Goal: Contribute content: Add original content to the website for others to see

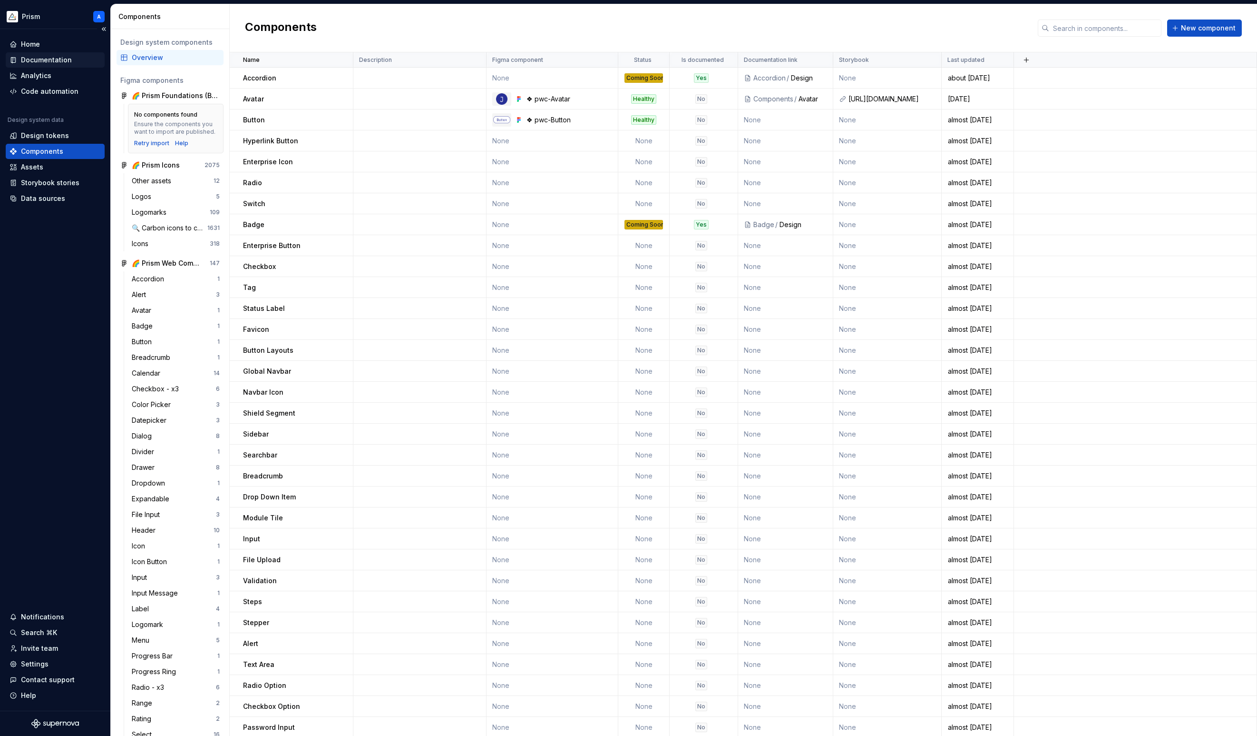
click at [47, 59] on div "Documentation" at bounding box center [46, 60] width 51 height 10
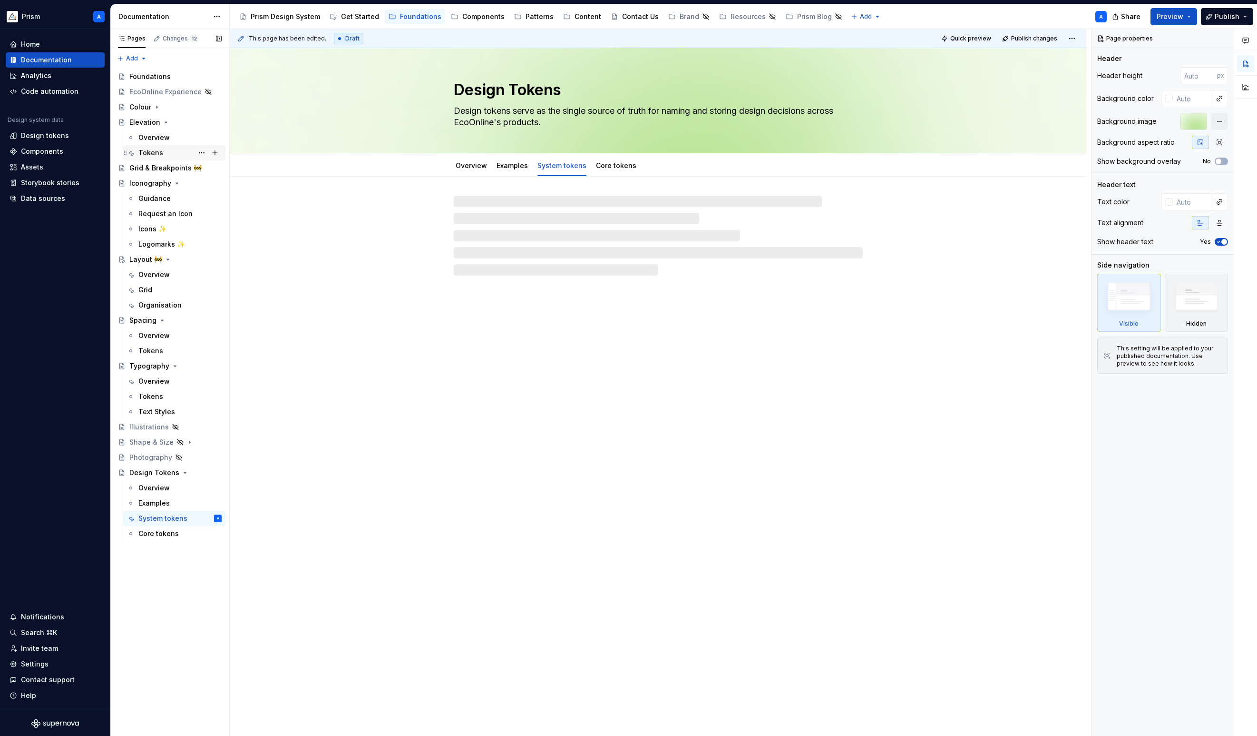
click at [177, 150] on div "Tokens" at bounding box center [179, 152] width 83 height 13
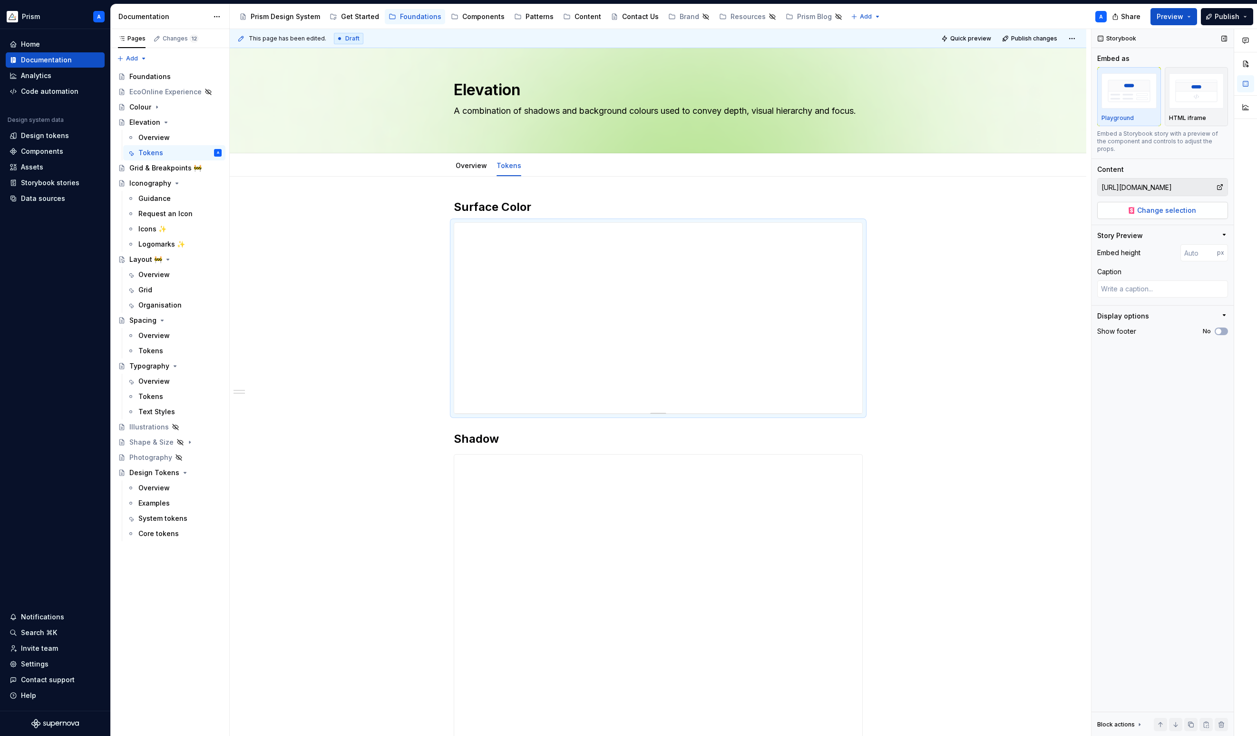
click at [1205, 205] on button "Change selection" at bounding box center [1163, 210] width 131 height 17
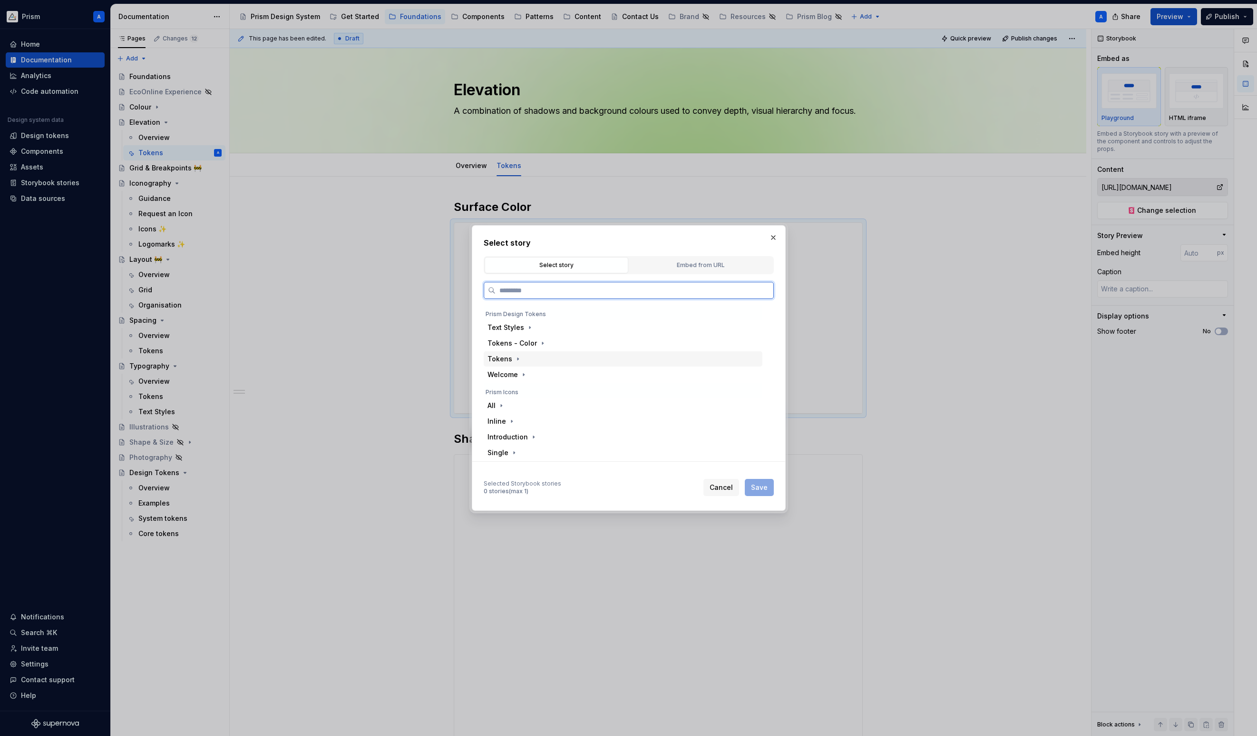
click at [546, 359] on div "Tokens" at bounding box center [623, 358] width 279 height 15
click at [549, 344] on div "Tokens - Color" at bounding box center [623, 342] width 279 height 15
click at [580, 420] on div "↳ Surface" at bounding box center [628, 421] width 270 height 15
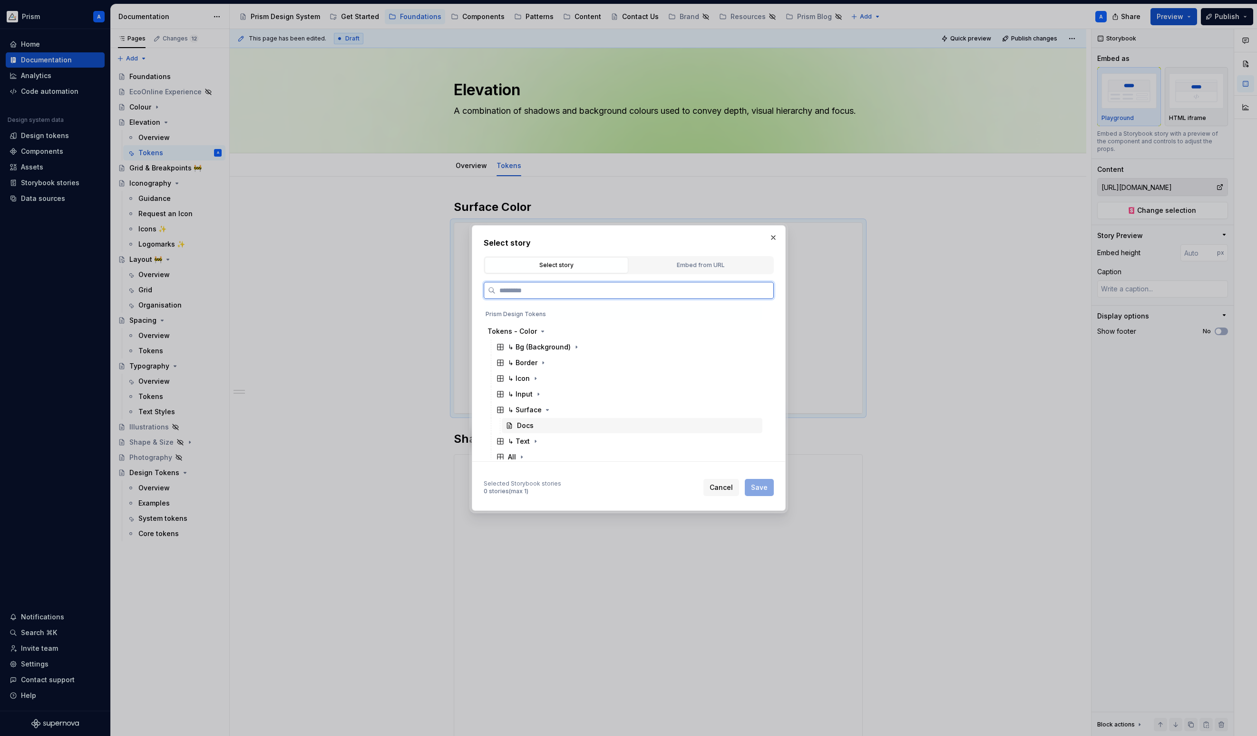
click at [573, 429] on div "Docs" at bounding box center [632, 425] width 261 height 15
click at [767, 485] on span "Save" at bounding box center [759, 487] width 17 height 10
type textarea "*"
type input "Tokens - Color / ↳ Surface / Docs"
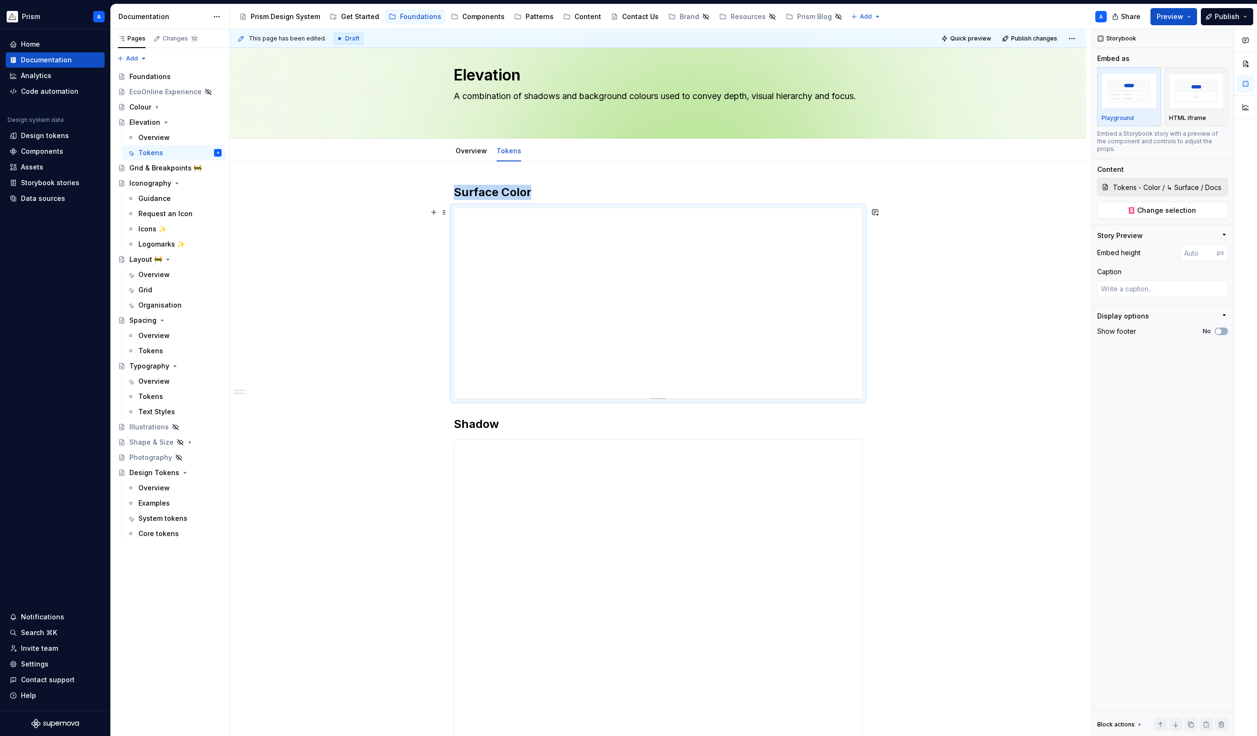
scroll to position [0, 0]
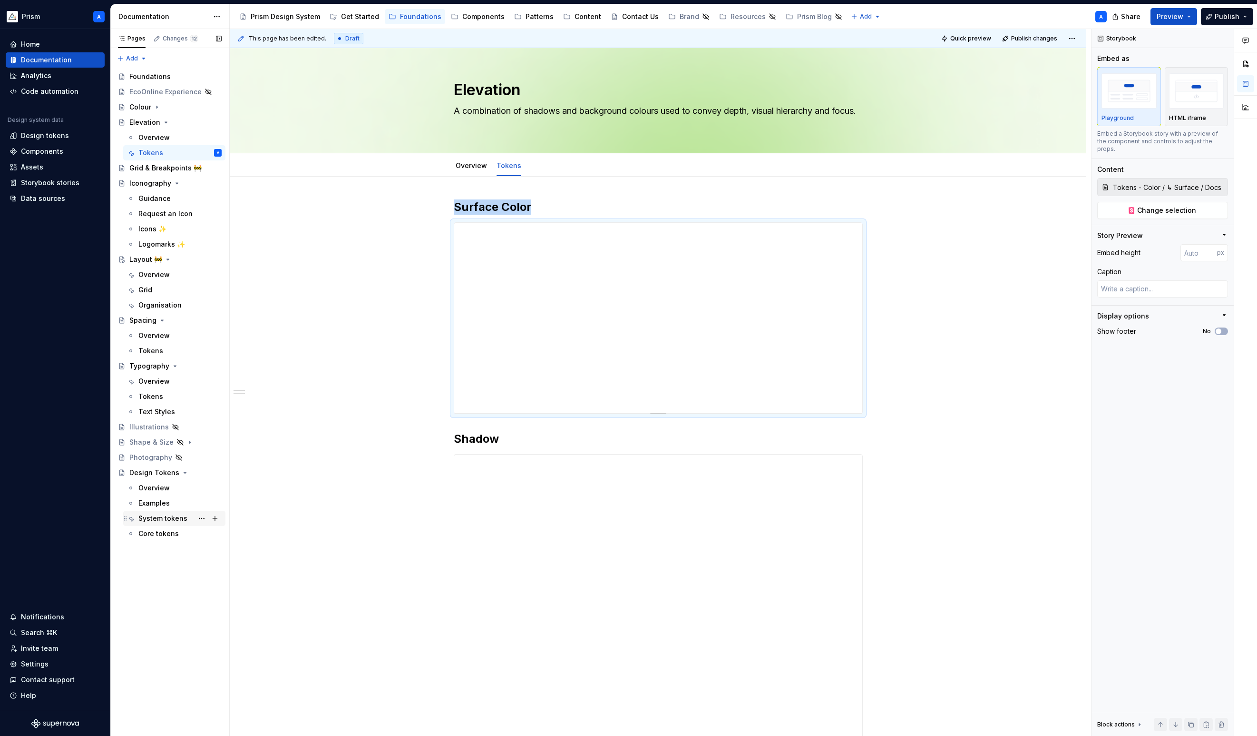
click at [151, 517] on div "System tokens" at bounding box center [162, 518] width 49 height 10
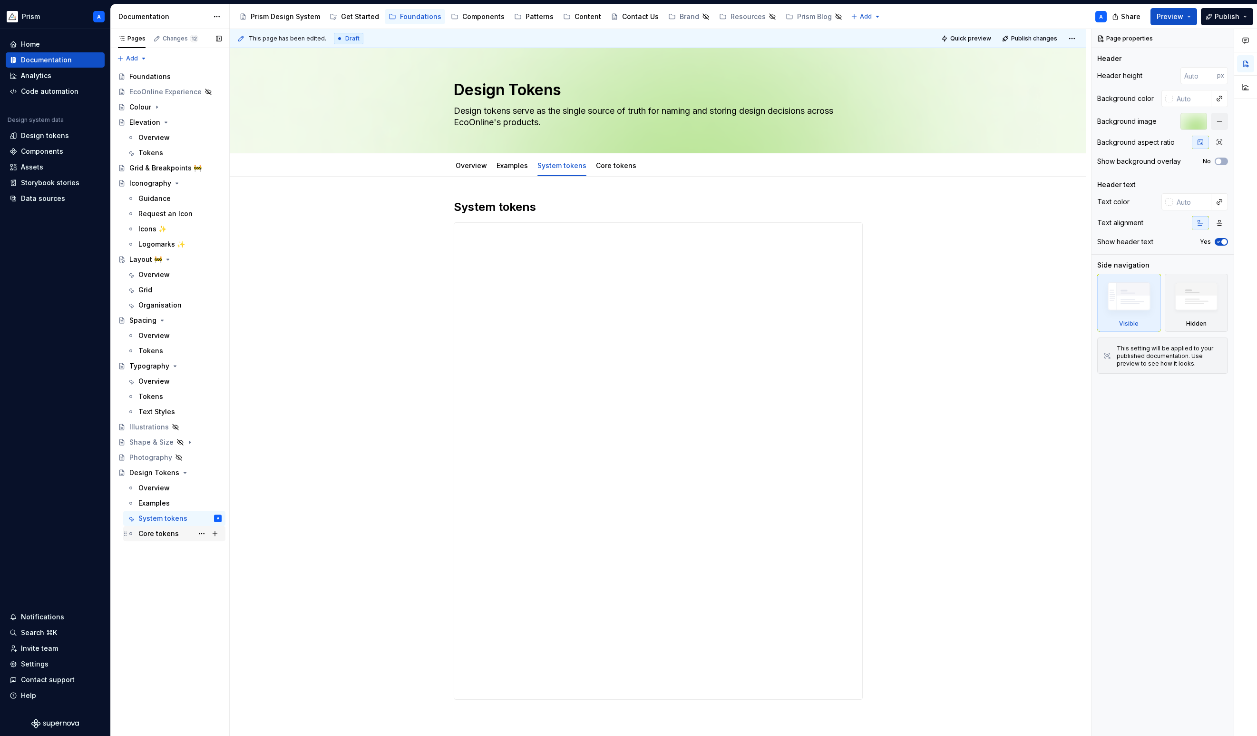
click at [152, 530] on div "Core tokens" at bounding box center [158, 534] width 40 height 10
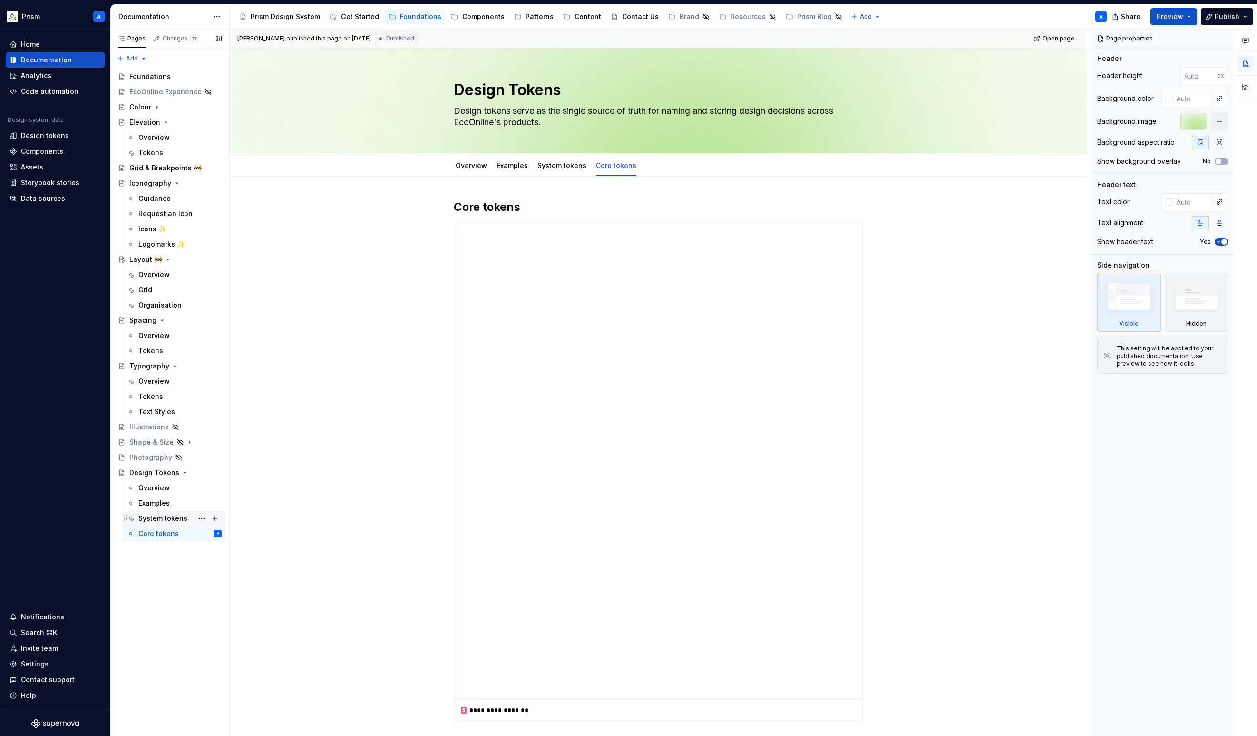
click at [155, 517] on div "System tokens" at bounding box center [162, 518] width 49 height 10
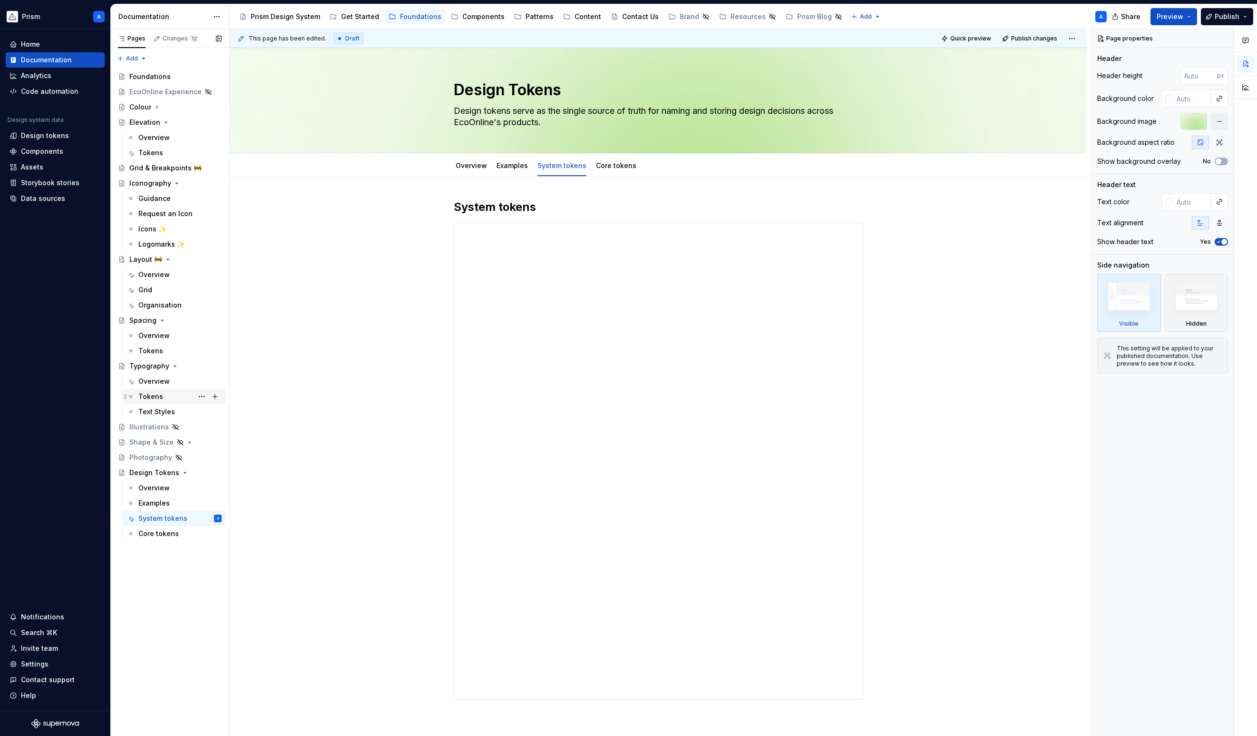
click at [153, 392] on div "Tokens" at bounding box center [150, 397] width 25 height 10
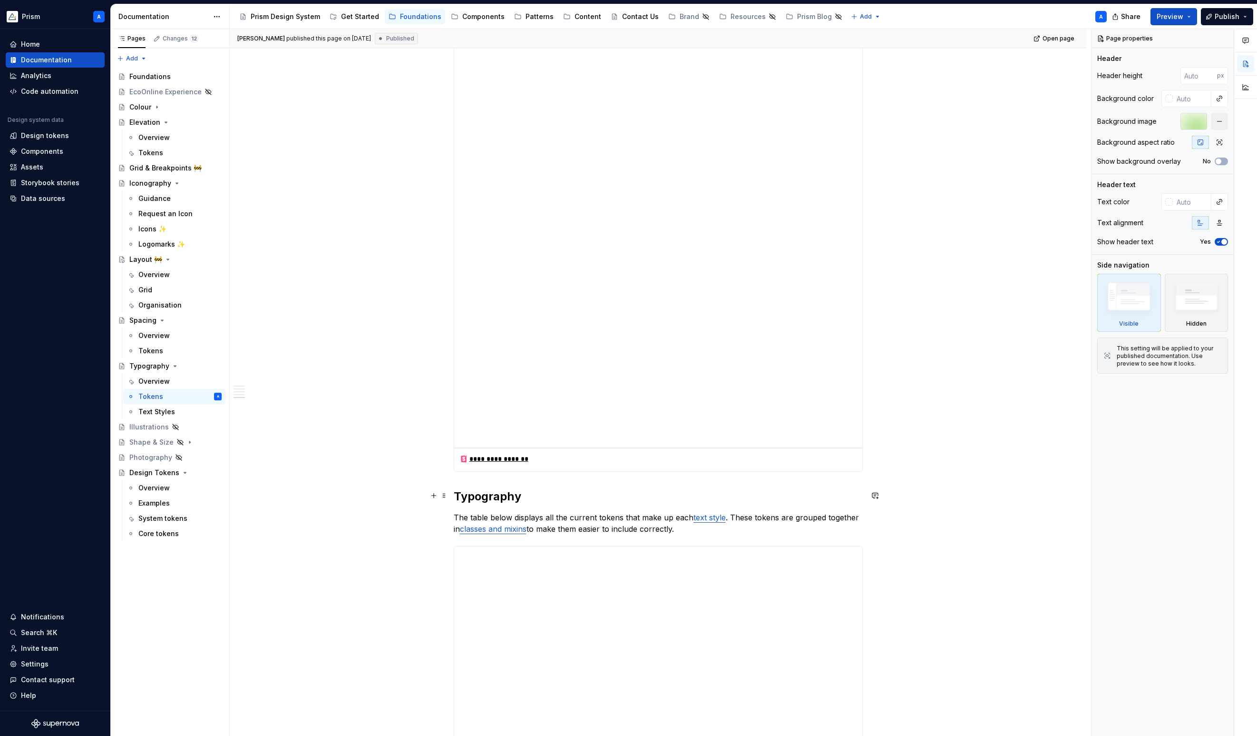
scroll to position [1071, 0]
click at [162, 414] on div "Text Styles" at bounding box center [156, 412] width 37 height 10
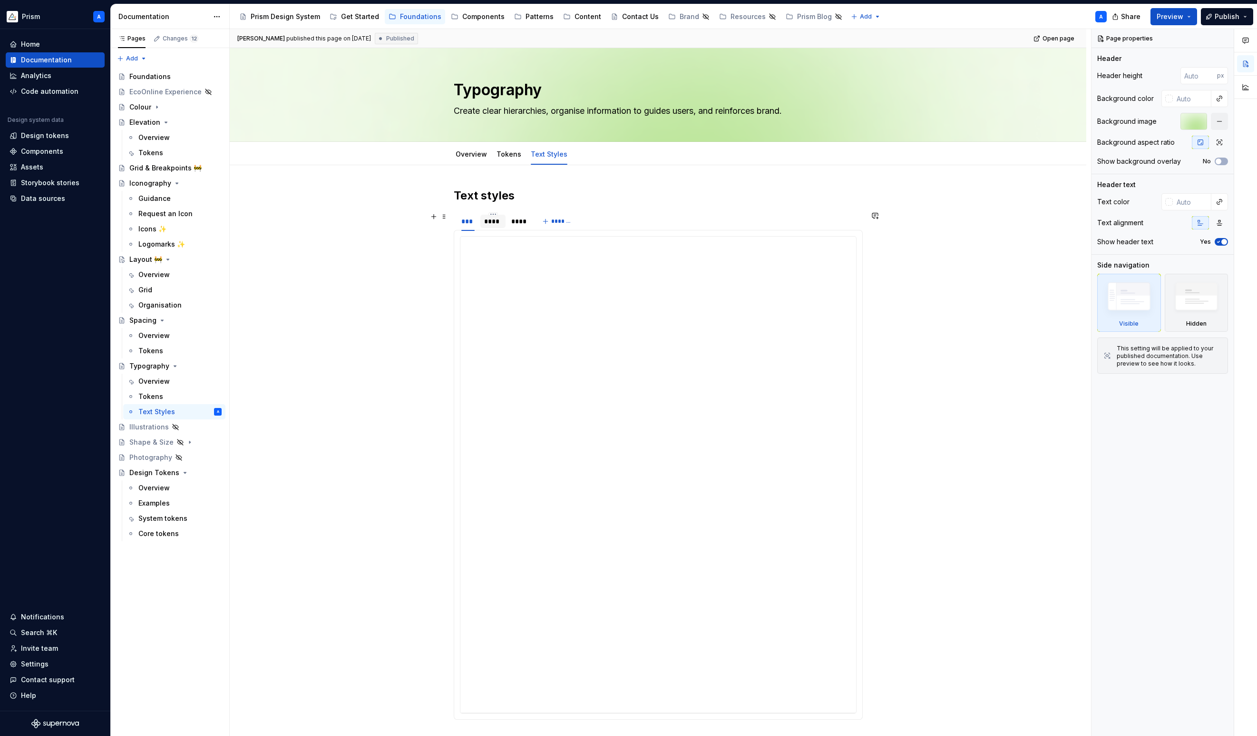
click at [495, 218] on div "****" at bounding box center [493, 221] width 18 height 10
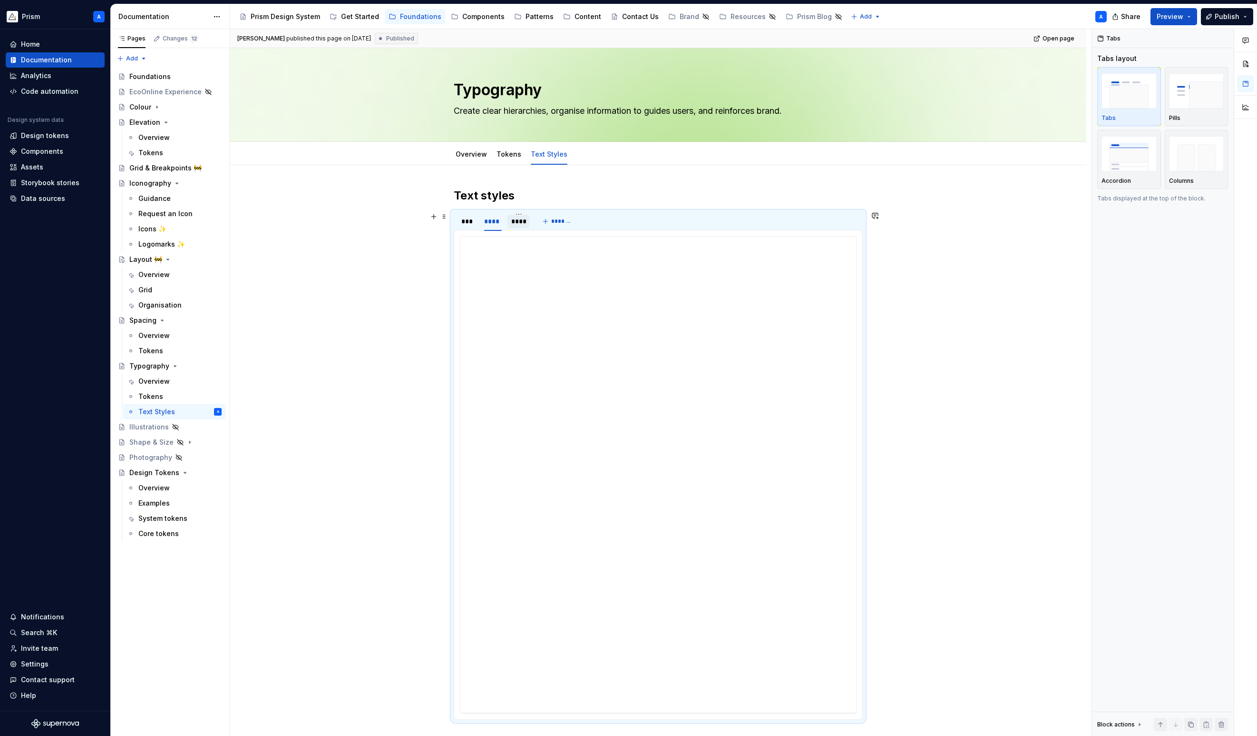
click at [522, 217] on div "****" at bounding box center [518, 221] width 15 height 10
click at [158, 392] on div "Tokens" at bounding box center [150, 397] width 25 height 10
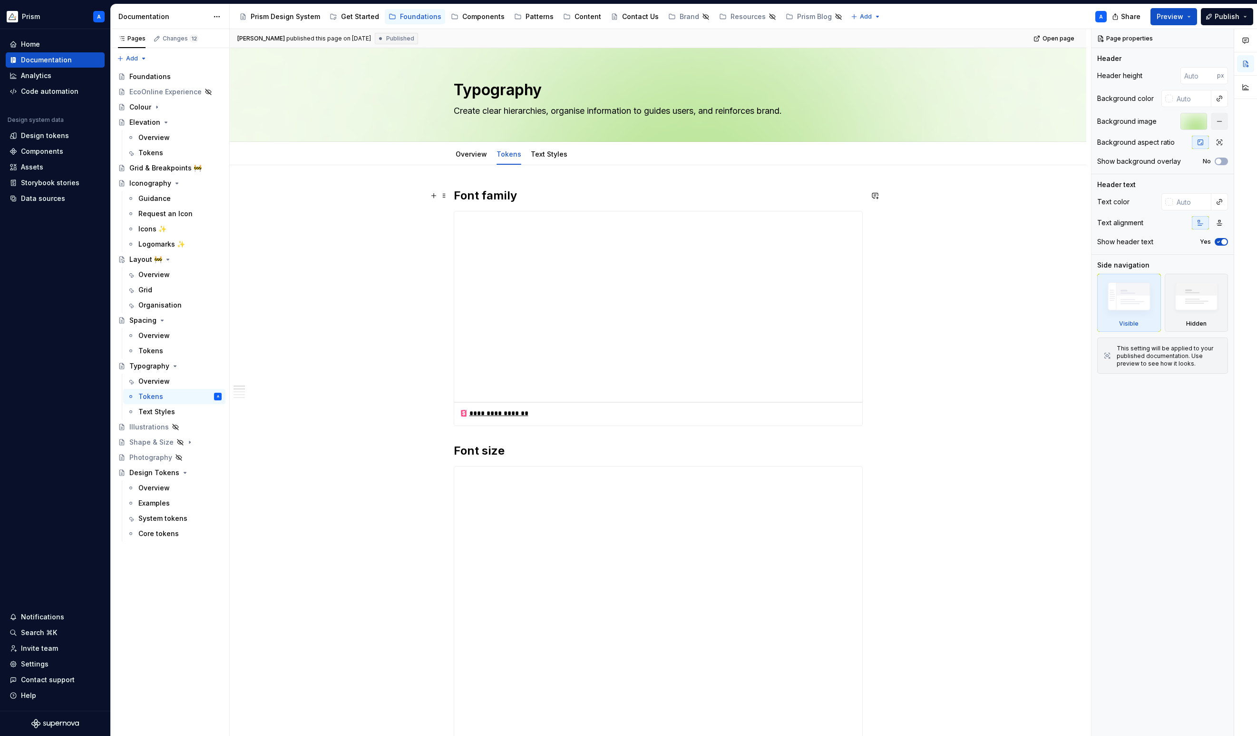
type textarea "*"
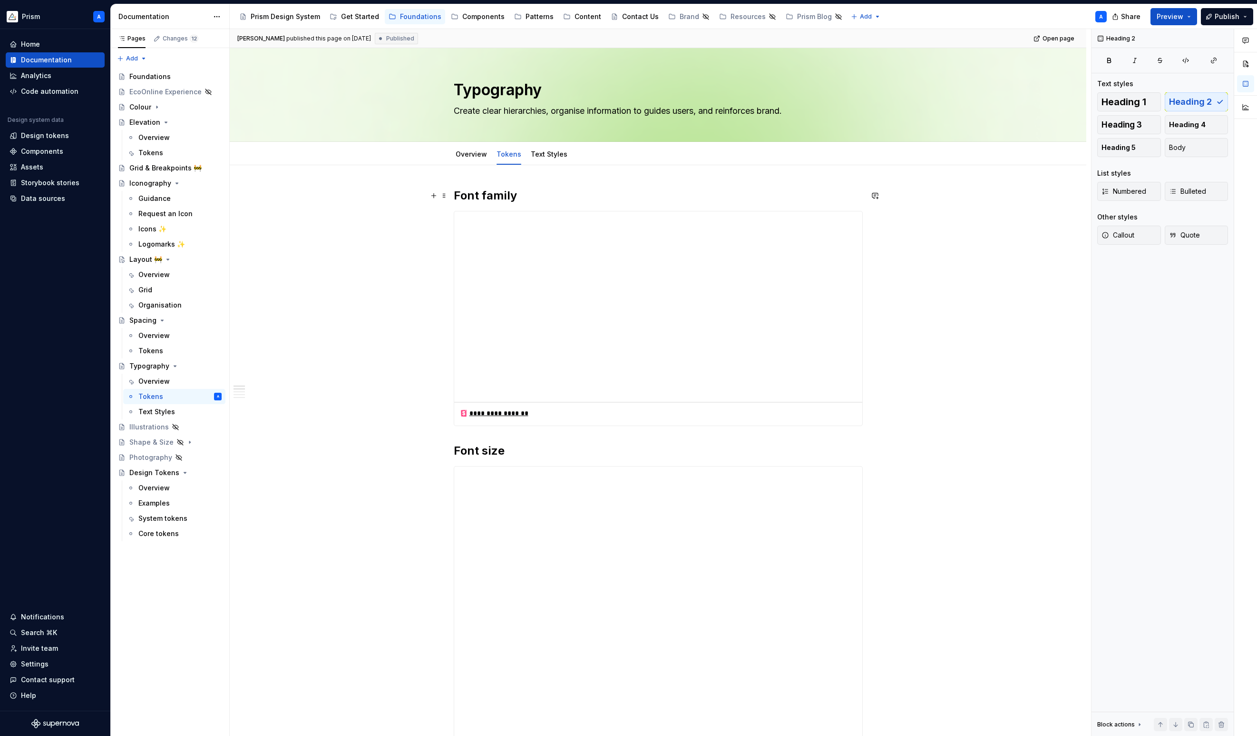
click at [520, 197] on h2 "Font family" at bounding box center [658, 195] width 409 height 15
click at [512, 198] on h2 "Font family" at bounding box center [658, 195] width 409 height 15
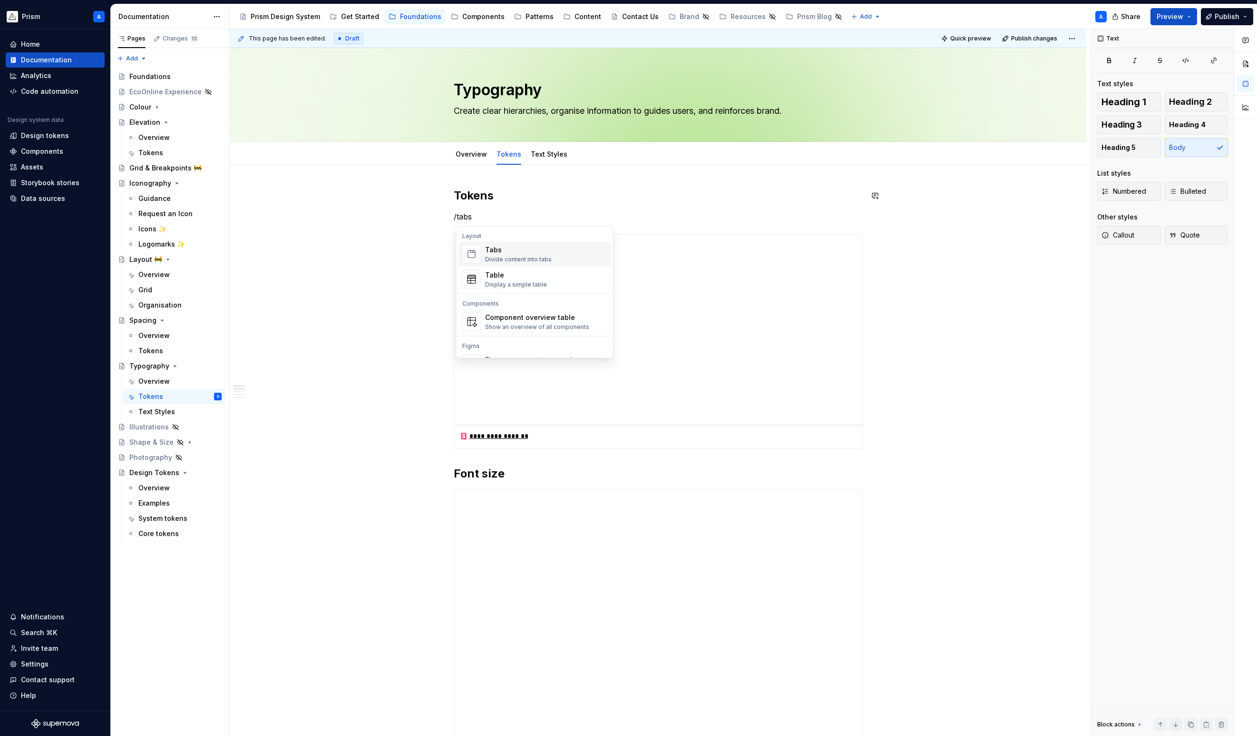
click at [511, 252] on div "Tabs" at bounding box center [518, 250] width 67 height 10
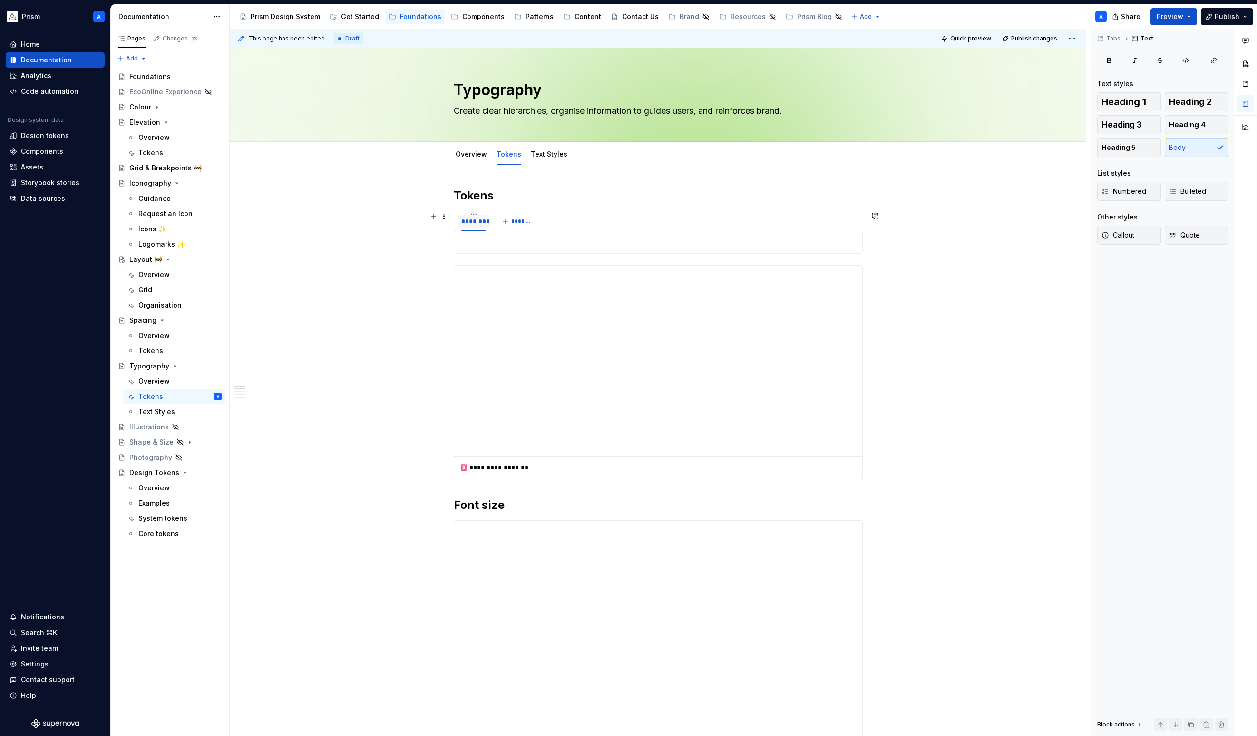
click at [477, 222] on div "********" at bounding box center [473, 221] width 25 height 10
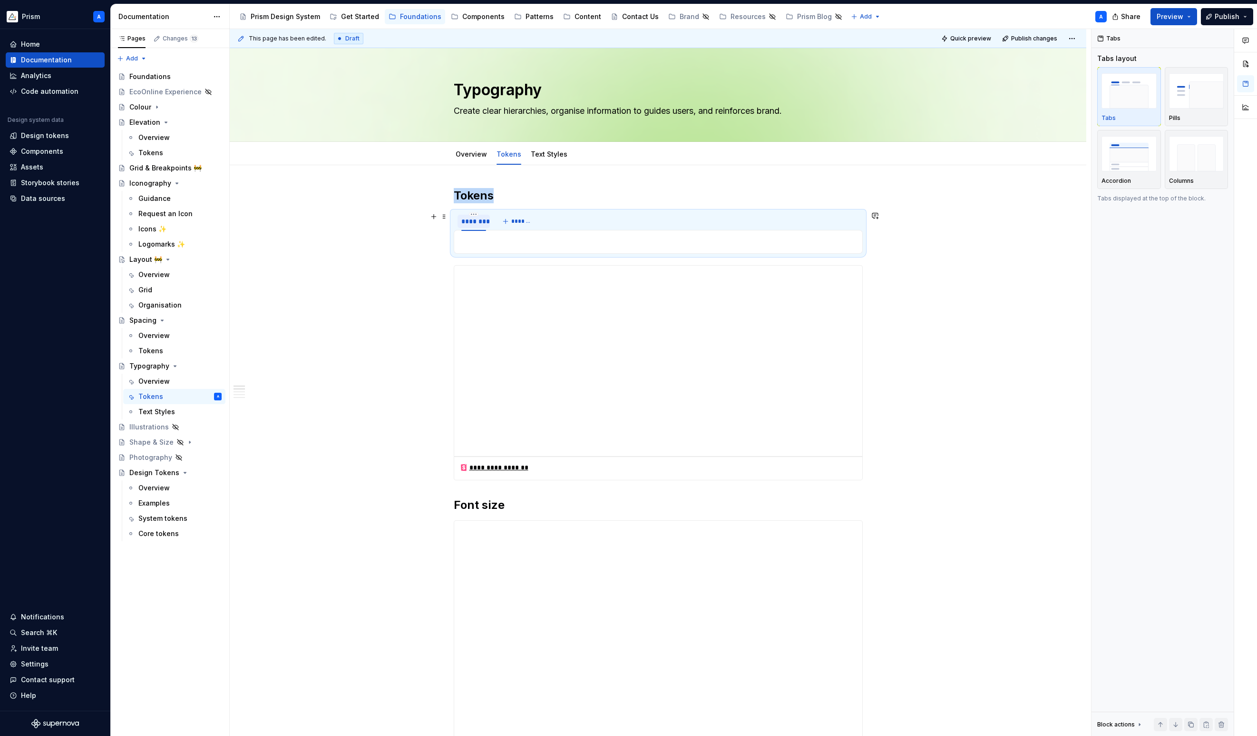
click at [477, 222] on div "********" at bounding box center [473, 221] width 25 height 10
type input "**********"
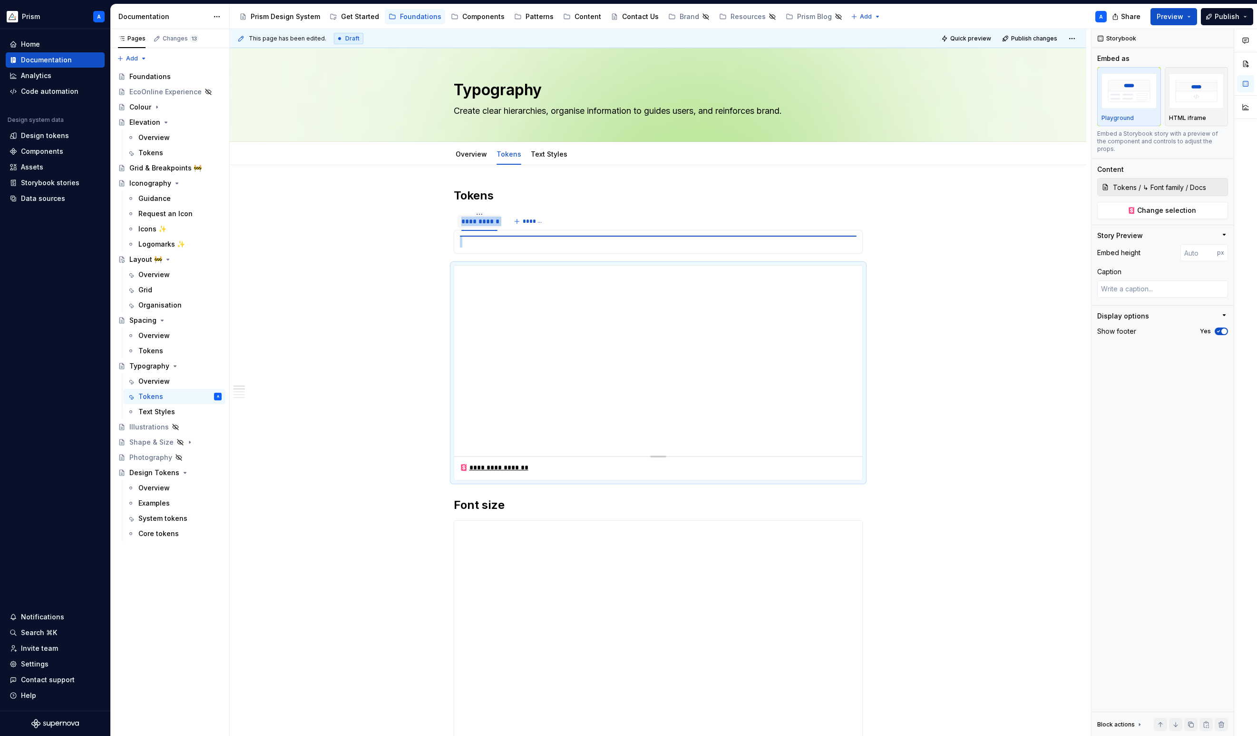
type textarea "*"
click at [521, 219] on button "*******" at bounding box center [530, 221] width 38 height 13
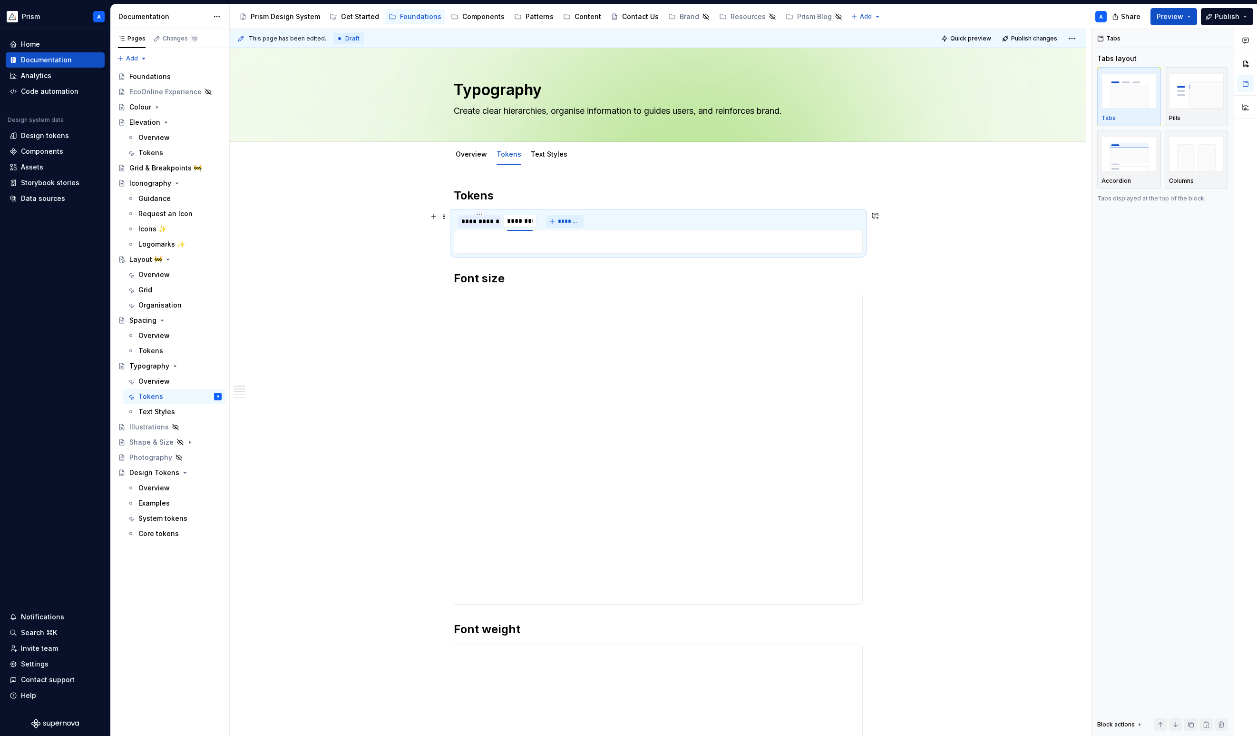
type input "*********"
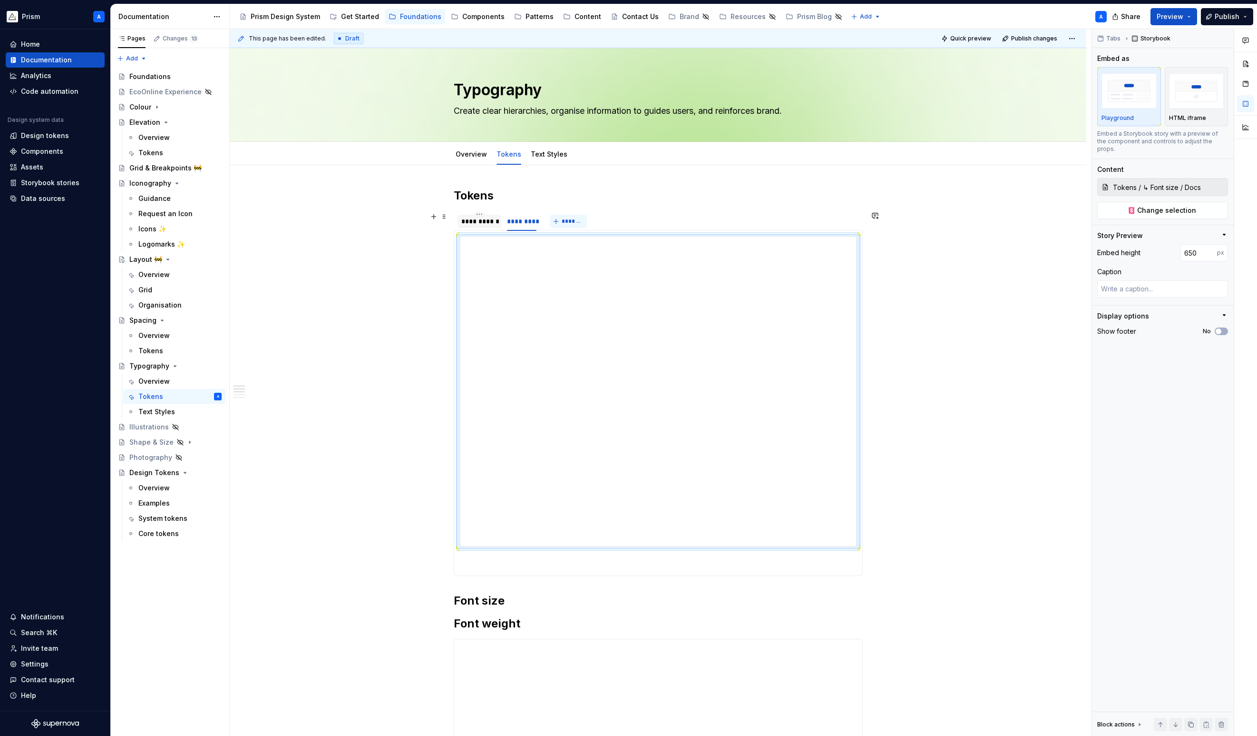
type textarea "*"
click at [569, 221] on span "*******" at bounding box center [572, 221] width 21 height 8
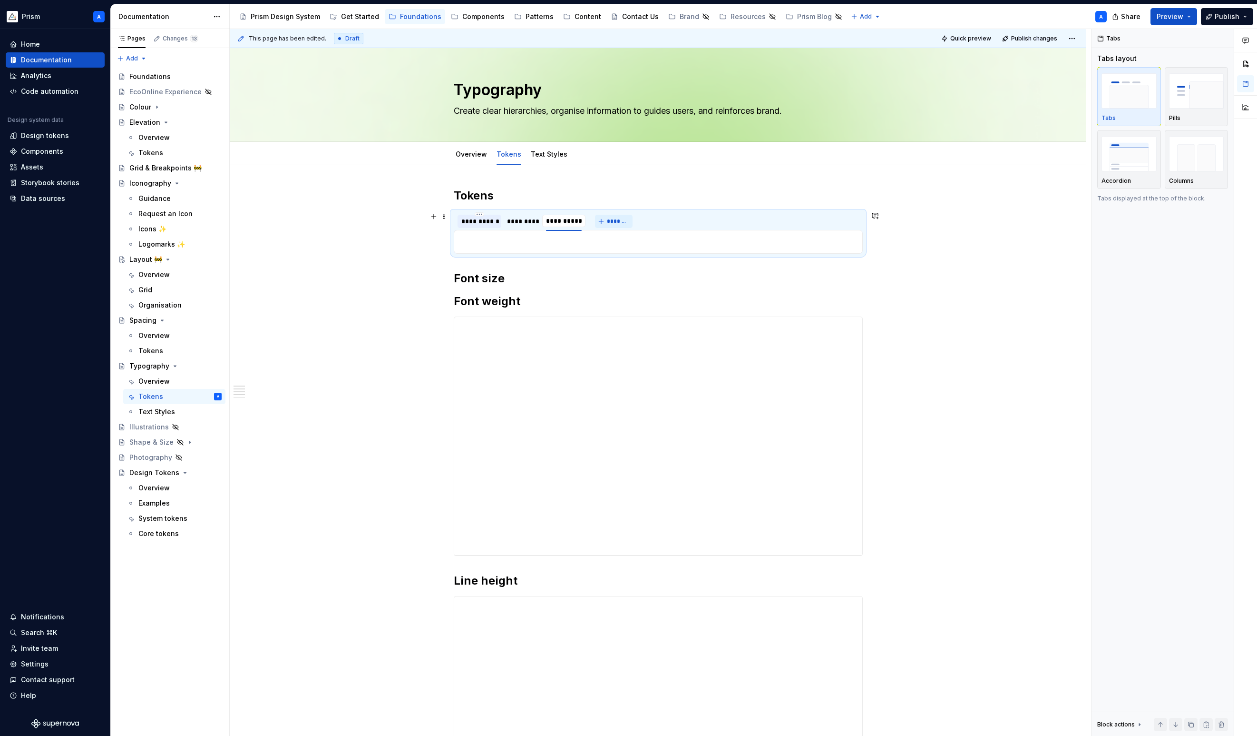
type input "**********"
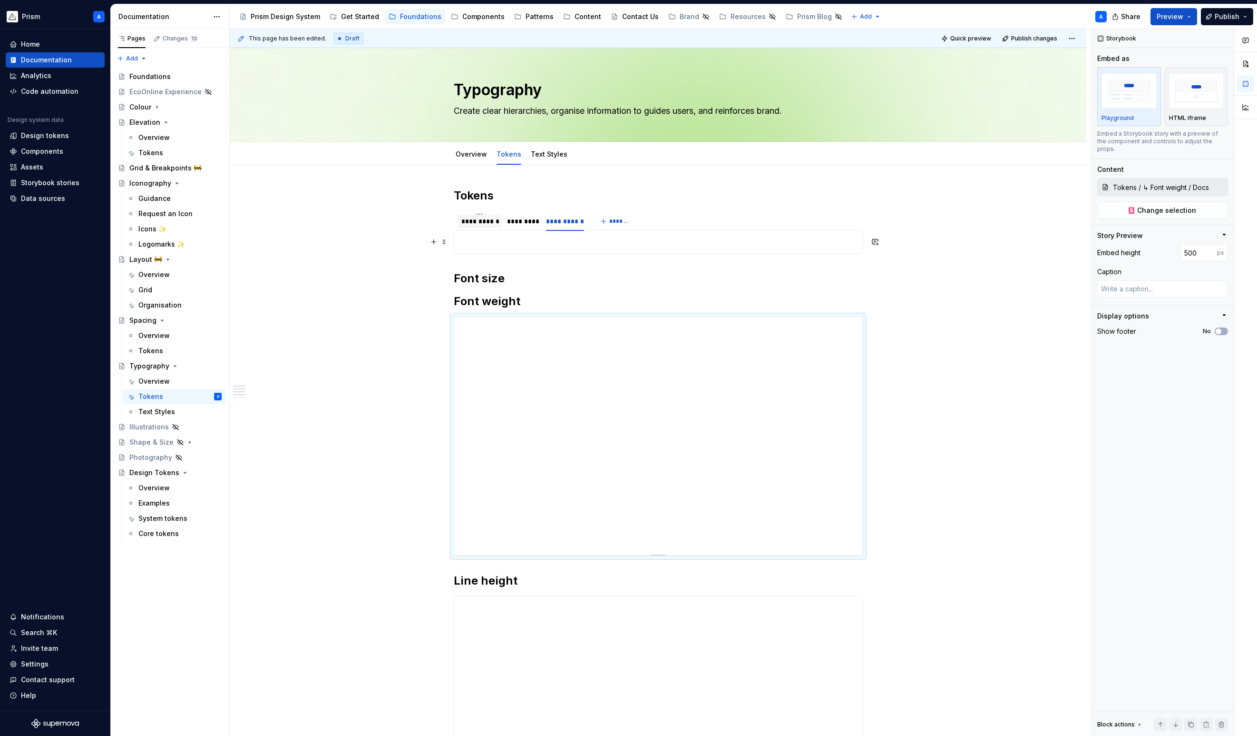
drag, startPoint x: 528, startPoint y: 330, endPoint x: 577, endPoint y: 245, distance: 97.6
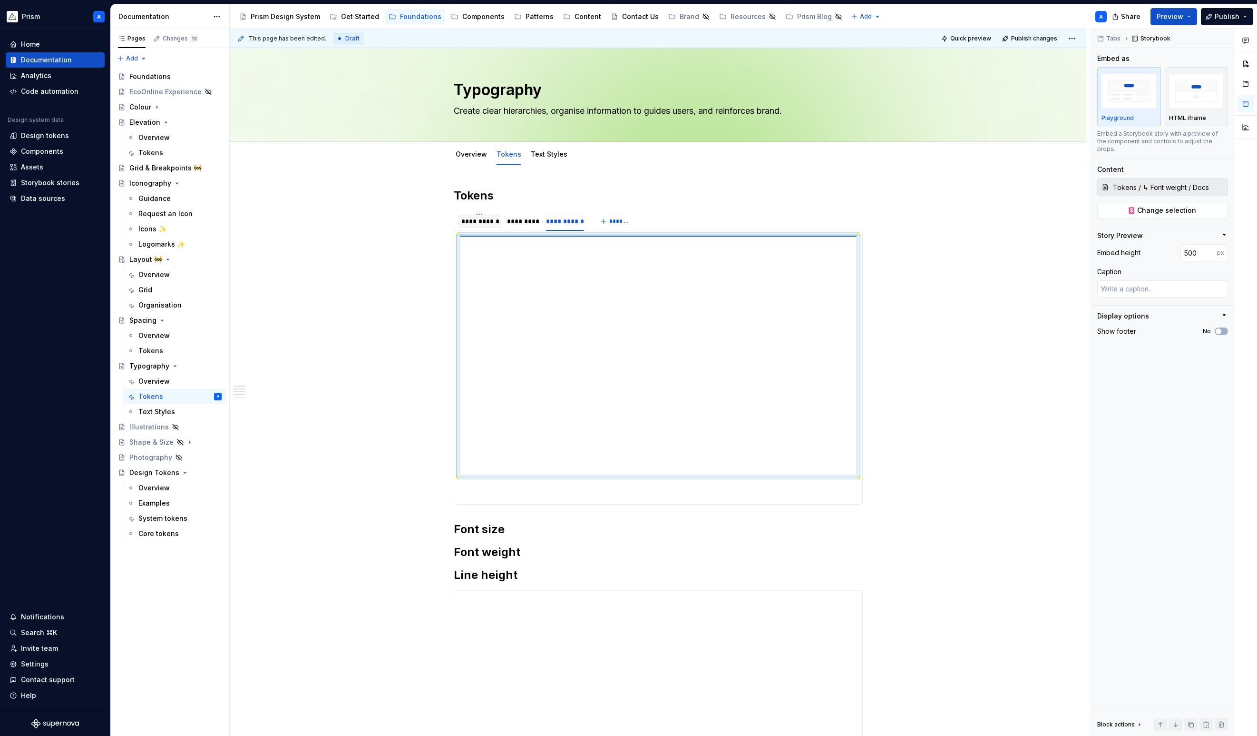
type textarea "*"
click at [519, 501] on div "**********" at bounding box center [658, 367] width 409 height 275
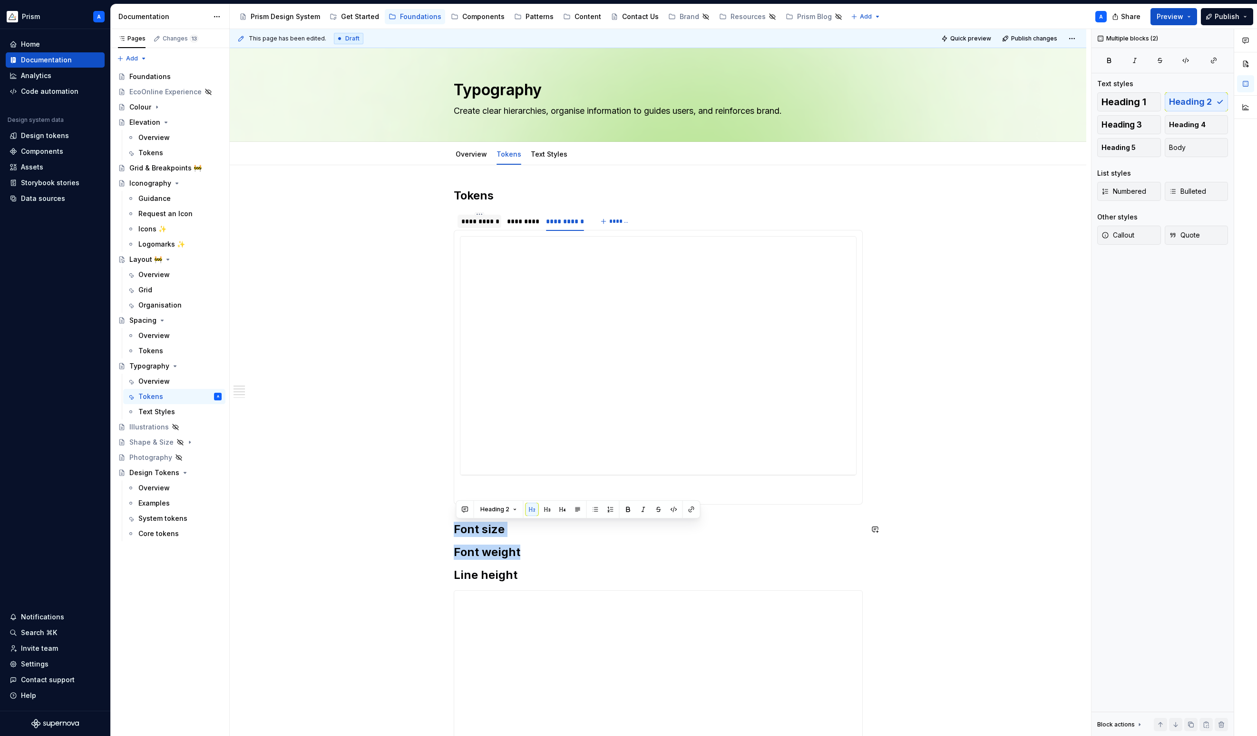
drag, startPoint x: 530, startPoint y: 554, endPoint x: 459, endPoint y: 515, distance: 80.7
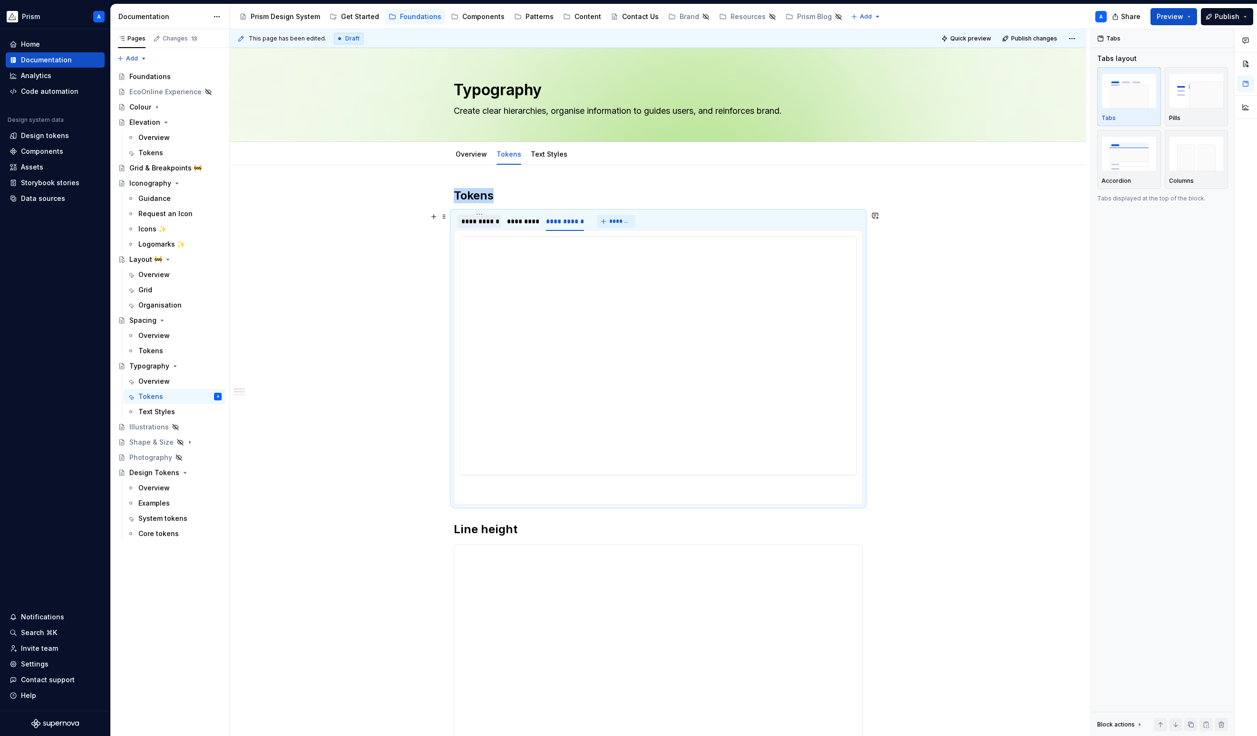
click at [616, 225] on span "*******" at bounding box center [619, 221] width 21 height 8
type input "**********"
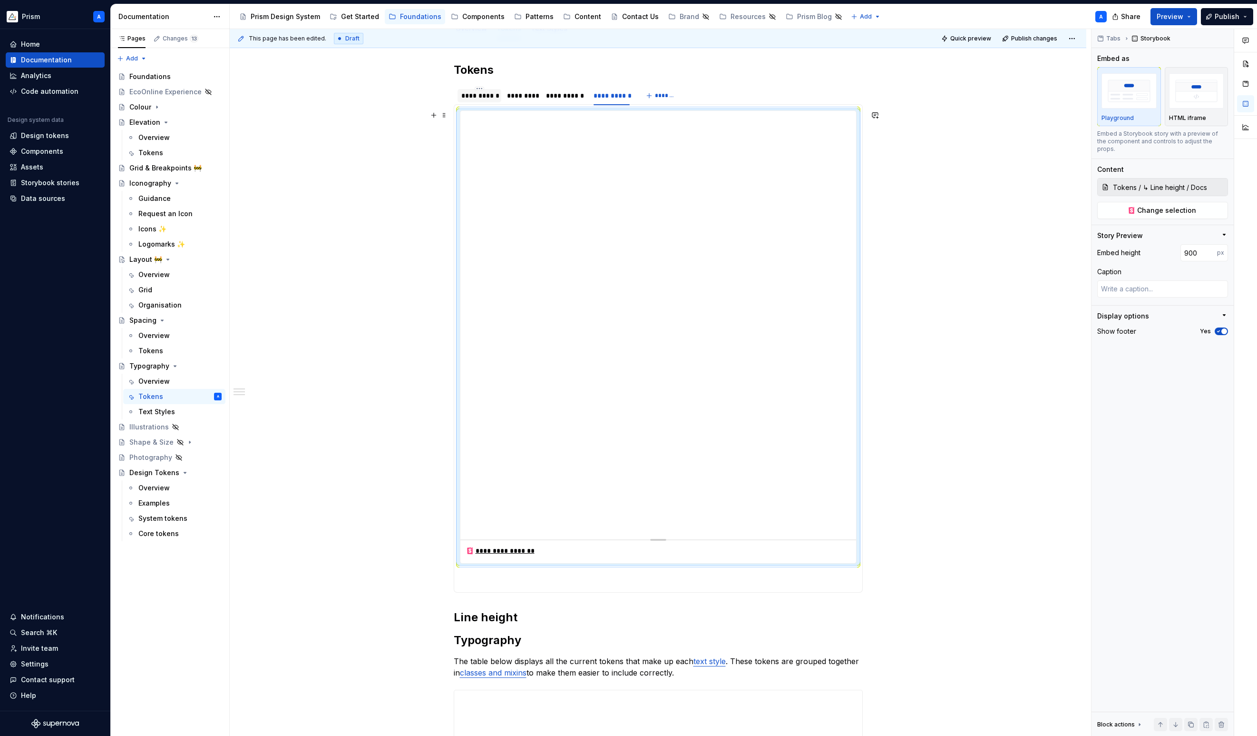
scroll to position [295, 0]
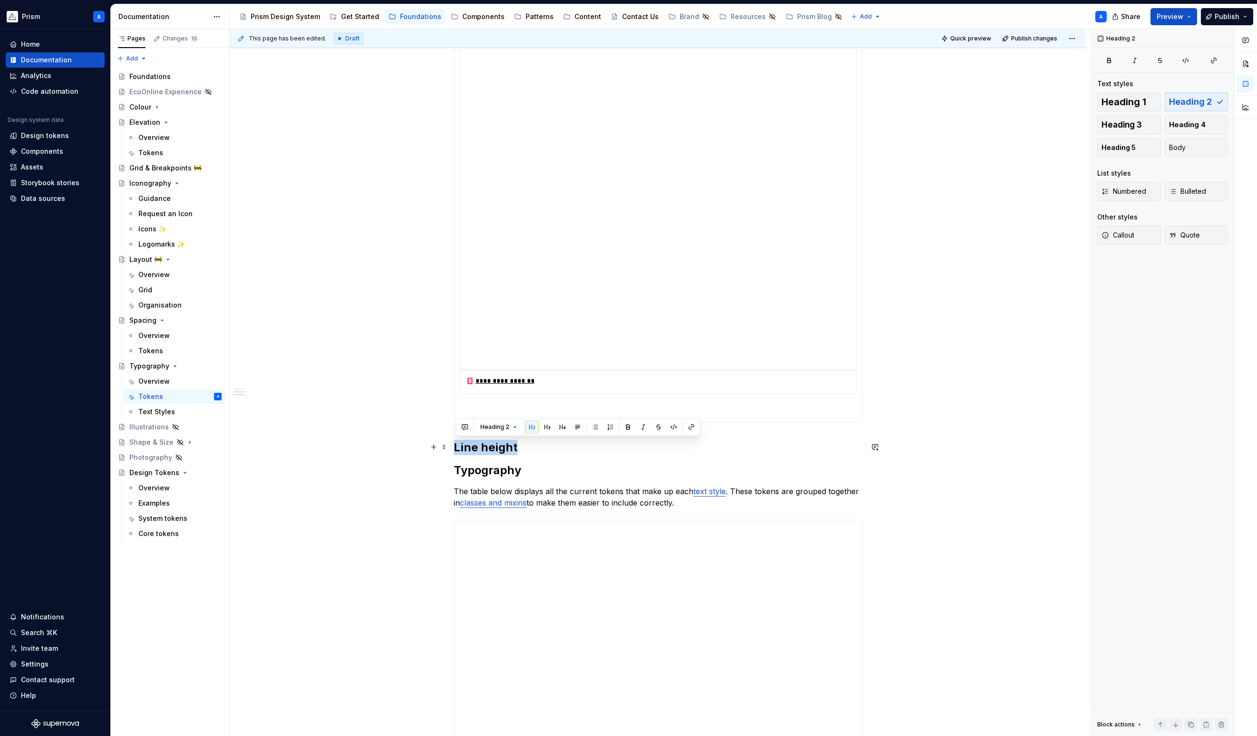
drag, startPoint x: 529, startPoint y: 448, endPoint x: 457, endPoint y: 444, distance: 71.9
click at [457, 444] on h2 "Line height" at bounding box center [658, 447] width 409 height 15
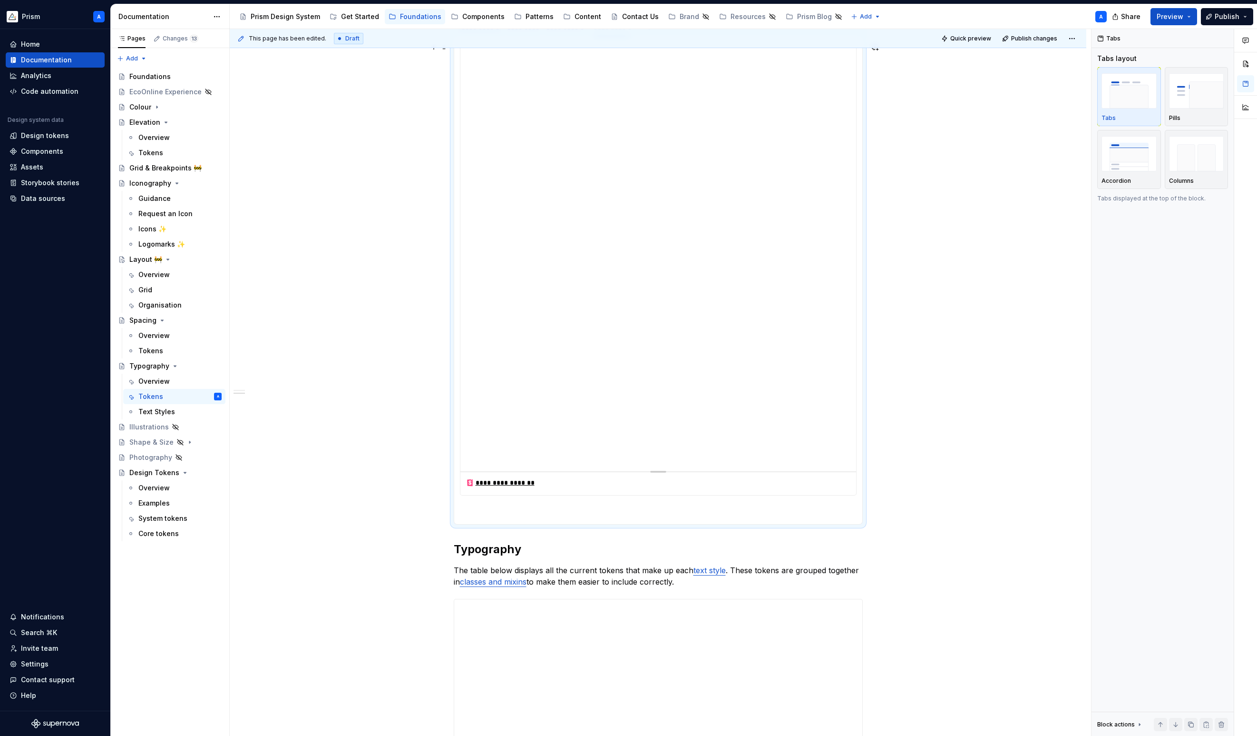
scroll to position [200, 0]
click at [471, 544] on h2 "Typography" at bounding box center [658, 542] width 409 height 15
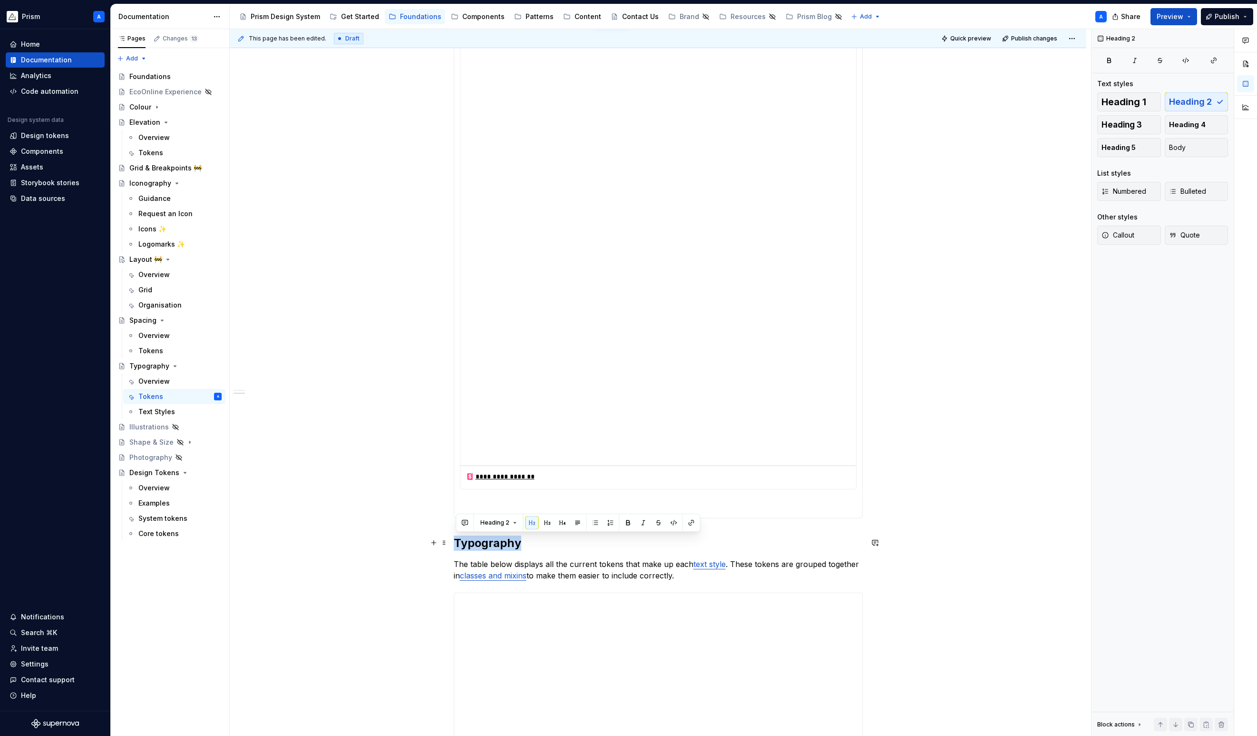
click at [471, 544] on h2 "Typography" at bounding box center [658, 542] width 409 height 15
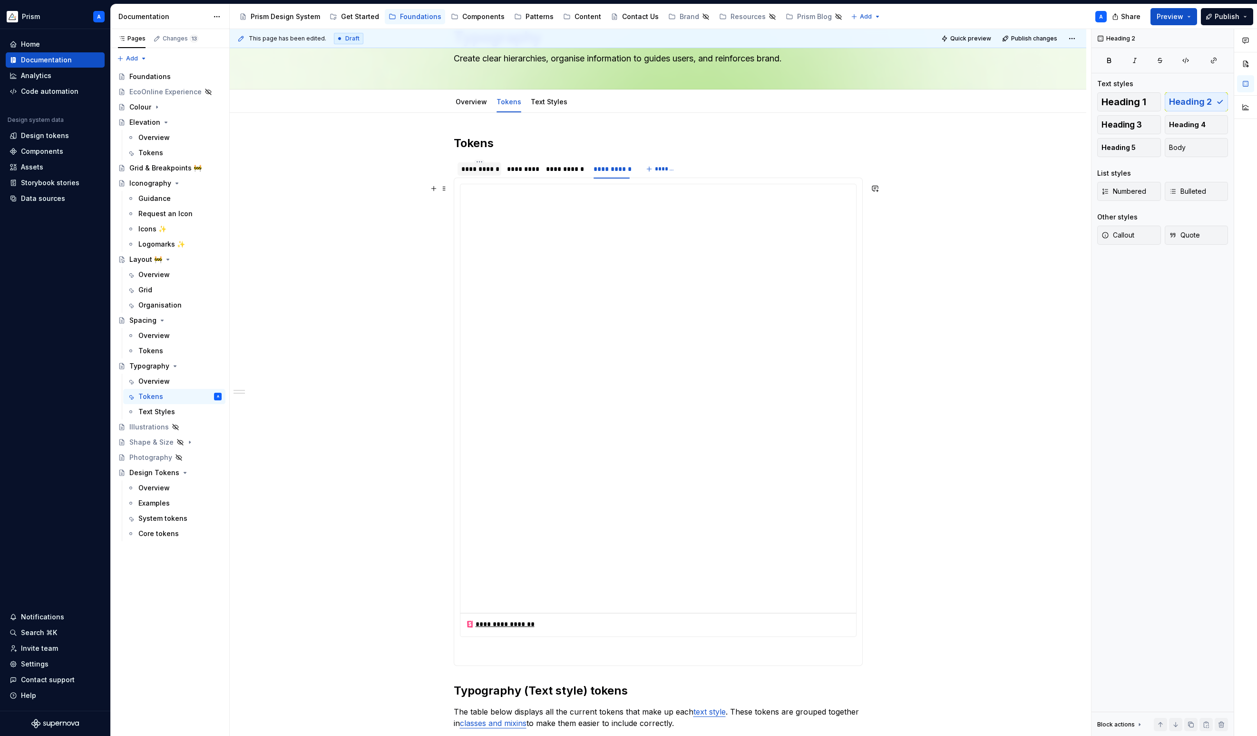
scroll to position [0, 0]
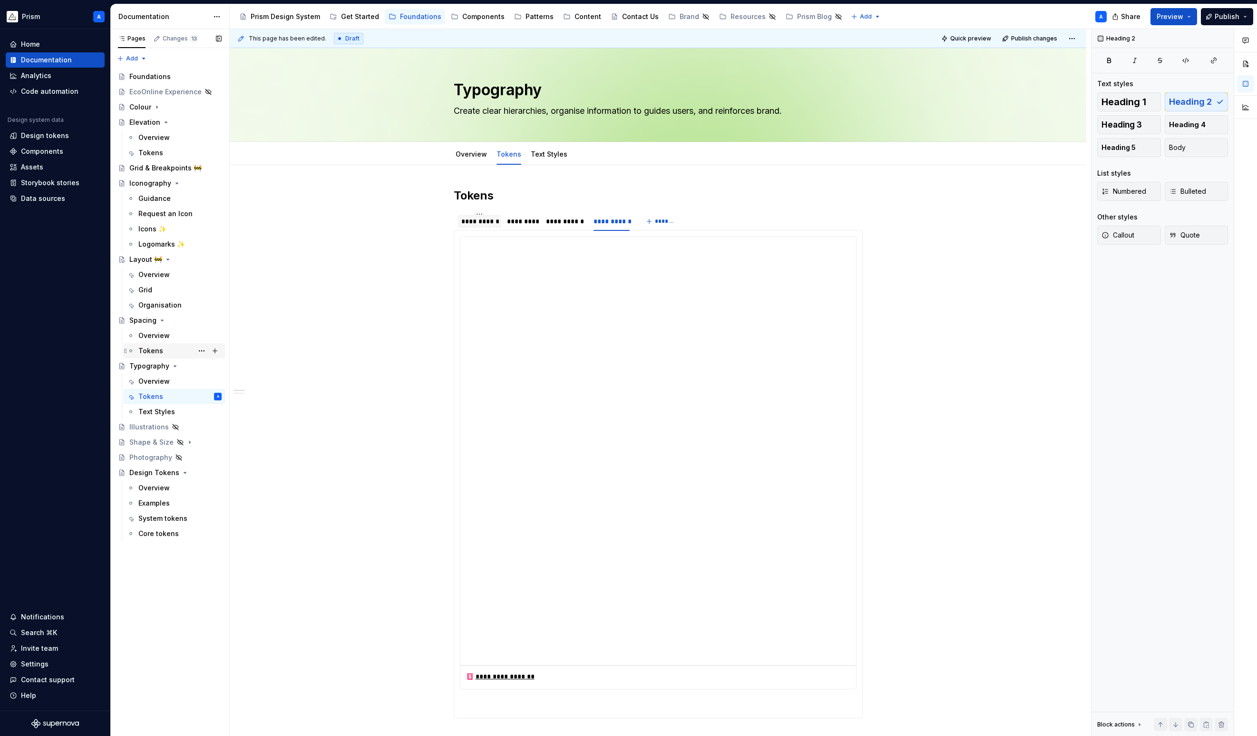
click at [155, 351] on div "Tokens" at bounding box center [150, 351] width 25 height 10
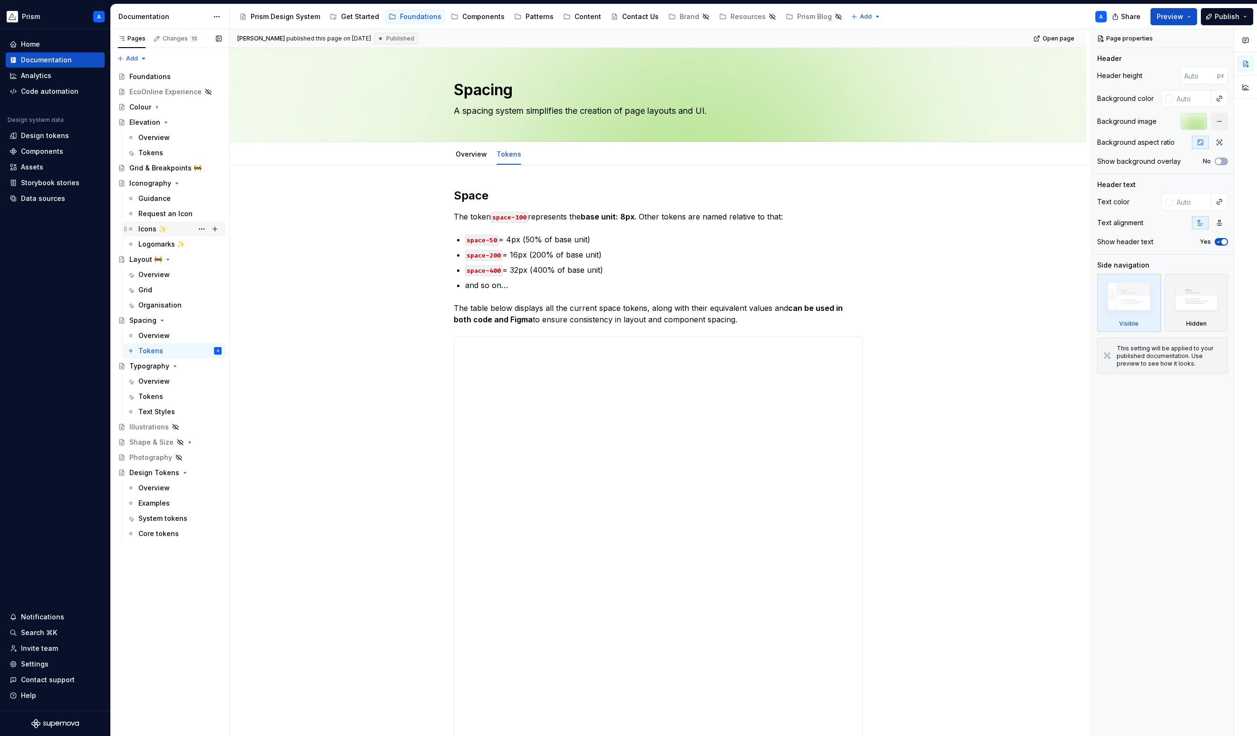
click at [147, 230] on div "Icons ✨" at bounding box center [152, 229] width 28 height 10
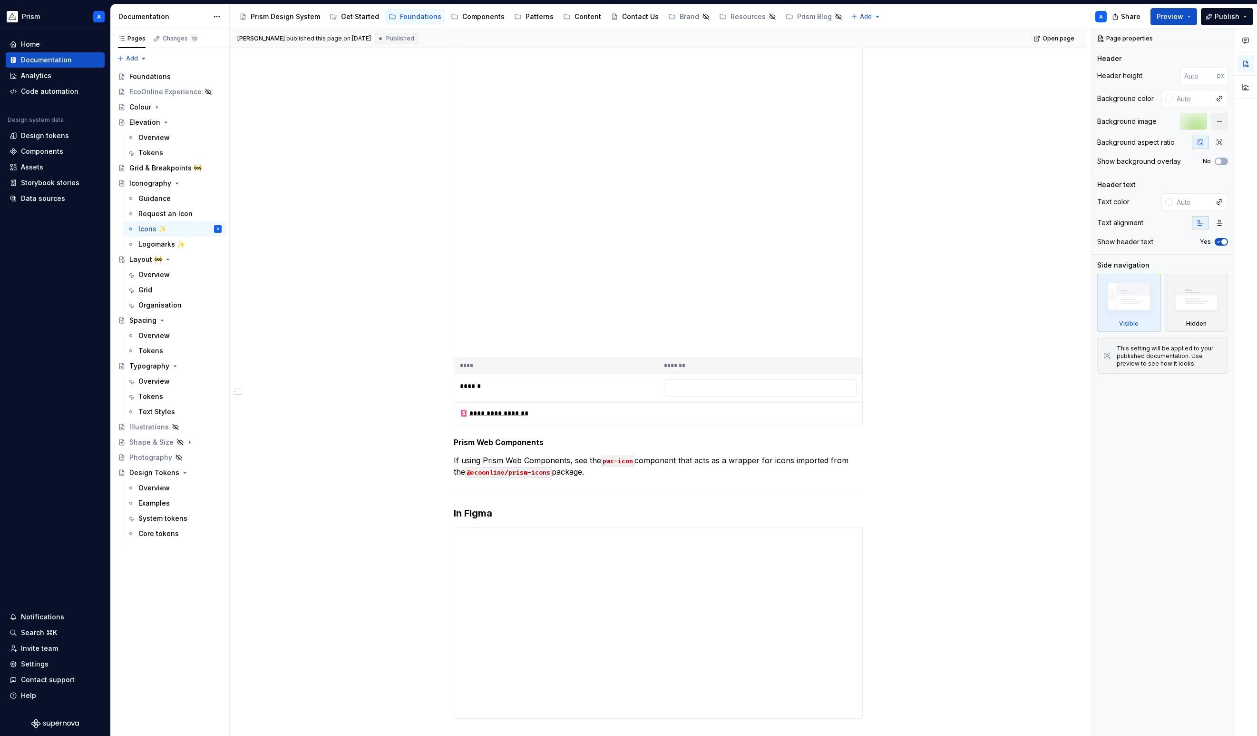
scroll to position [273, 0]
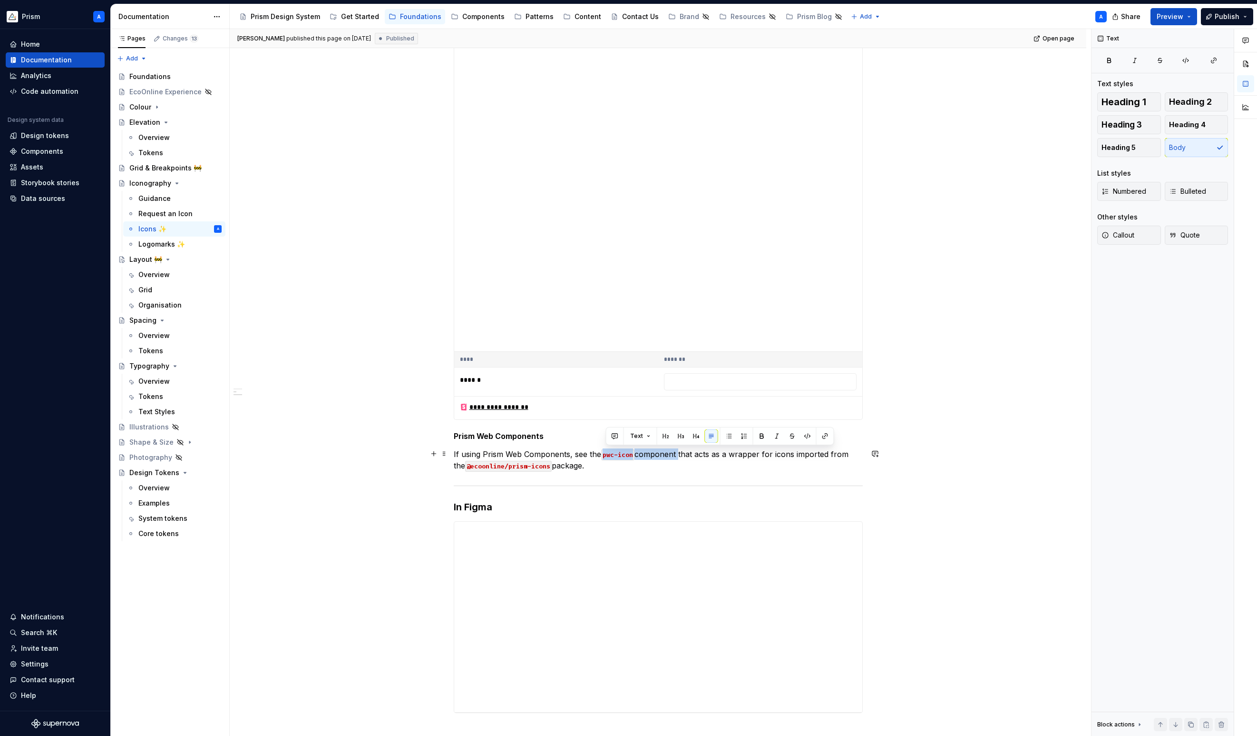
drag, startPoint x: 680, startPoint y: 453, endPoint x: 606, endPoint y: 451, distance: 73.8
click at [606, 451] on p "If using Prism Web Components, see the pwc-icon component that acts as a wrappe…" at bounding box center [658, 459] width 409 height 23
click at [824, 436] on button "button" at bounding box center [825, 435] width 13 height 13
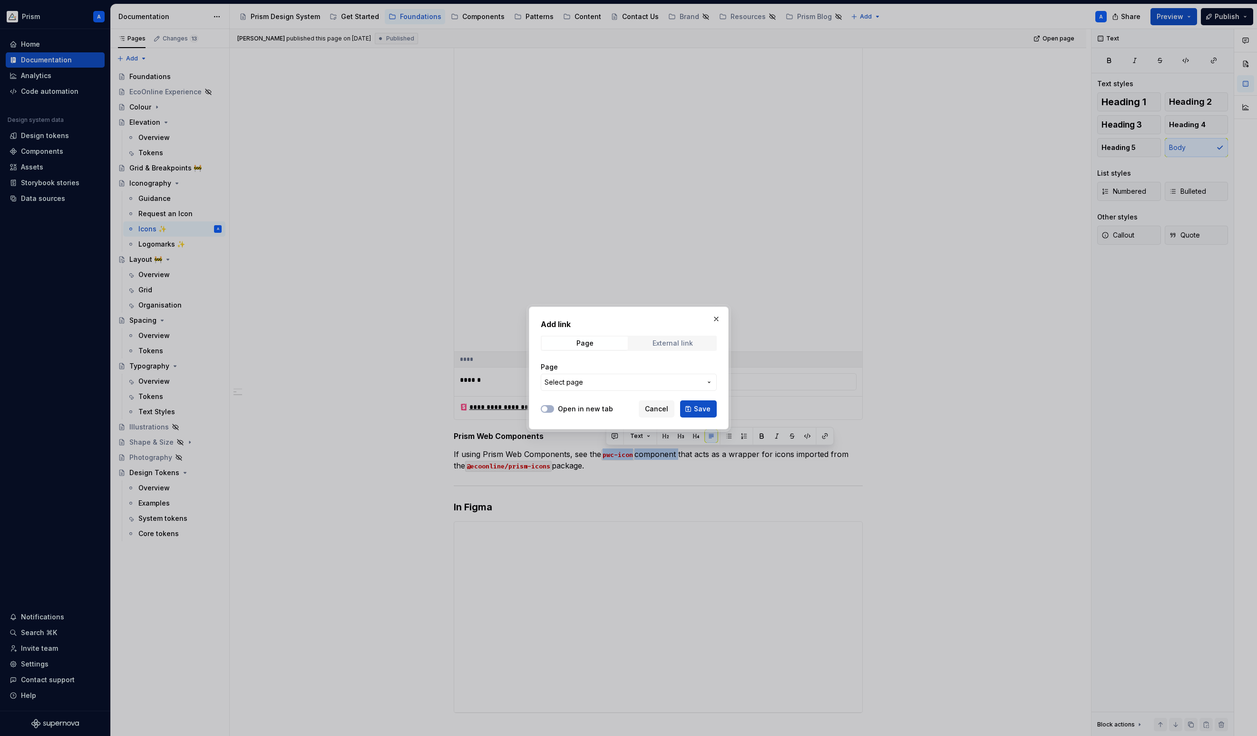
click at [665, 345] on div "External link" at bounding box center [673, 343] width 40 height 8
type textarea "*"
click at [604, 386] on input "URL" at bounding box center [629, 381] width 176 height 17
paste input "[URL][DOMAIN_NAME]"
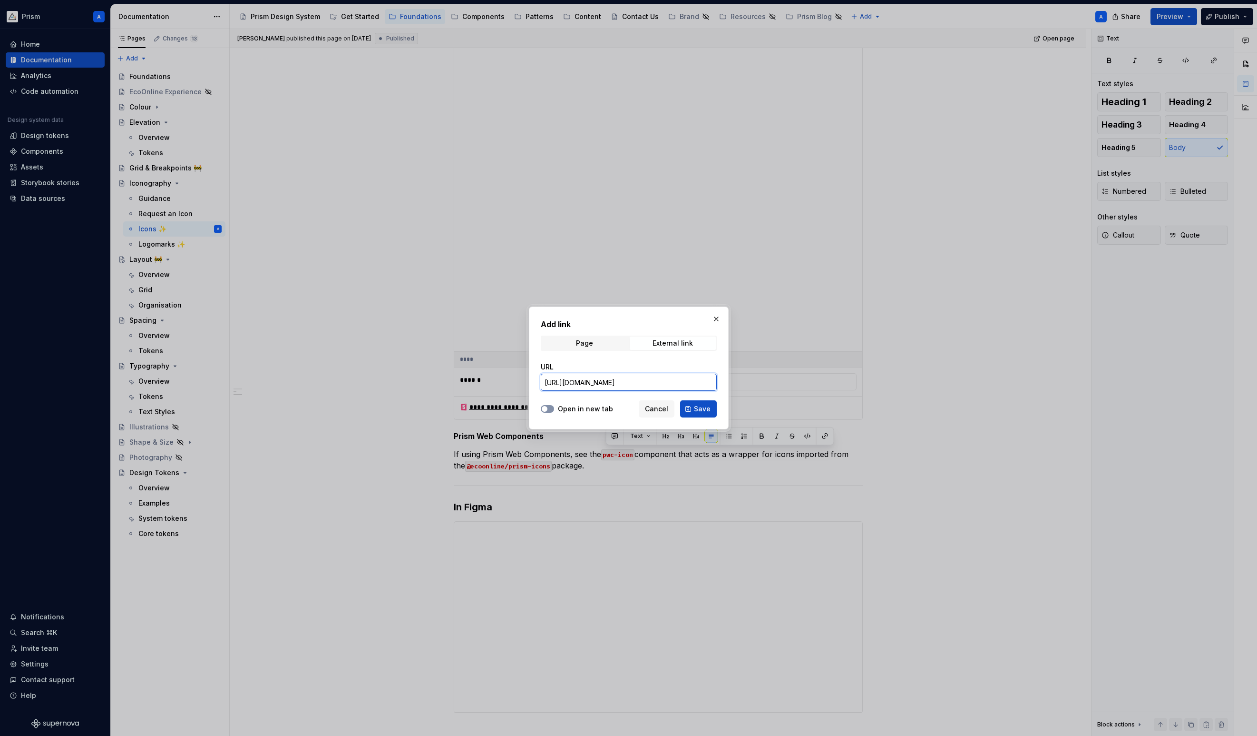
type input "[URL][DOMAIN_NAME]"
click at [548, 411] on button "Open in new tab" at bounding box center [547, 409] width 13 height 8
click at [695, 409] on span "Save" at bounding box center [702, 409] width 17 height 10
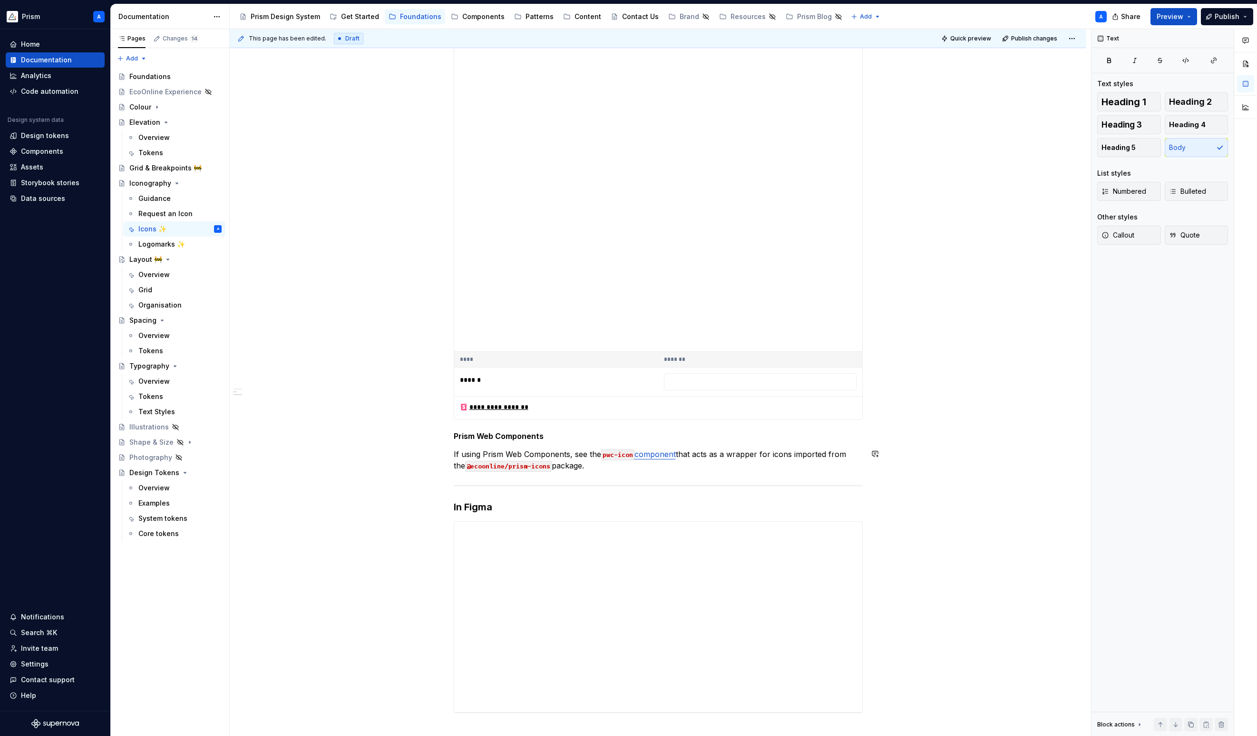
click at [617, 471] on div "**********" at bounding box center [658, 319] width 409 height 786
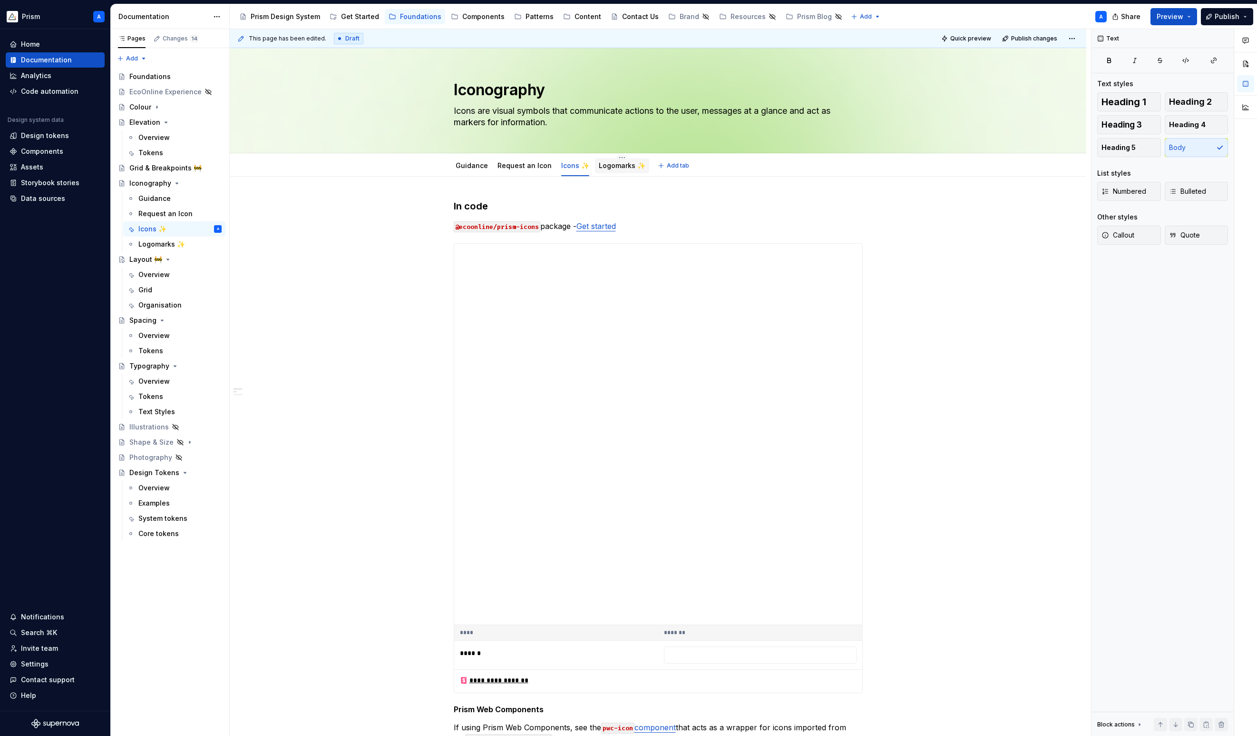
click at [618, 167] on link "Logomarks ✨" at bounding box center [622, 165] width 47 height 8
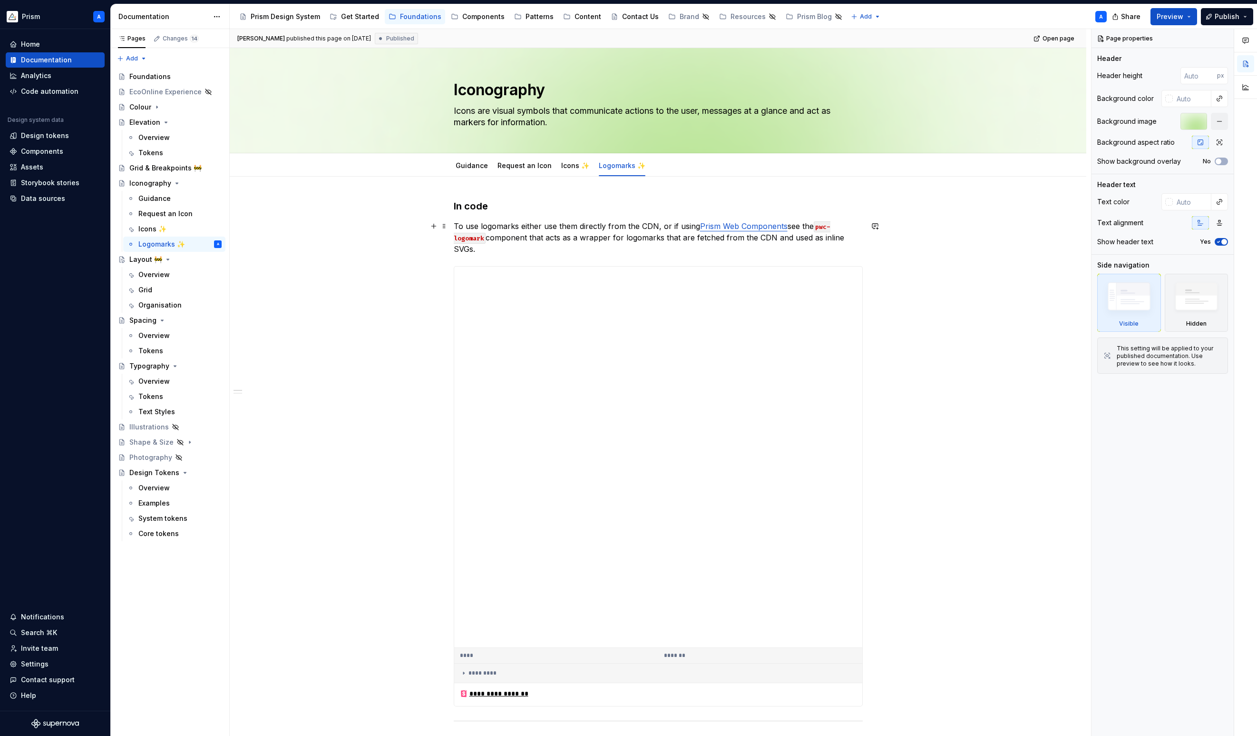
click at [754, 227] on link "Prism Web Components" at bounding box center [744, 226] width 88 height 10
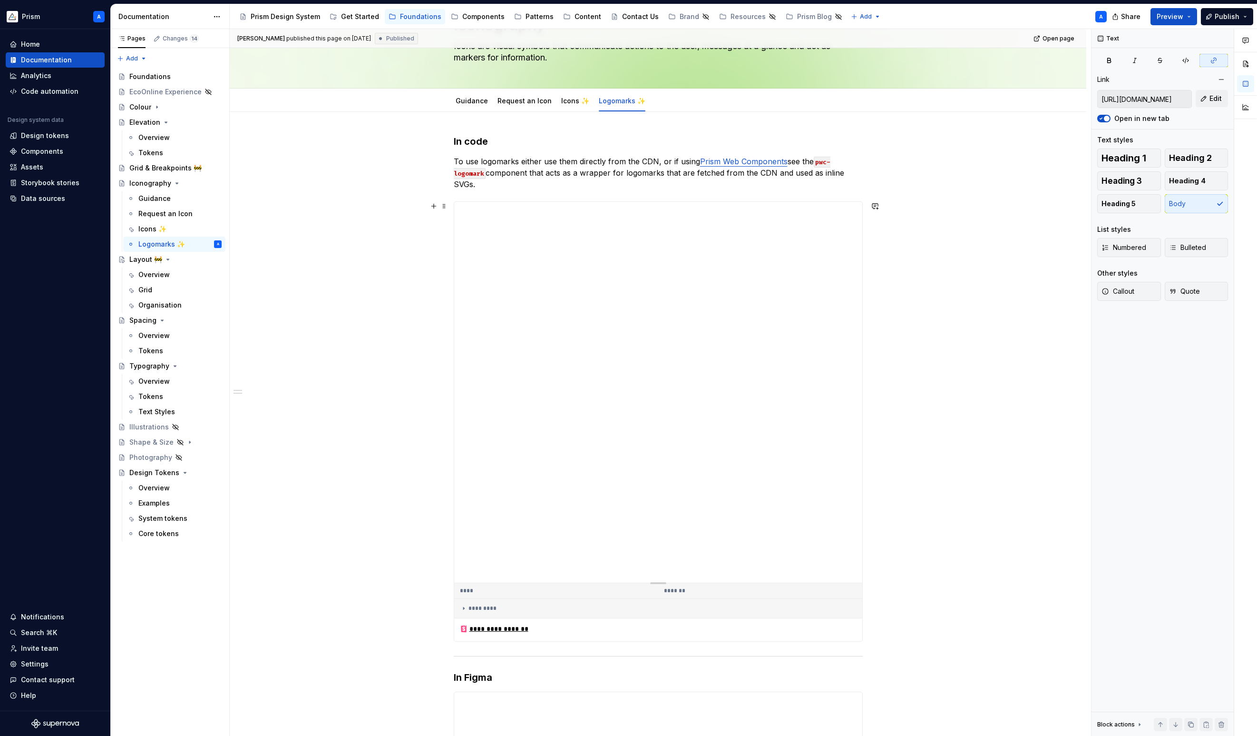
scroll to position [30, 0]
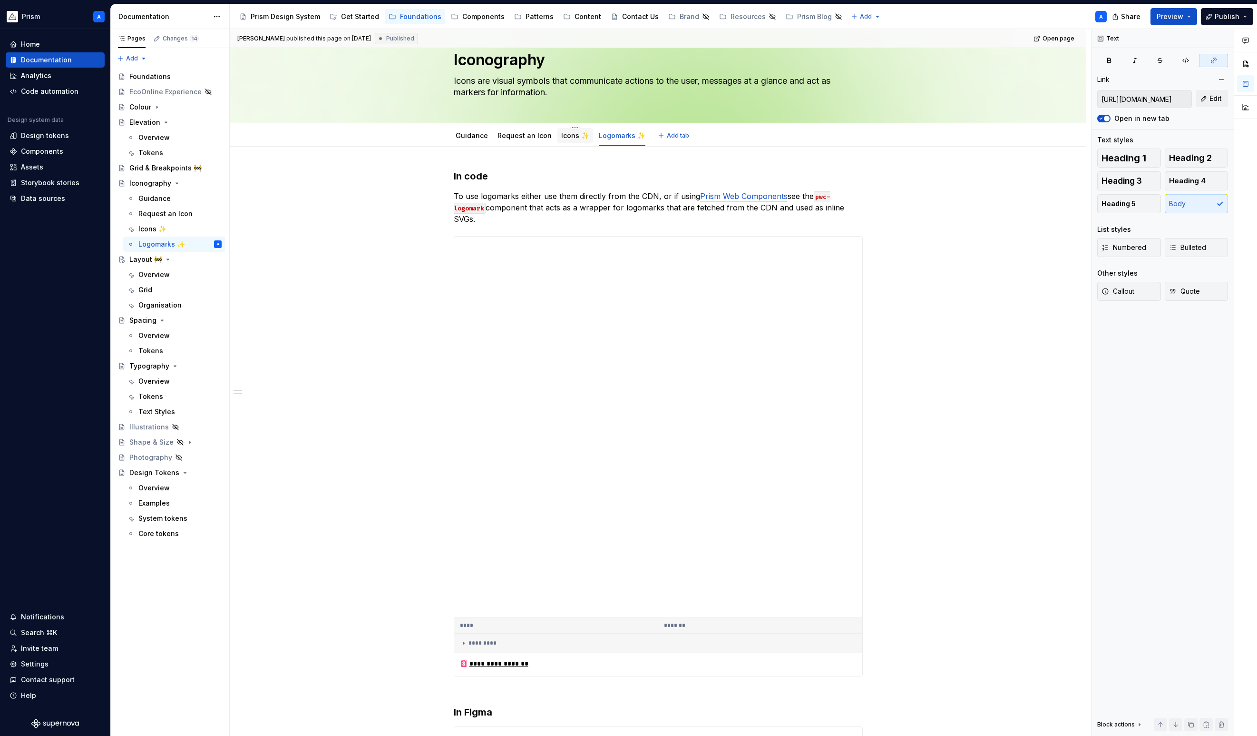
click at [562, 137] on link "Icons ✨" at bounding box center [575, 135] width 28 height 8
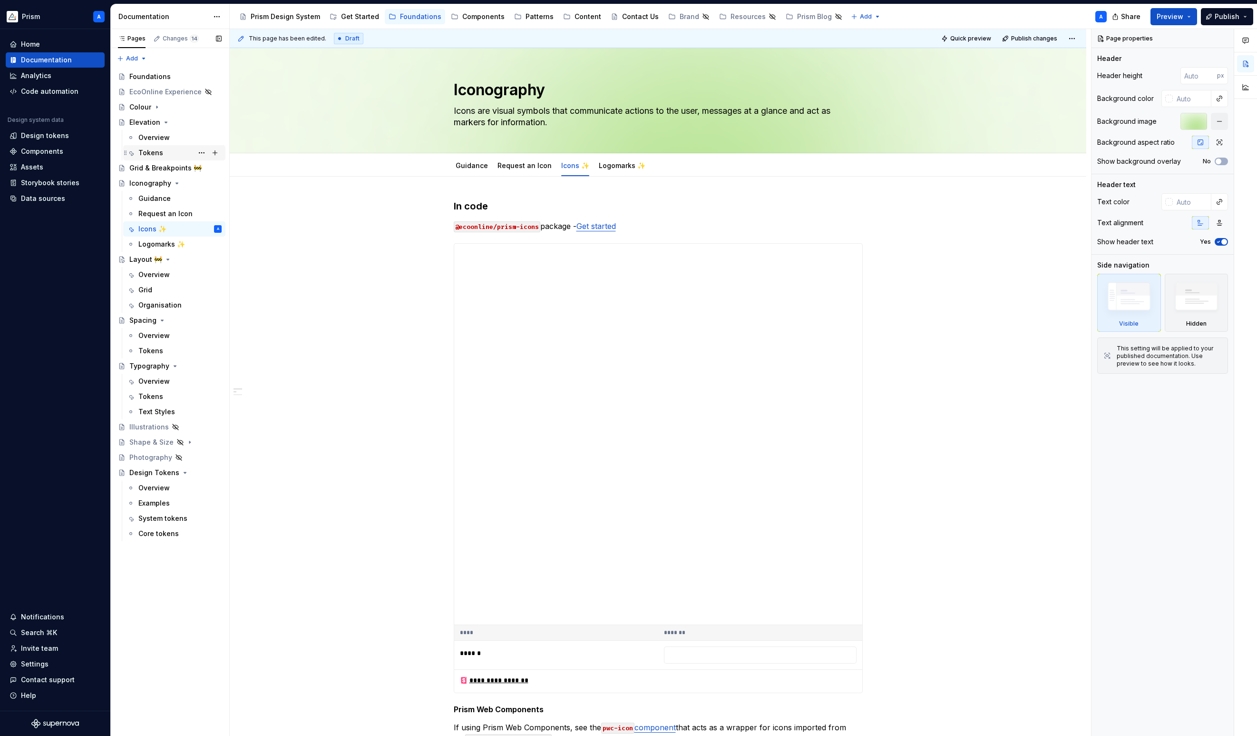
click at [157, 148] on div "Tokens" at bounding box center [150, 153] width 25 height 10
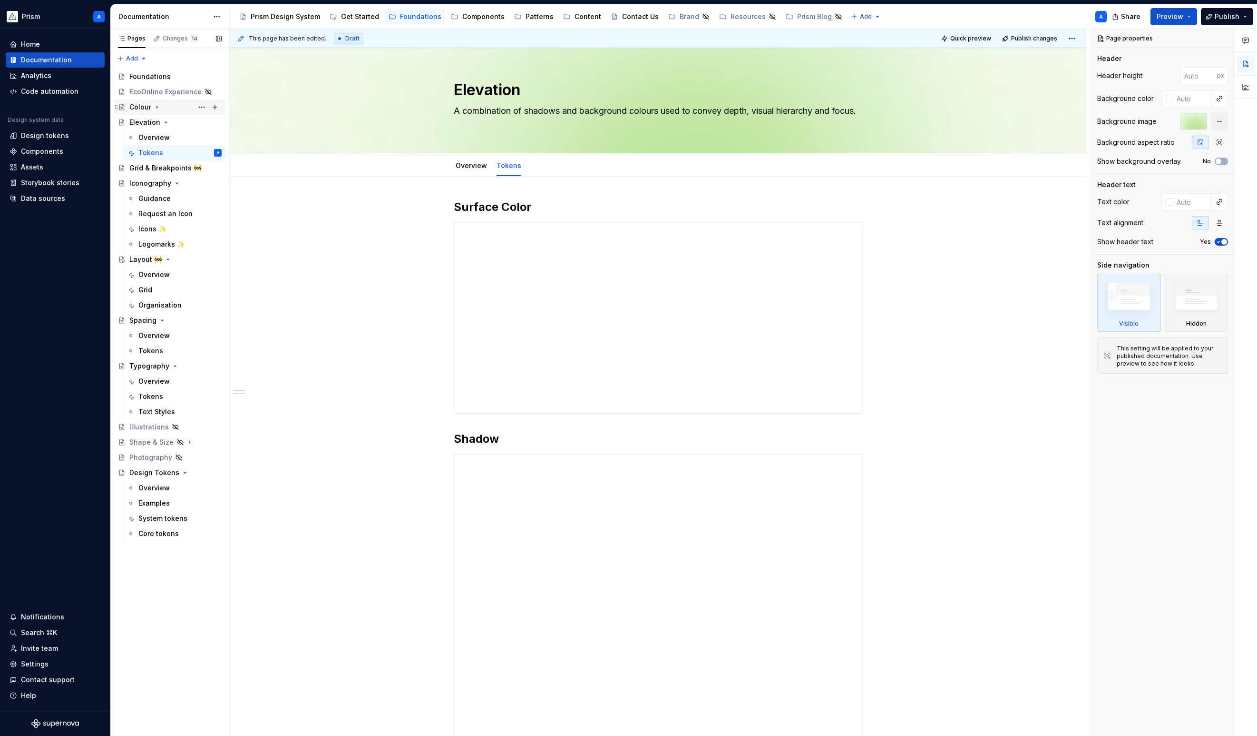
click at [157, 106] on icon "Page tree" at bounding box center [157, 107] width 1 height 2
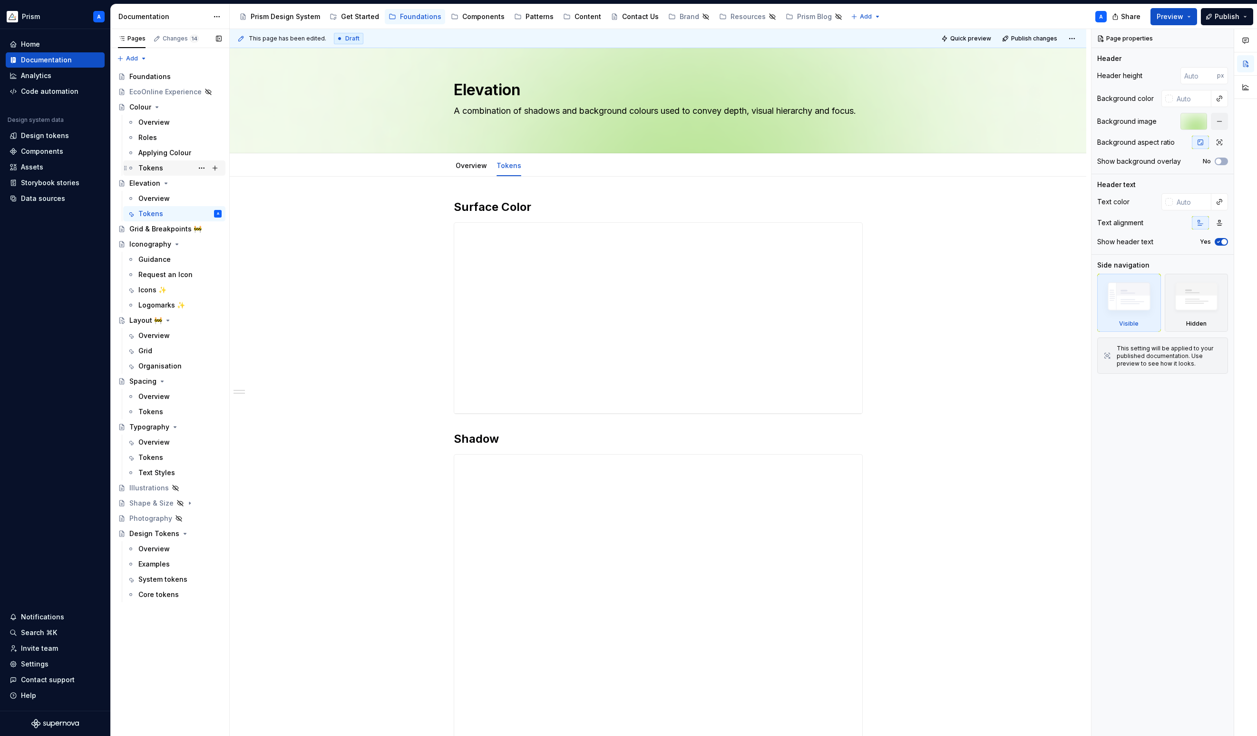
click at [158, 168] on div "Tokens" at bounding box center [150, 168] width 25 height 10
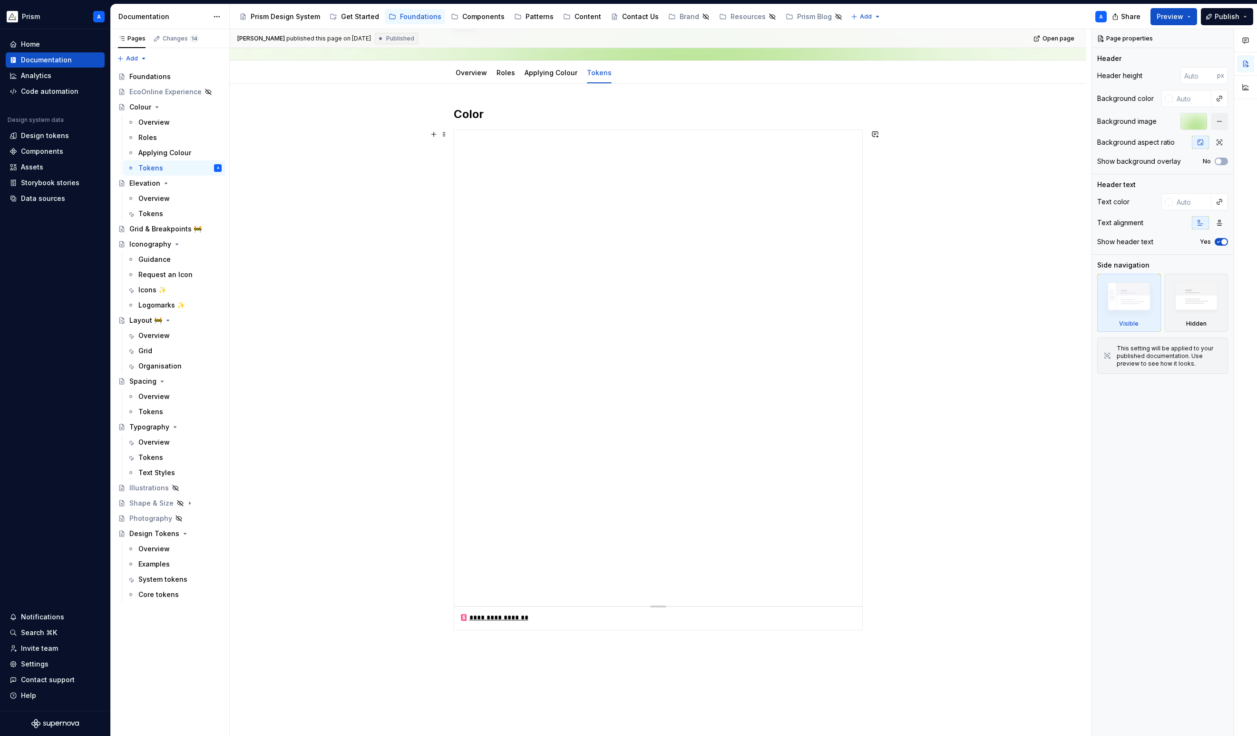
scroll to position [87, 0]
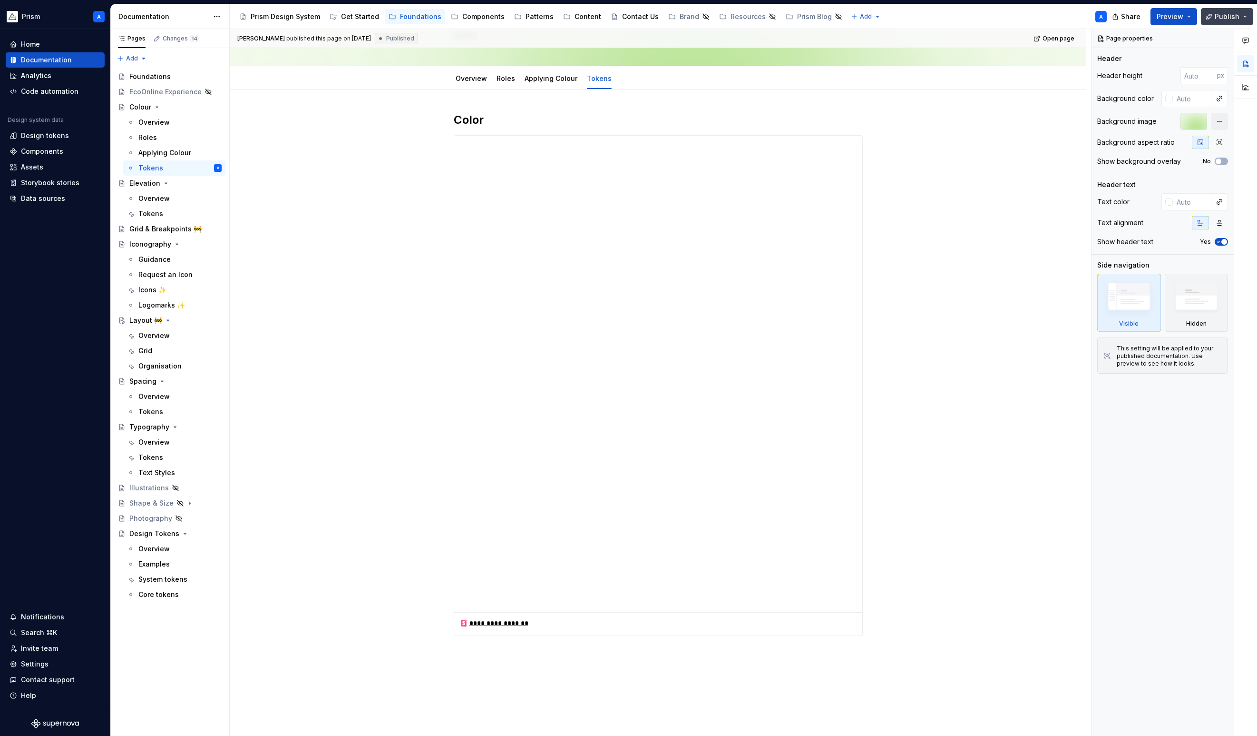
click at [1246, 14] on button "Publish" at bounding box center [1227, 16] width 52 height 17
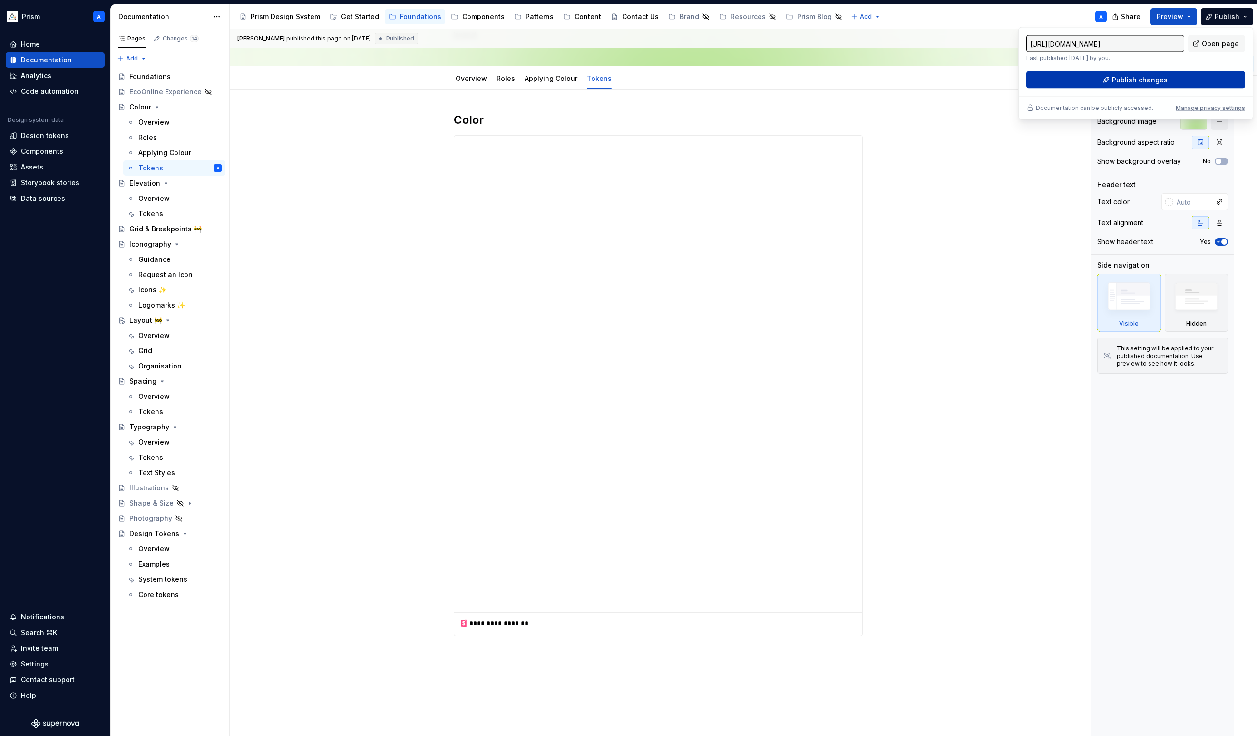
click at [1168, 81] on button "Publish changes" at bounding box center [1136, 79] width 219 height 17
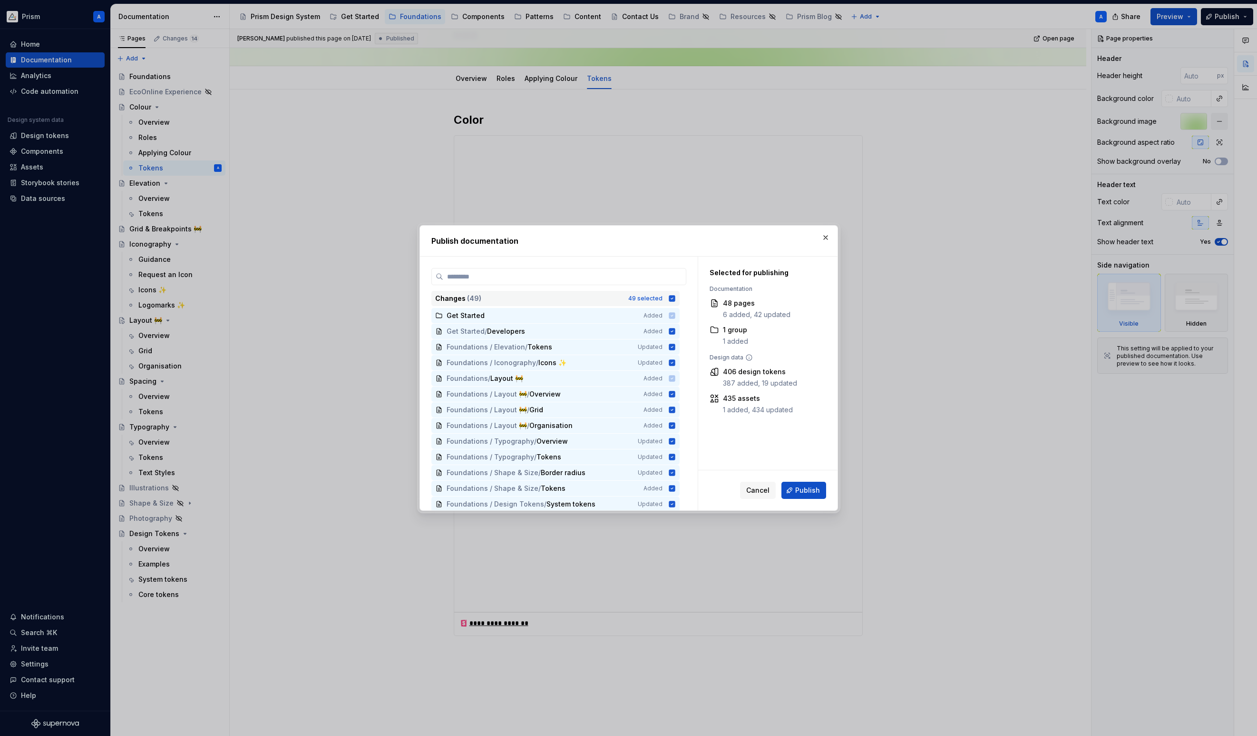
click at [675, 299] on icon at bounding box center [672, 298] width 6 height 6
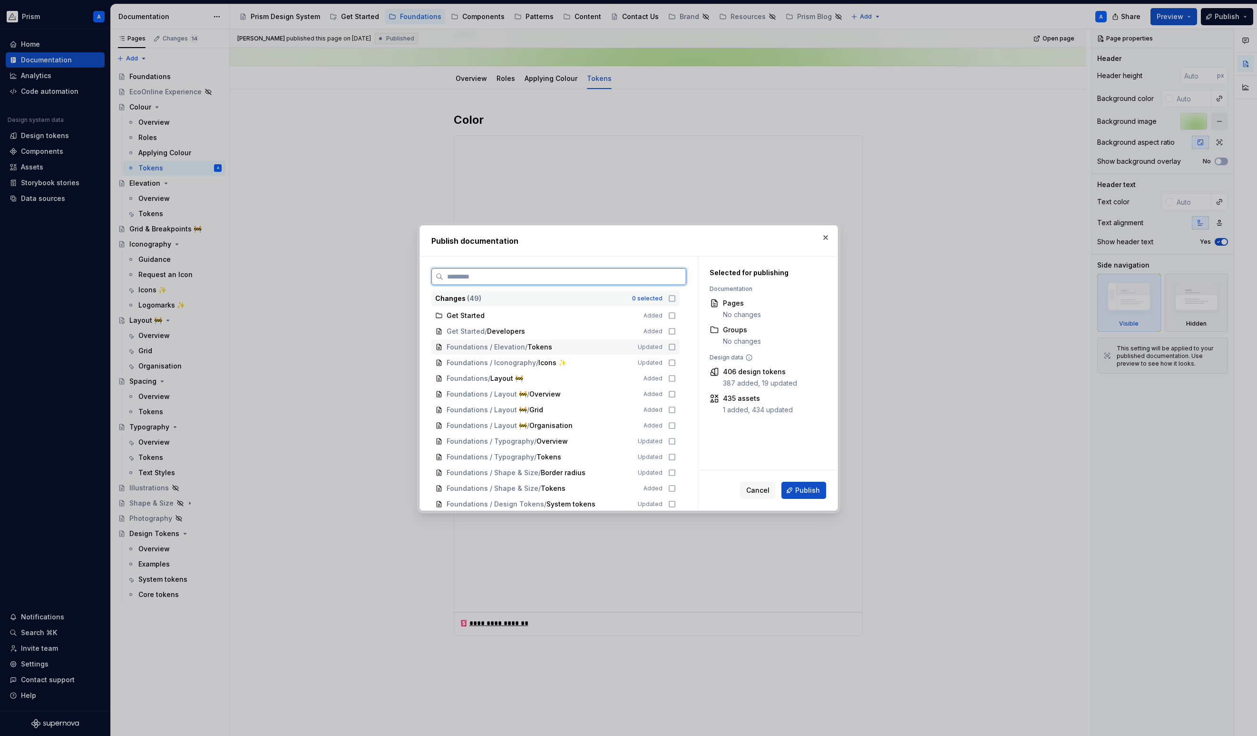
click at [674, 345] on icon at bounding box center [672, 347] width 6 height 6
click at [676, 361] on icon at bounding box center [672, 363] width 8 height 8
click at [676, 439] on icon at bounding box center [672, 441] width 8 height 8
click at [676, 453] on icon at bounding box center [672, 457] width 8 height 8
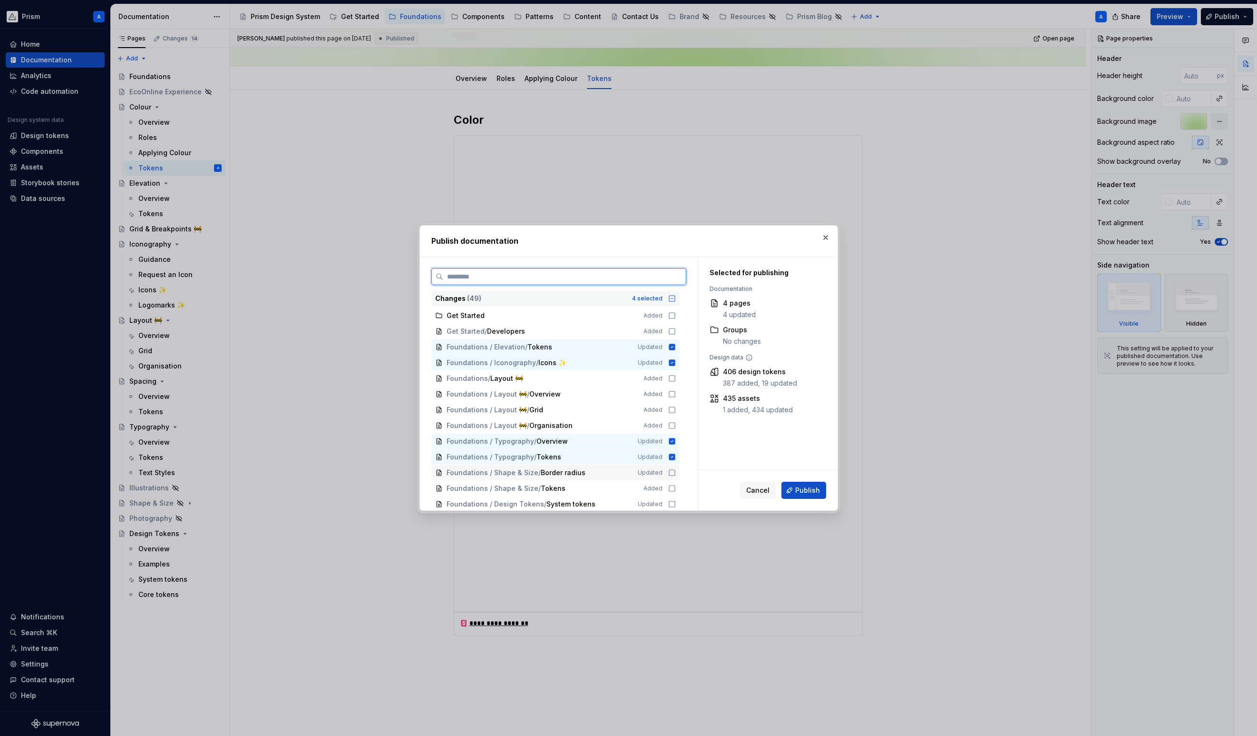
click at [676, 471] on icon at bounding box center [672, 473] width 8 height 8
click at [676, 487] on icon at bounding box center [672, 488] width 8 height 8
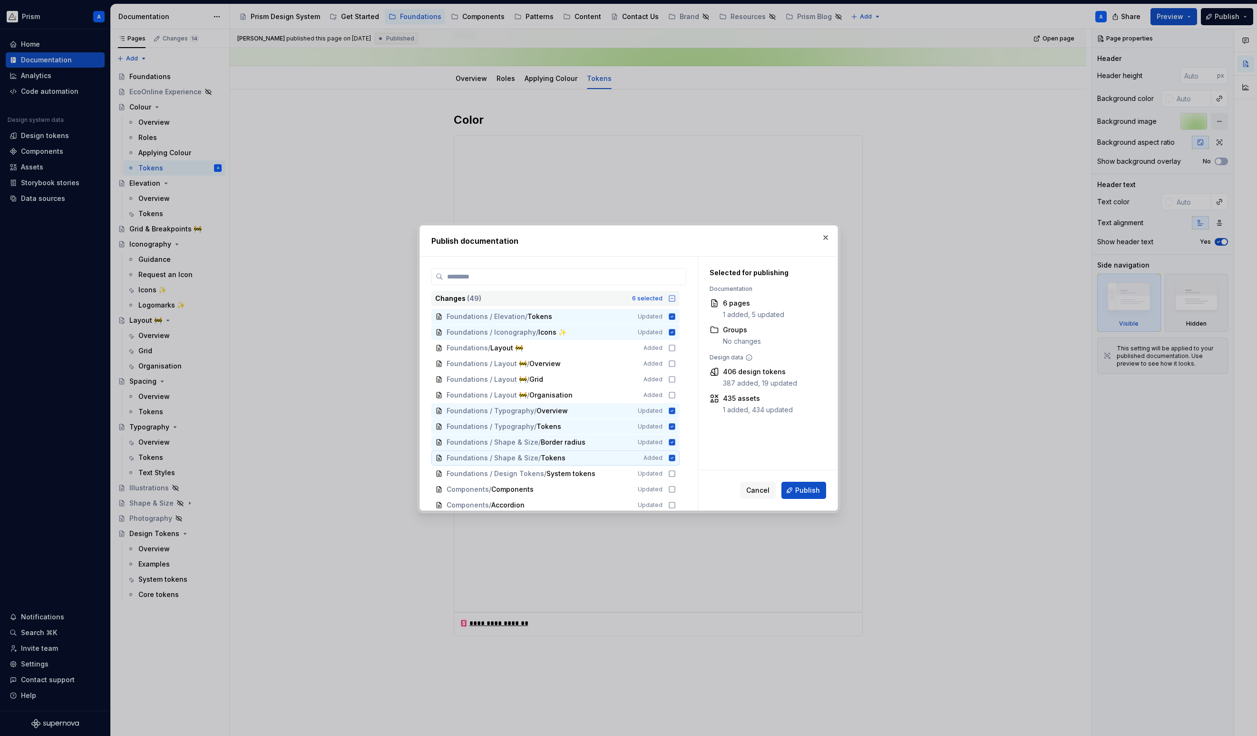
scroll to position [37, 0]
click at [676, 466] on icon at bounding box center [672, 467] width 8 height 8
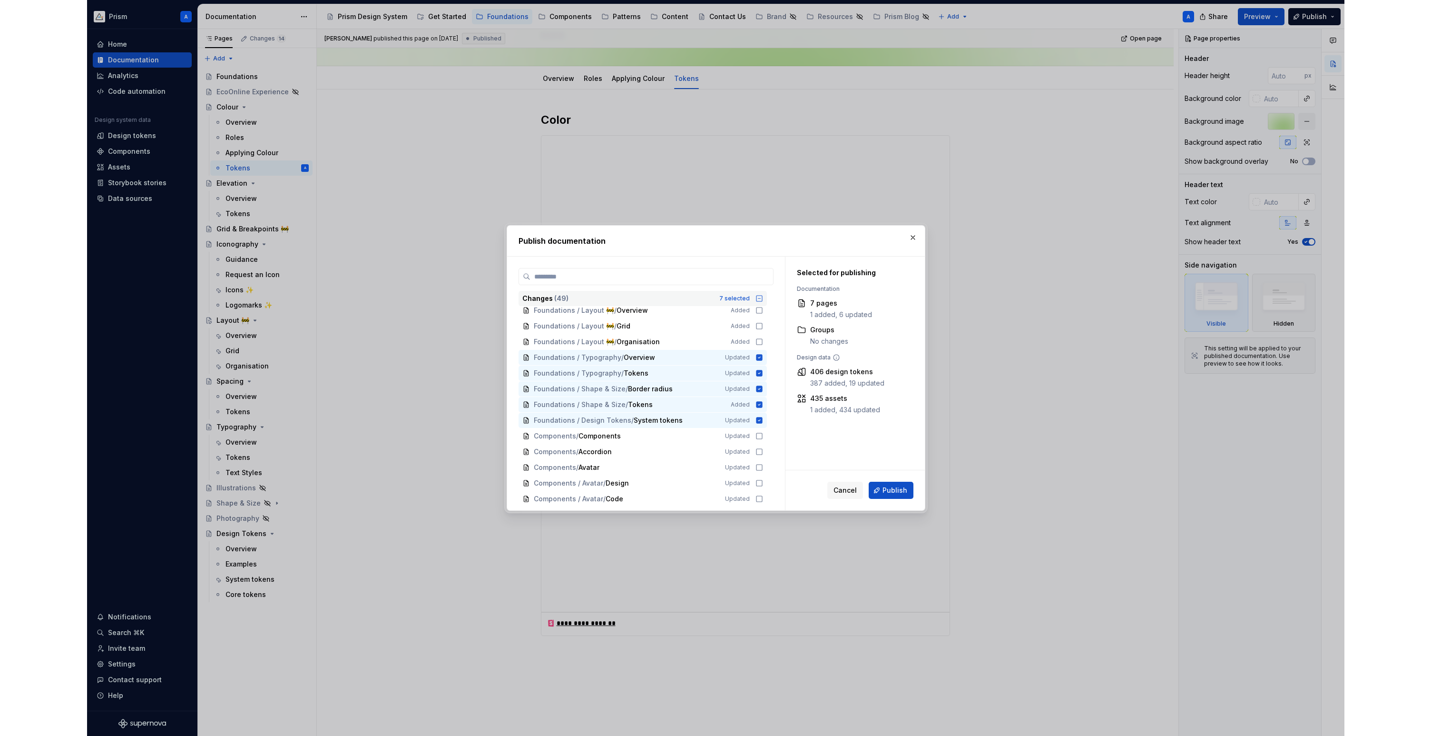
scroll to position [567, 0]
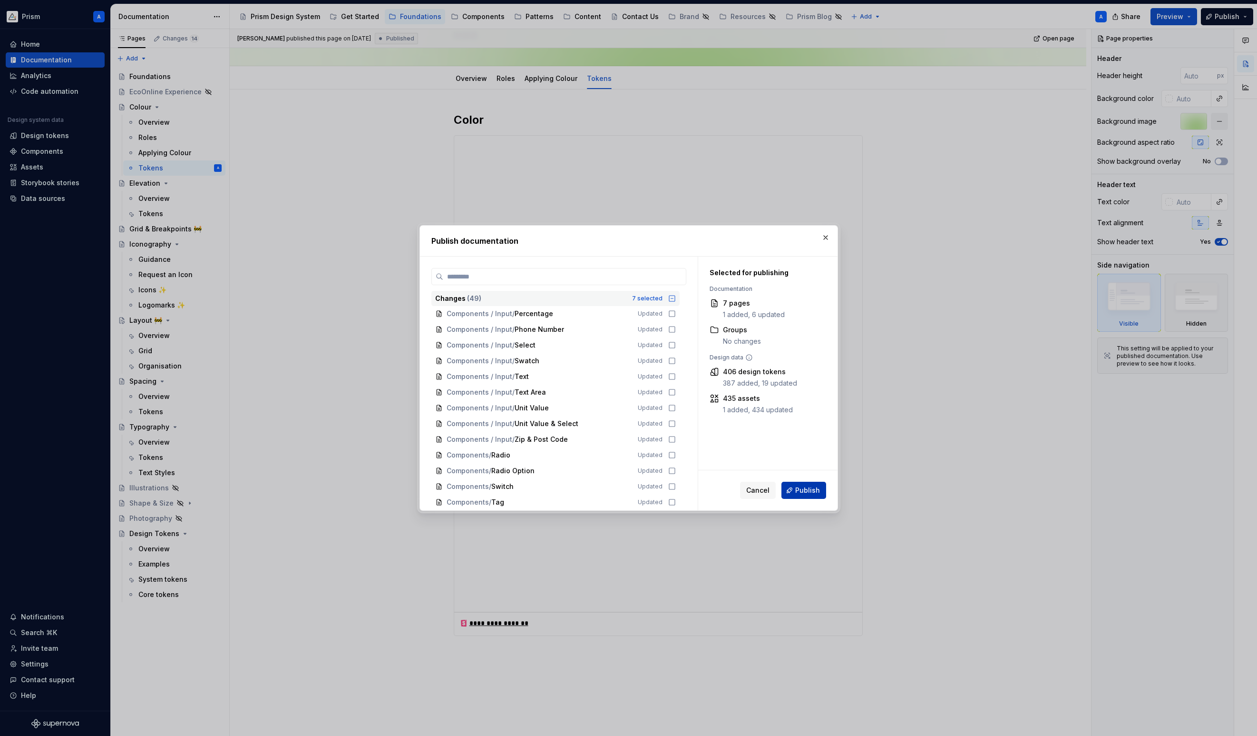
click at [799, 488] on span "Publish" at bounding box center [807, 490] width 25 height 10
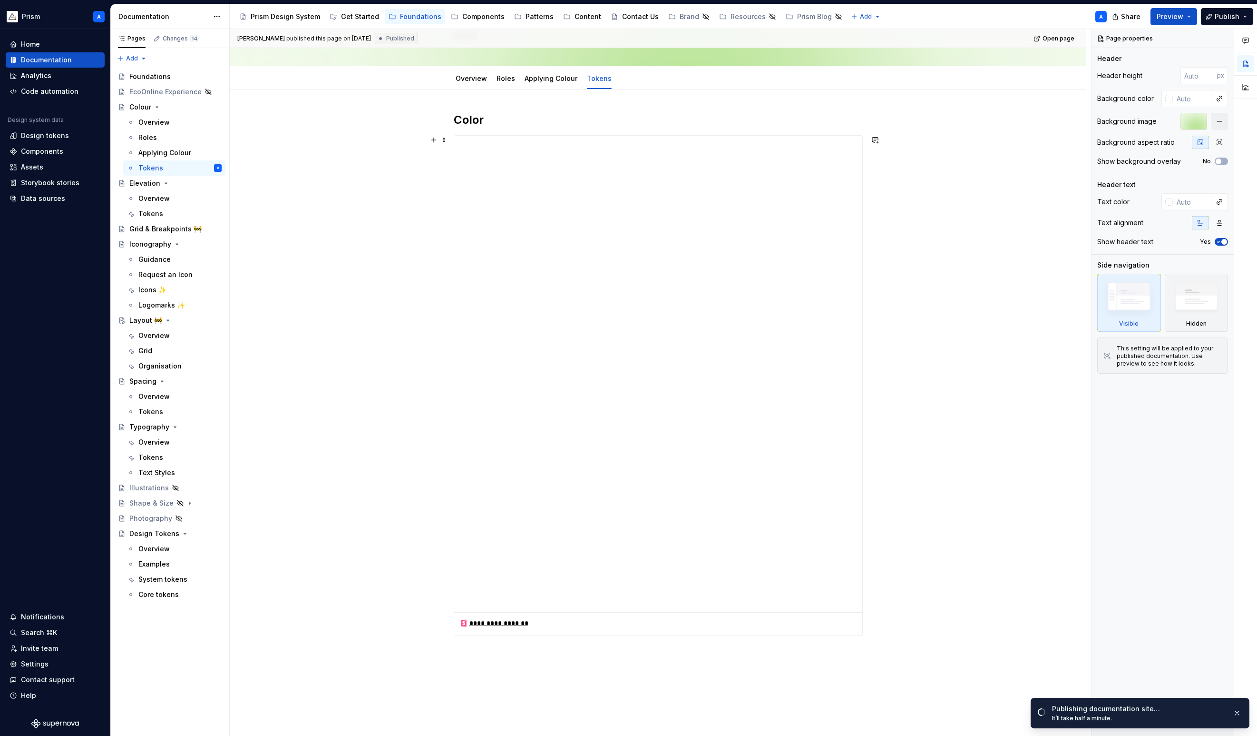
click at [863, 618] on div "**********" at bounding box center [658, 385] width 409 height 500
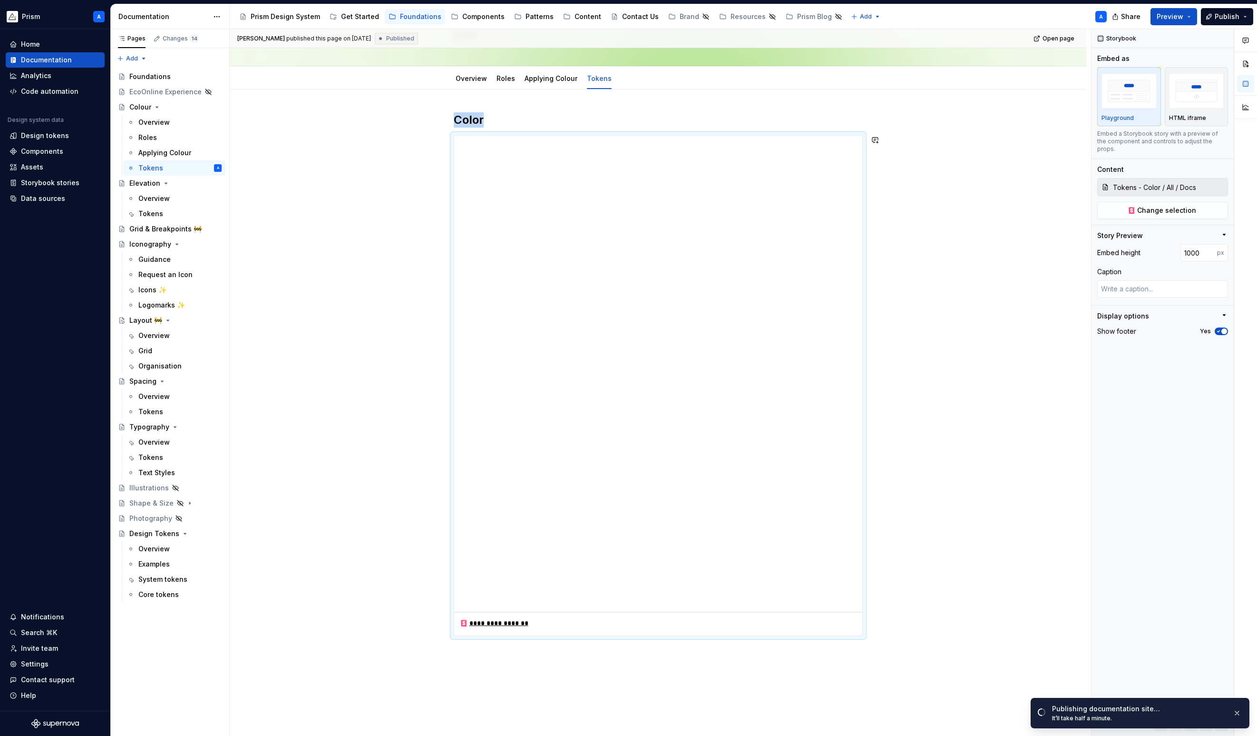
click at [653, 707] on div "**********" at bounding box center [658, 478] width 857 height 778
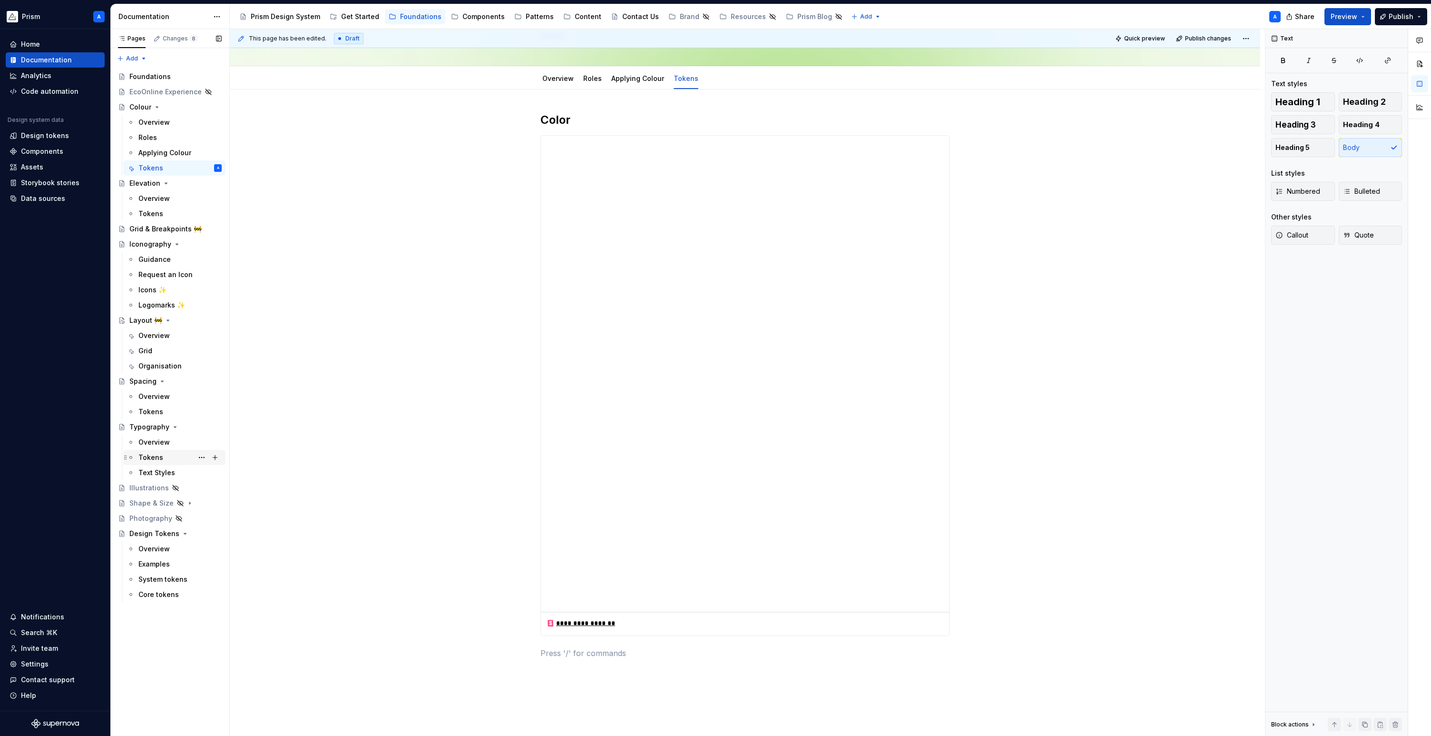
click at [163, 454] on div "Tokens" at bounding box center [179, 457] width 83 height 13
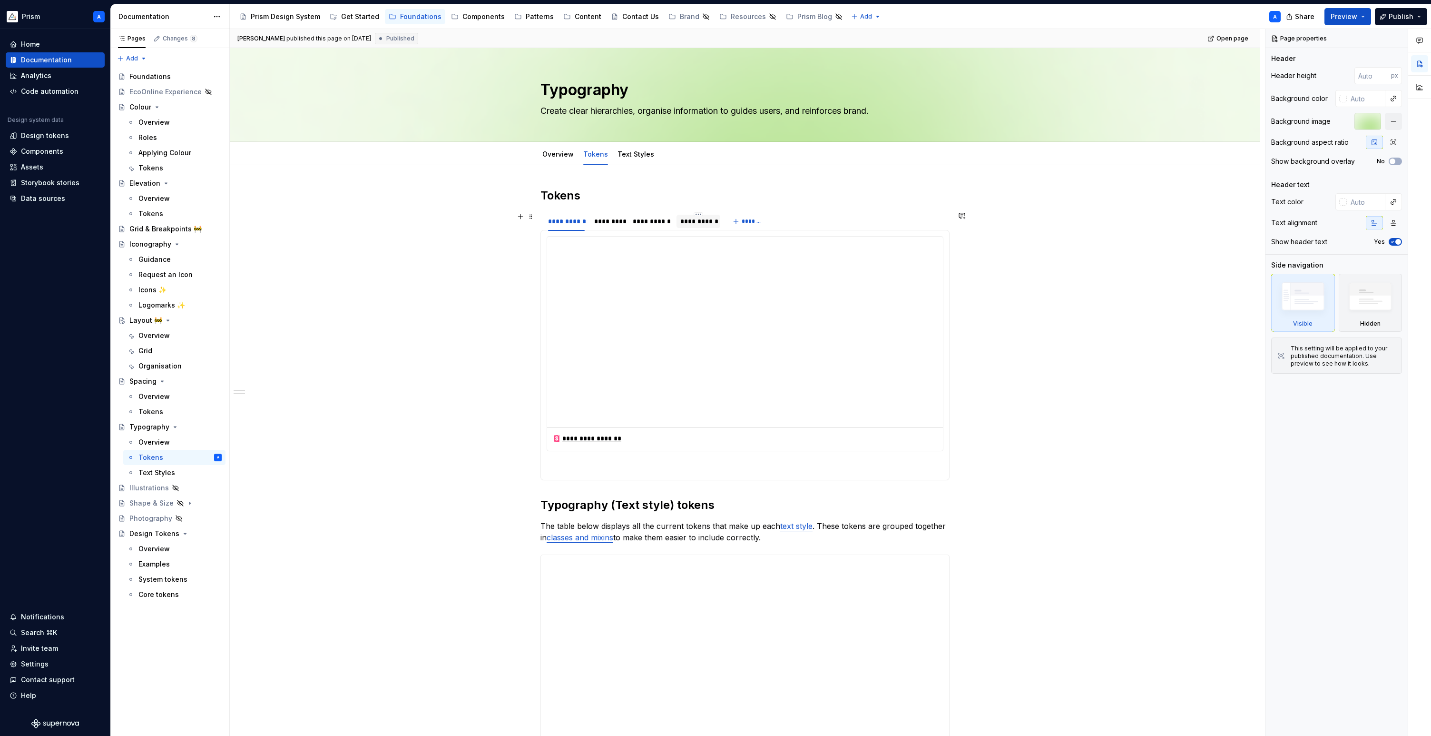
click at [699, 221] on div "**********" at bounding box center [698, 221] width 36 height 10
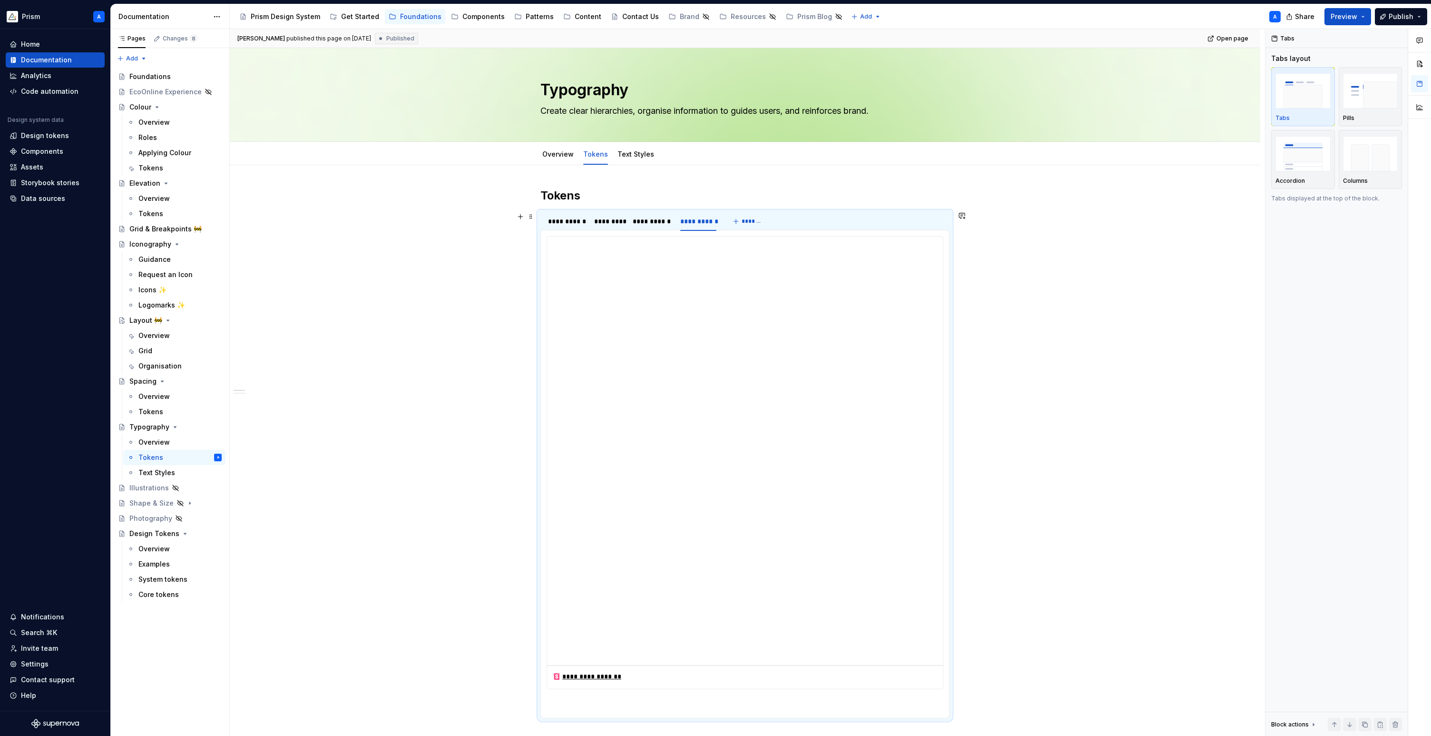
click at [916, 217] on div "**********" at bounding box center [744, 221] width 409 height 19
click at [1257, 116] on div "Tabs" at bounding box center [1302, 118] width 55 height 8
click at [1257, 117] on div "Pills" at bounding box center [1370, 118] width 55 height 8
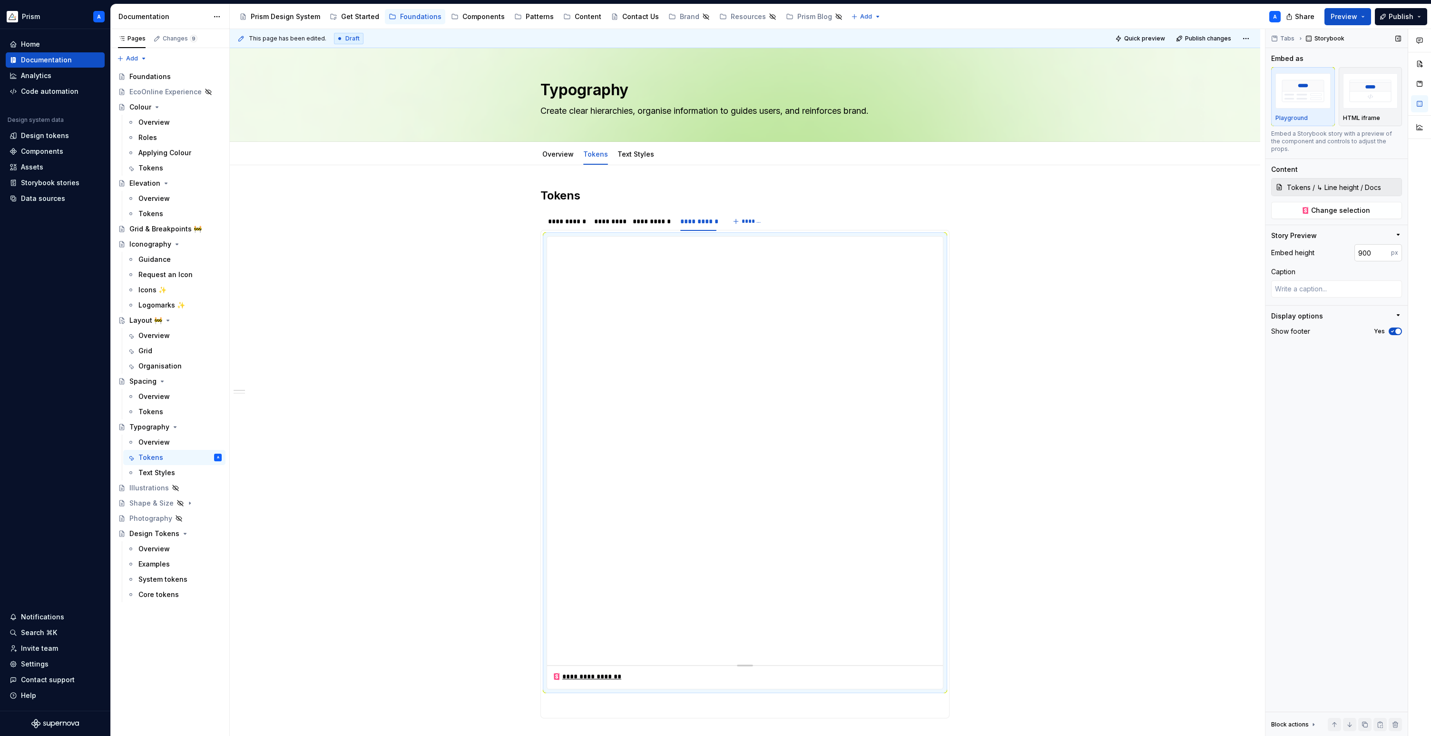
type textarea "*"
click at [1257, 245] on input "900" at bounding box center [1372, 252] width 37 height 17
type input "950"
type textarea "*"
click at [1257, 267] on div "Caption" at bounding box center [1336, 272] width 131 height 10
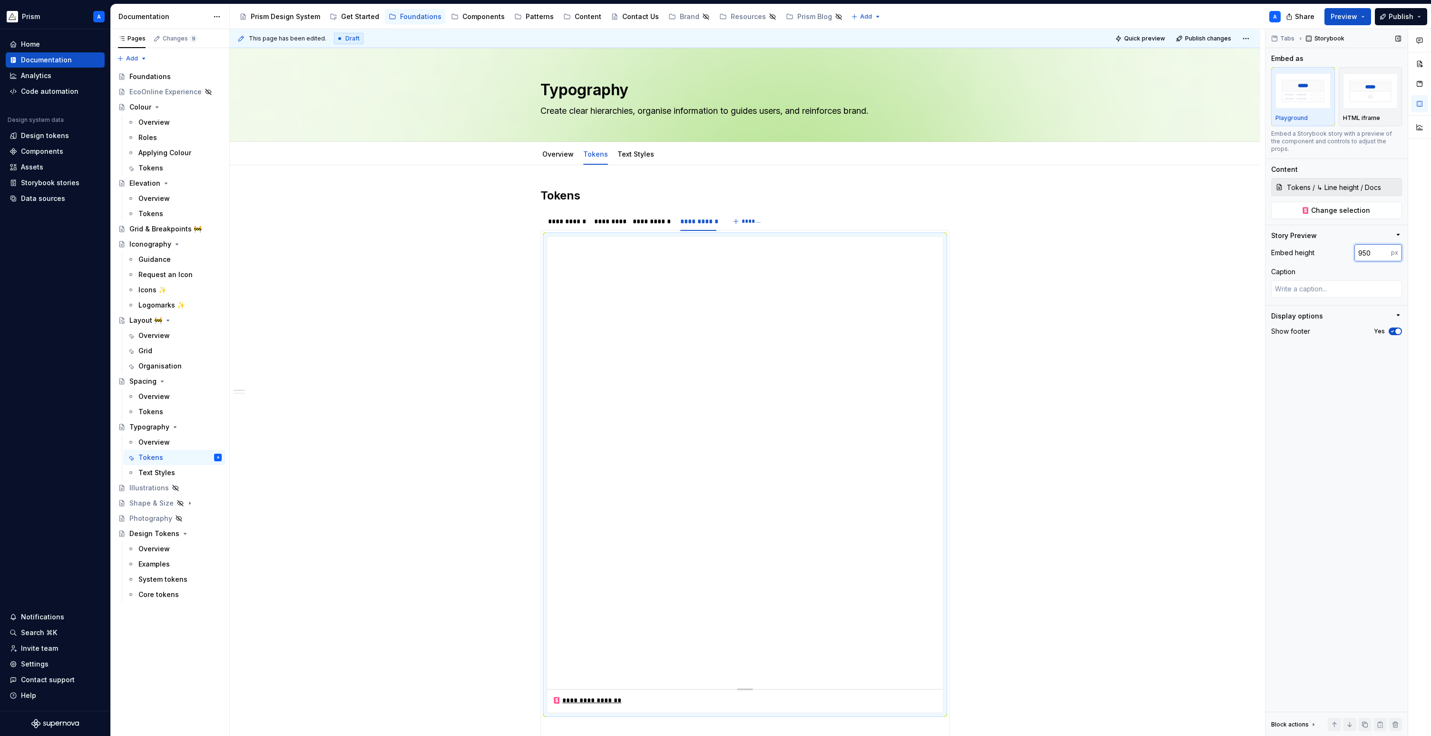
click at [1257, 245] on input "950" at bounding box center [1372, 252] width 37 height 17
type input "920"
click at [1257, 258] on div "Embed height 920 px Caption" at bounding box center [1336, 274] width 131 height 61
click at [648, 219] on div "**********" at bounding box center [652, 221] width 38 height 10
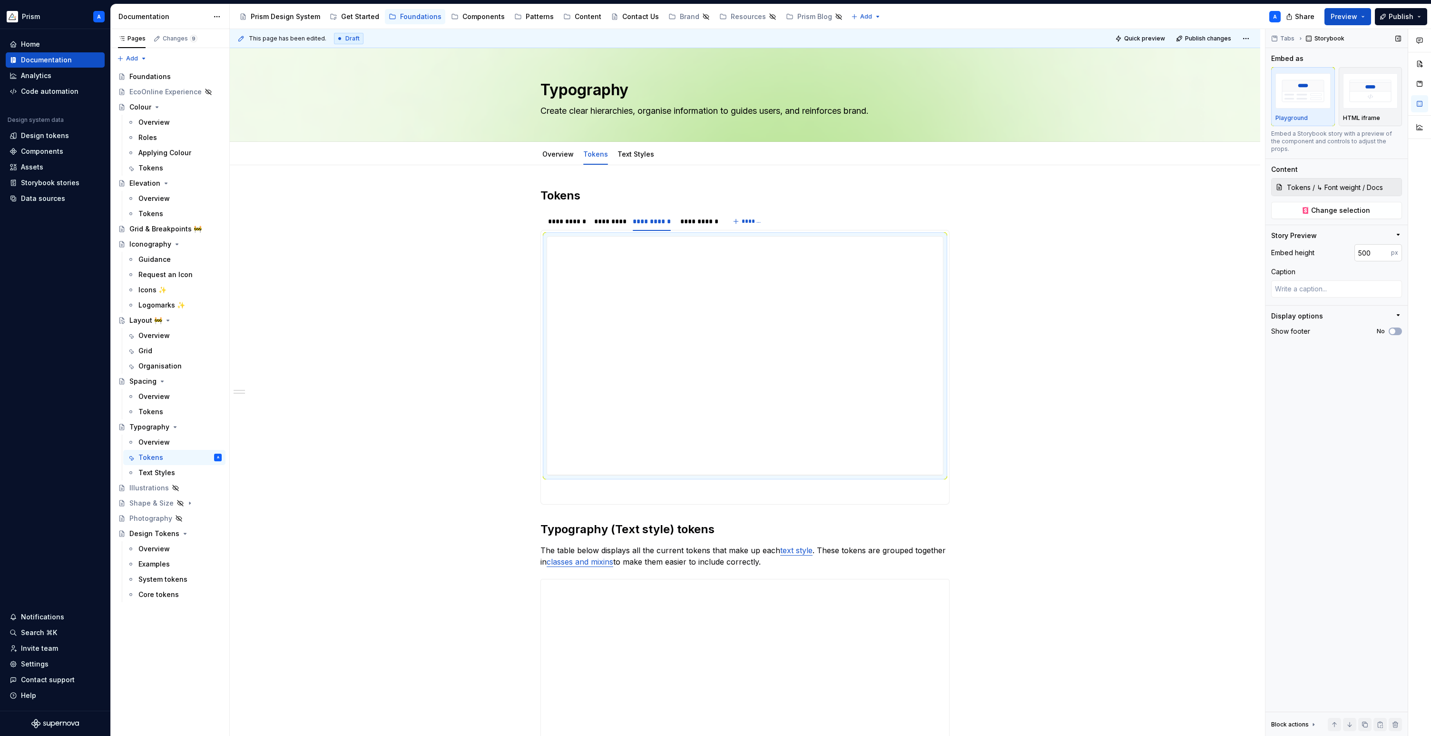
type textarea "*"
click at [1257, 250] on input "500" at bounding box center [1372, 252] width 37 height 17
type input "5"
type input "920"
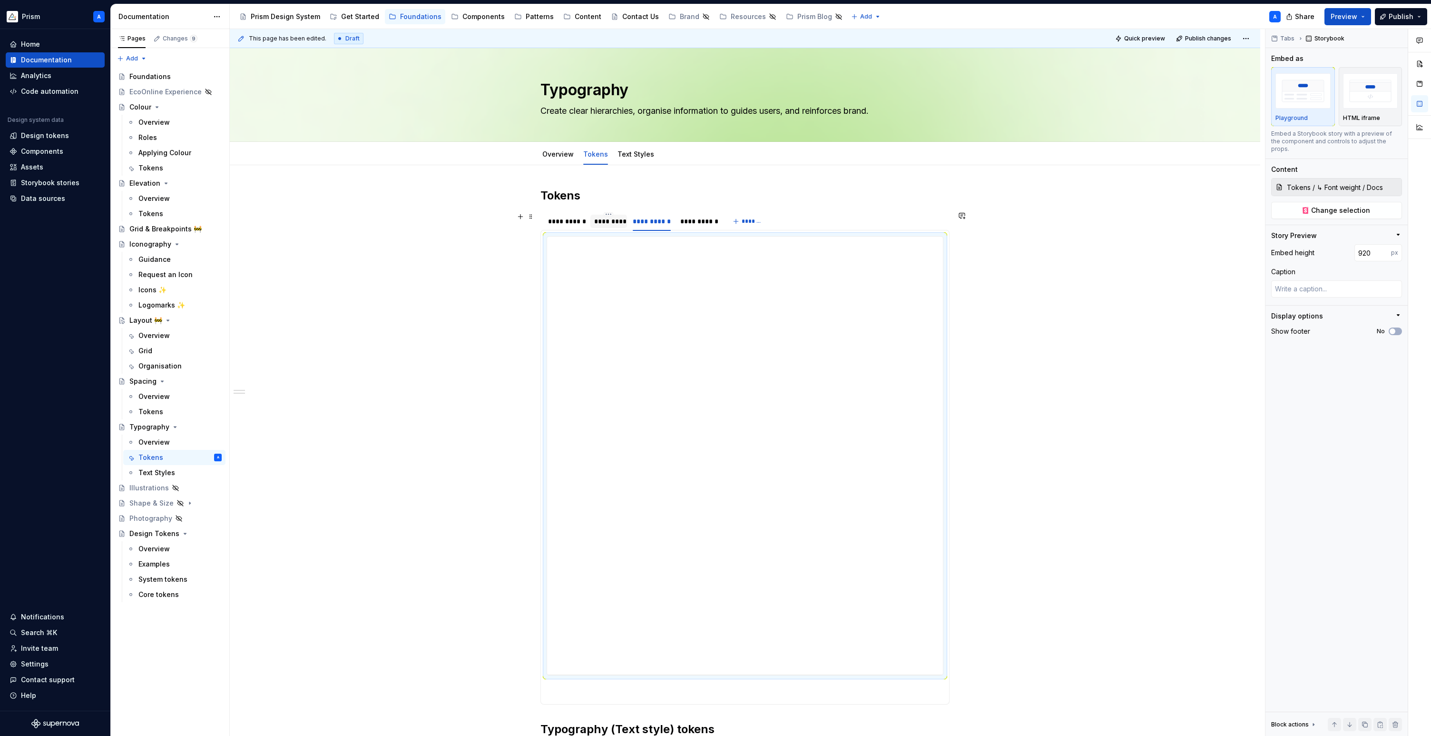
click at [610, 222] on div "*********" at bounding box center [608, 221] width 29 height 10
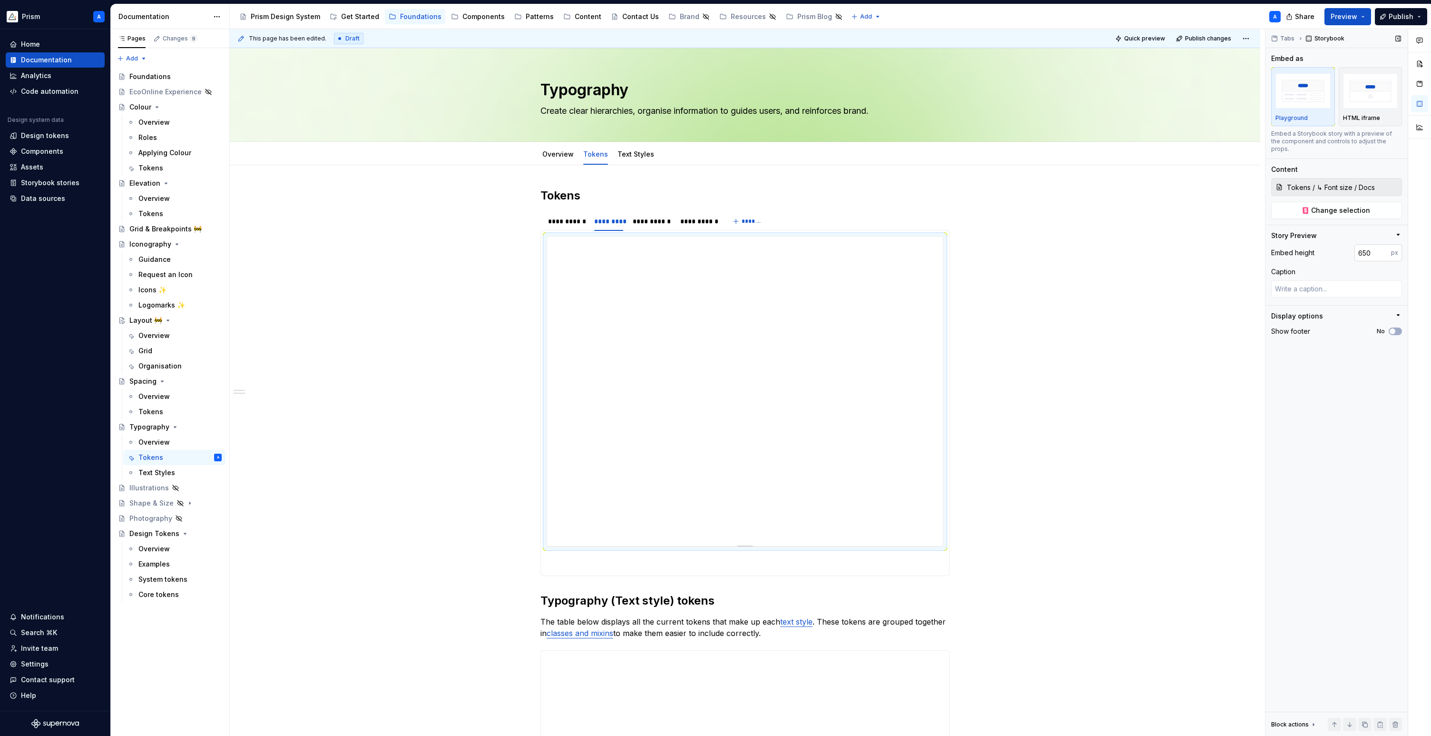
click at [1257, 245] on input "650" at bounding box center [1372, 252] width 37 height 17
type textarea "*"
type input "920"
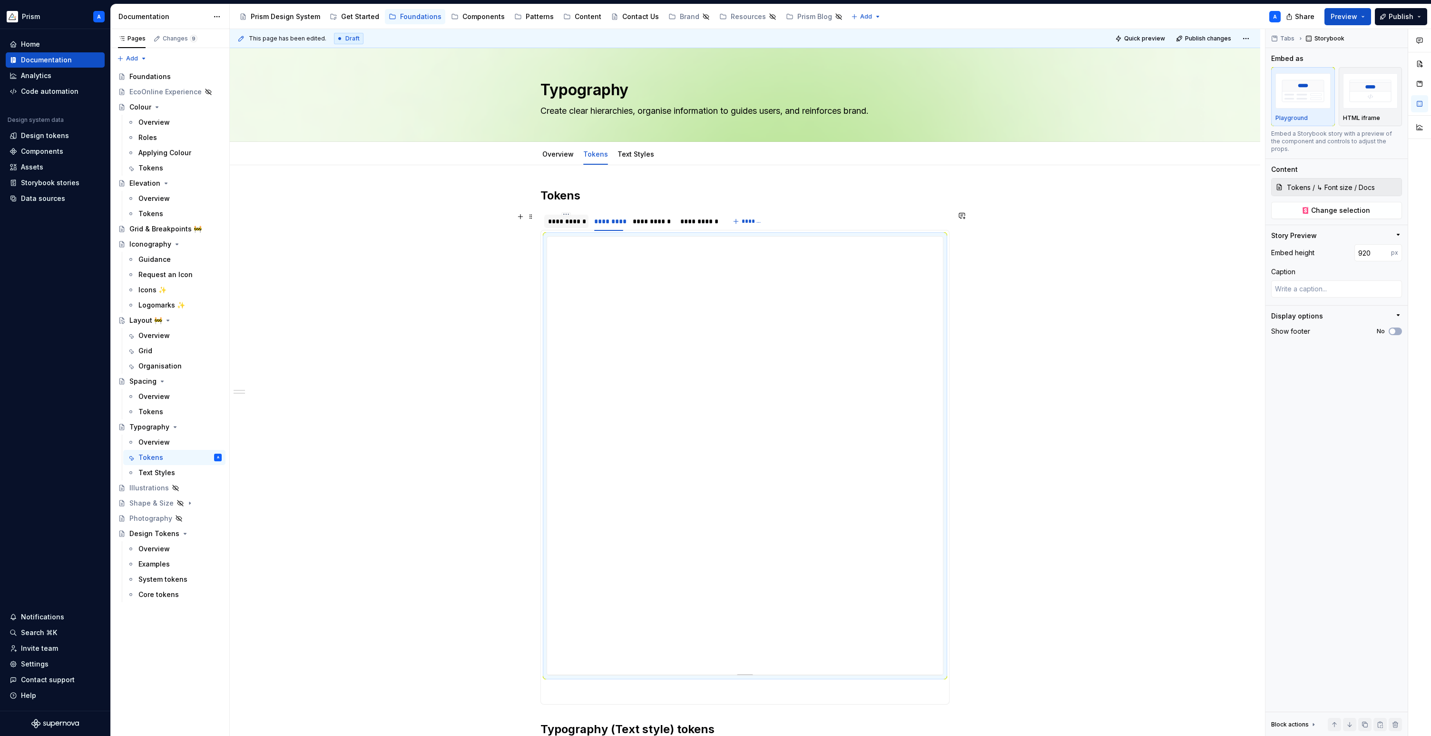
click at [563, 222] on div "**********" at bounding box center [566, 221] width 37 height 10
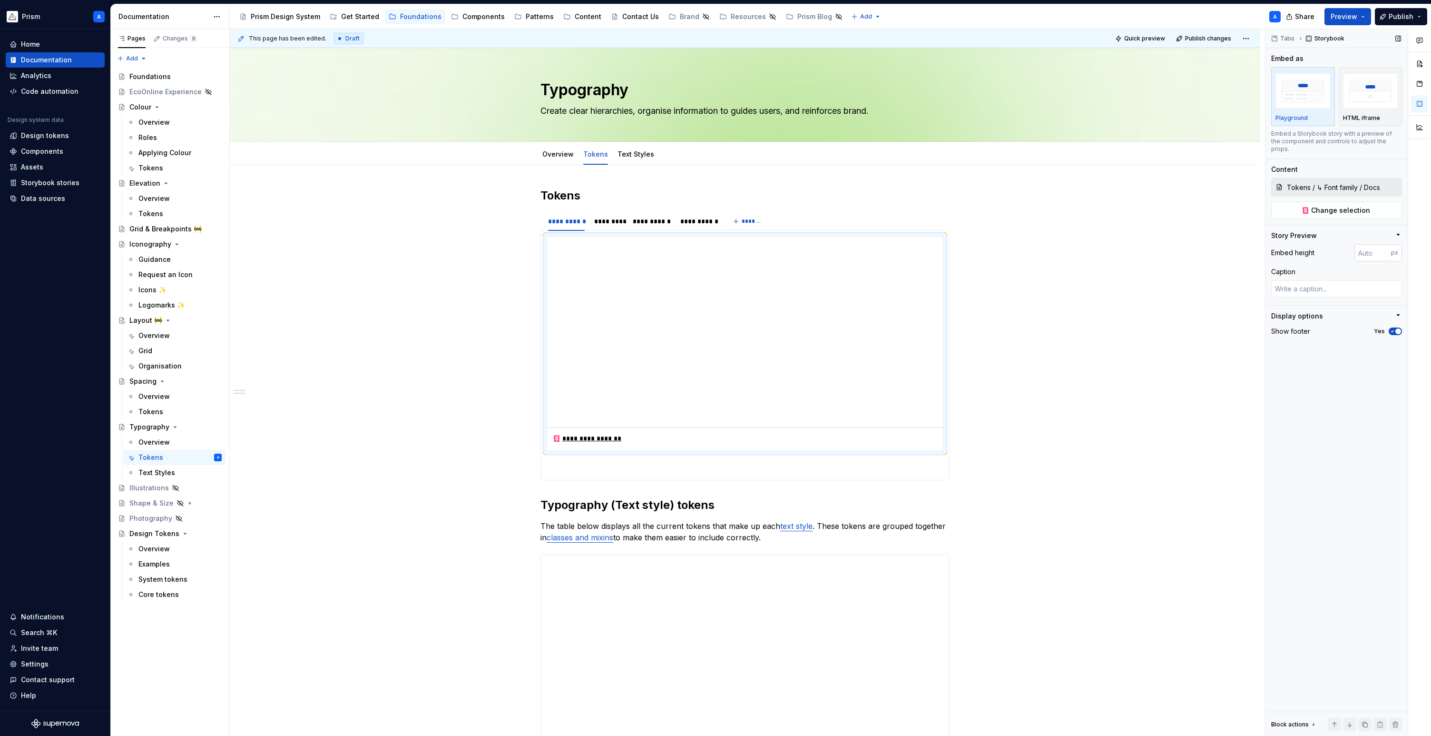
type textarea "*"
click at [1257, 245] on input "number" at bounding box center [1372, 252] width 37 height 17
type input "920"
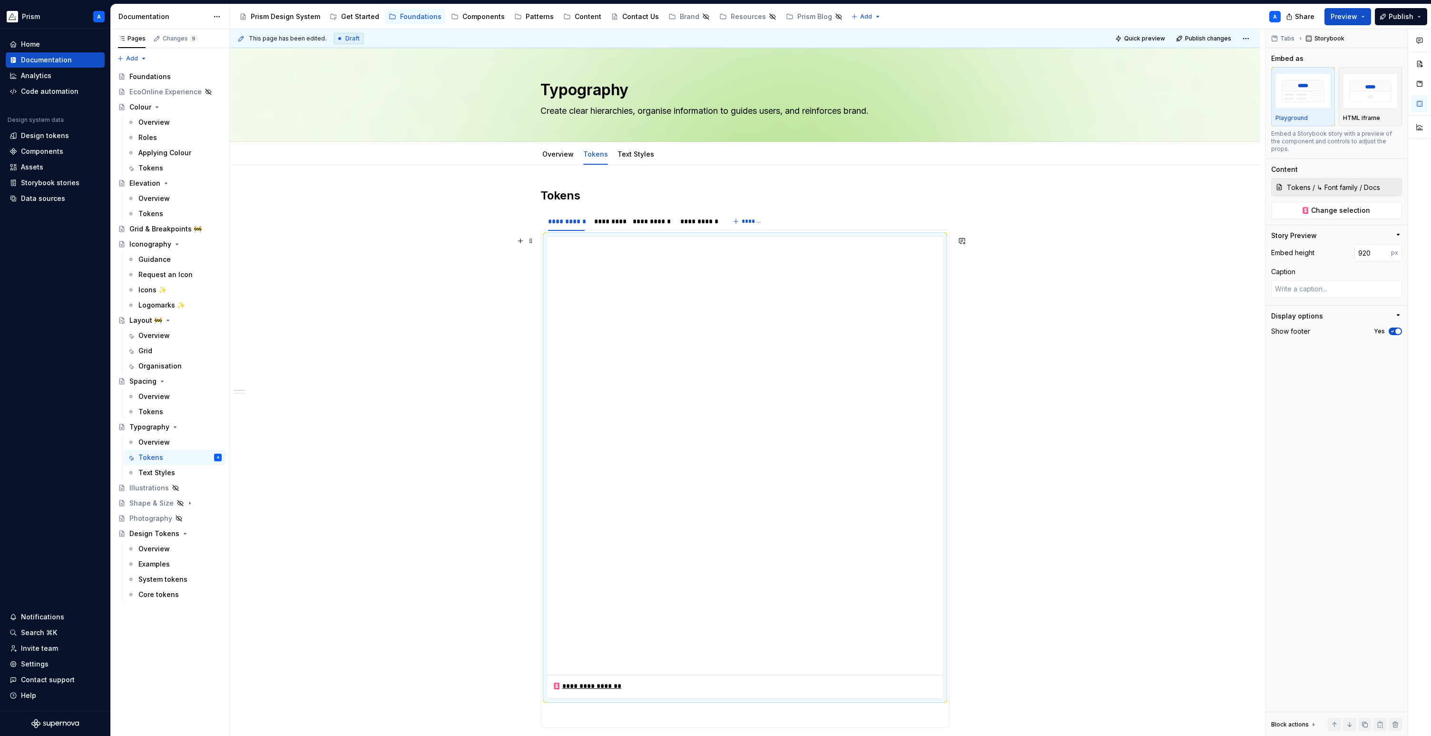
scroll to position [113, 0]
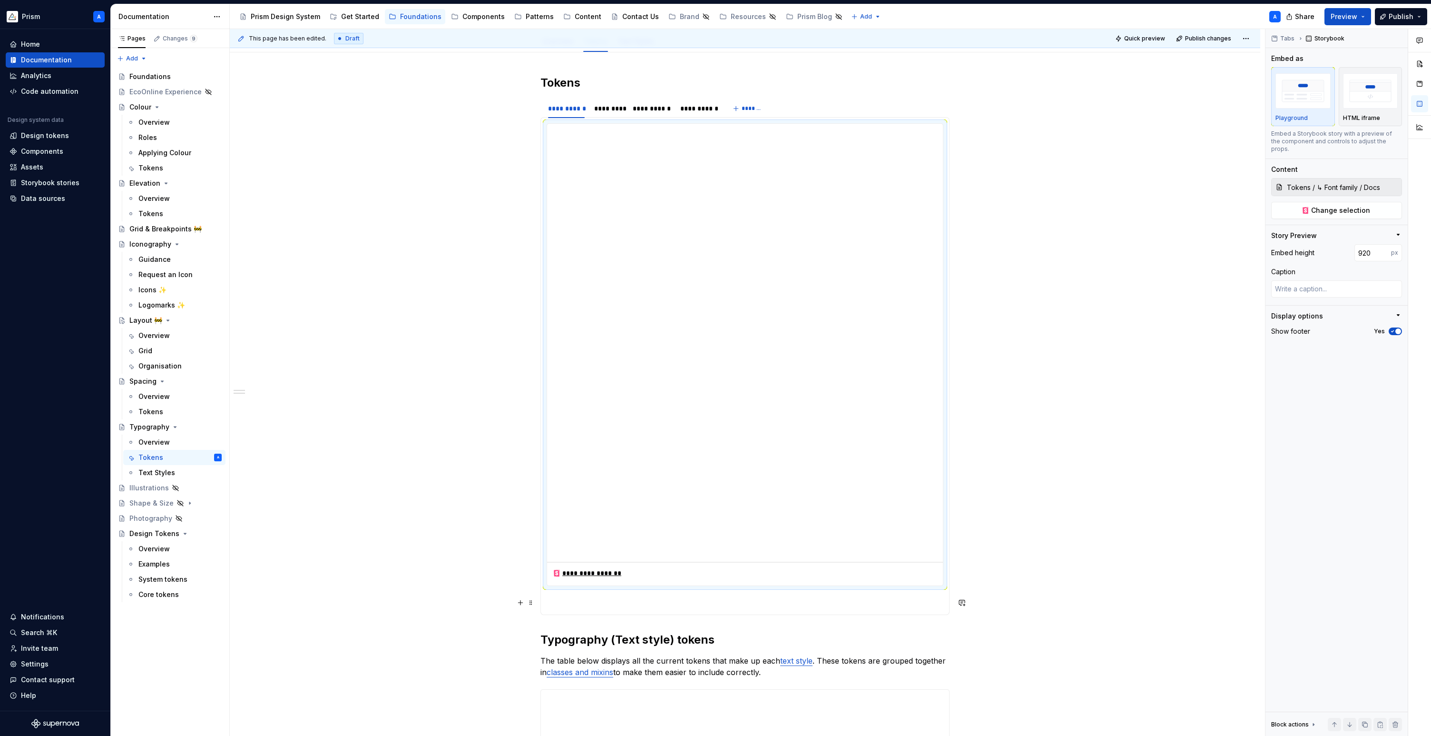
click at [549, 601] on p at bounding box center [745, 602] width 397 height 11
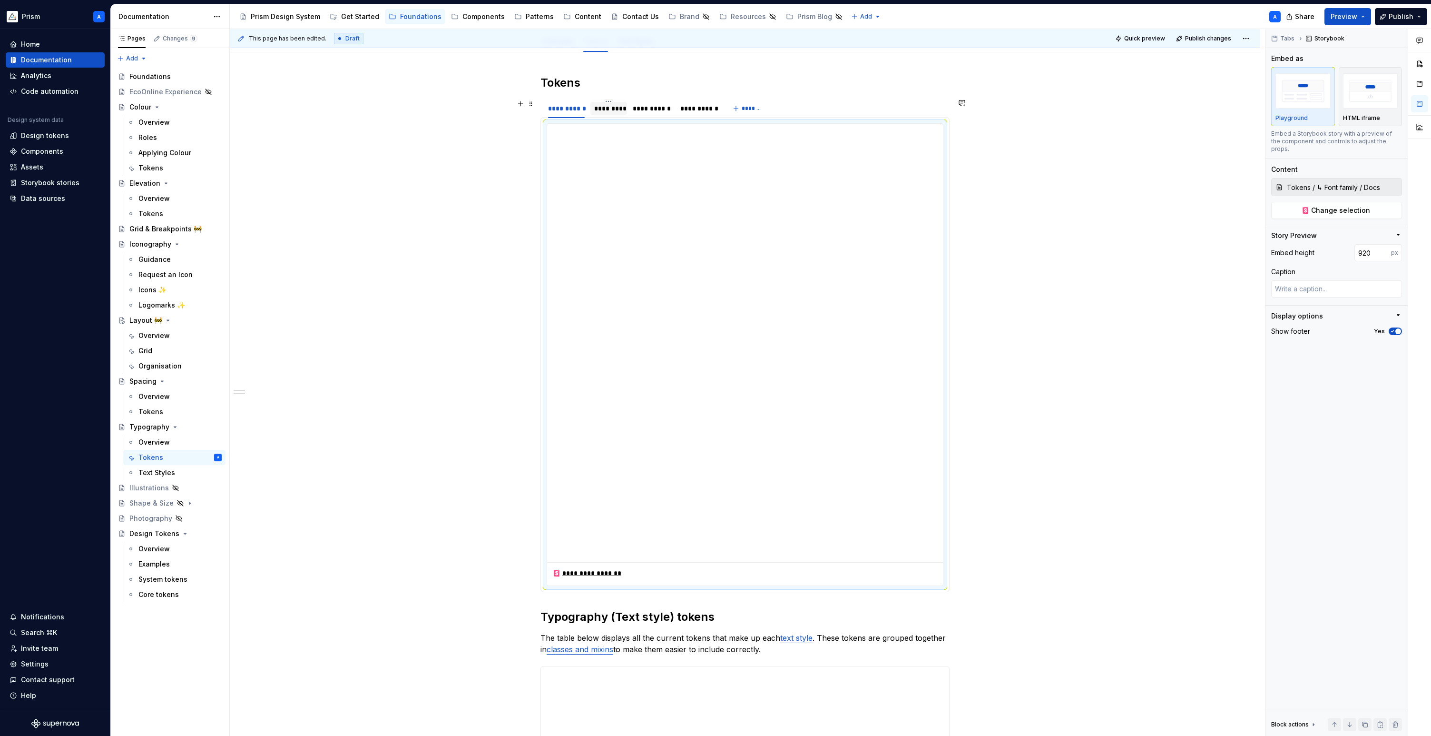
click at [616, 107] on div "*********" at bounding box center [608, 109] width 29 height 10
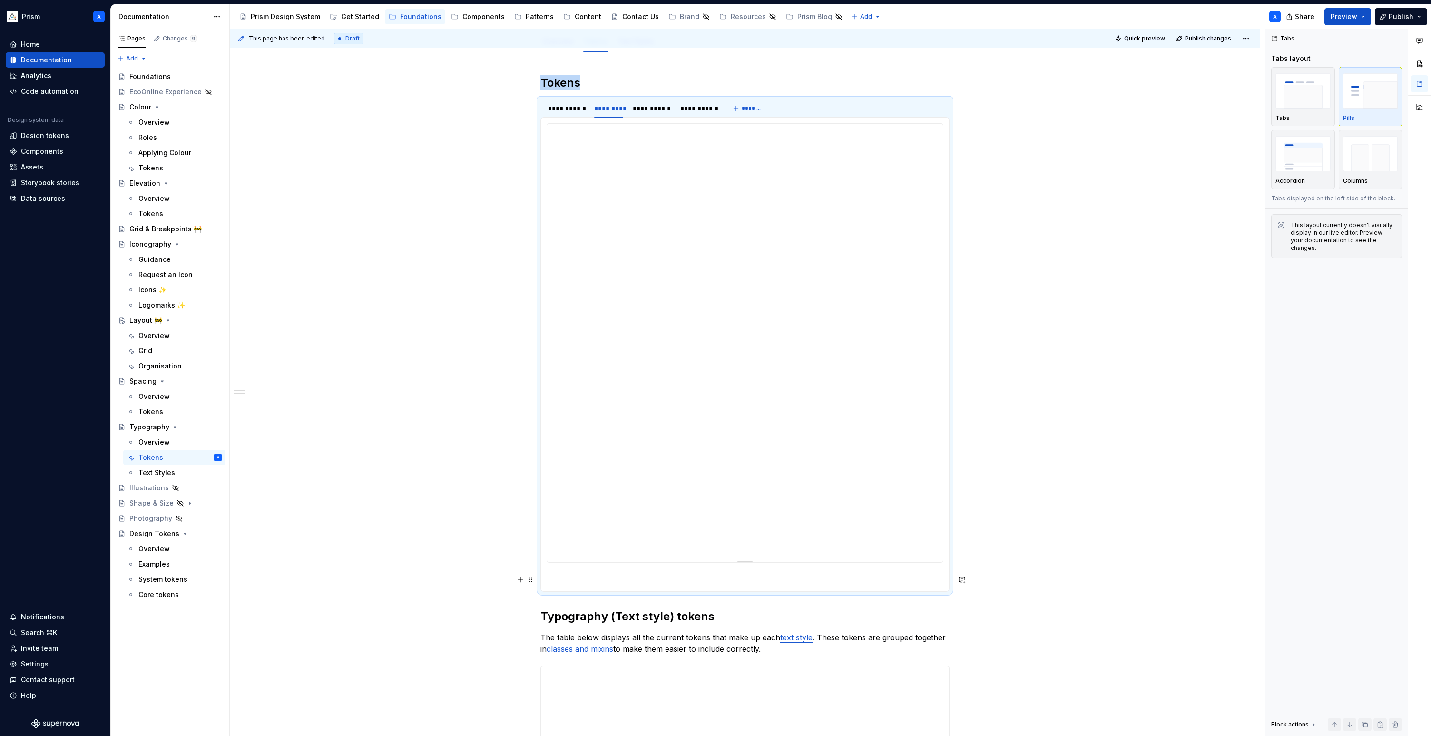
click at [587, 580] on p at bounding box center [745, 579] width 397 height 11
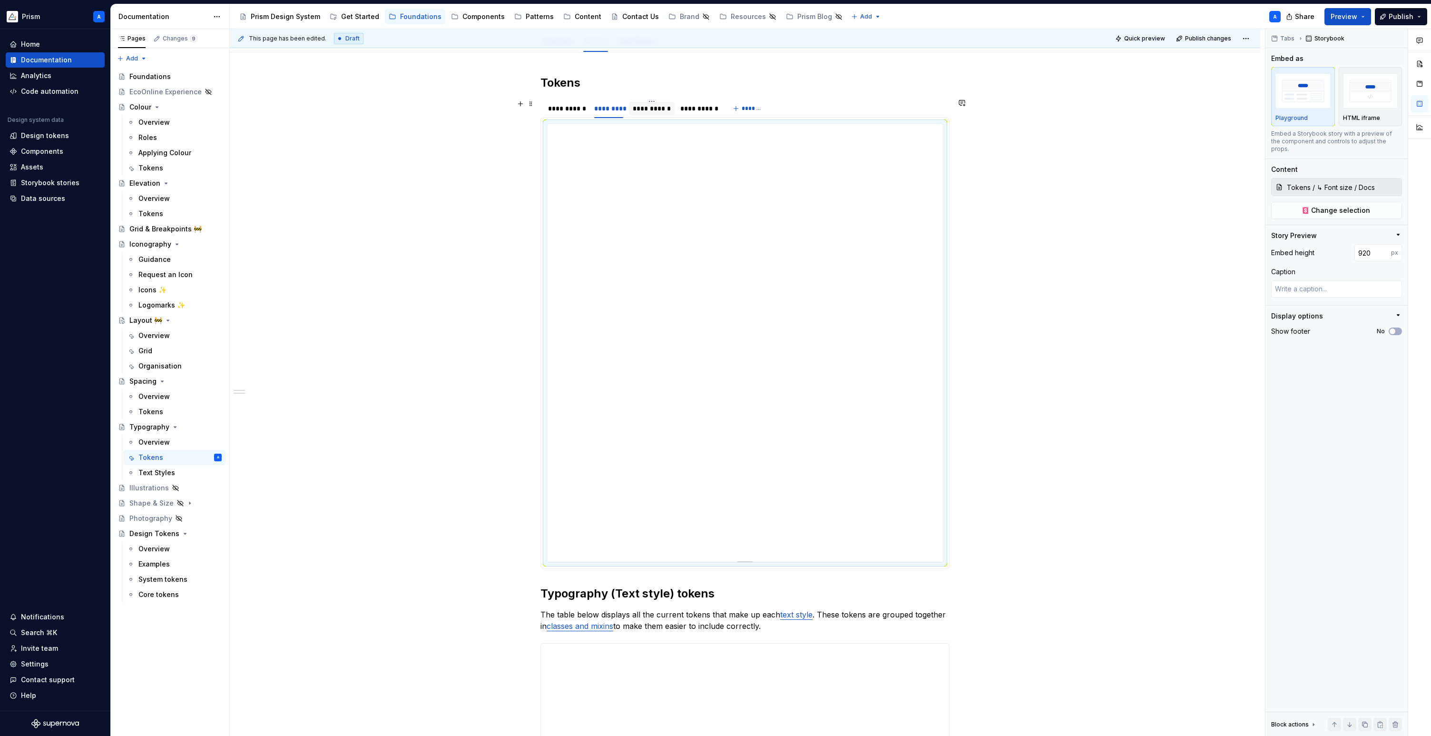
click at [660, 108] on div "**********" at bounding box center [652, 109] width 38 height 10
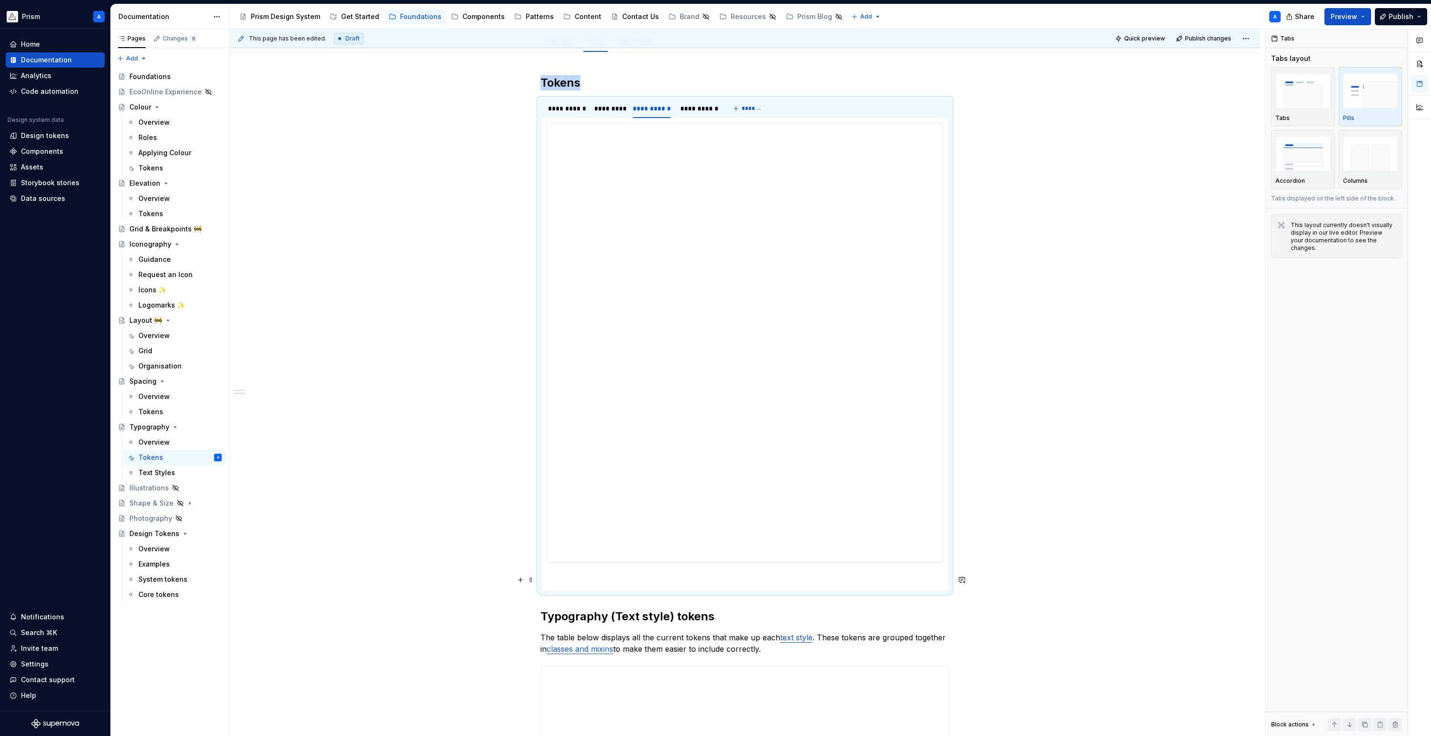
click at [598, 578] on p at bounding box center [745, 579] width 397 height 11
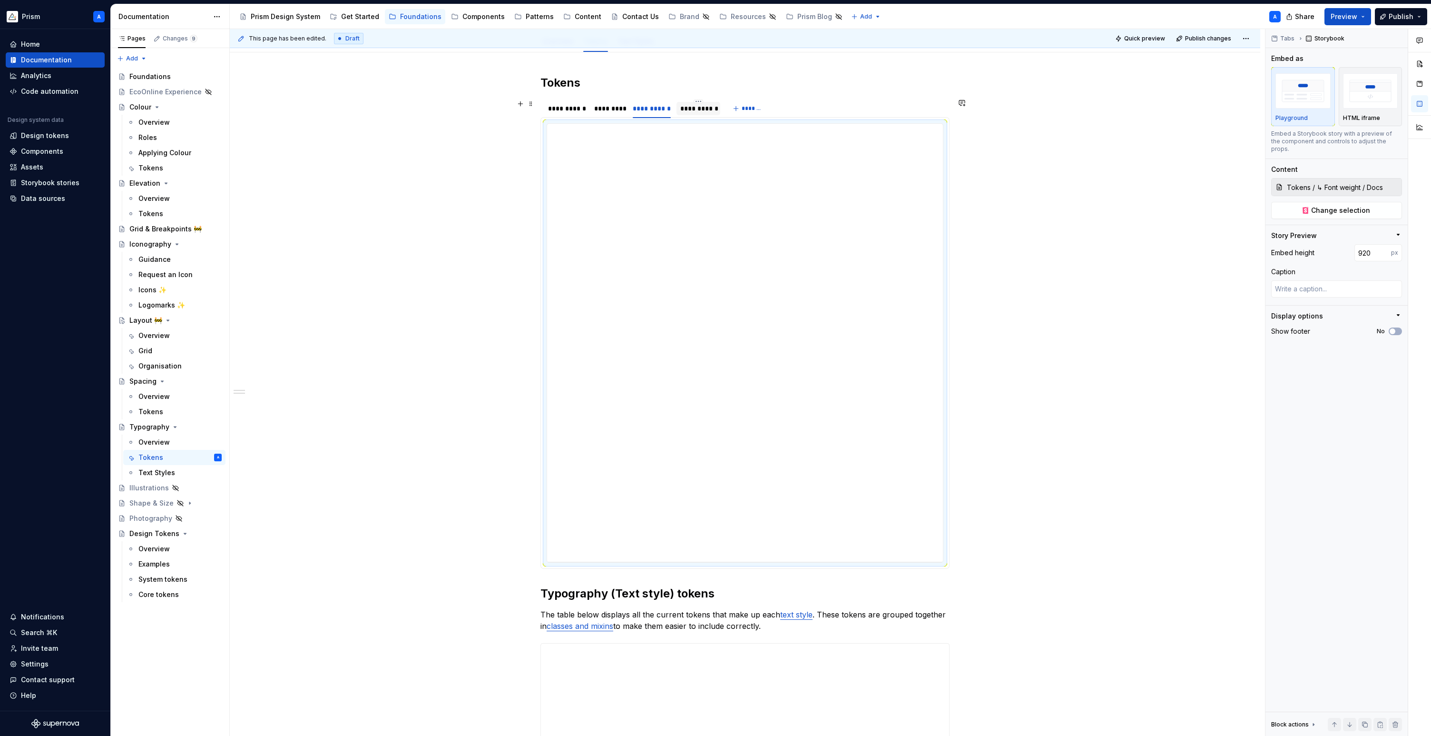
click at [702, 110] on div "**********" at bounding box center [698, 109] width 36 height 10
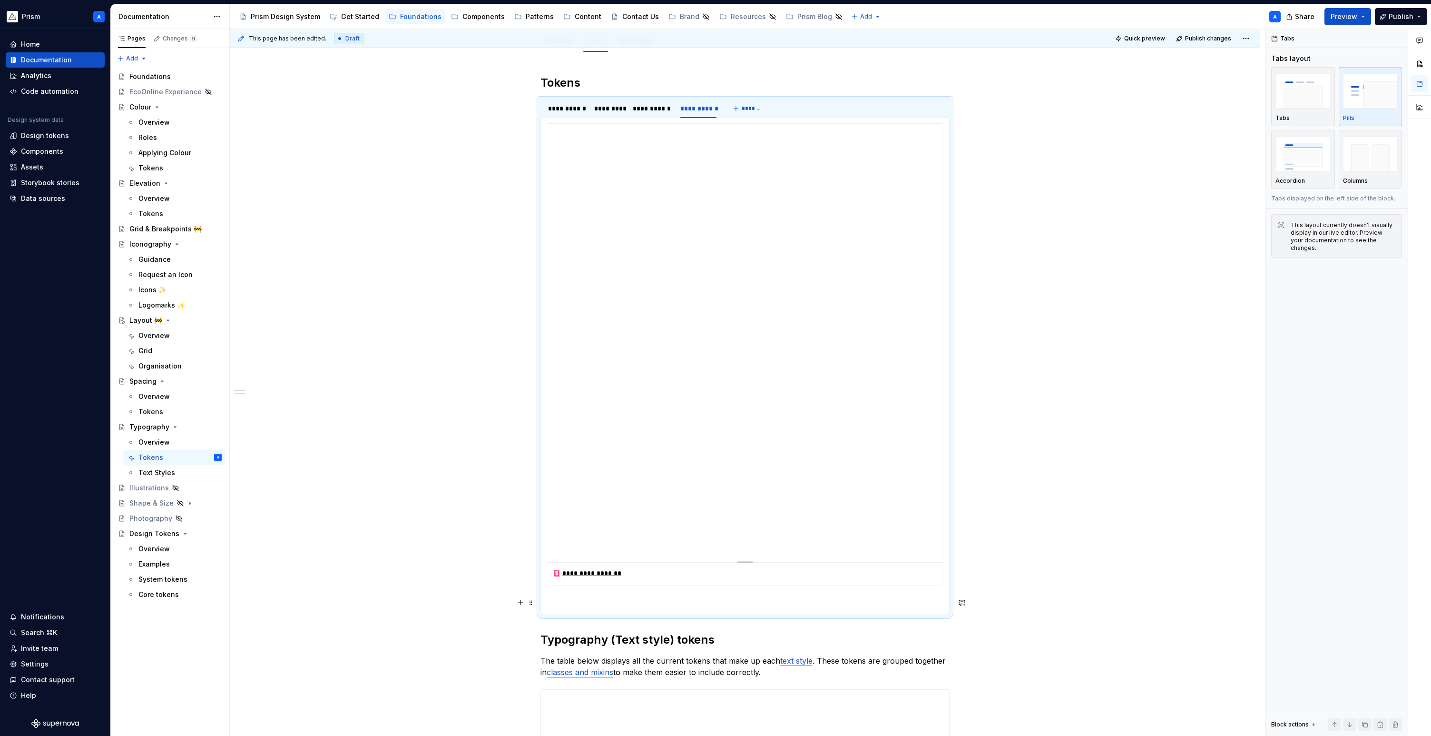
click at [592, 603] on p at bounding box center [745, 602] width 397 height 11
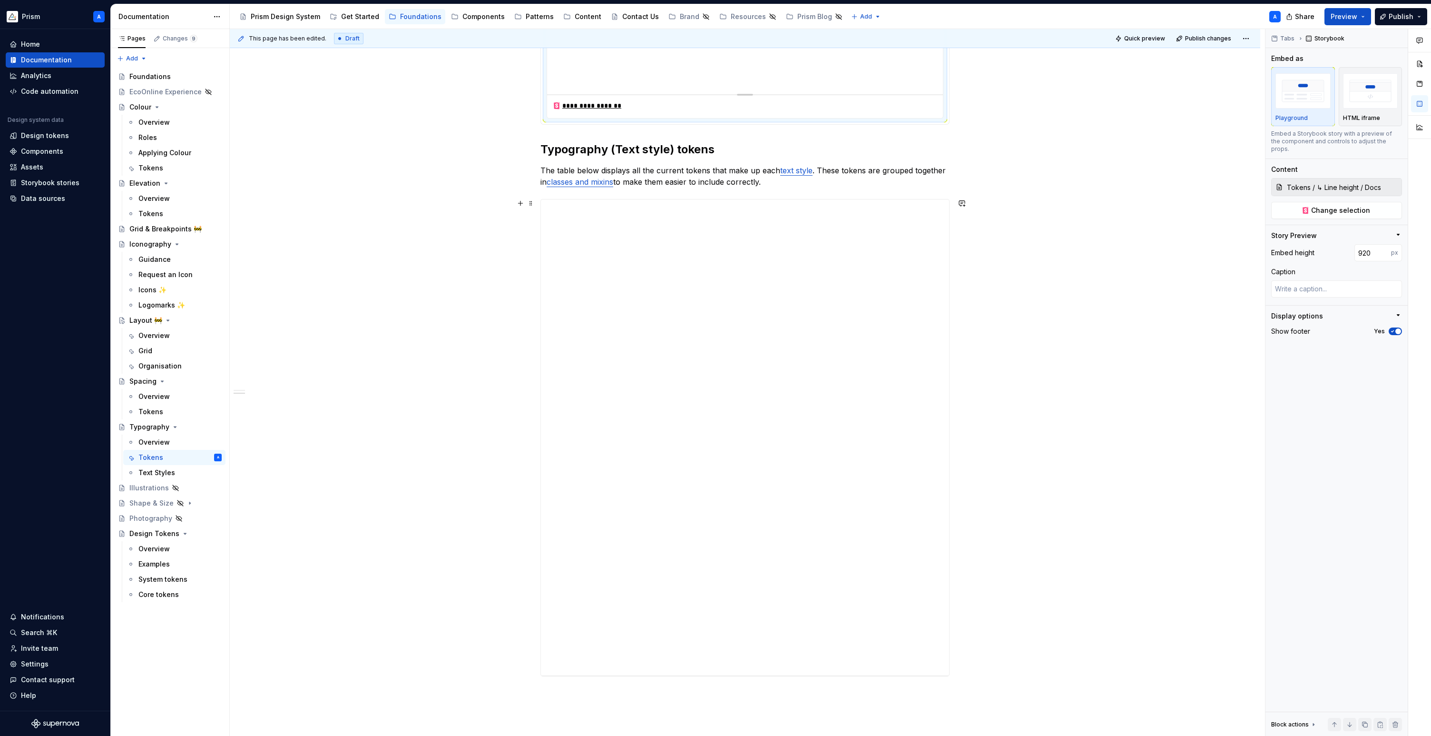
scroll to position [688, 0]
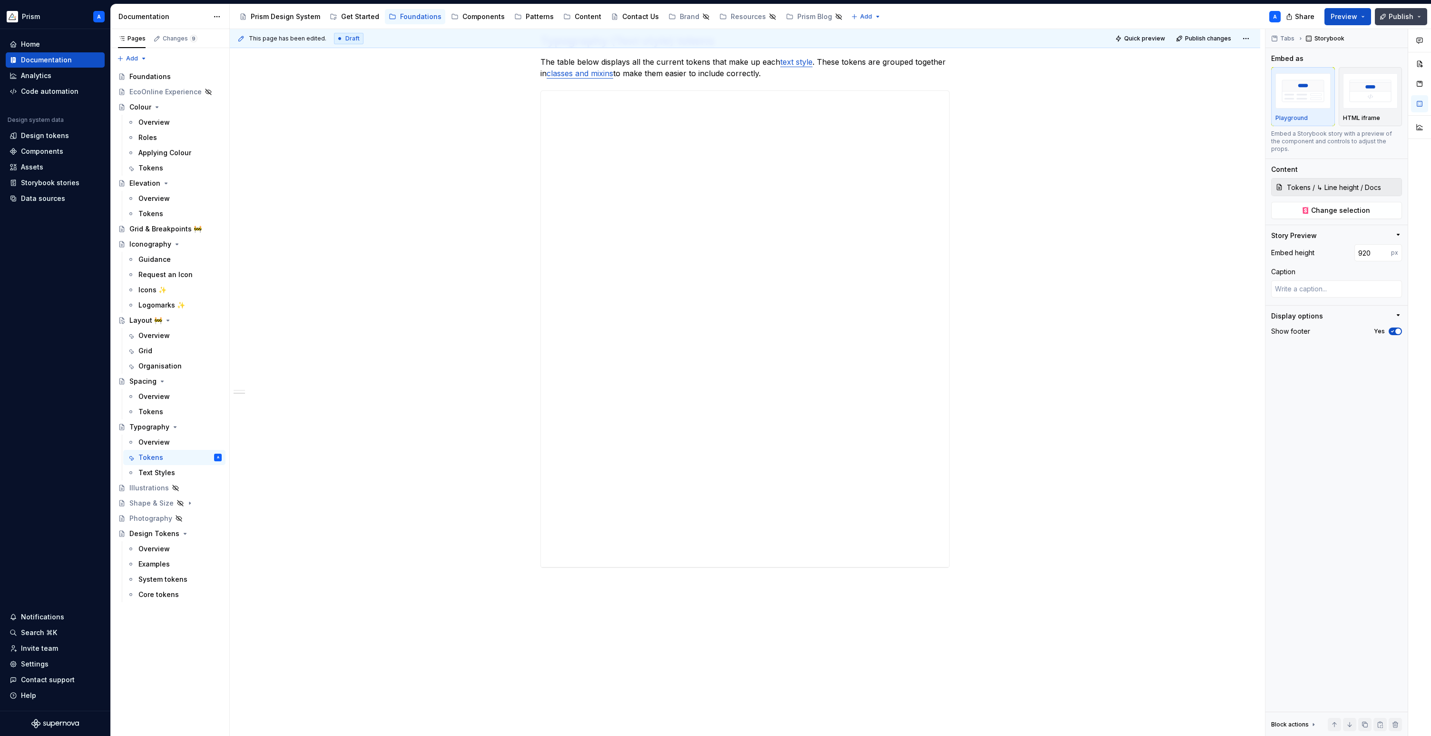
click at [1257, 15] on span "Publish" at bounding box center [1401, 17] width 25 height 10
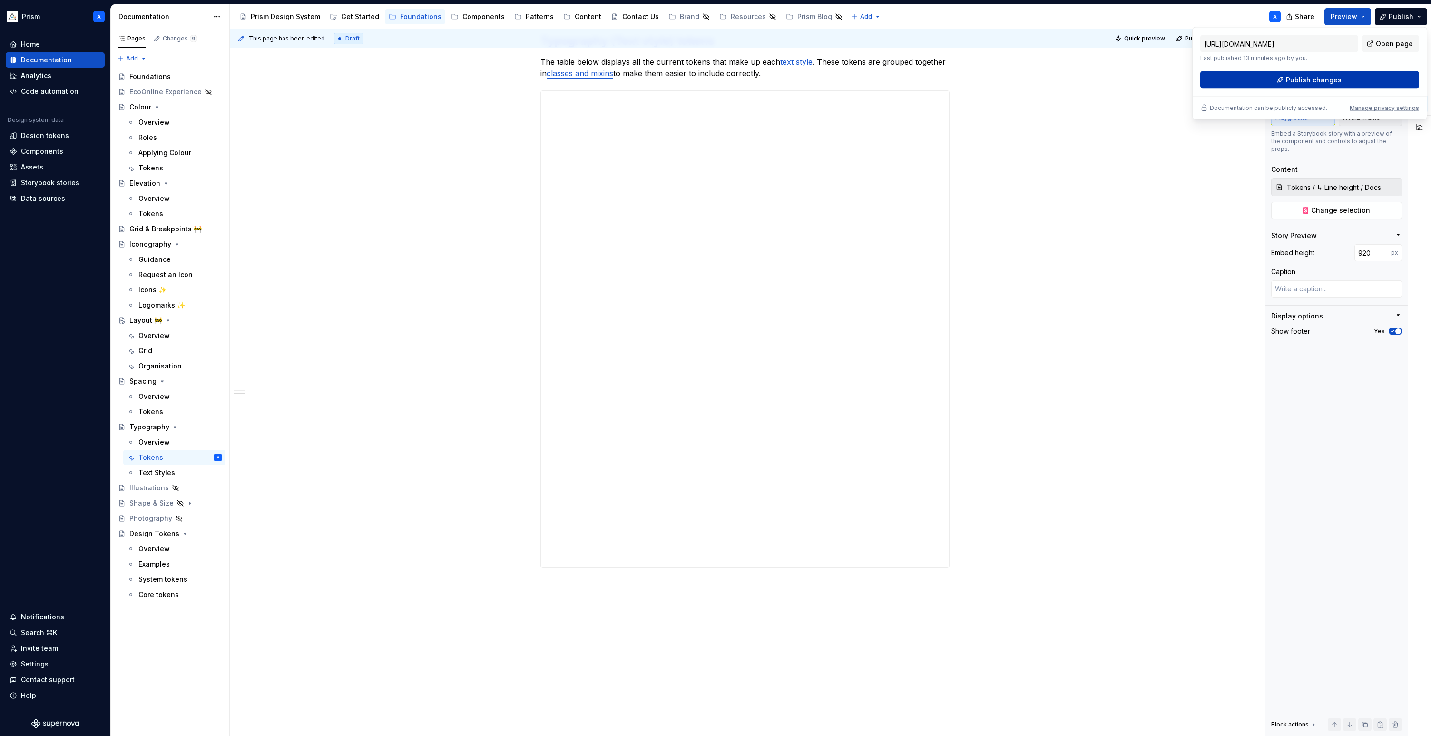
click at [1257, 77] on span "Publish changes" at bounding box center [1314, 80] width 56 height 10
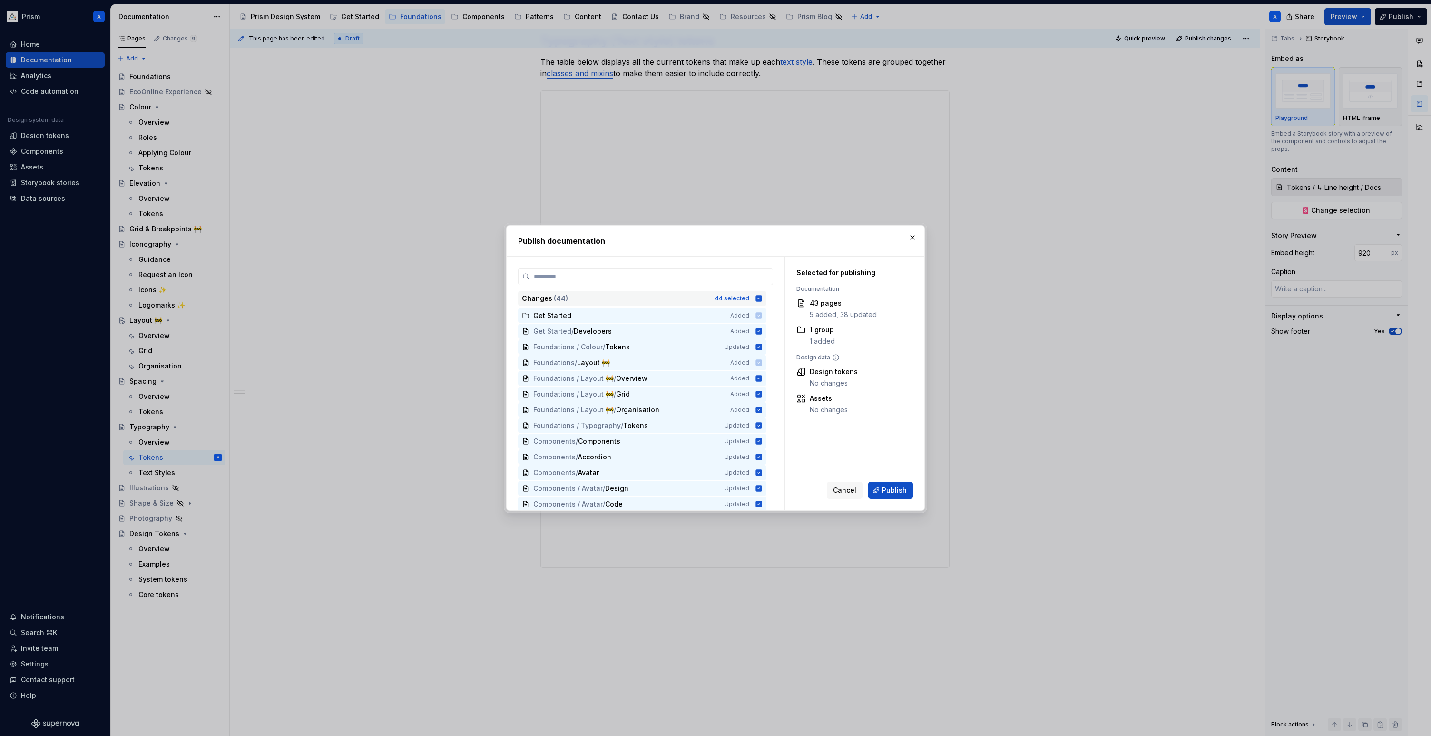
click at [762, 300] on icon at bounding box center [759, 298] width 6 height 6
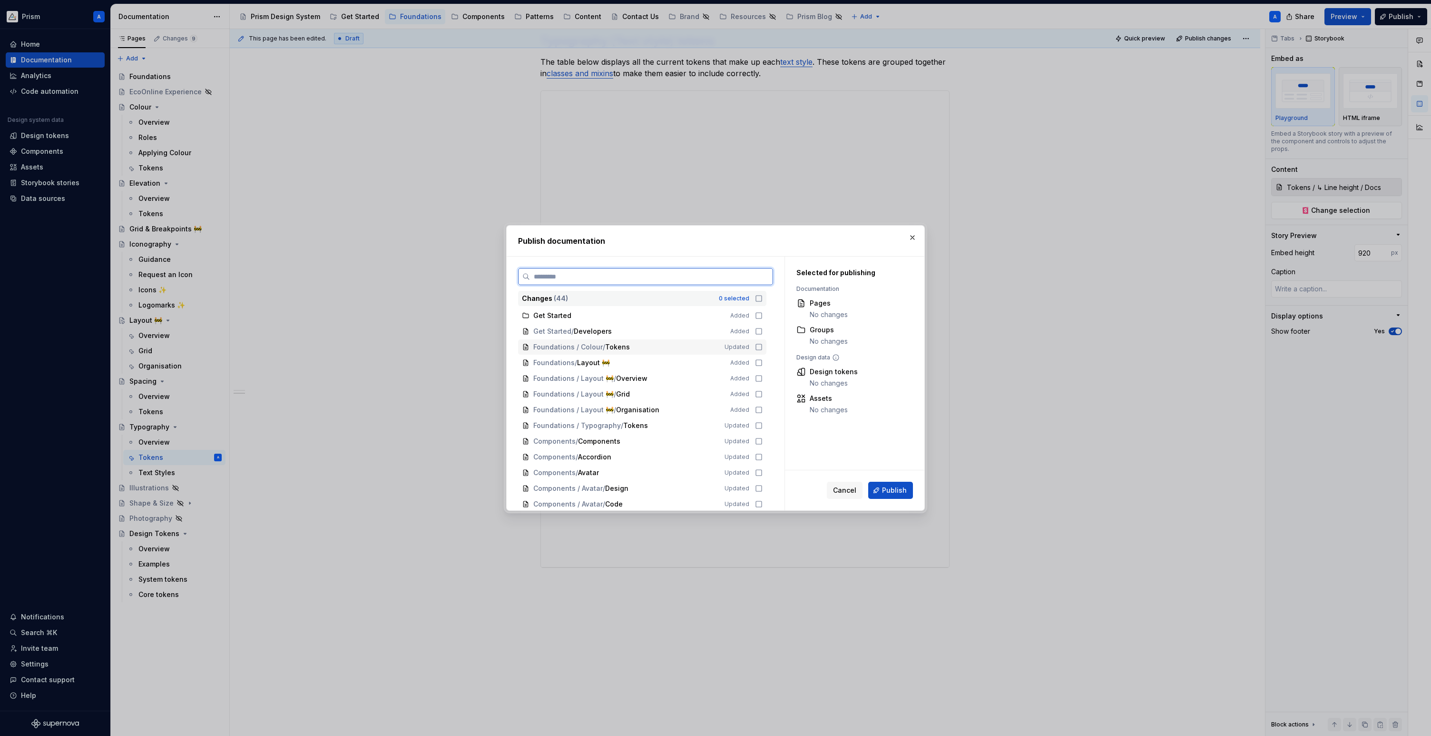
click at [763, 346] on icon at bounding box center [759, 347] width 8 height 8
click at [763, 424] on icon at bounding box center [759, 426] width 8 height 8
click at [900, 493] on span "Publish" at bounding box center [894, 490] width 25 height 10
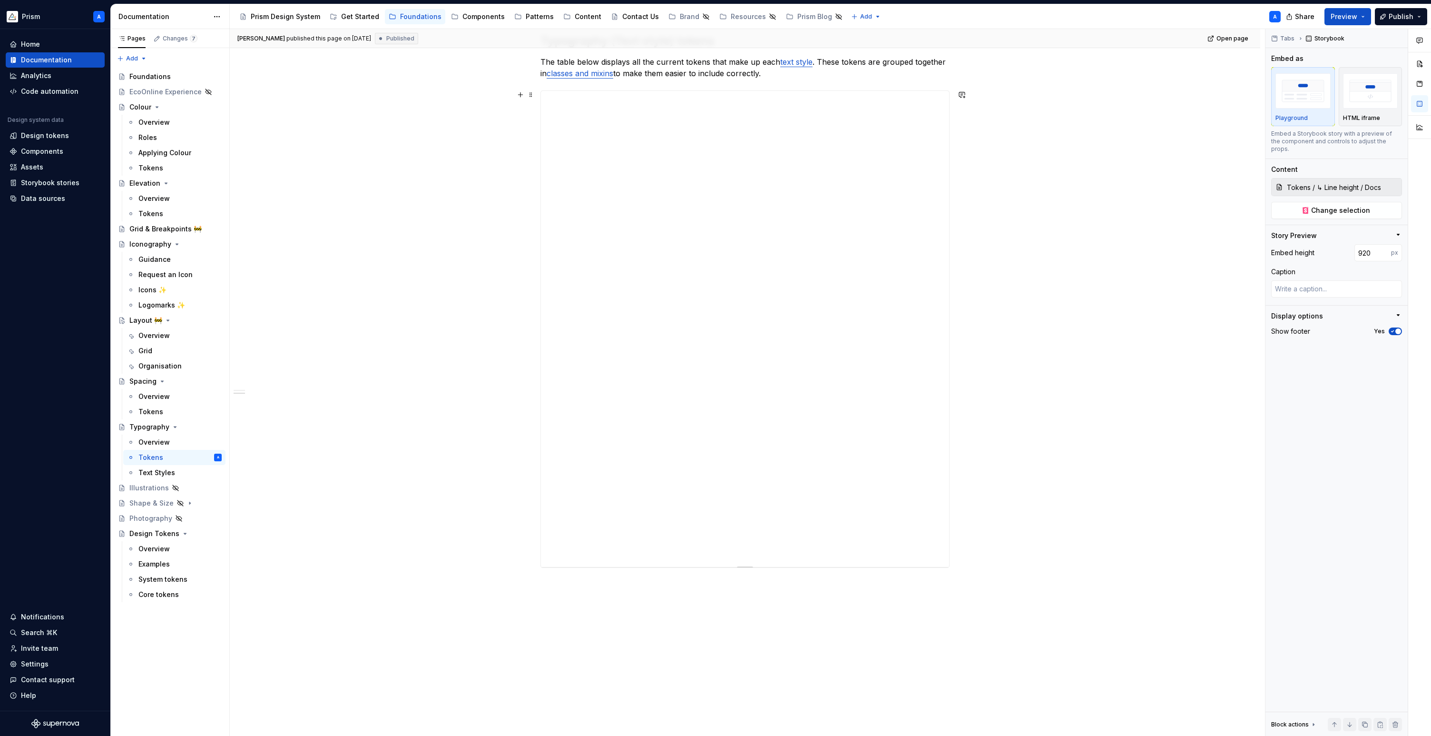
type textarea "*"
type input "Text Styles / Tokens / Docs"
type input "1000"
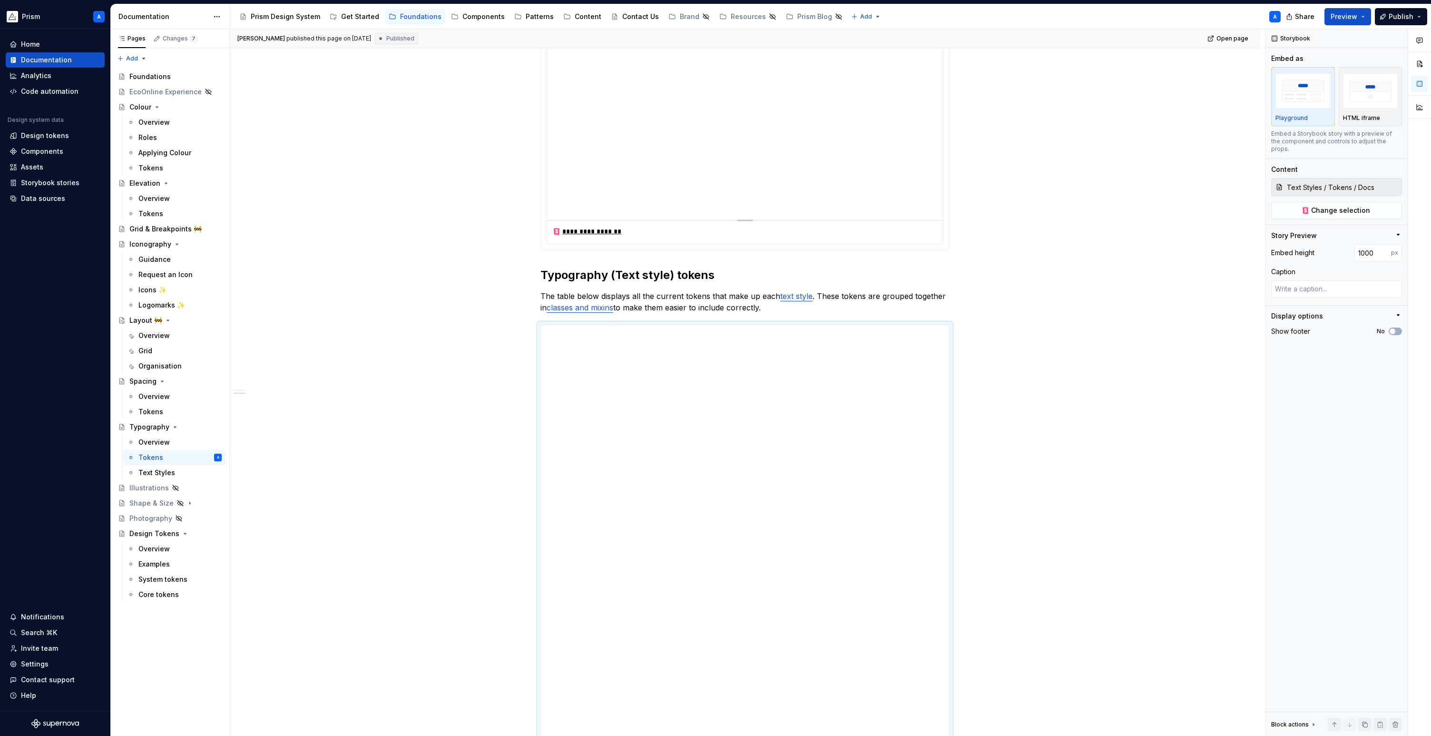
type textarea "*"
type input "Tokens / ↳ Line height / Docs"
type input "920"
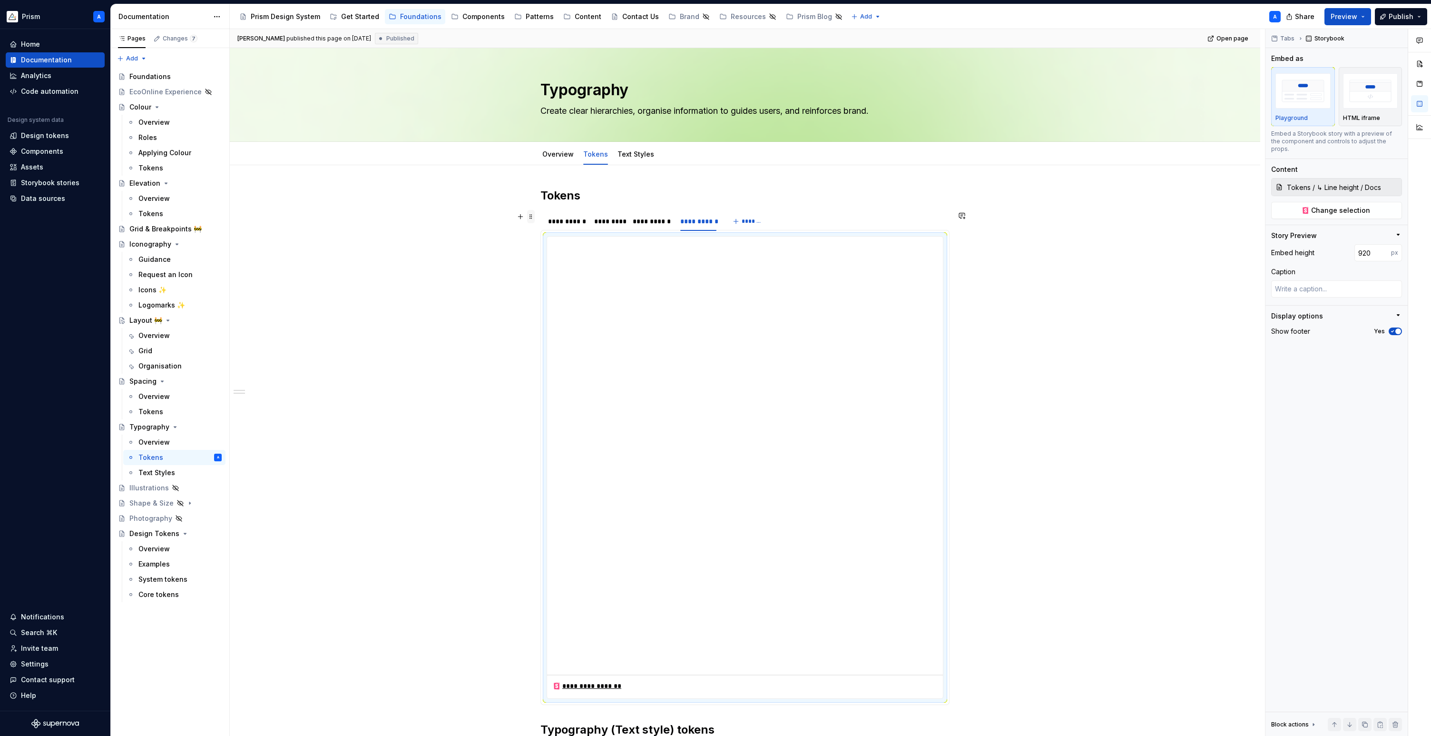
click at [533, 218] on span at bounding box center [531, 216] width 8 height 13
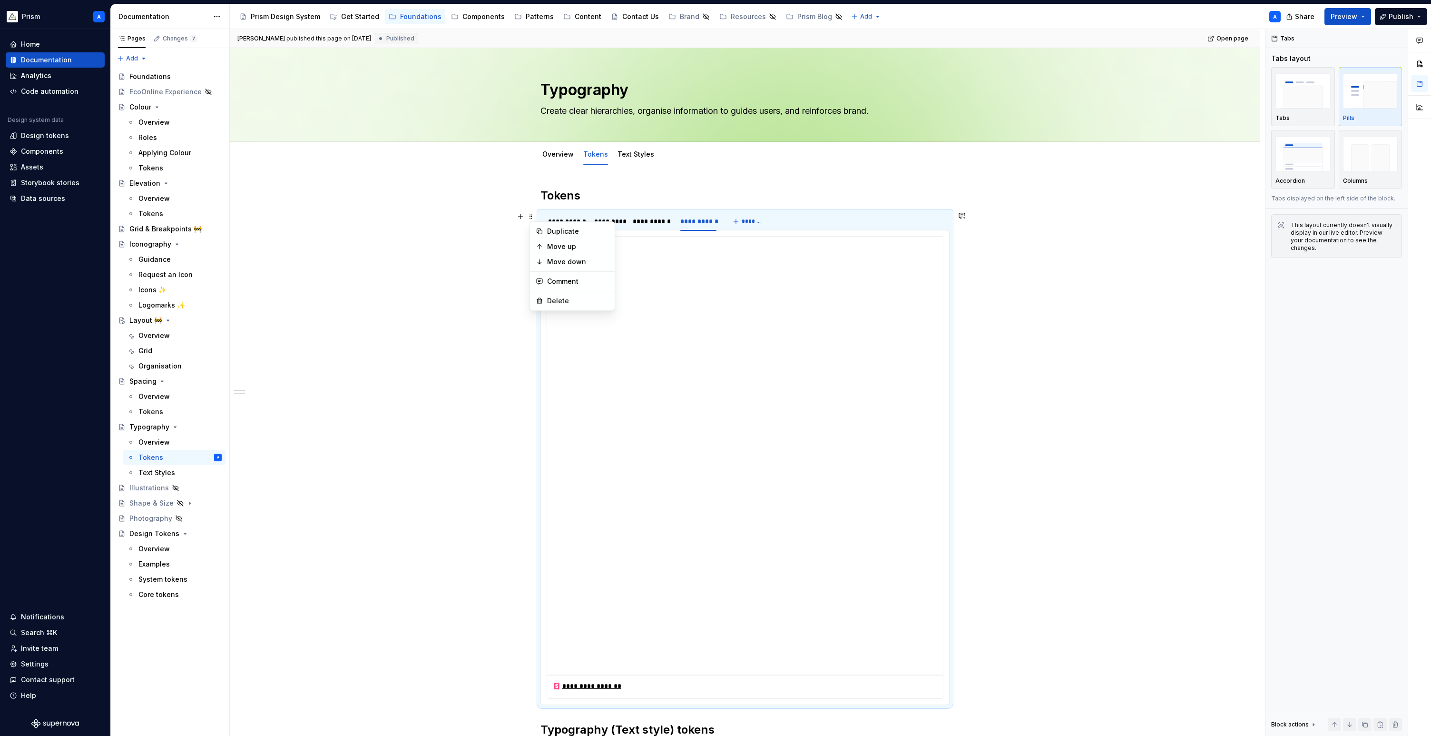
click at [932, 223] on div "**********" at bounding box center [744, 221] width 409 height 19
click at [1257, 100] on img "button" at bounding box center [1302, 90] width 55 height 35
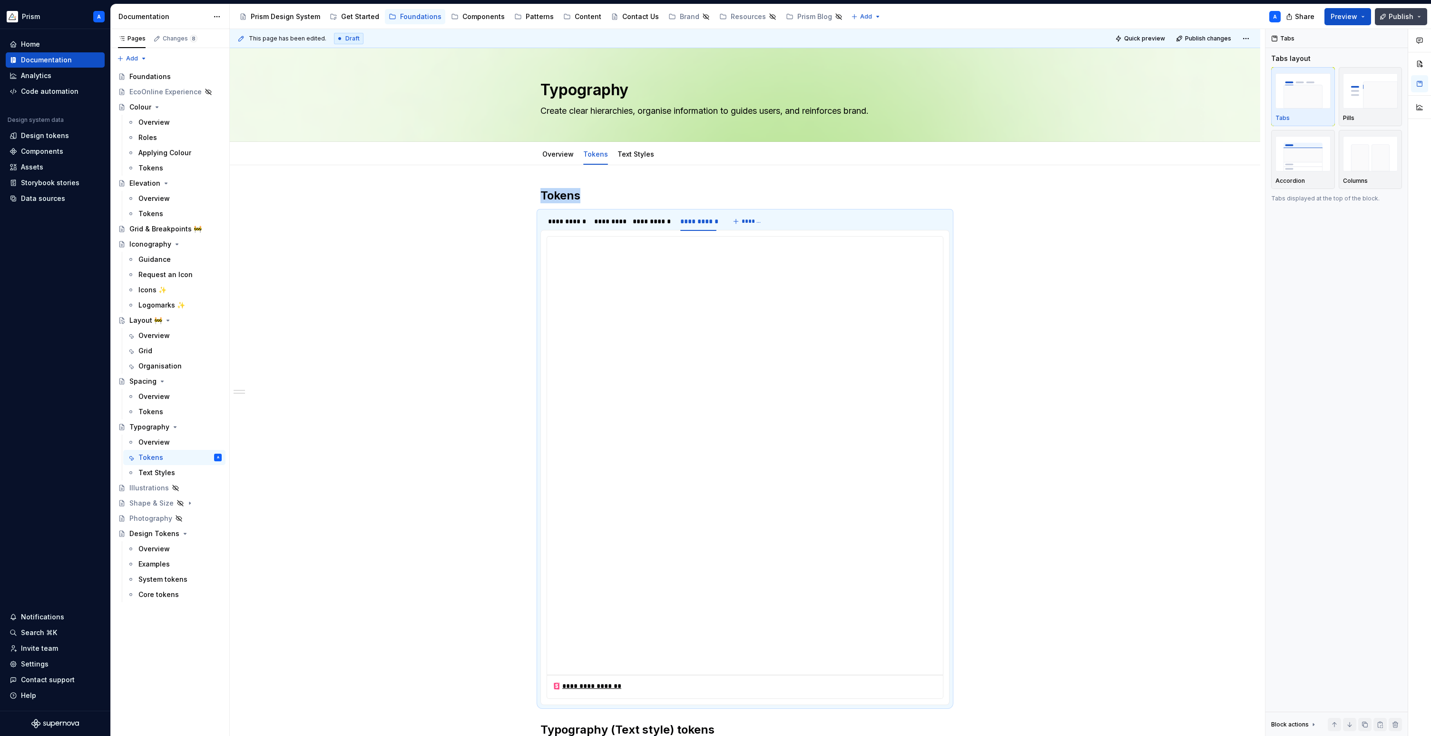
click at [1257, 18] on span "Publish" at bounding box center [1401, 17] width 25 height 10
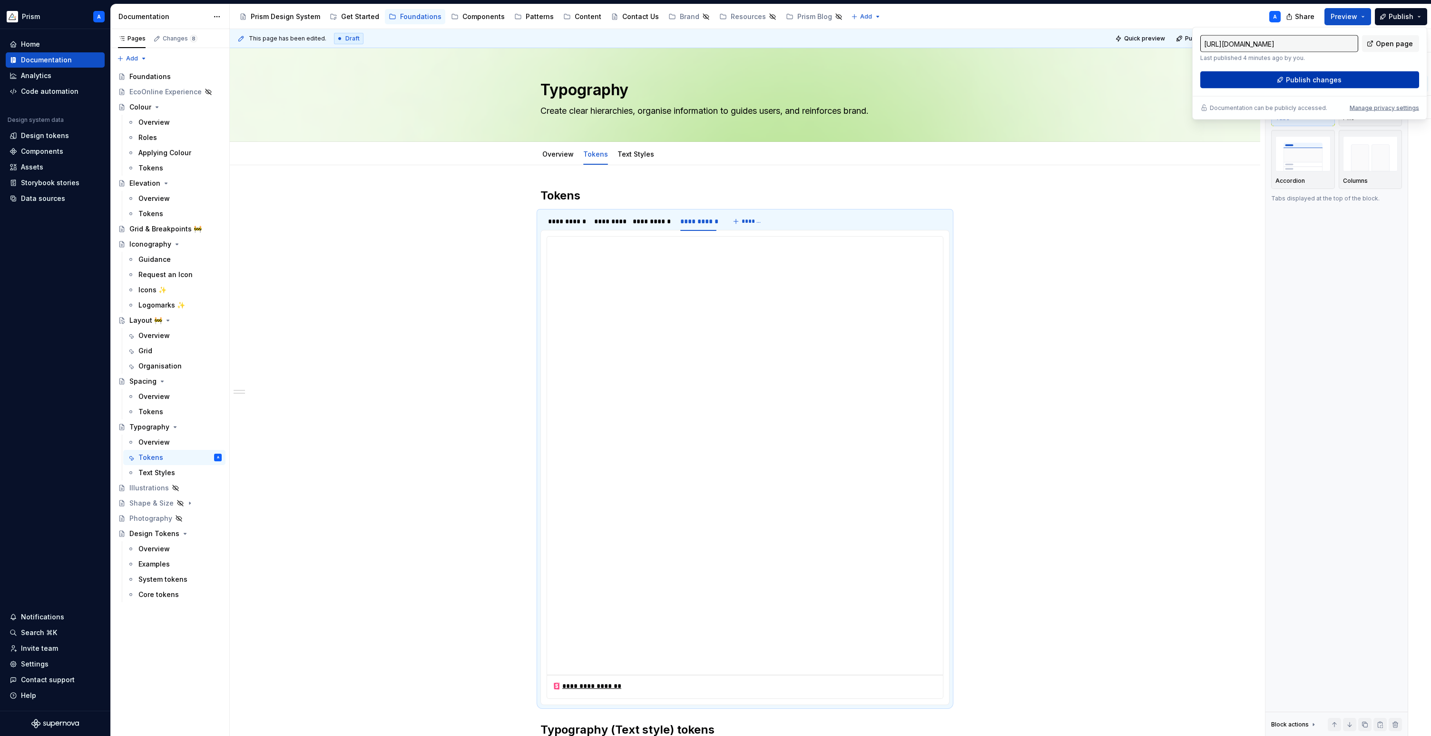
click at [1257, 79] on button "Publish changes" at bounding box center [1309, 79] width 219 height 17
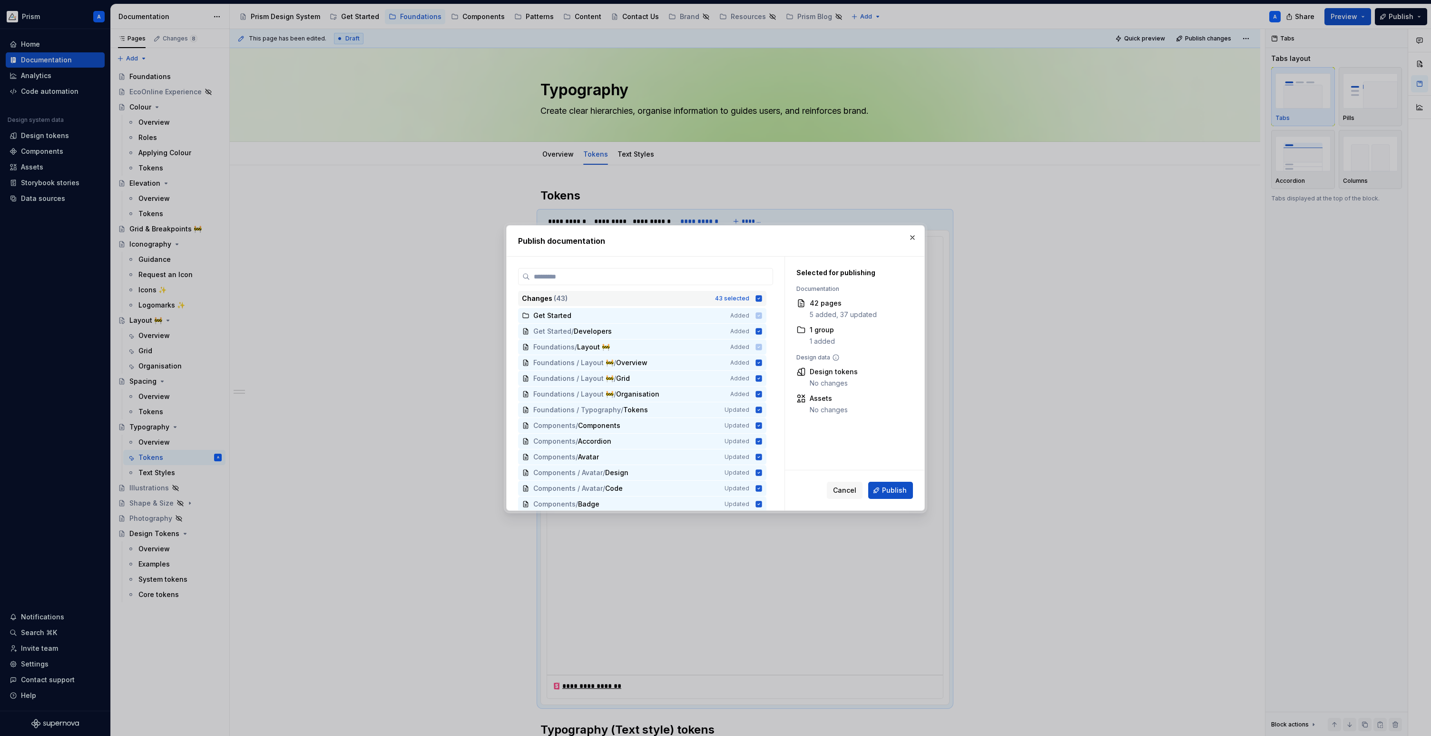
click at [762, 297] on icon at bounding box center [759, 298] width 6 height 6
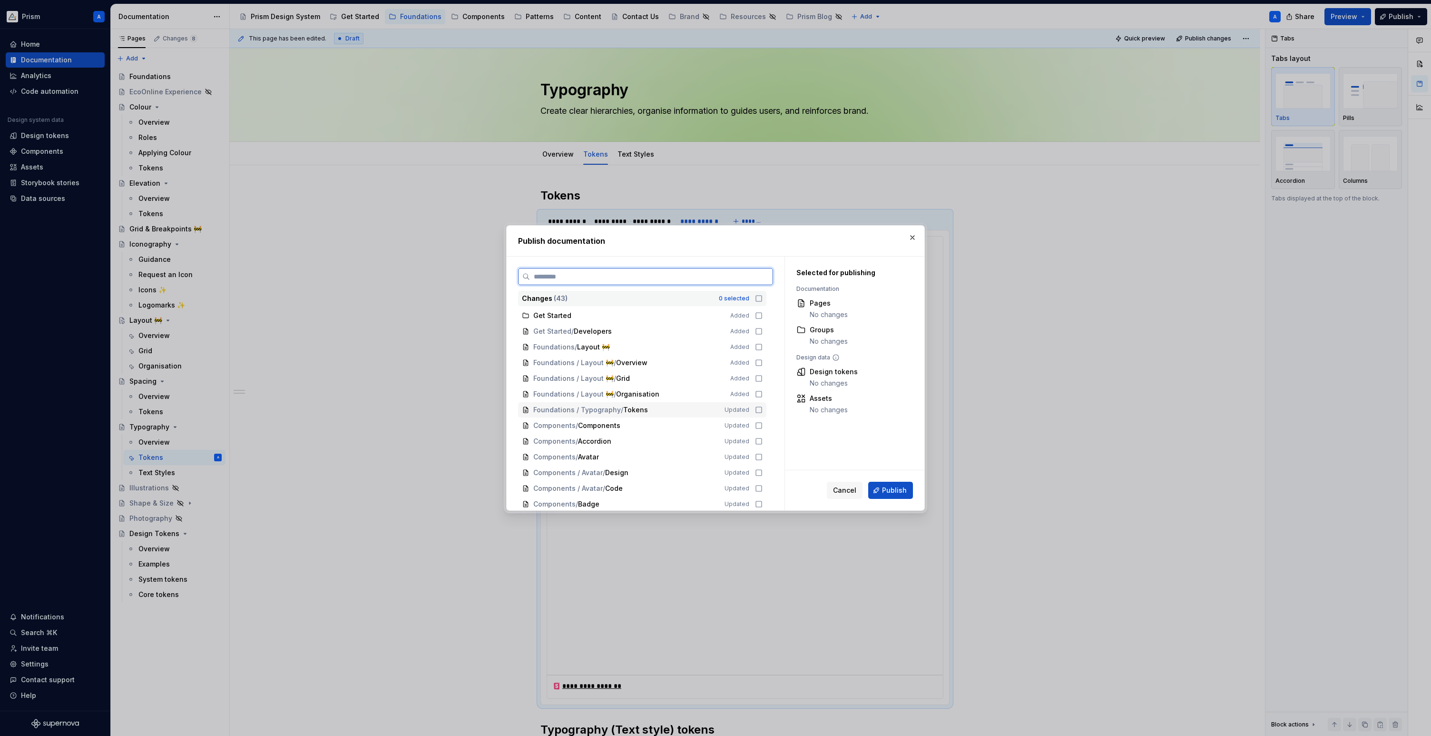
click at [763, 408] on icon at bounding box center [759, 410] width 8 height 8
click at [895, 494] on span "Publish" at bounding box center [894, 490] width 25 height 10
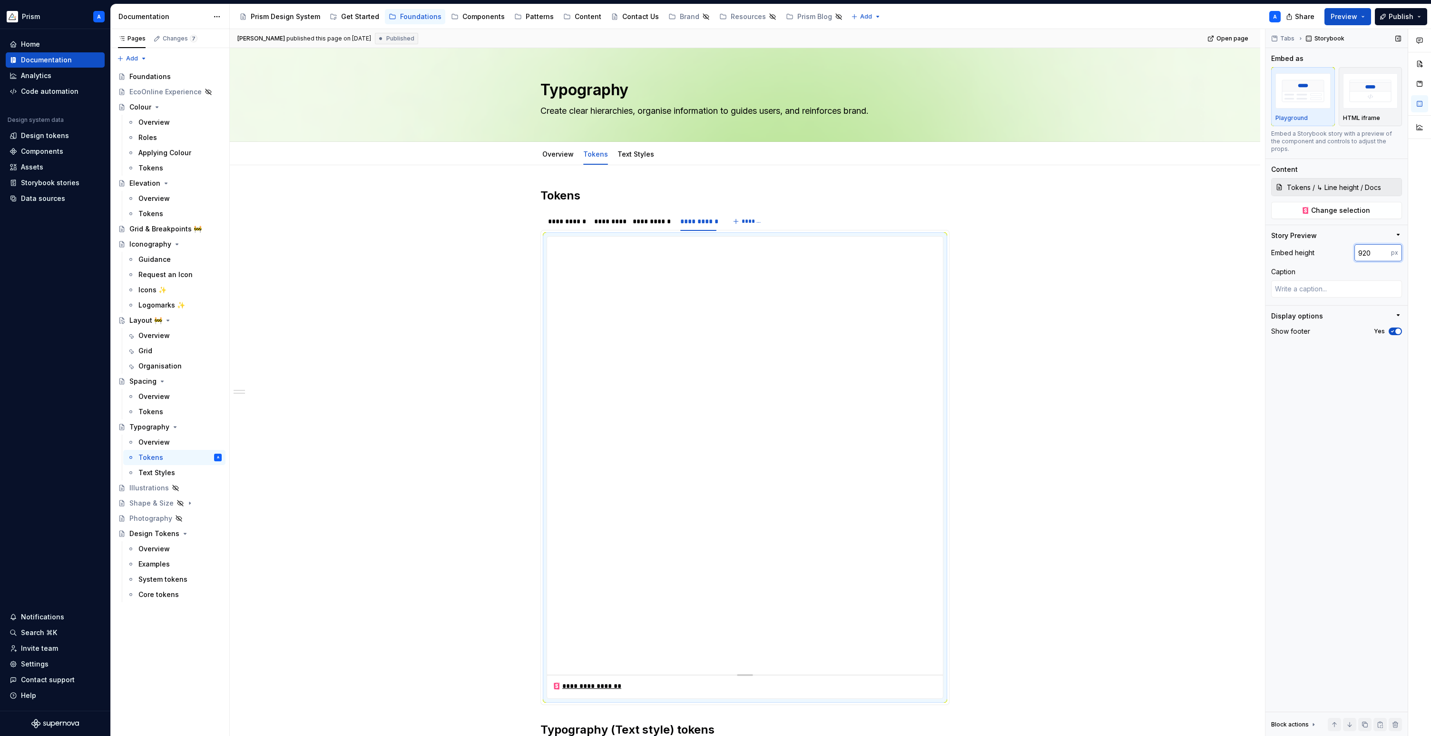
click at [1257, 244] on input "920" at bounding box center [1372, 252] width 37 height 17
click at [1257, 250] on input "920" at bounding box center [1372, 252] width 37 height 17
click at [645, 223] on div "**********" at bounding box center [652, 221] width 38 height 10
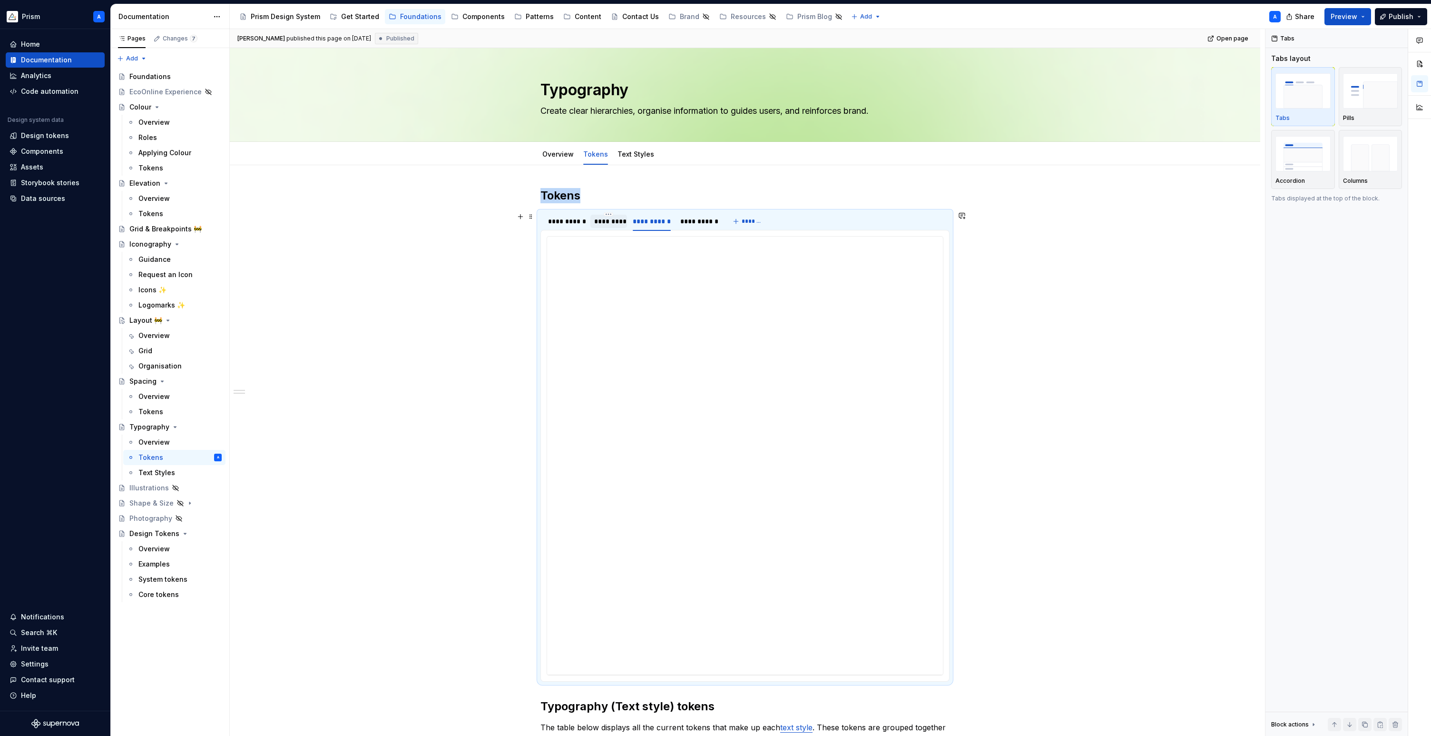
click at [618, 220] on div "*********" at bounding box center [608, 221] width 29 height 10
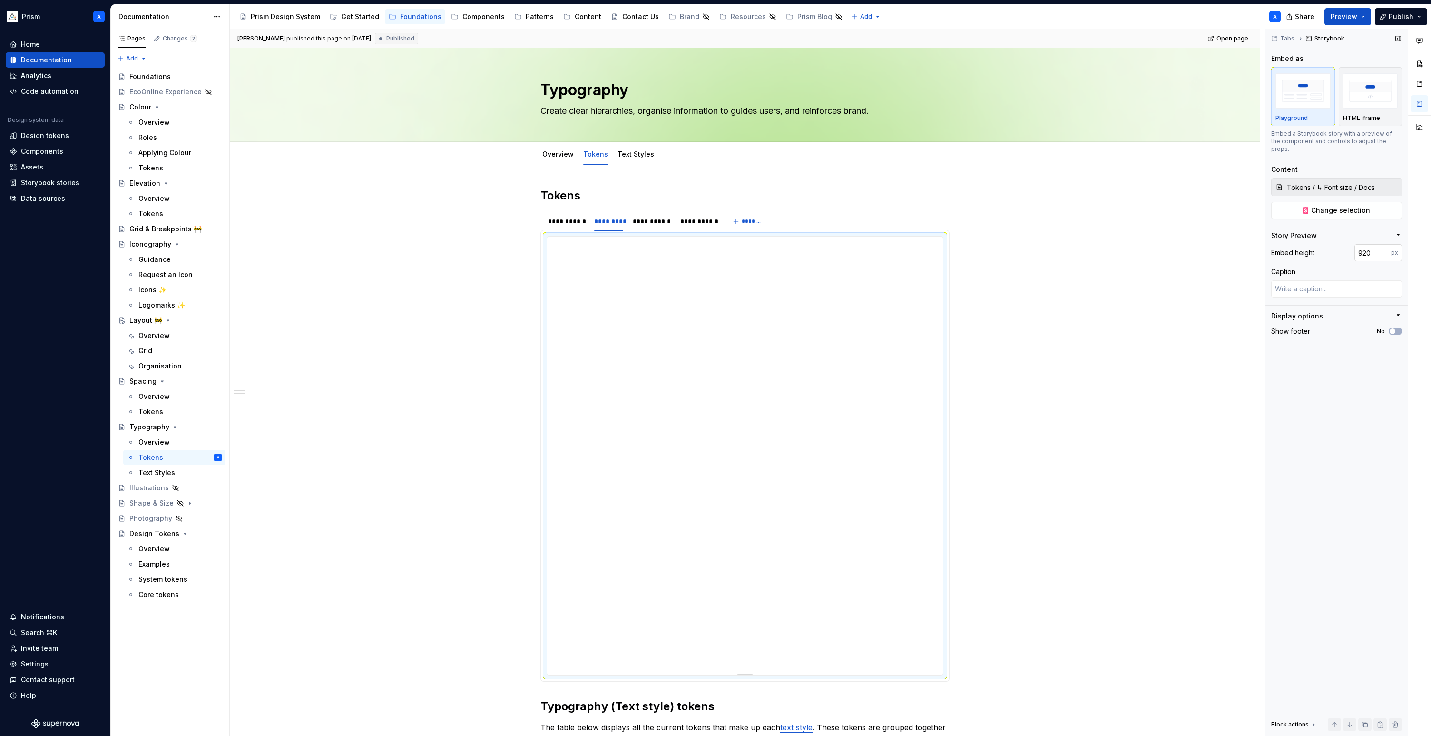
type textarea "*"
click at [1257, 249] on input "920" at bounding box center [1372, 252] width 37 height 17
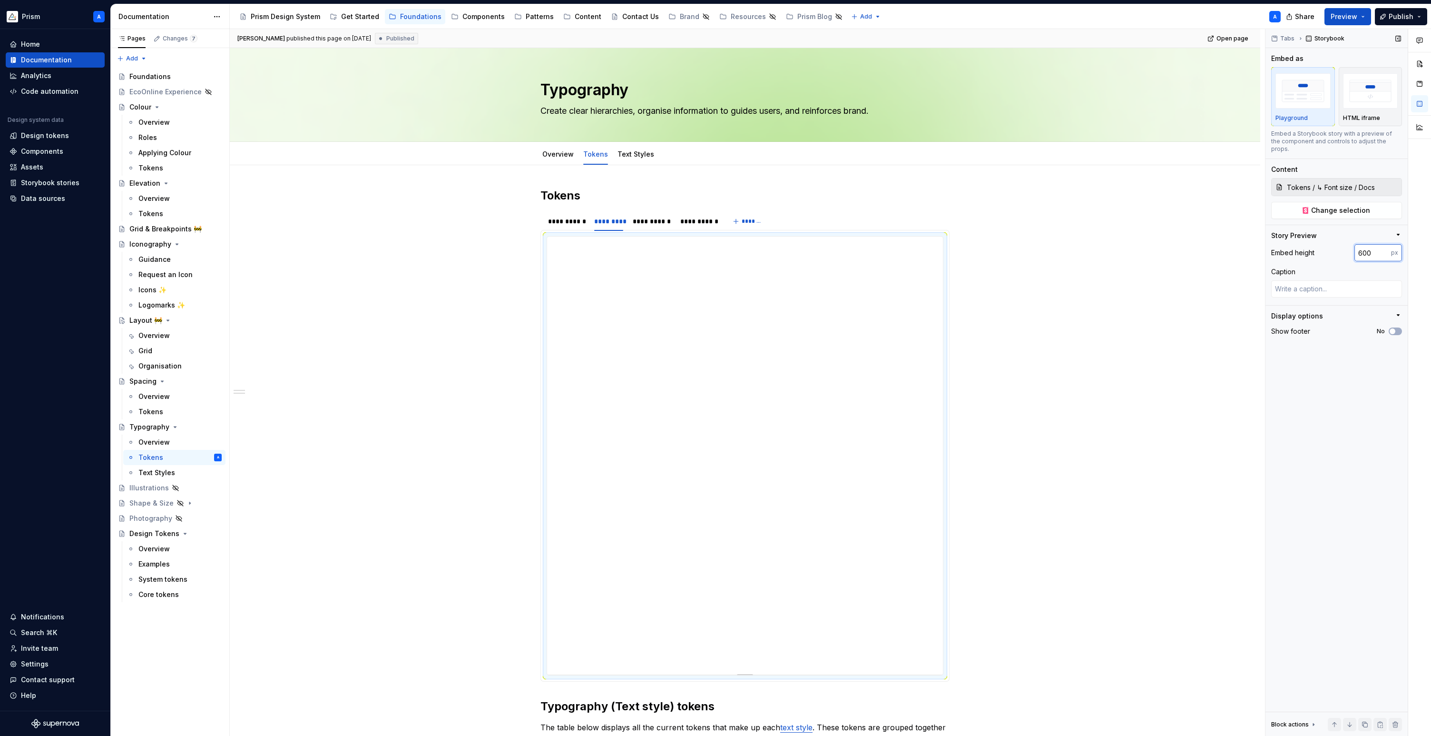
type input "600"
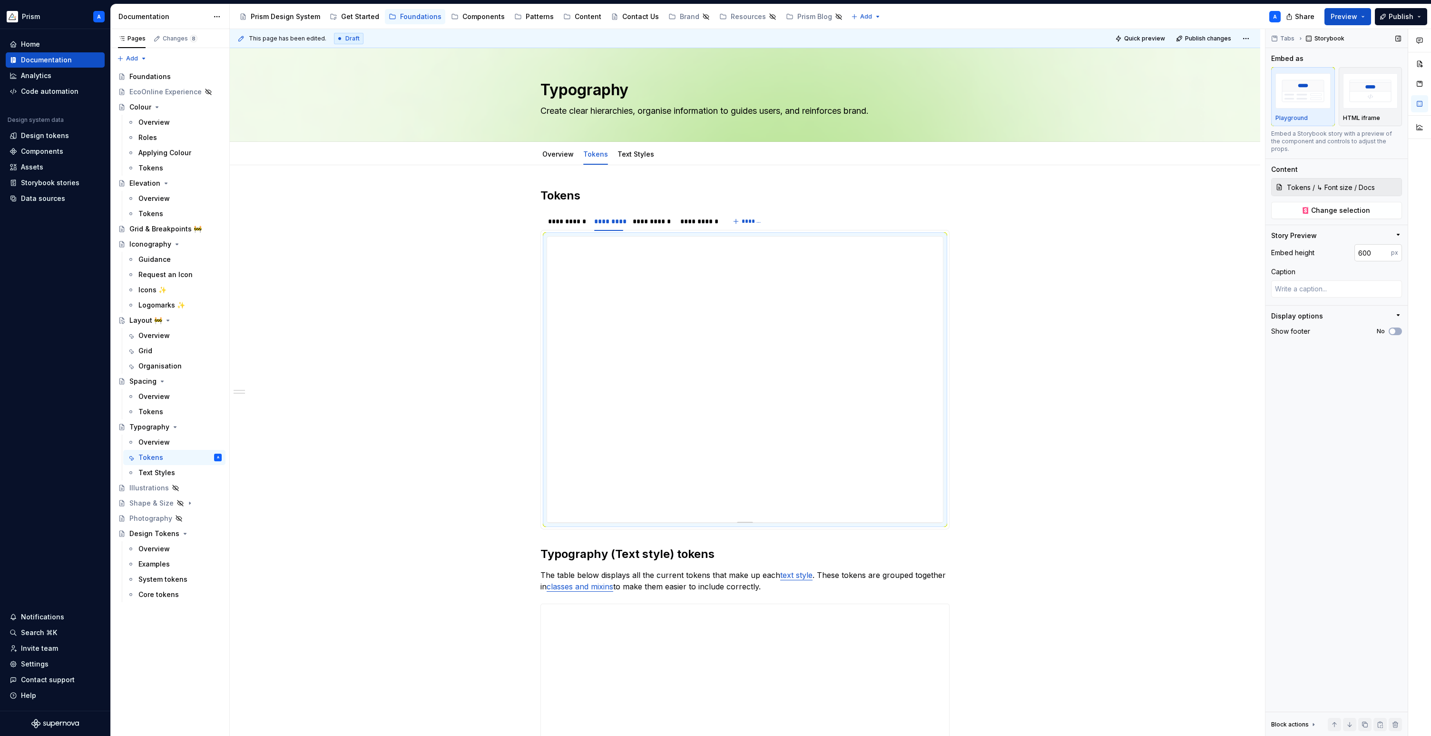
type textarea "*"
click at [1257, 249] on input "600" at bounding box center [1372, 252] width 37 height 17
type input "700"
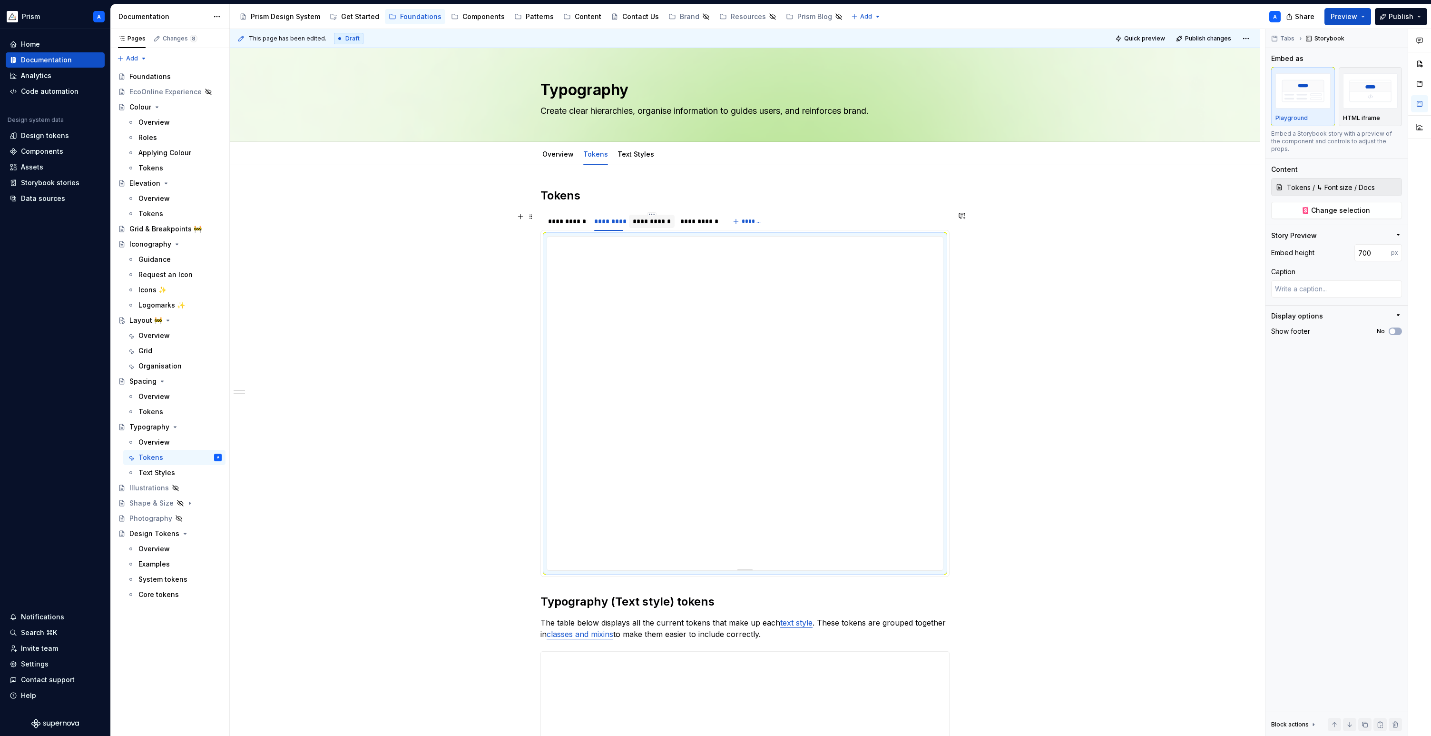
click at [657, 219] on div "**********" at bounding box center [652, 221] width 38 height 10
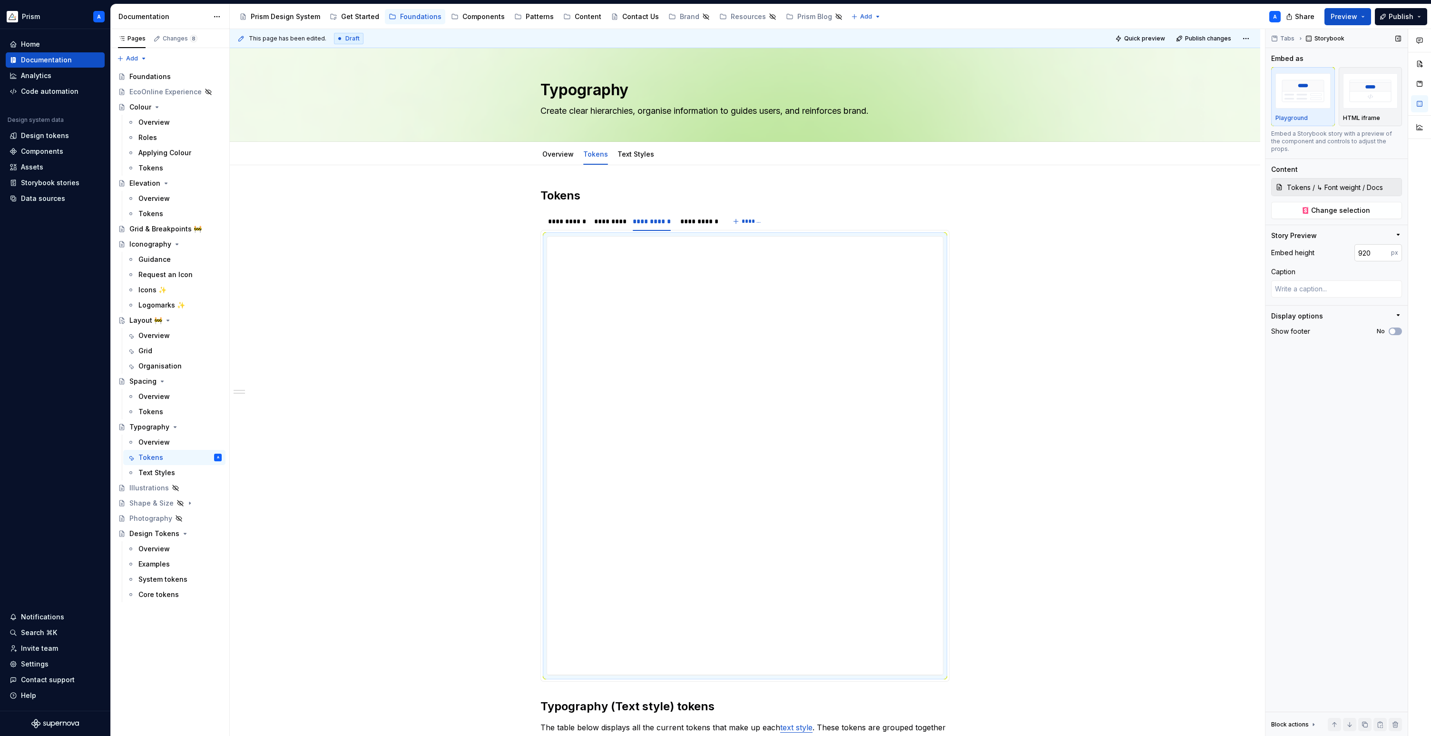
type textarea "*"
click at [1257, 245] on input "920" at bounding box center [1372, 252] width 37 height 17
type input "700"
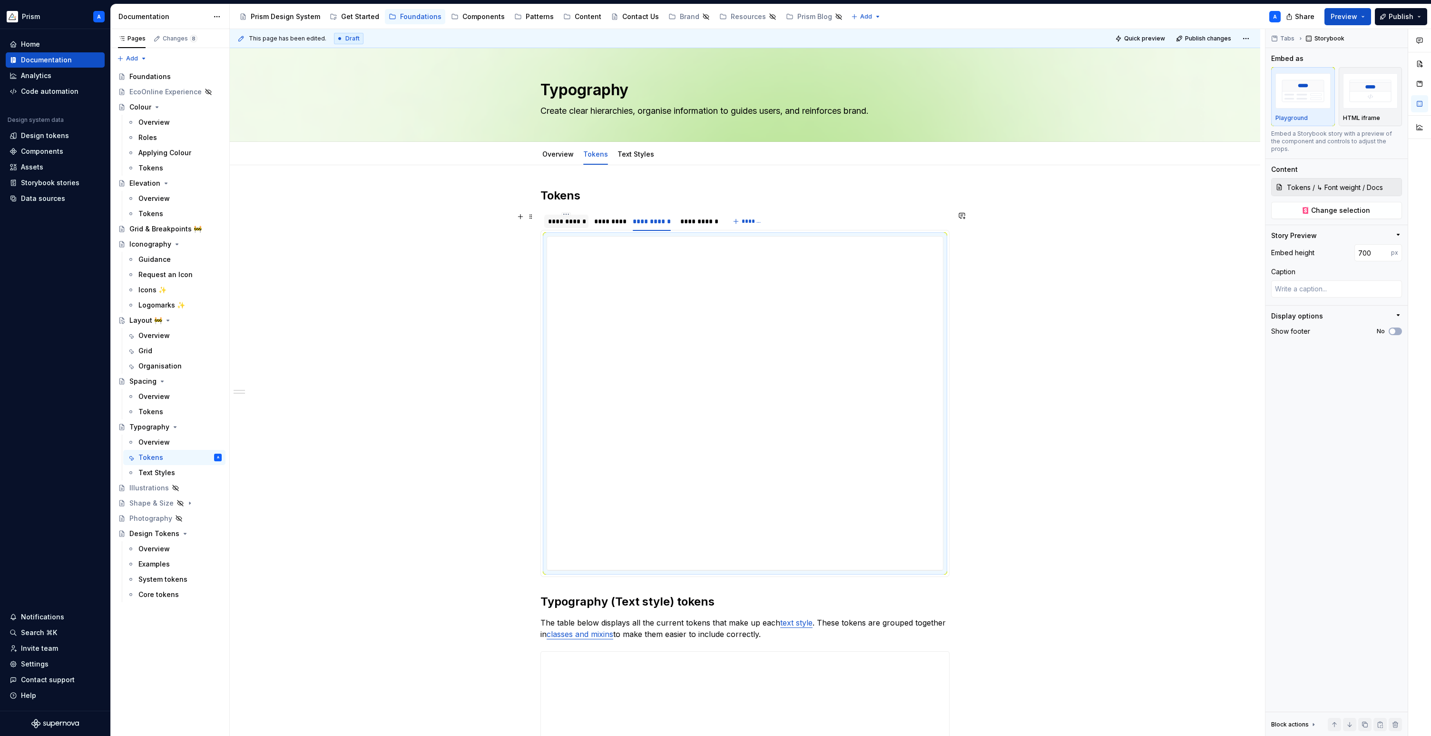
click at [576, 223] on div "**********" at bounding box center [566, 221] width 37 height 10
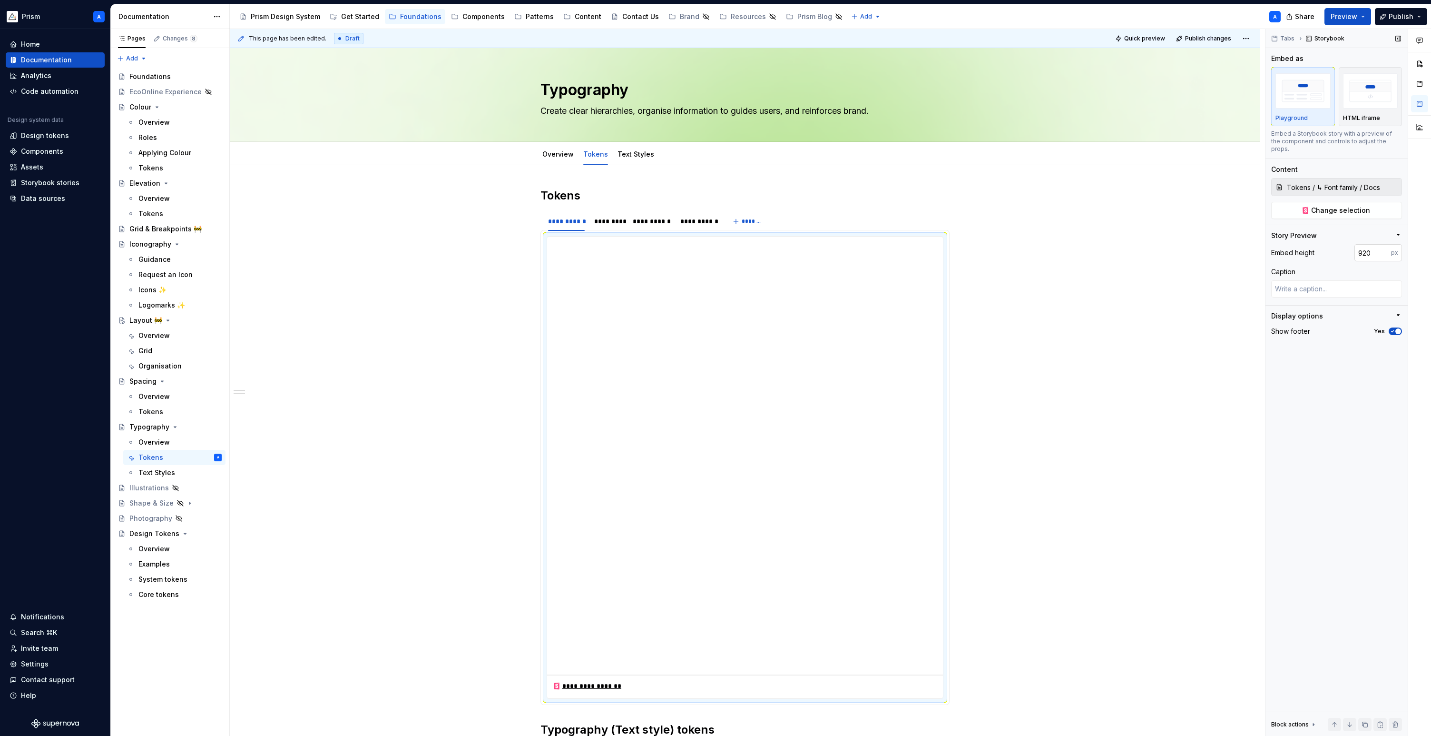
type textarea "*"
click at [1257, 246] on input "920" at bounding box center [1372, 252] width 37 height 17
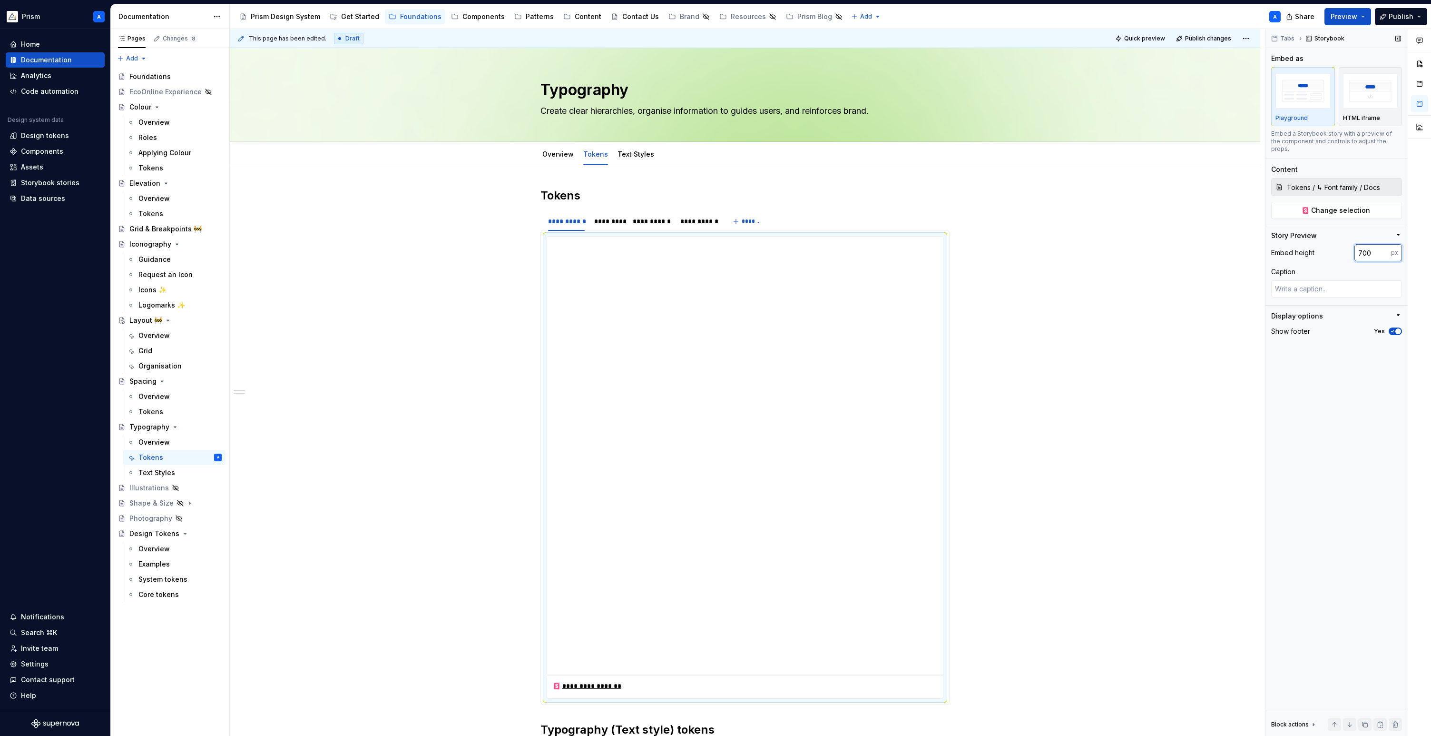
type input "700"
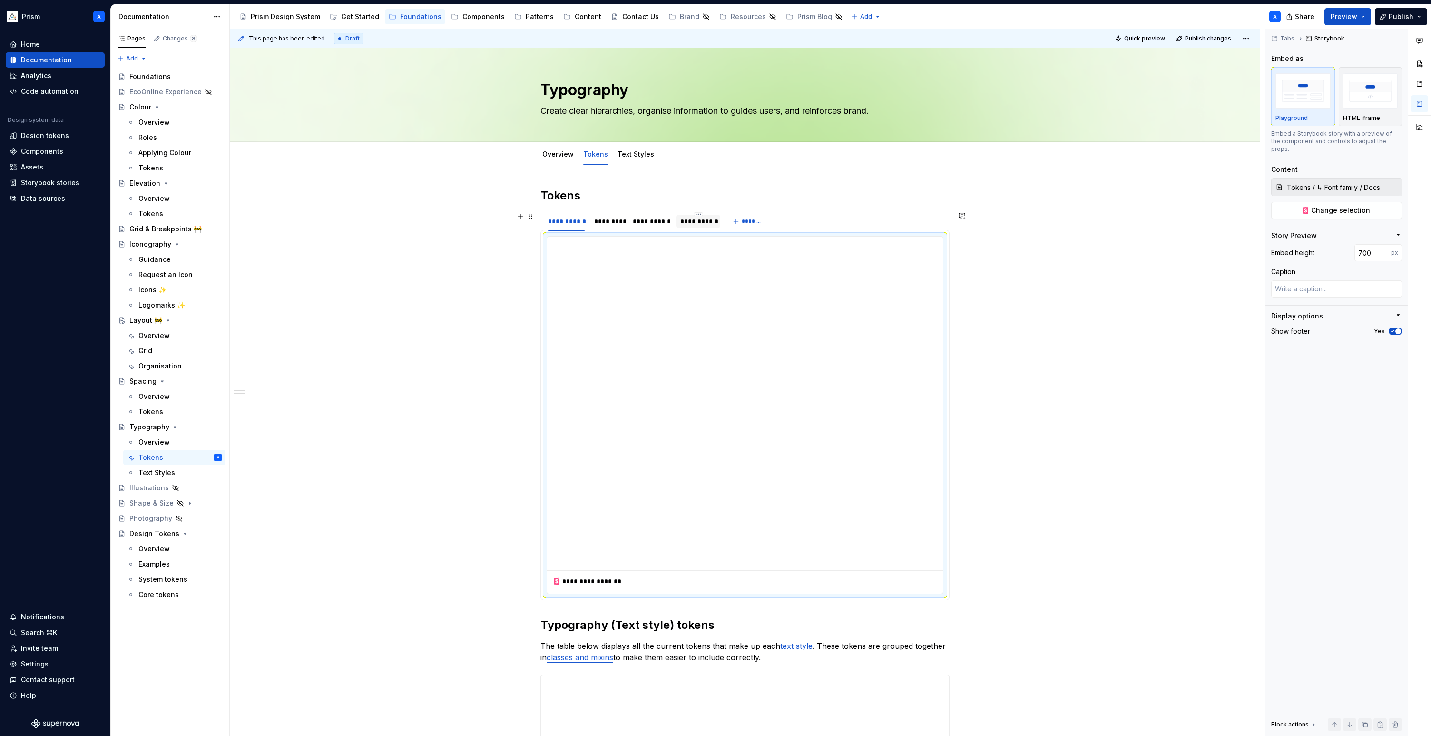
click at [701, 221] on div "**********" at bounding box center [698, 221] width 36 height 10
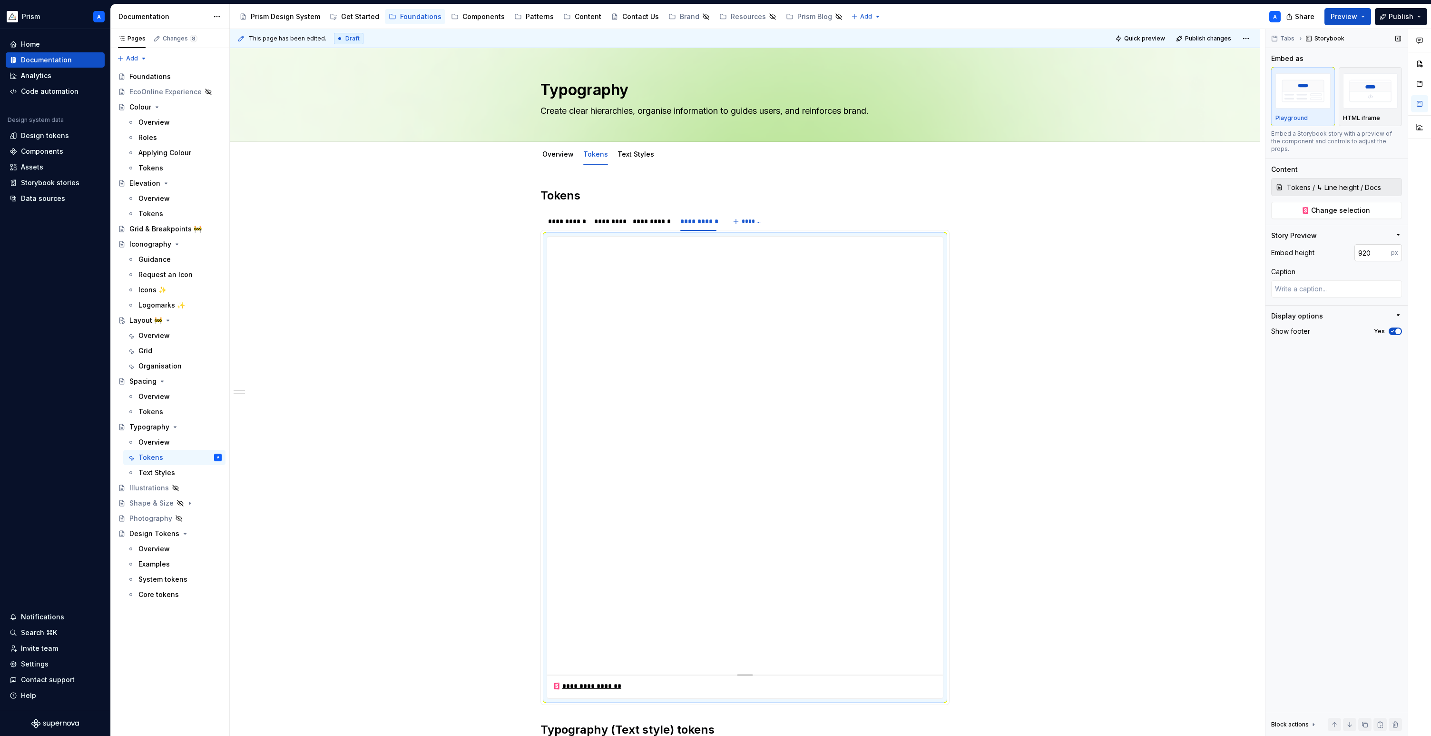
type textarea "*"
click at [1257, 244] on input "920" at bounding box center [1372, 252] width 37 height 17
type input "700"
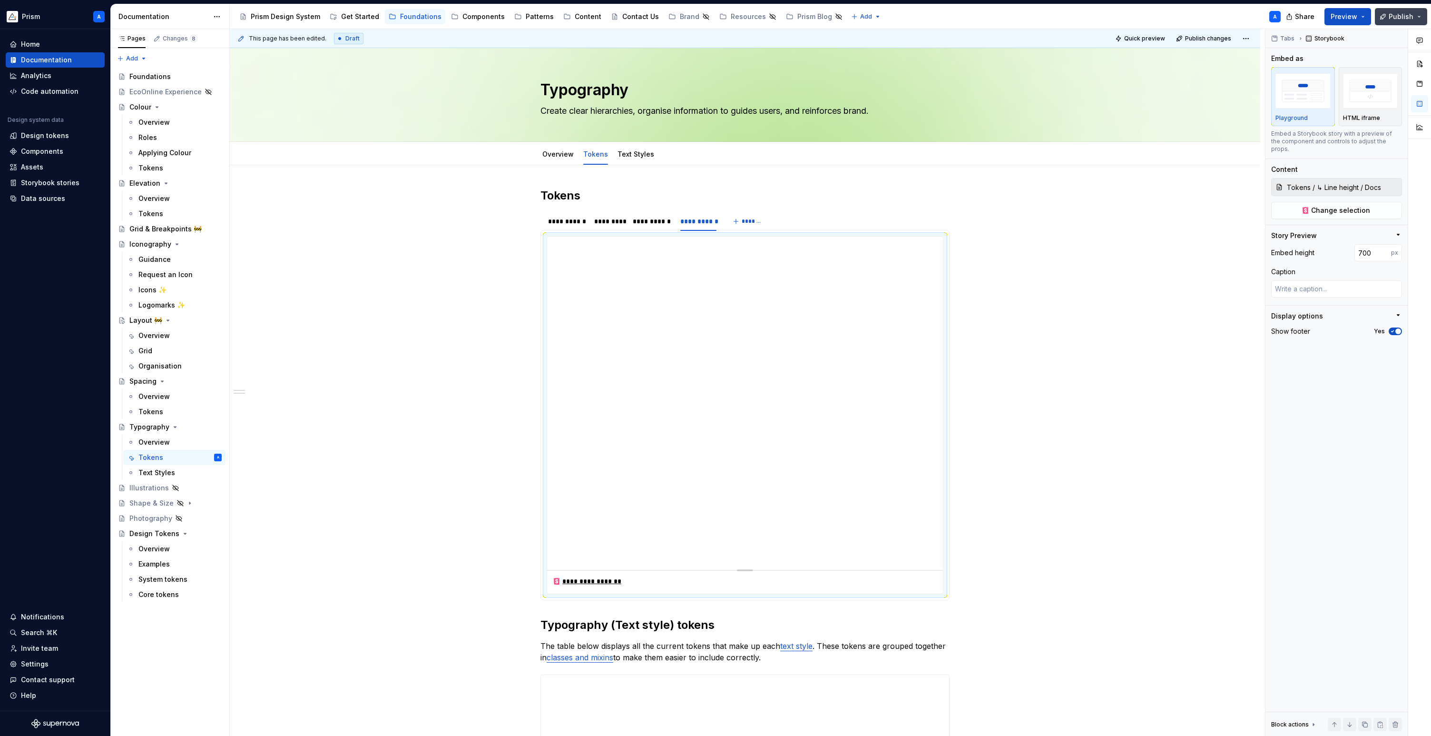
click at [1257, 16] on span "Publish" at bounding box center [1401, 17] width 25 height 10
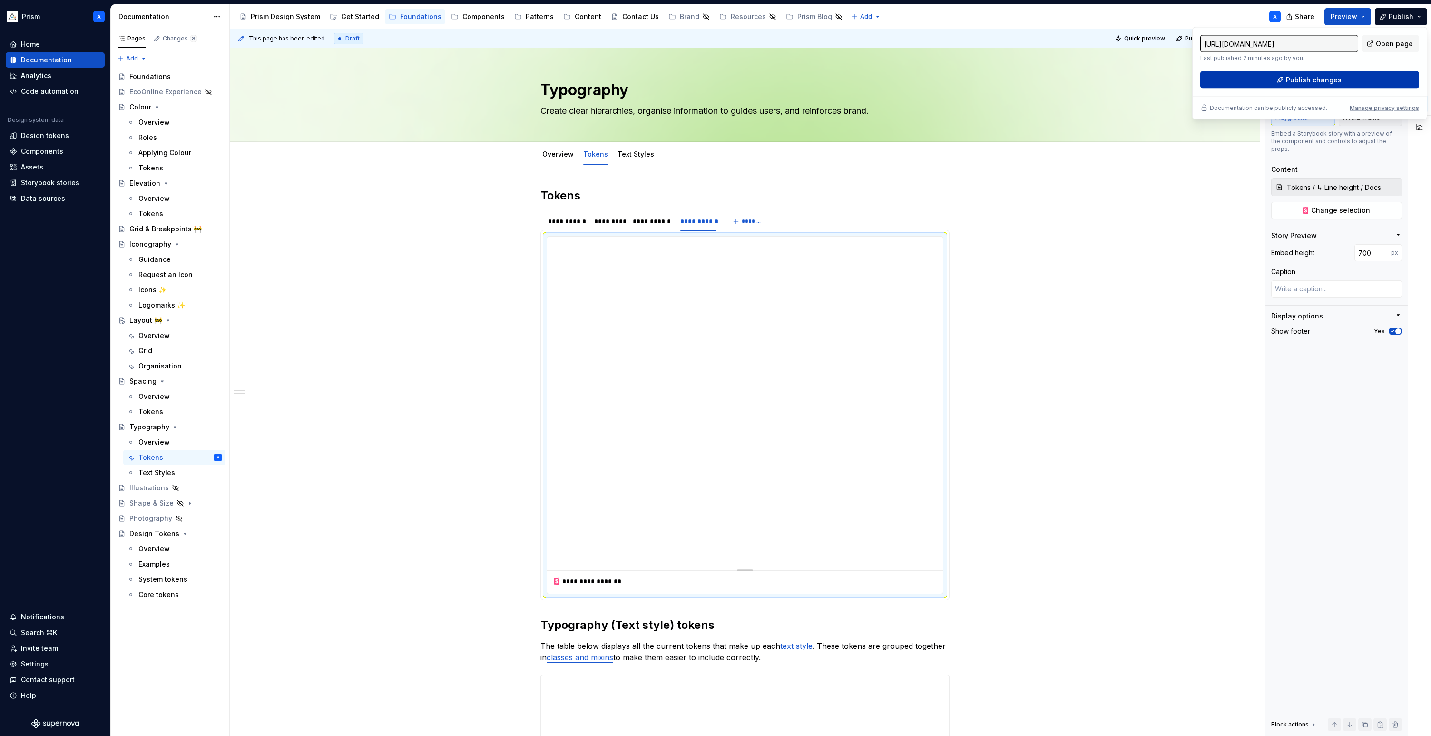
click at [1257, 77] on span "Publish changes" at bounding box center [1314, 80] width 56 height 10
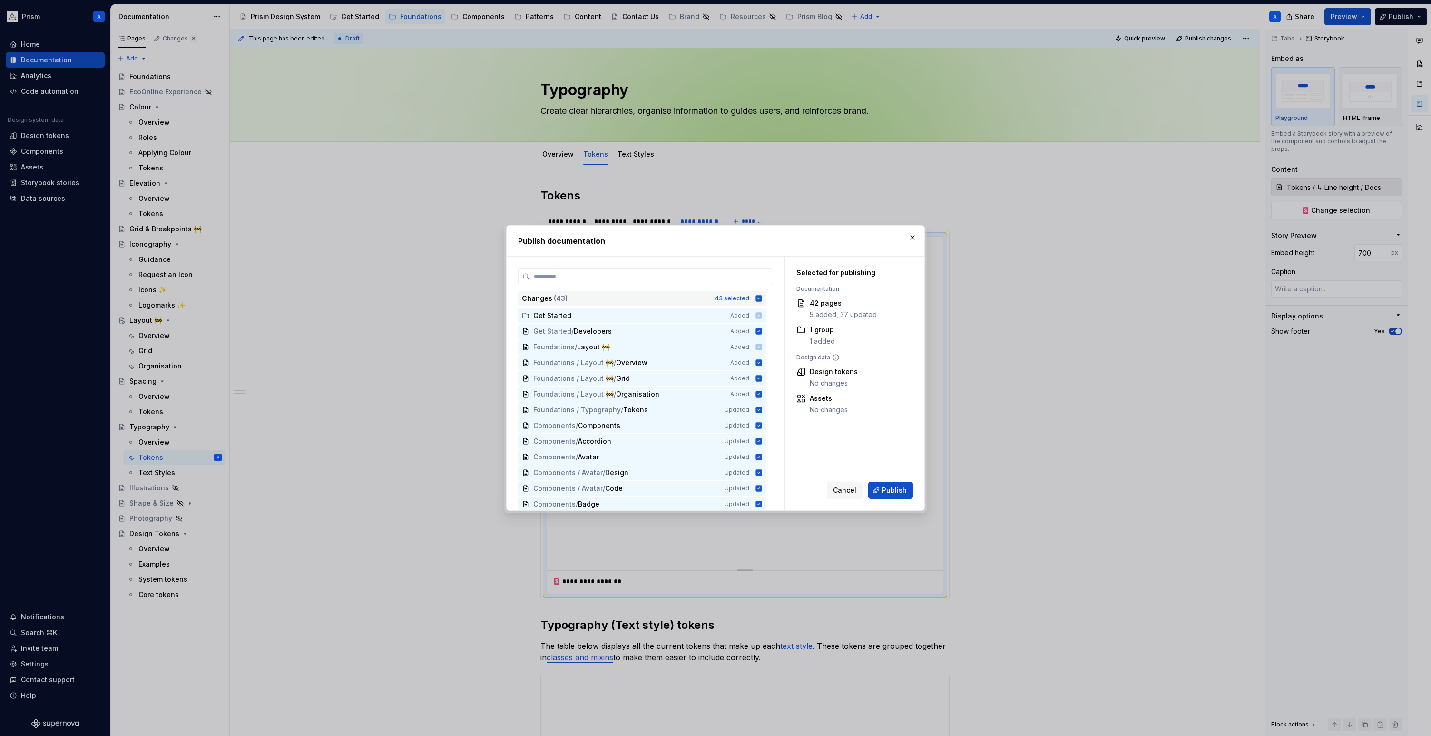
click at [762, 300] on icon at bounding box center [759, 298] width 6 height 6
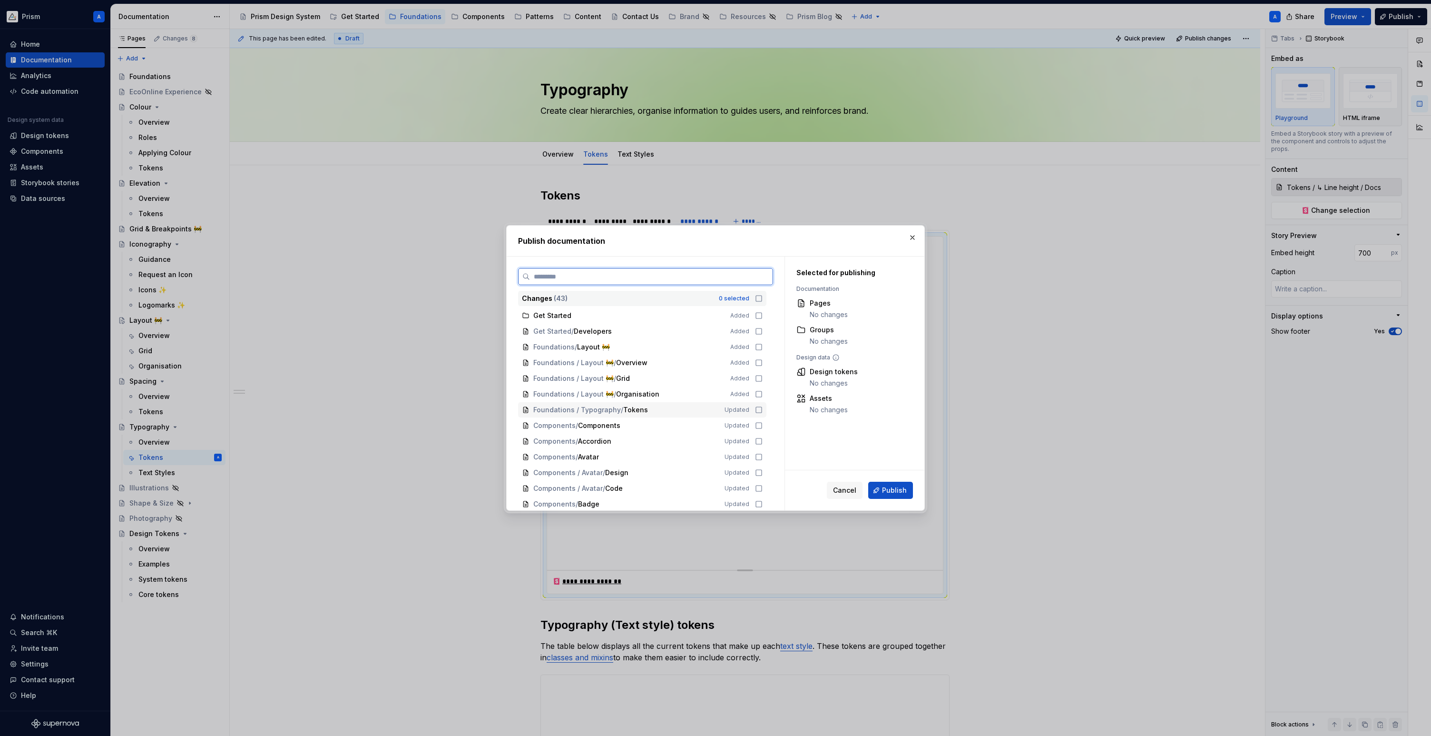
click at [763, 407] on icon at bounding box center [759, 410] width 8 height 8
click at [883, 488] on span "Publish" at bounding box center [894, 490] width 25 height 10
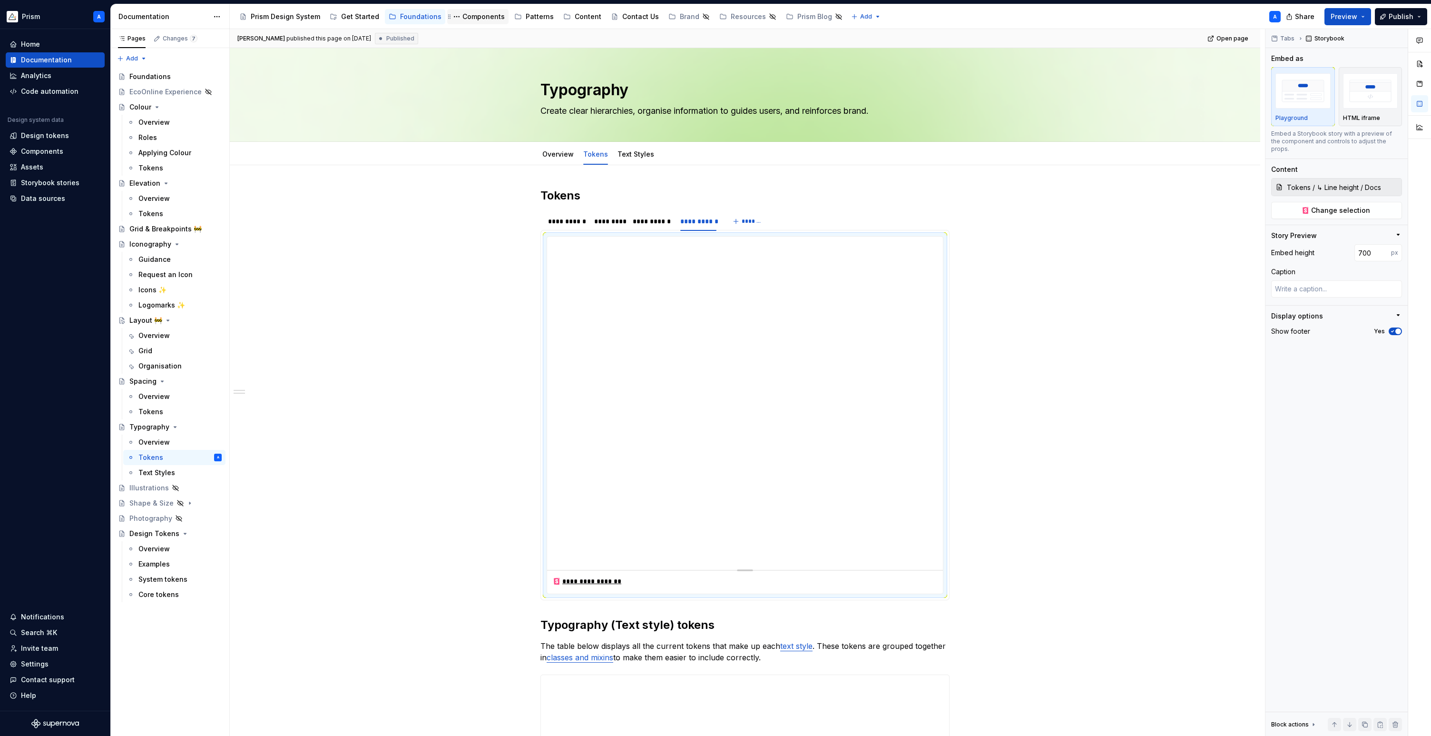
click at [462, 20] on div "Components" at bounding box center [483, 17] width 42 height 10
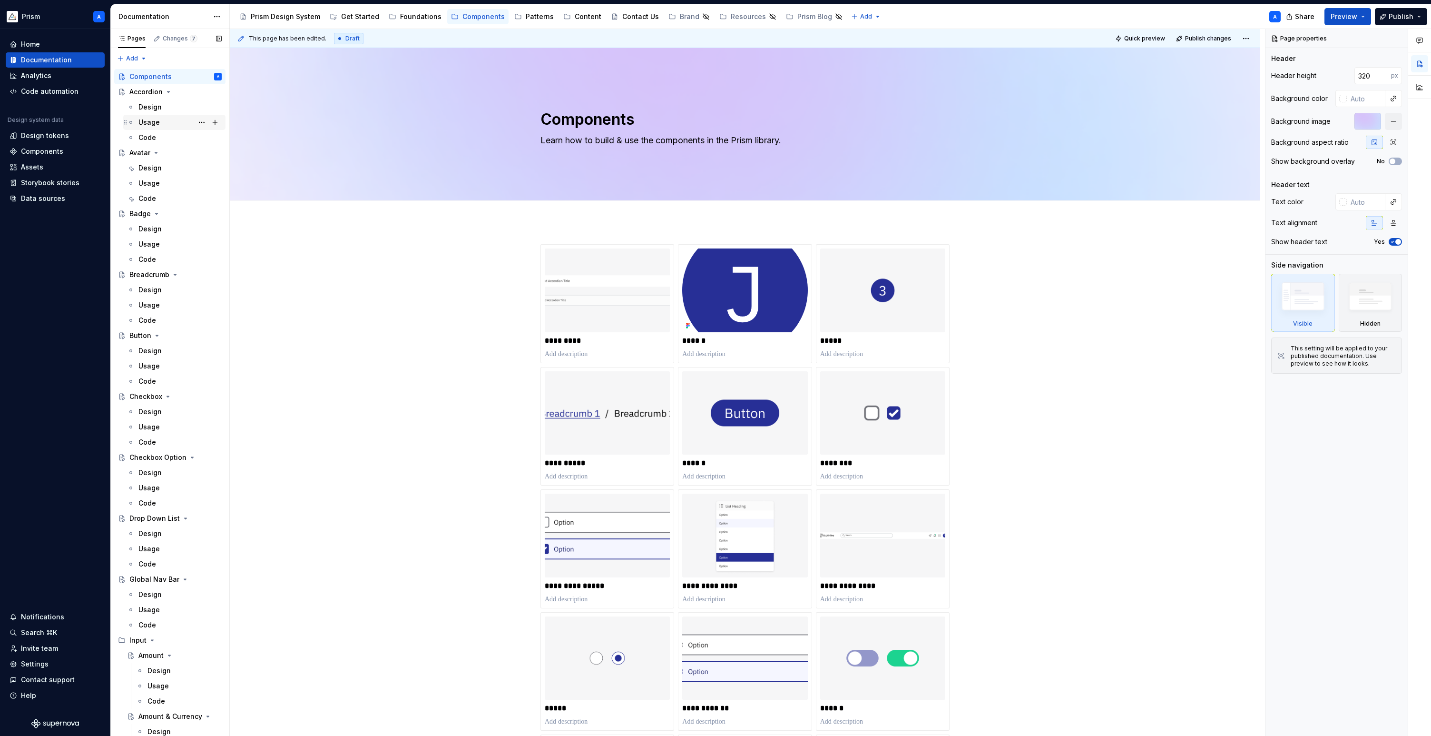
click at [146, 121] on div "Usage" at bounding box center [148, 123] width 21 height 10
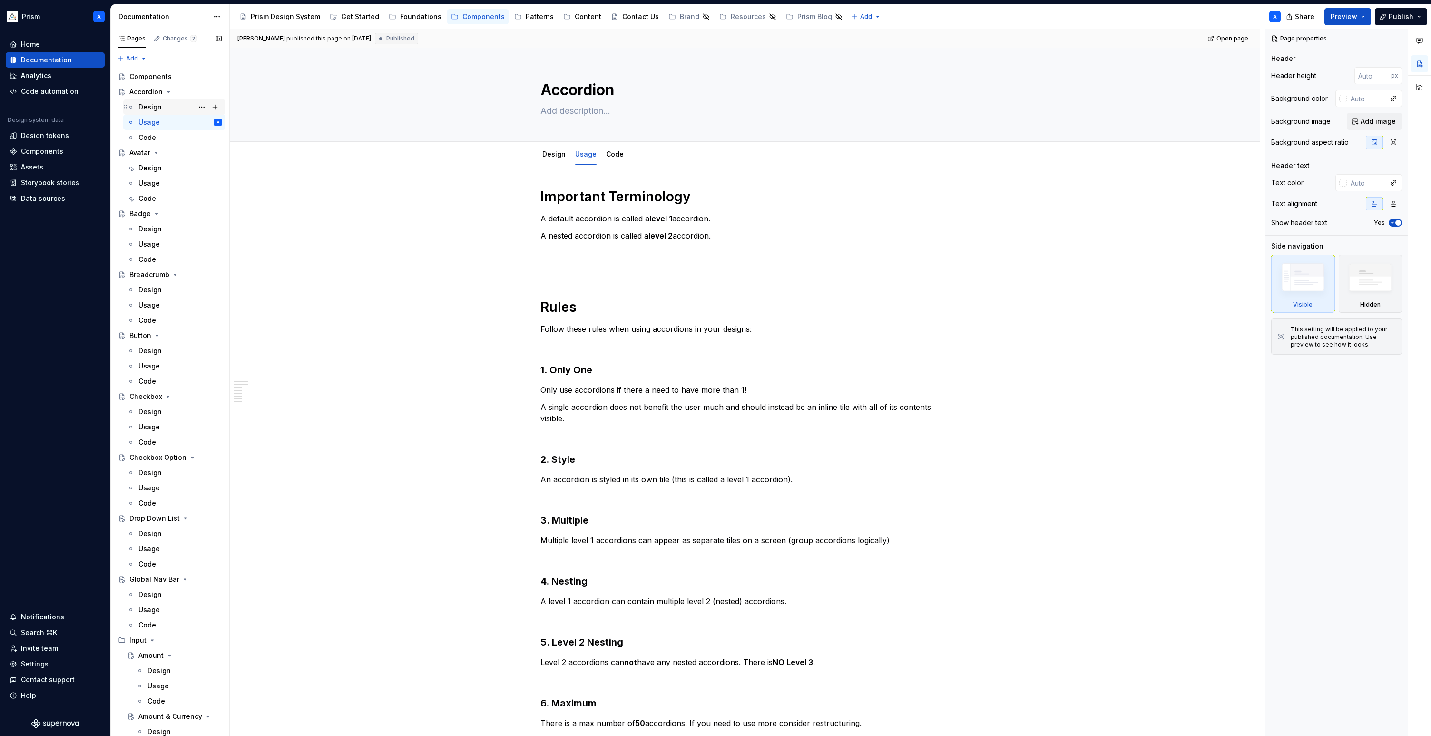
click at [150, 101] on div "Design" at bounding box center [179, 106] width 83 height 13
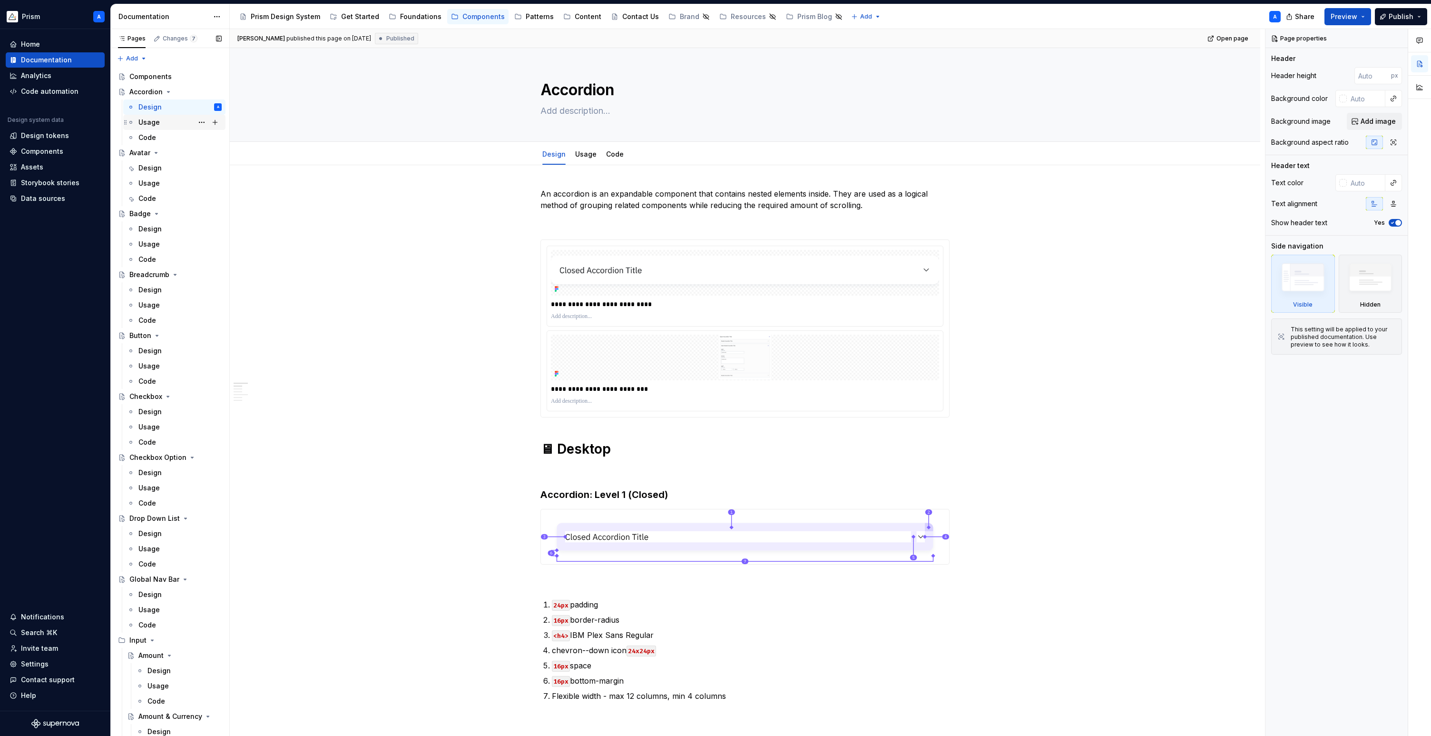
click at [157, 121] on div "Usage" at bounding box center [148, 123] width 21 height 10
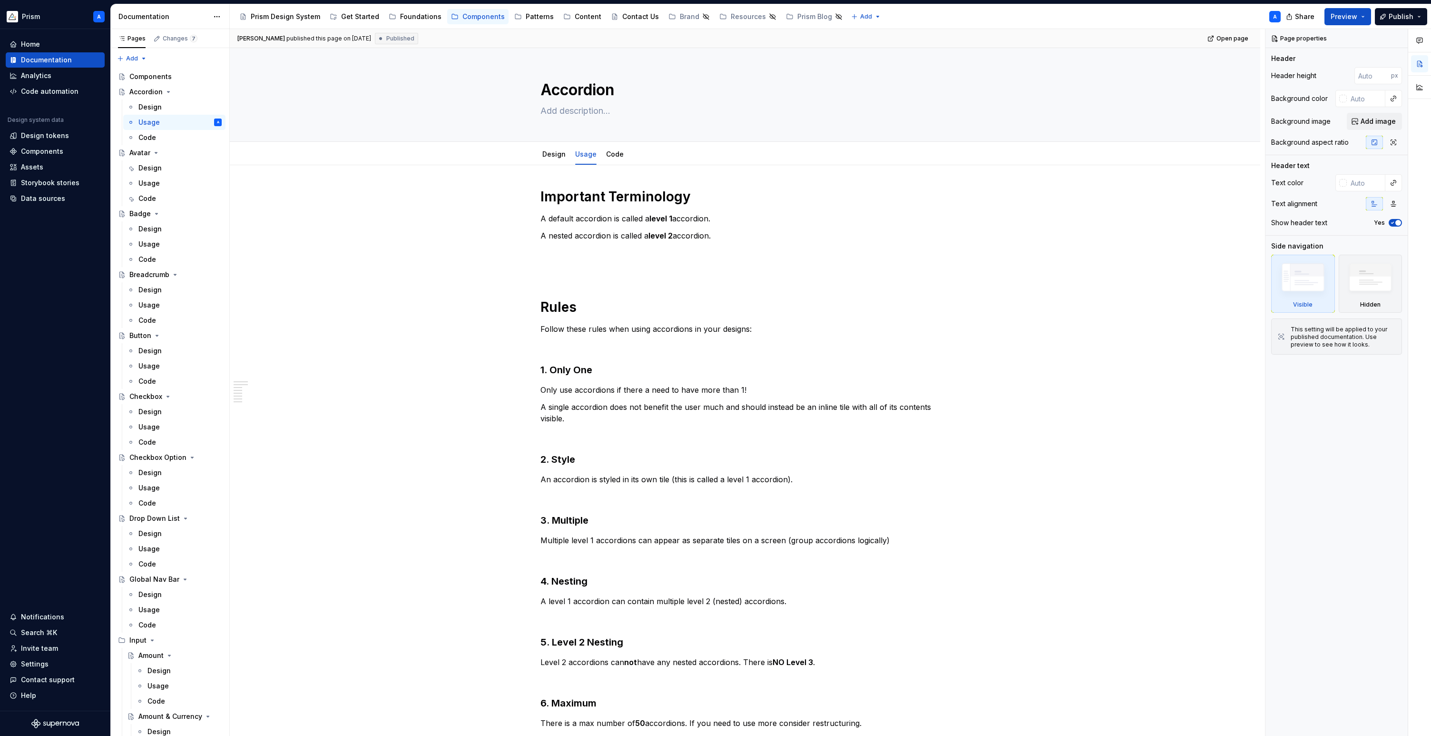
click at [630, 174] on div "Important Terminology A default accordion is called a level 1 accordion. A nest…" at bounding box center [745, 690] width 1030 height 1050
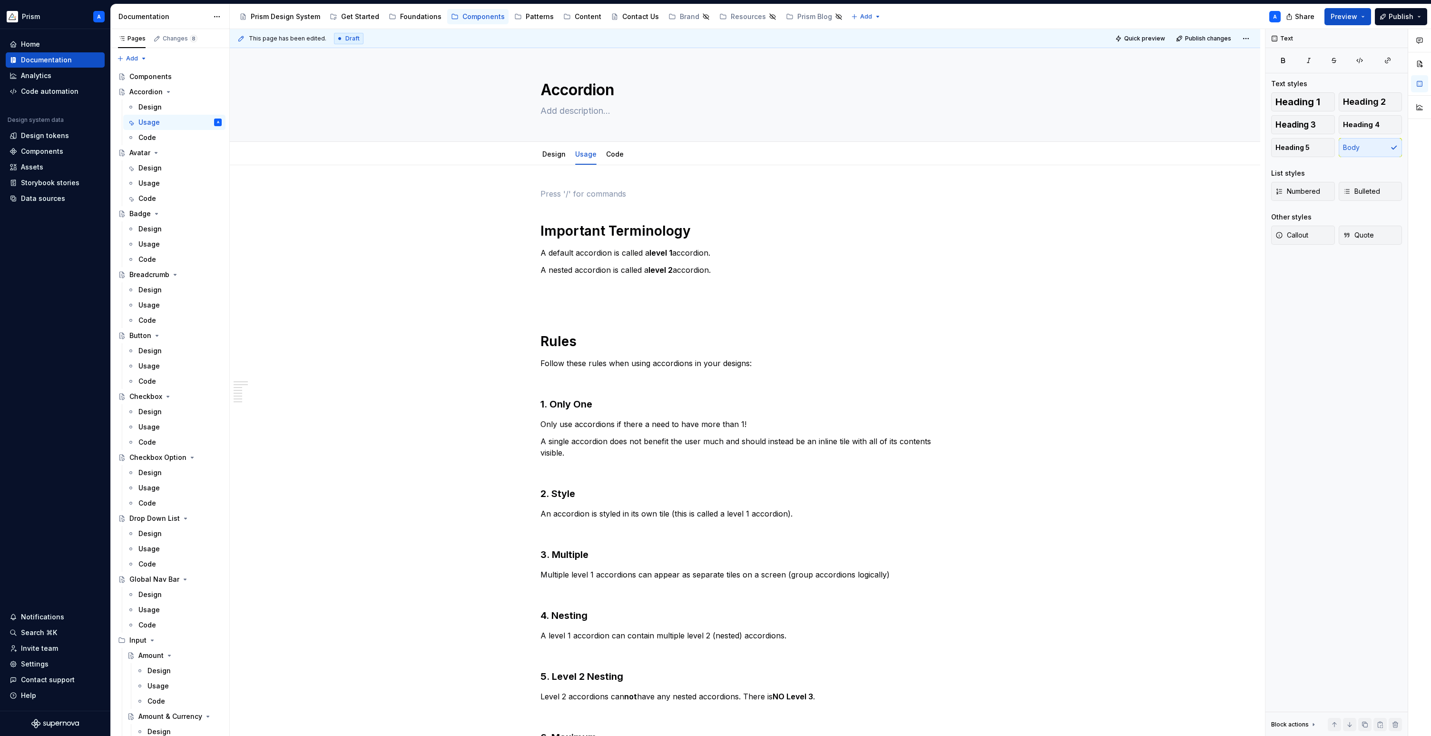
type textarea "*"
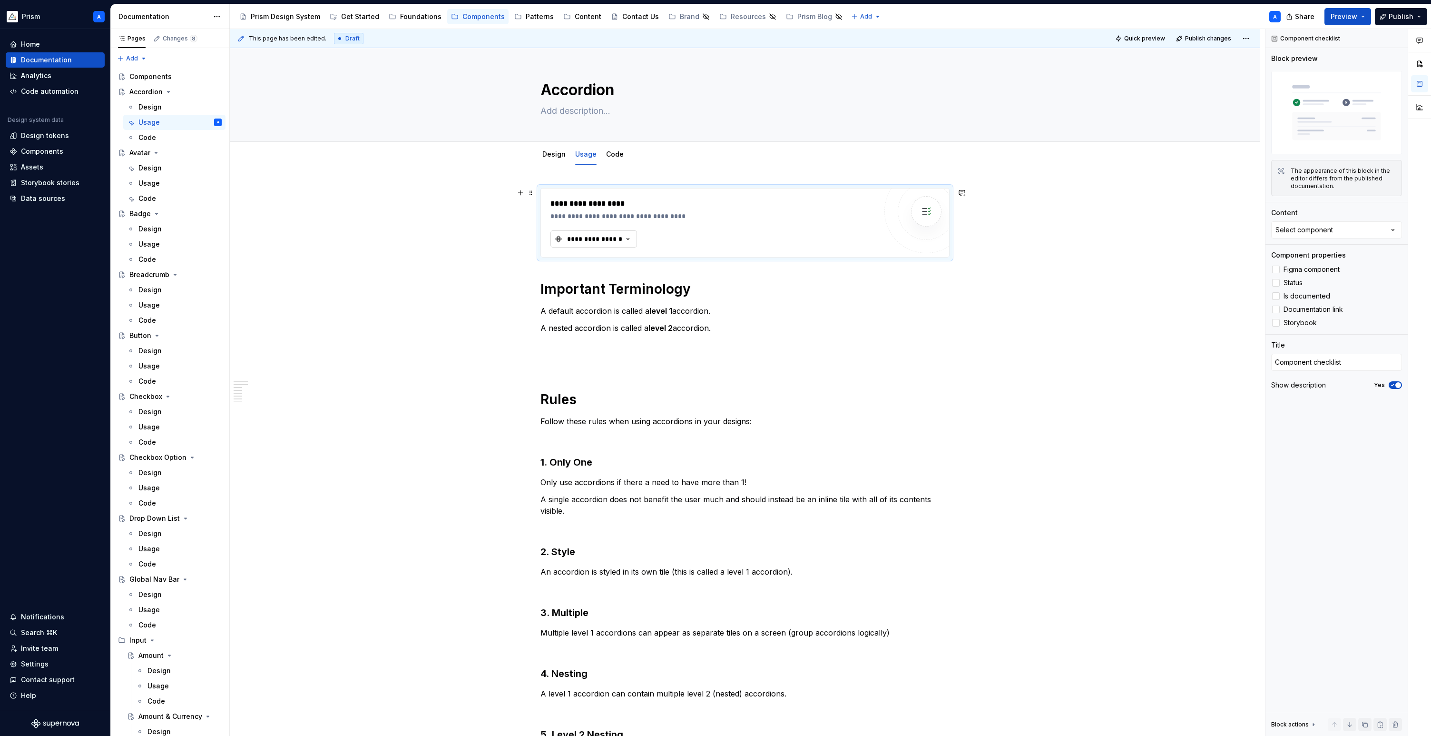
click at [605, 239] on div "**********" at bounding box center [594, 239] width 57 height 10
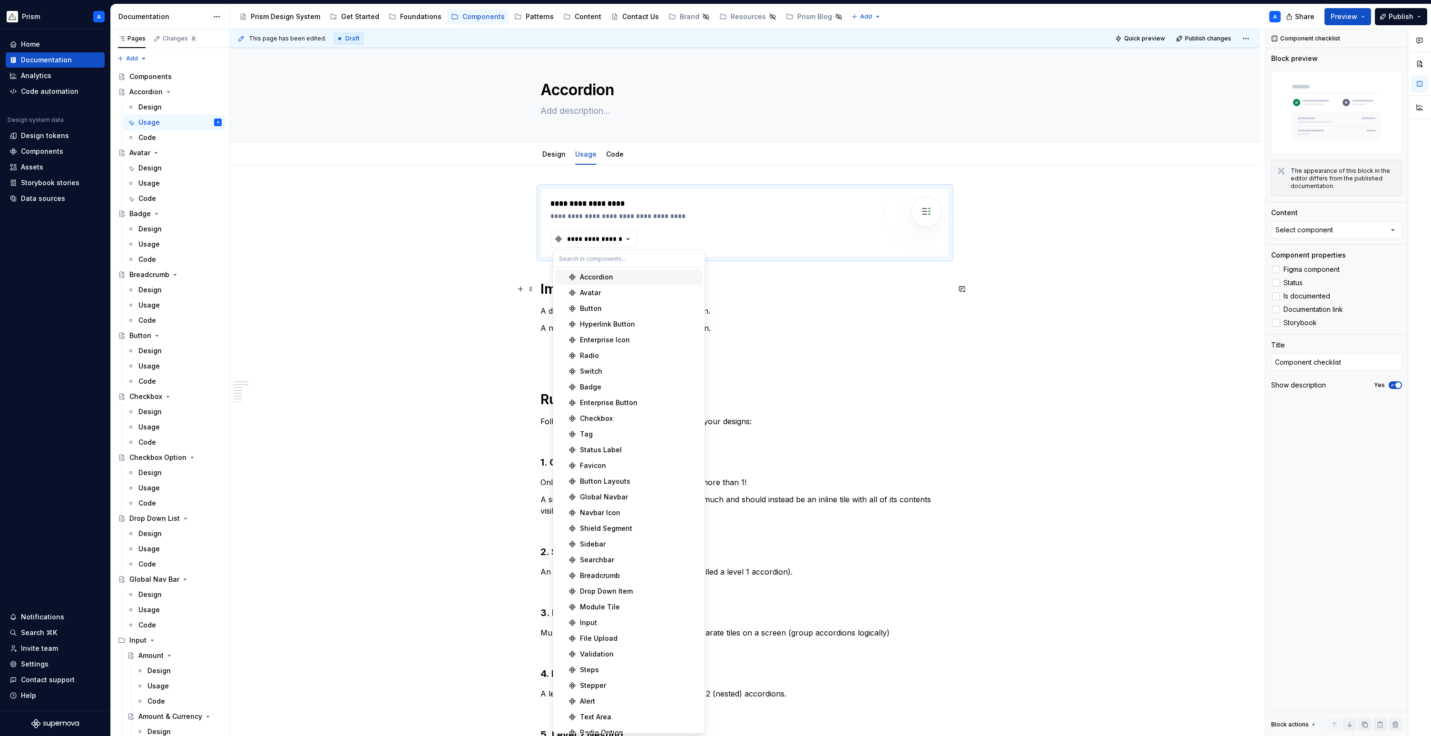
click at [606, 280] on div "Accordion" at bounding box center [596, 277] width 33 height 10
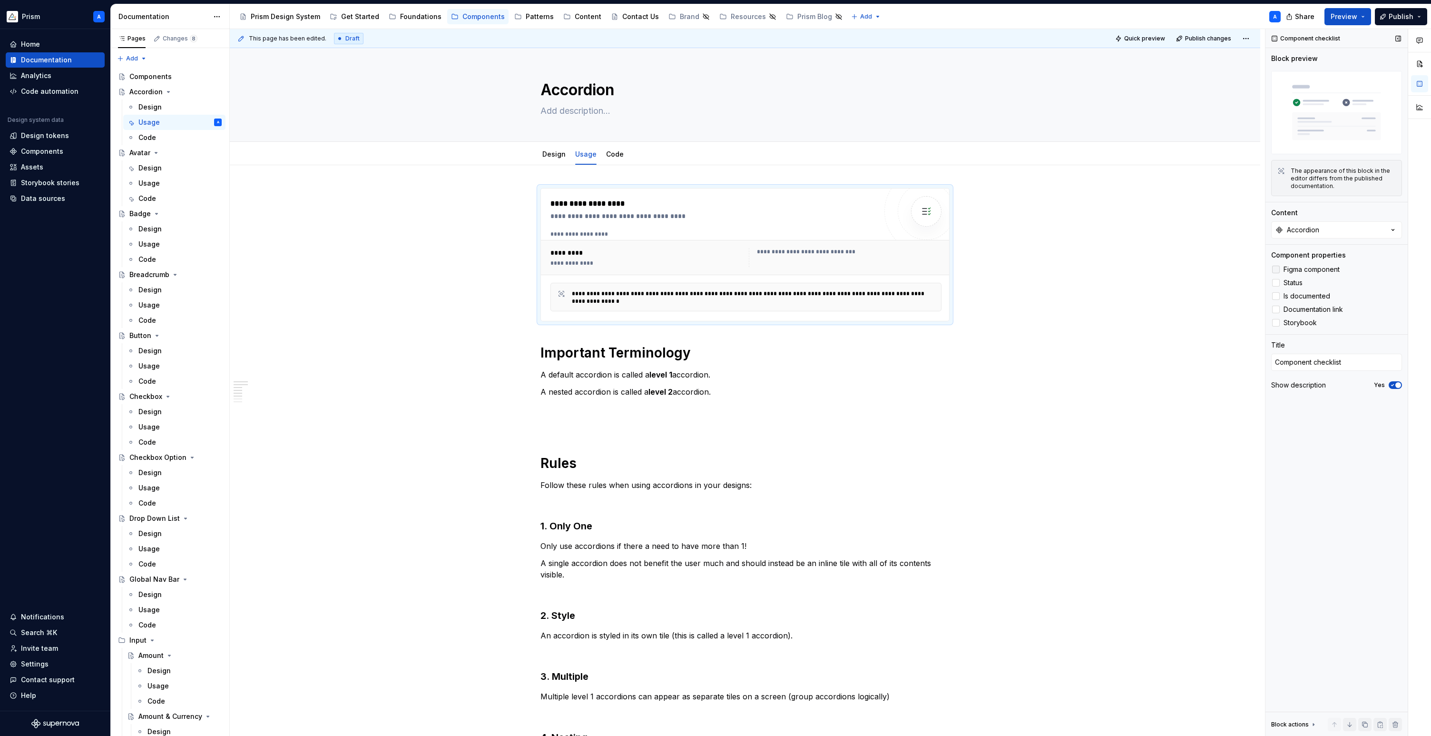
click at [1257, 270] on div at bounding box center [1276, 269] width 8 height 8
click at [1257, 281] on div at bounding box center [1276, 283] width 8 height 8
click at [1257, 295] on div at bounding box center [1276, 296] width 8 height 8
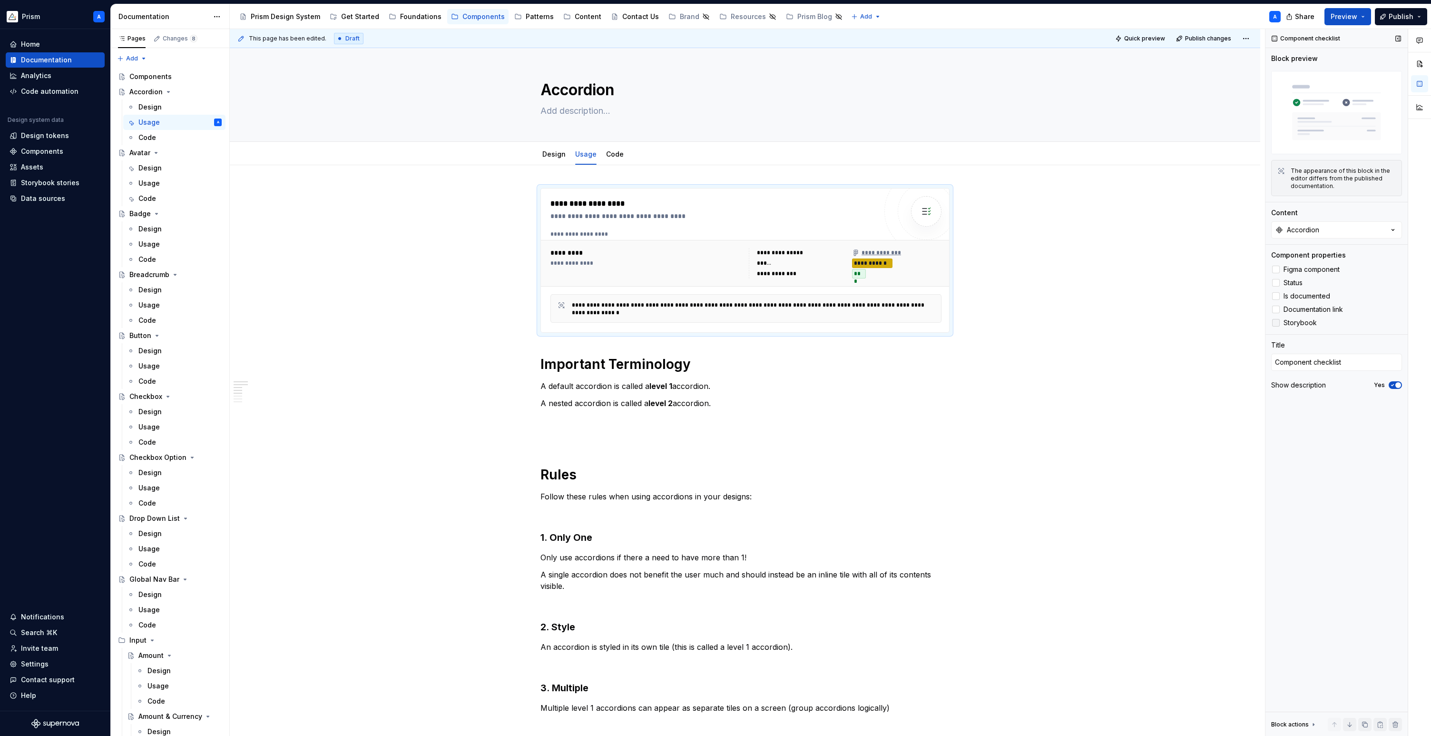
click at [1257, 324] on div at bounding box center [1276, 323] width 8 height 8
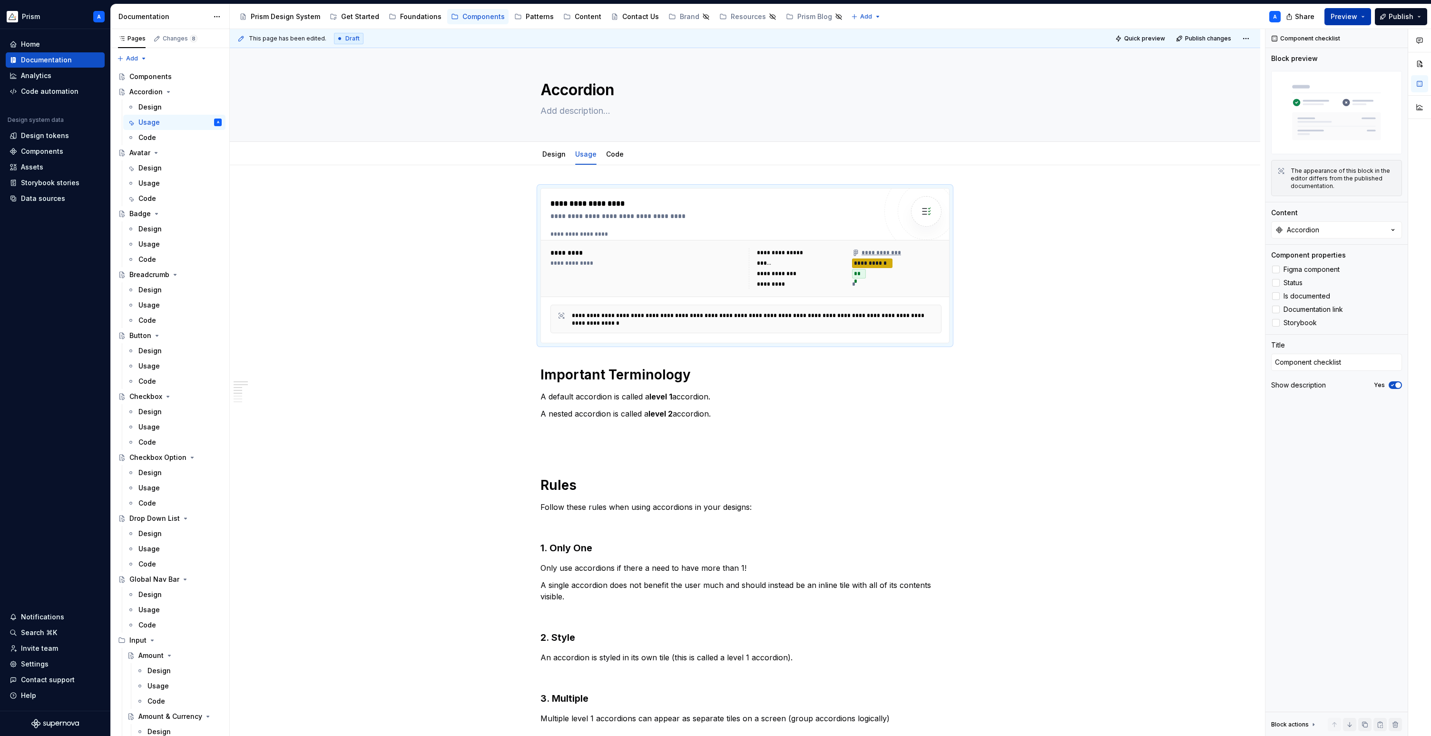
click at [1257, 15] on button "Preview" at bounding box center [1347, 16] width 47 height 17
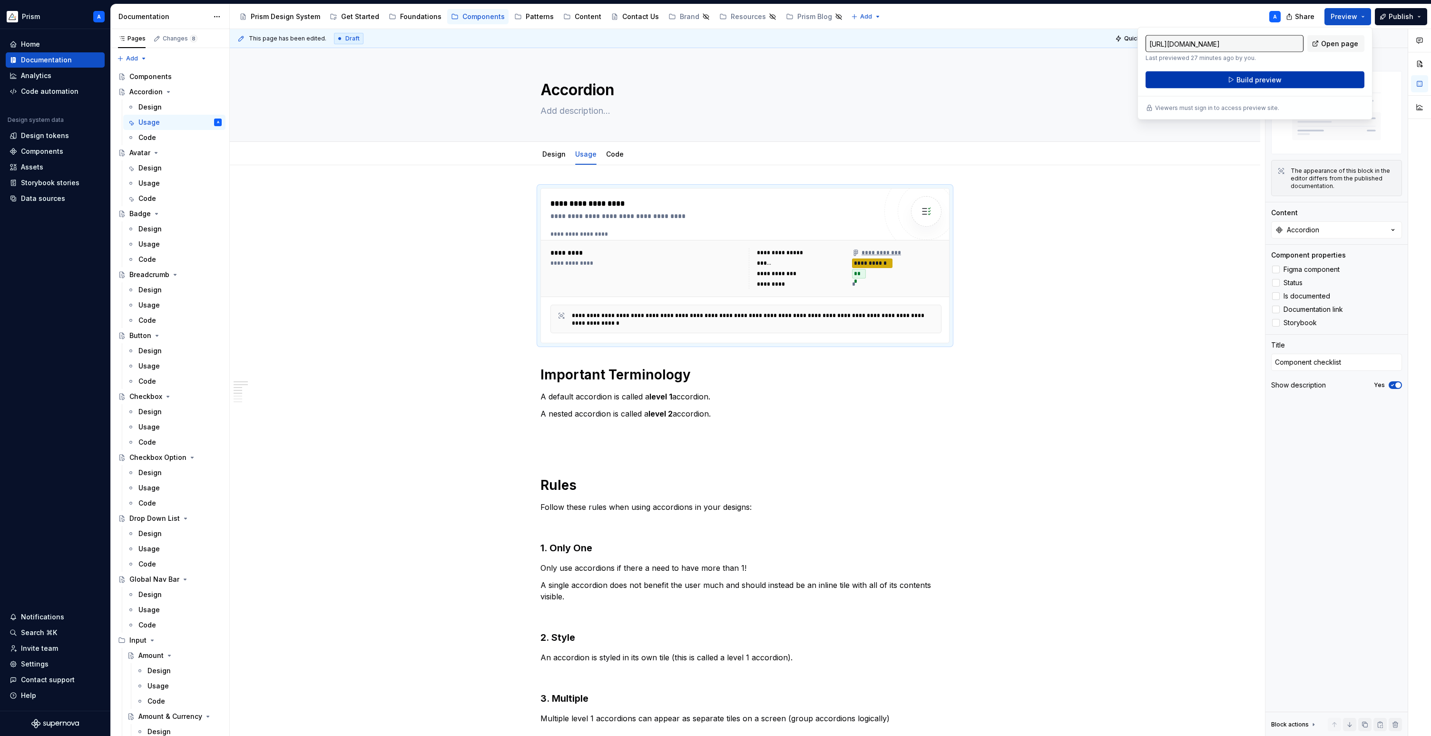
click at [1257, 83] on span "Build preview" at bounding box center [1258, 80] width 45 height 10
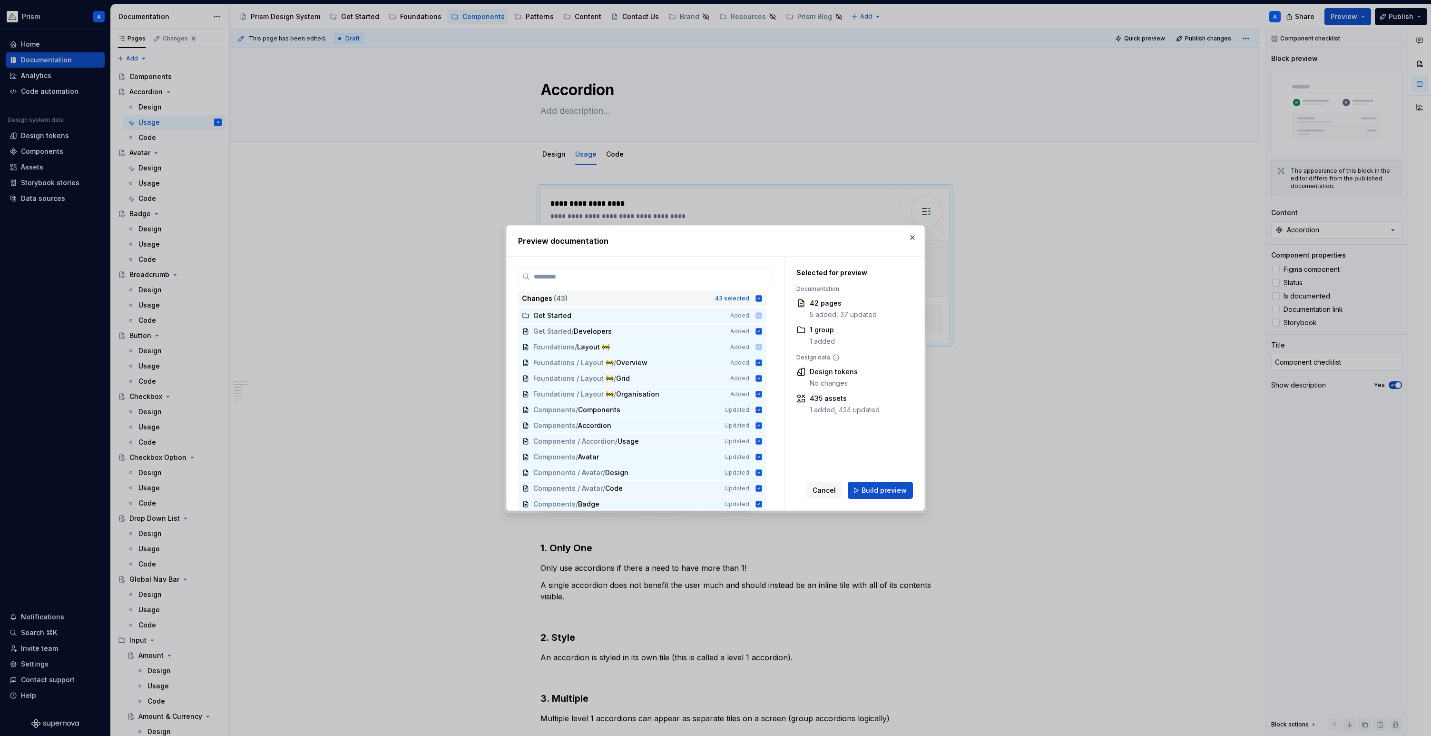
click at [762, 297] on icon at bounding box center [759, 298] width 6 height 6
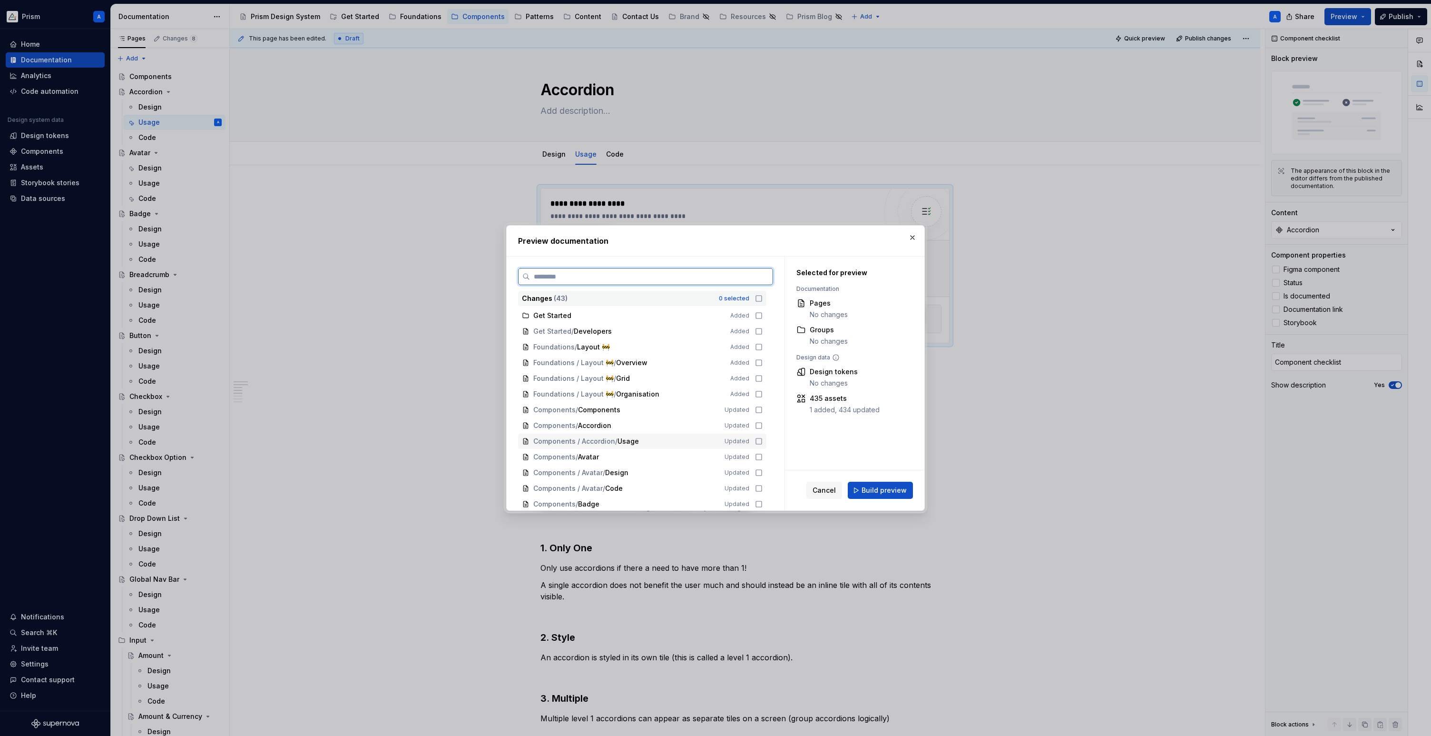
click at [763, 441] on icon at bounding box center [759, 441] width 8 height 8
click at [884, 490] on span "Build preview" at bounding box center [884, 490] width 45 height 10
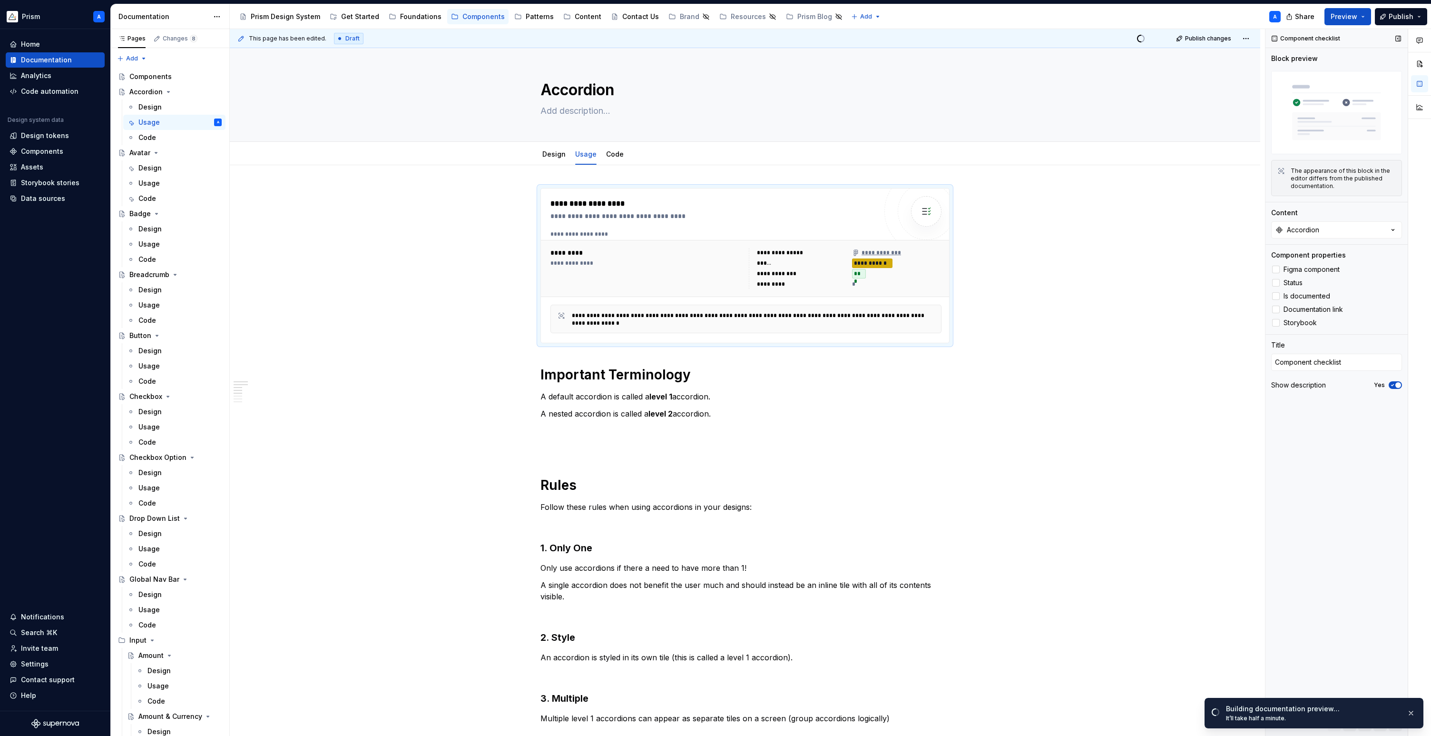
click at [1257, 386] on icon "button" at bounding box center [1393, 385] width 8 height 6
click at [1257, 386] on span "button" at bounding box center [1393, 385] width 6 height 6
click at [1257, 714] on span "Open page" at bounding box center [1381, 715] width 32 height 8
type textarea "*"
click at [45, 151] on div "Components" at bounding box center [42, 152] width 42 height 10
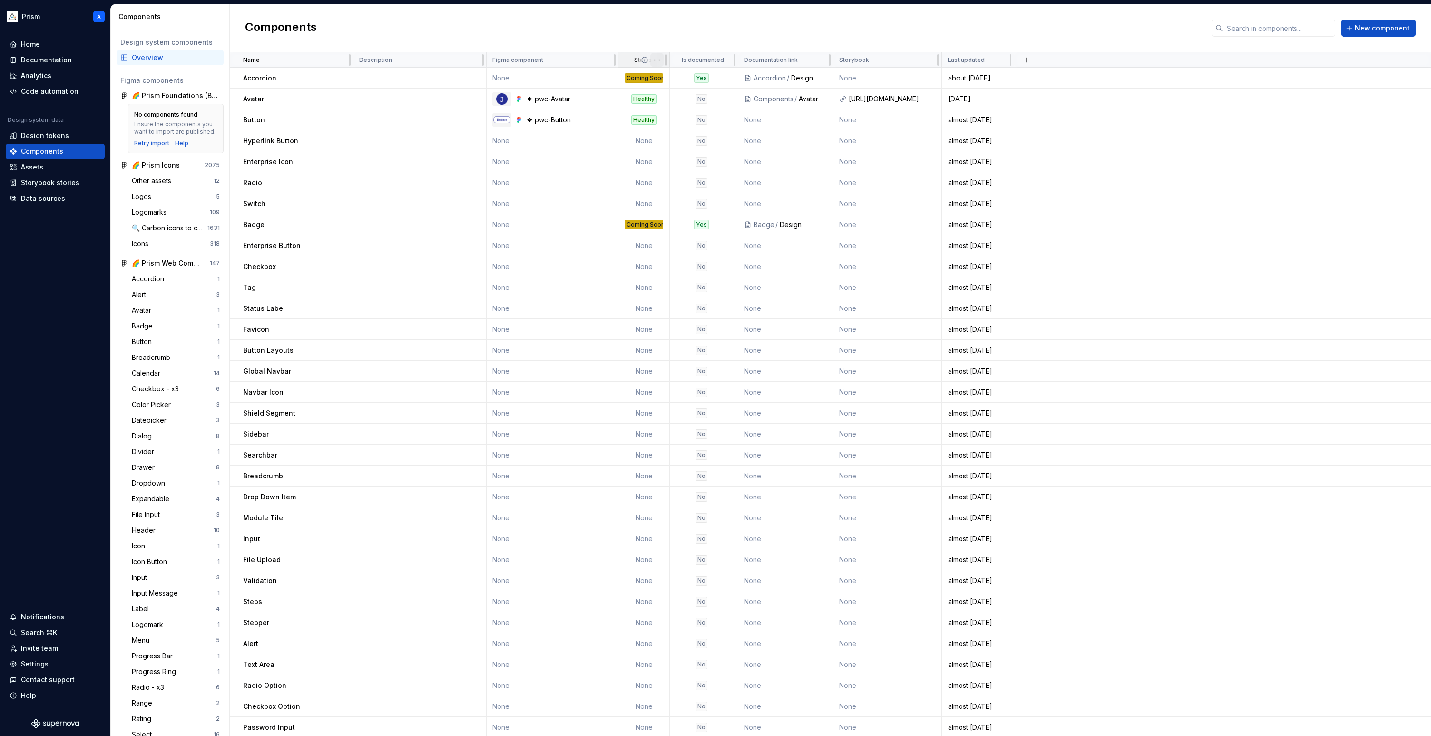
click at [657, 60] on html "Prism A Home Documentation Analytics Code automation Design system data Design …" at bounding box center [715, 368] width 1431 height 736
click at [673, 82] on span "Edit property" at bounding box center [699, 79] width 62 height 10
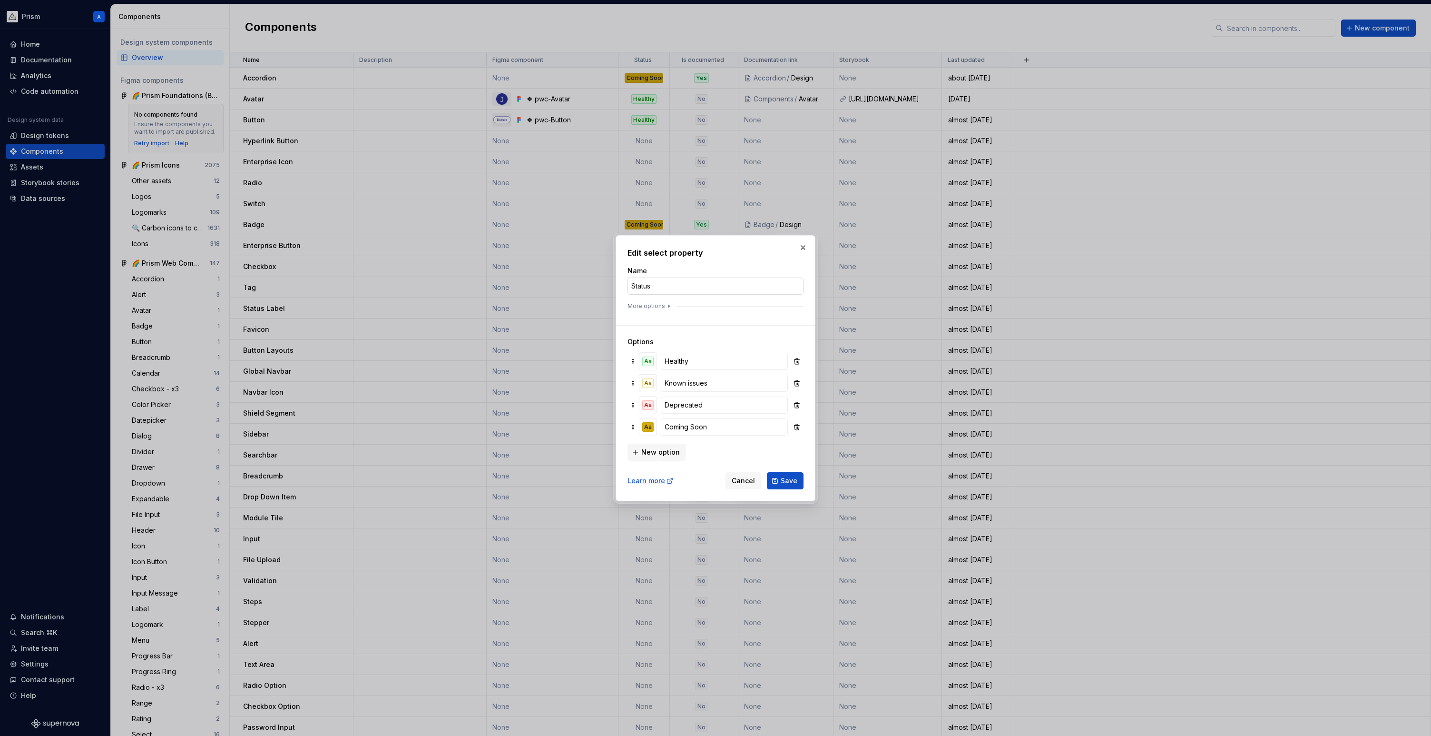
click at [643, 286] on input "Status" at bounding box center [716, 285] width 176 height 17
type input "Design"
click at [700, 382] on input "Known issues" at bounding box center [724, 382] width 127 height 17
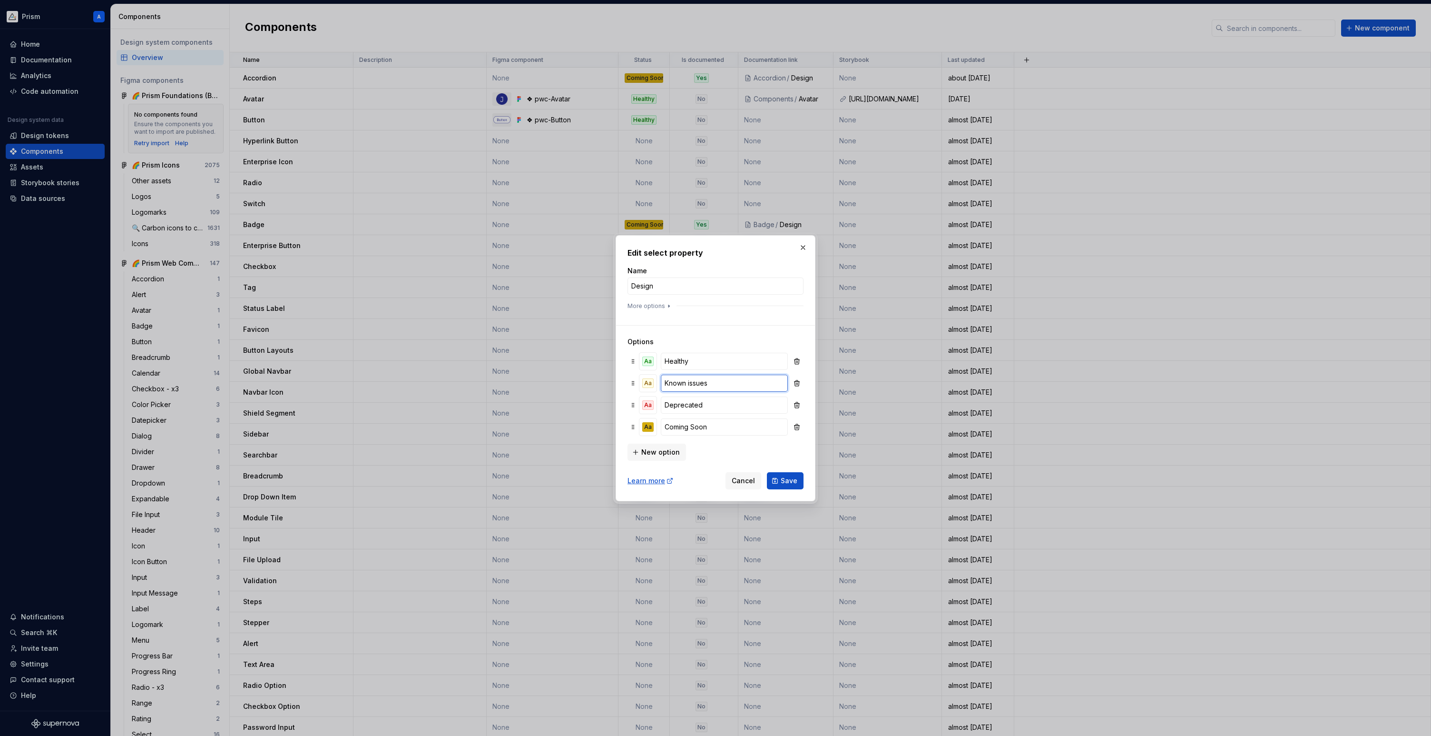
click at [700, 382] on input "Known issues" at bounding box center [724, 382] width 127 height 17
type input "Planned"
click at [680, 427] on input "Coming Soon" at bounding box center [724, 426] width 127 height 17
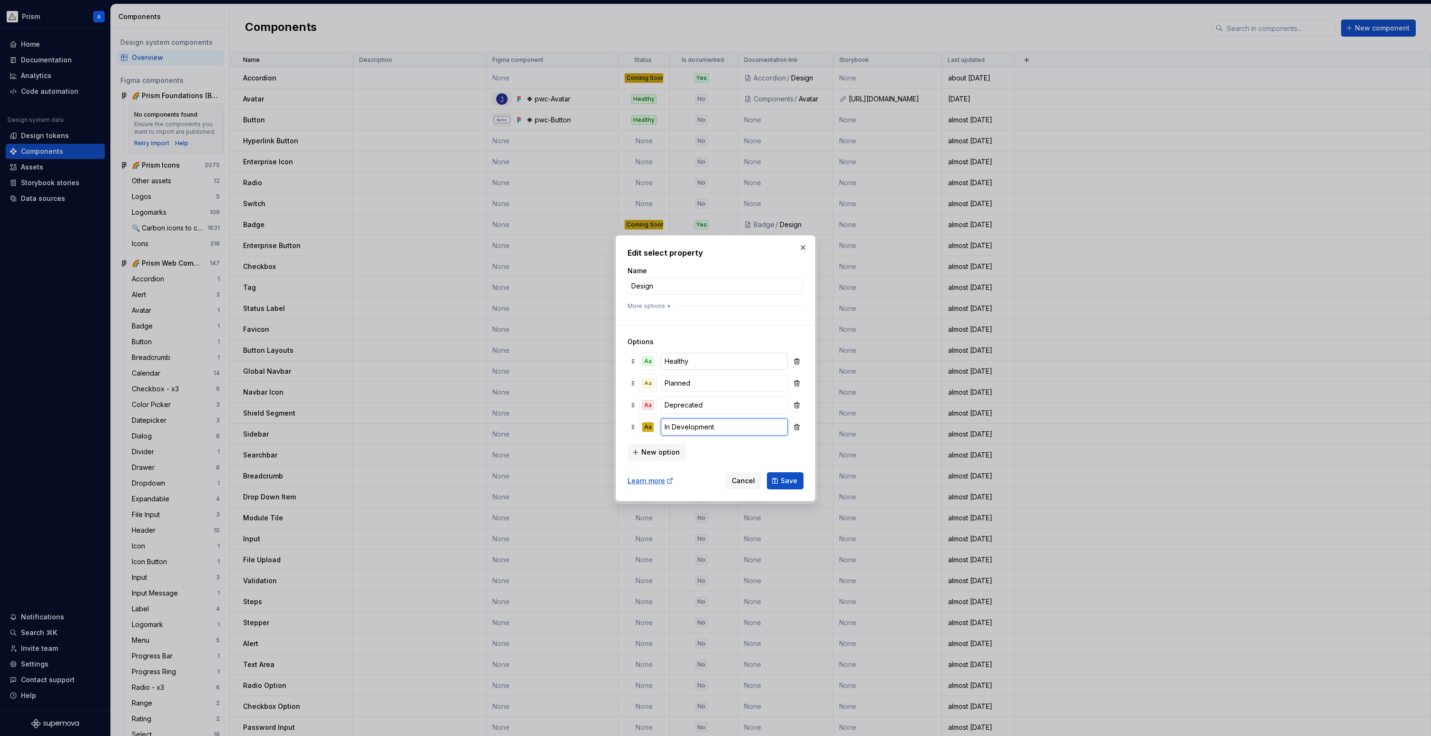
type input "In Development"
click at [680, 360] on input "Healthy" at bounding box center [724, 361] width 127 height 17
type input "Review Required"
click at [652, 456] on span "New option" at bounding box center [660, 452] width 39 height 10
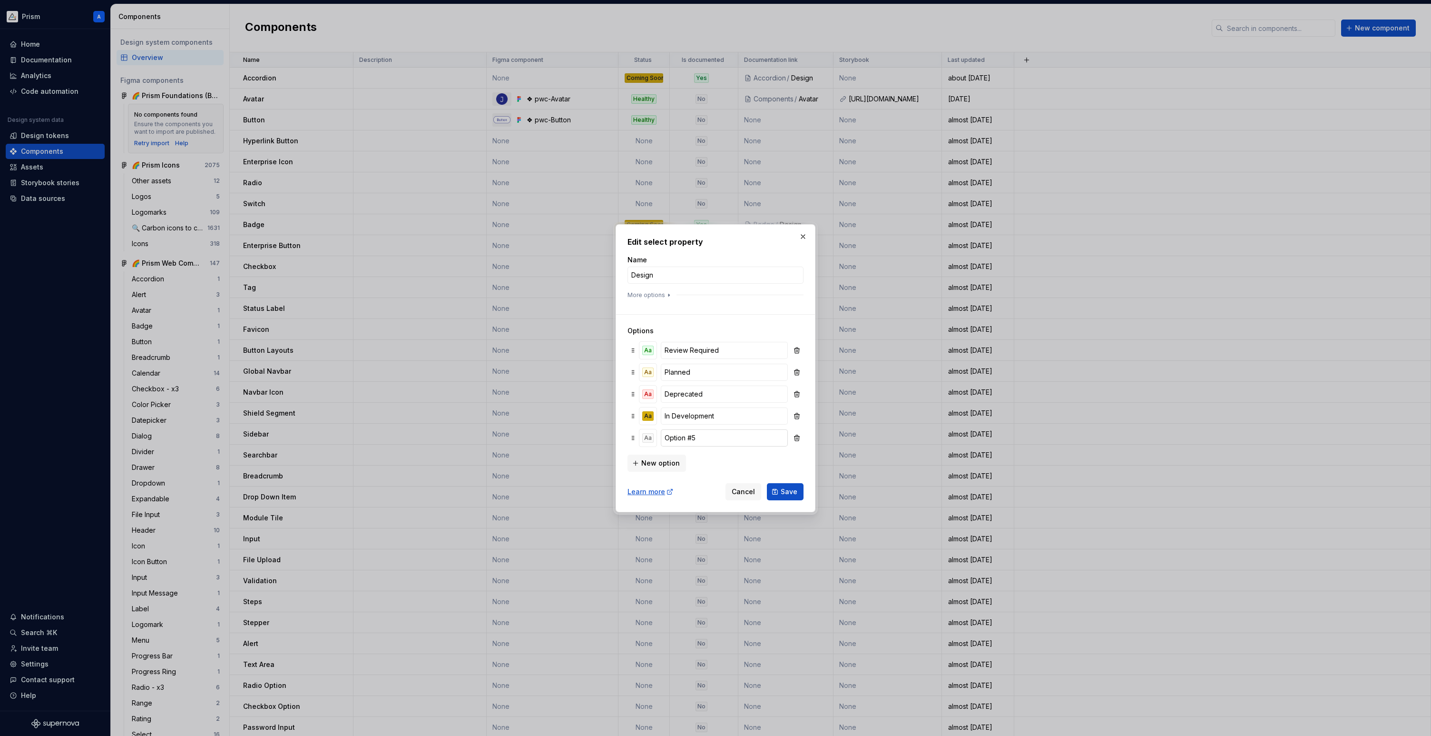
click at [676, 441] on input "Option #5" at bounding box center [724, 437] width 127 height 17
click at [677, 437] on input "Healthy" at bounding box center [724, 437] width 127 height 17
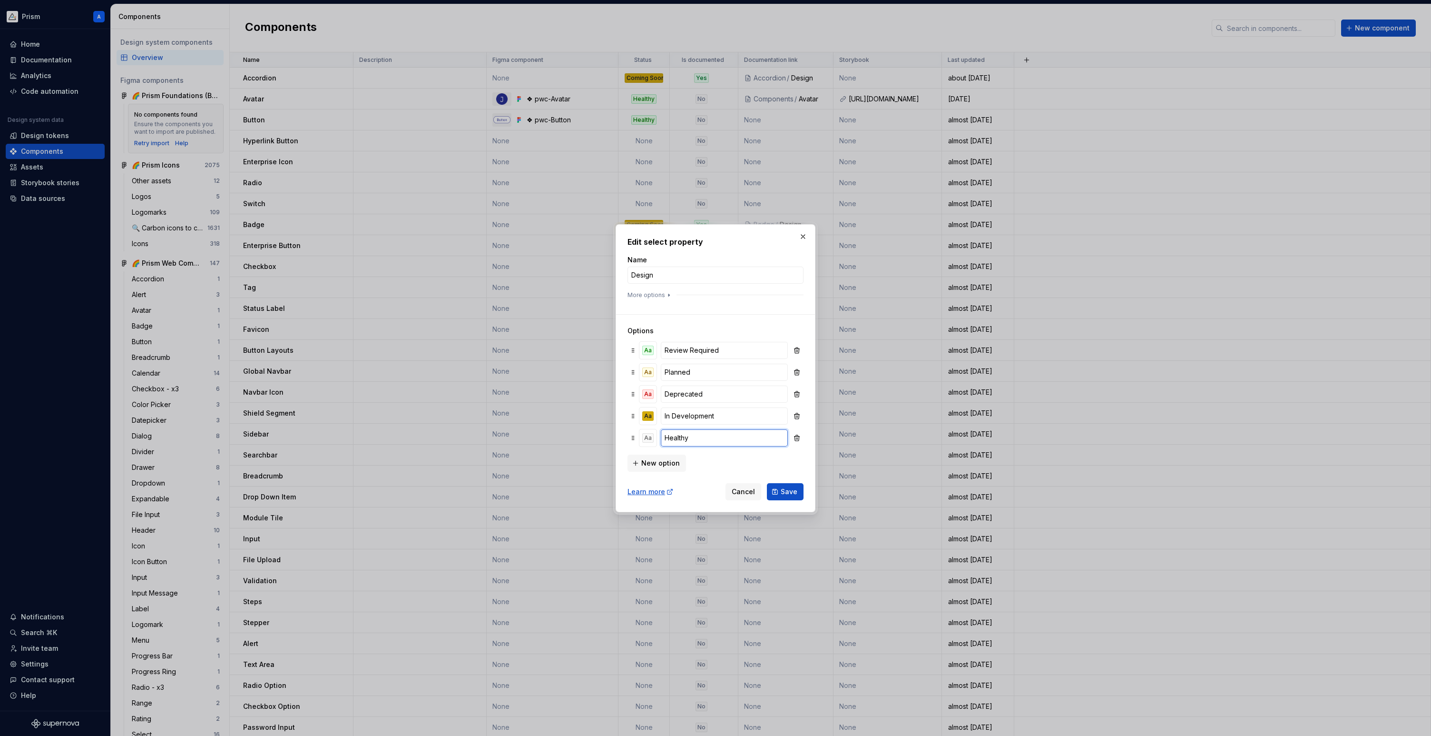
click at [677, 437] on input "Healthy" at bounding box center [724, 437] width 127 height 17
type input "Healthy"
click at [749, 493] on span "Cancel" at bounding box center [743, 492] width 23 height 10
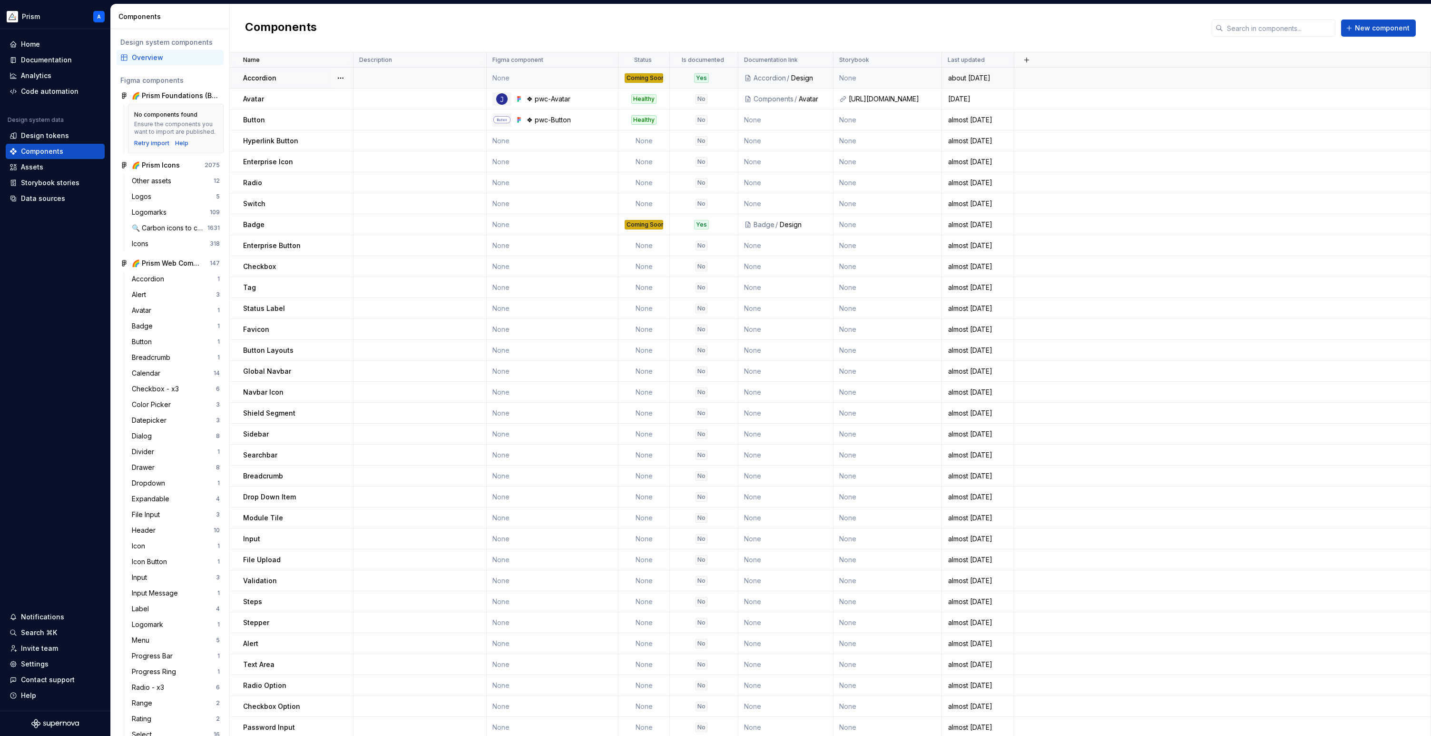
click at [649, 78] on div "Coming Soon" at bounding box center [644, 78] width 39 height 10
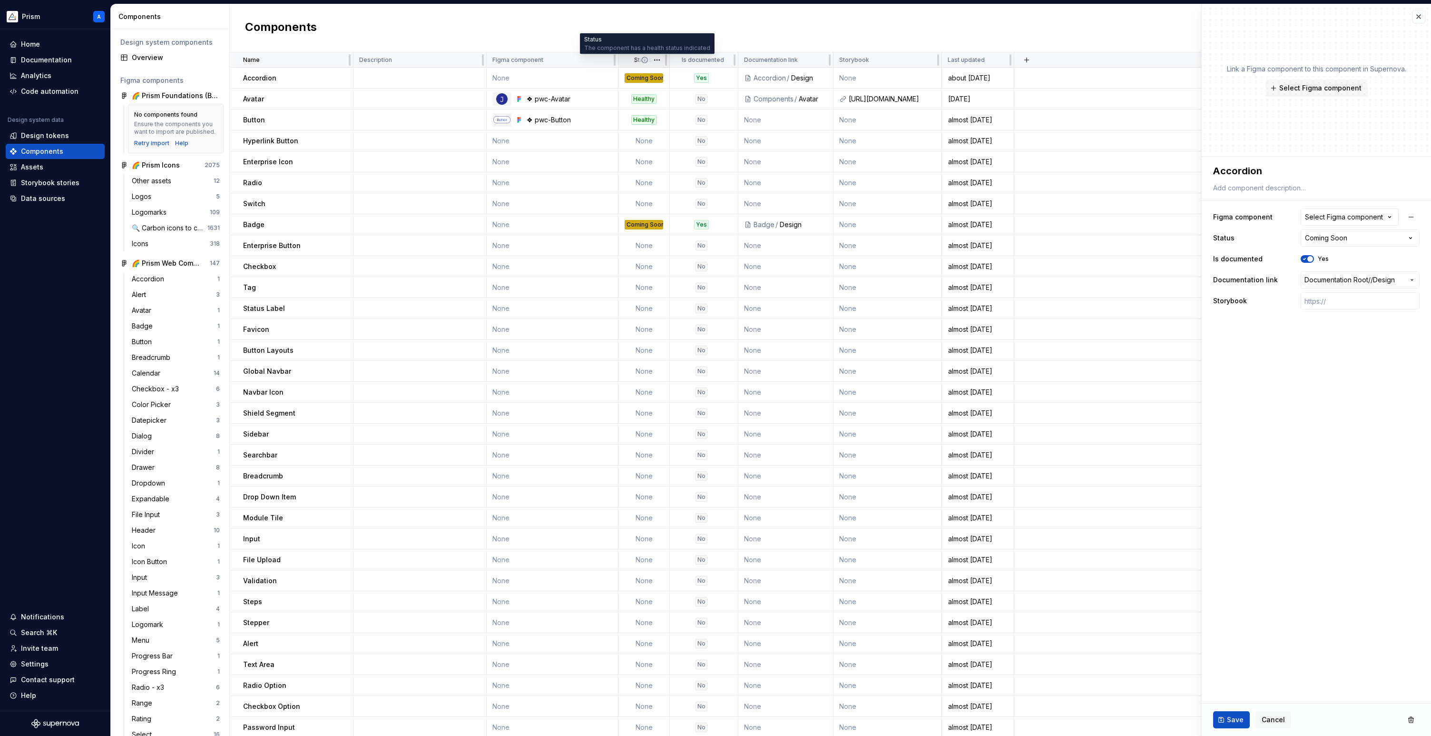
click at [647, 63] on icon at bounding box center [645, 60] width 8 height 8
click at [661, 62] on html "Prism A Home Documentation Analytics Code automation Design system data Design …" at bounding box center [715, 368] width 1431 height 736
type textarea "*"
click at [670, 77] on span "Edit property" at bounding box center [699, 79] width 62 height 10
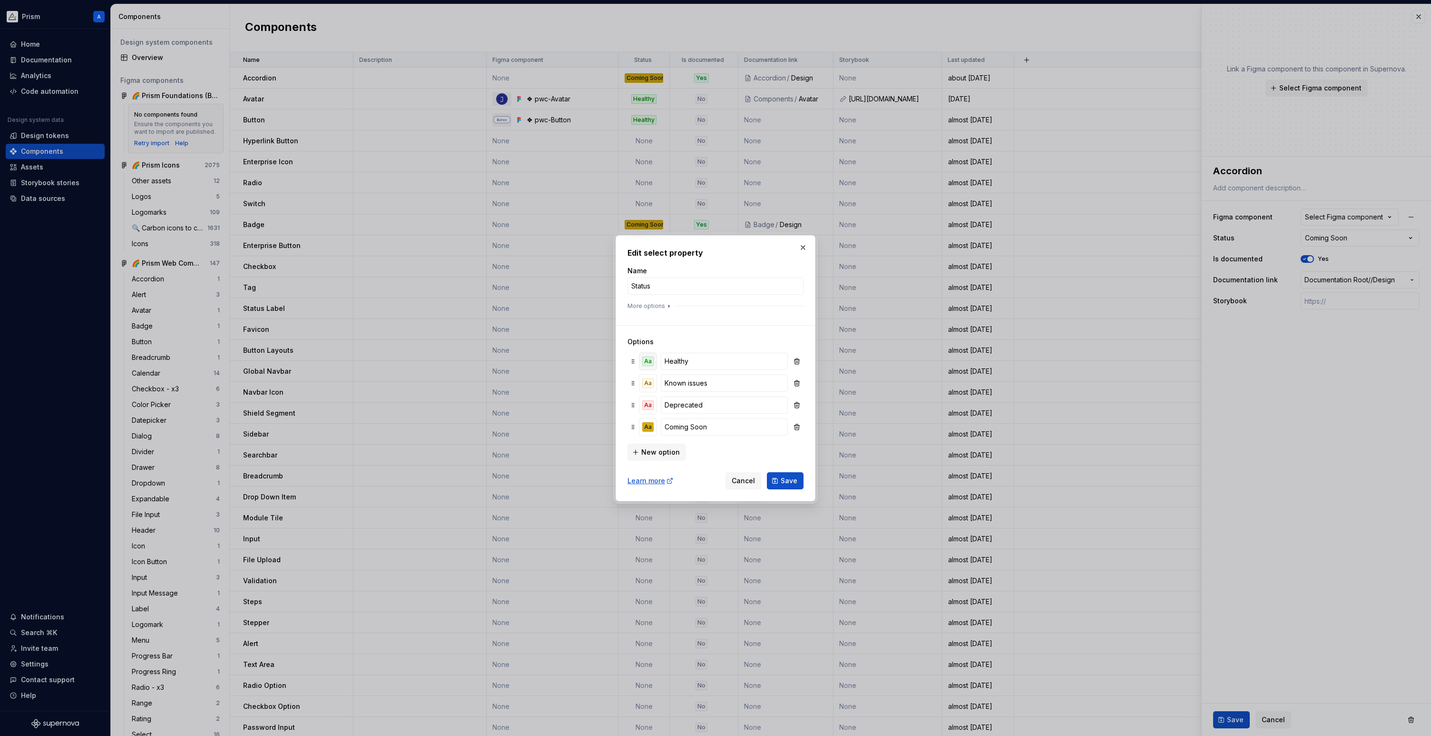
click at [650, 358] on div "Aa" at bounding box center [647, 361] width 11 height 10
click at [703, 420] on div "Aa" at bounding box center [702, 418] width 11 height 10
click at [632, 356] on div at bounding box center [633, 361] width 8 height 17
click at [647, 383] on div "Aa" at bounding box center [647, 383] width 11 height 10
click at [739, 458] on div "Aa" at bounding box center [739, 458] width 11 height 10
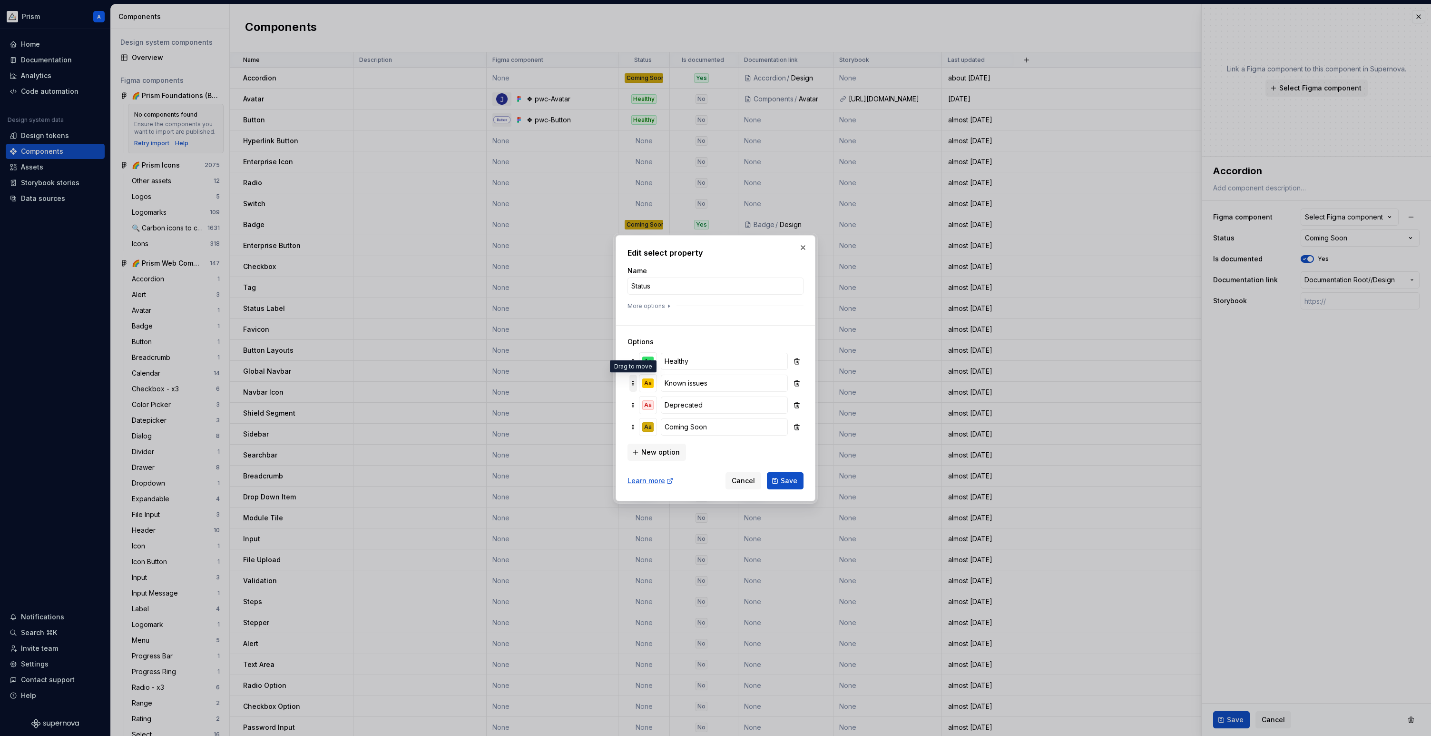
click at [636, 376] on div at bounding box center [633, 382] width 8 height 17
click at [683, 428] on input "Coming Soon" at bounding box center [724, 426] width 127 height 17
type input "Coming Soon"
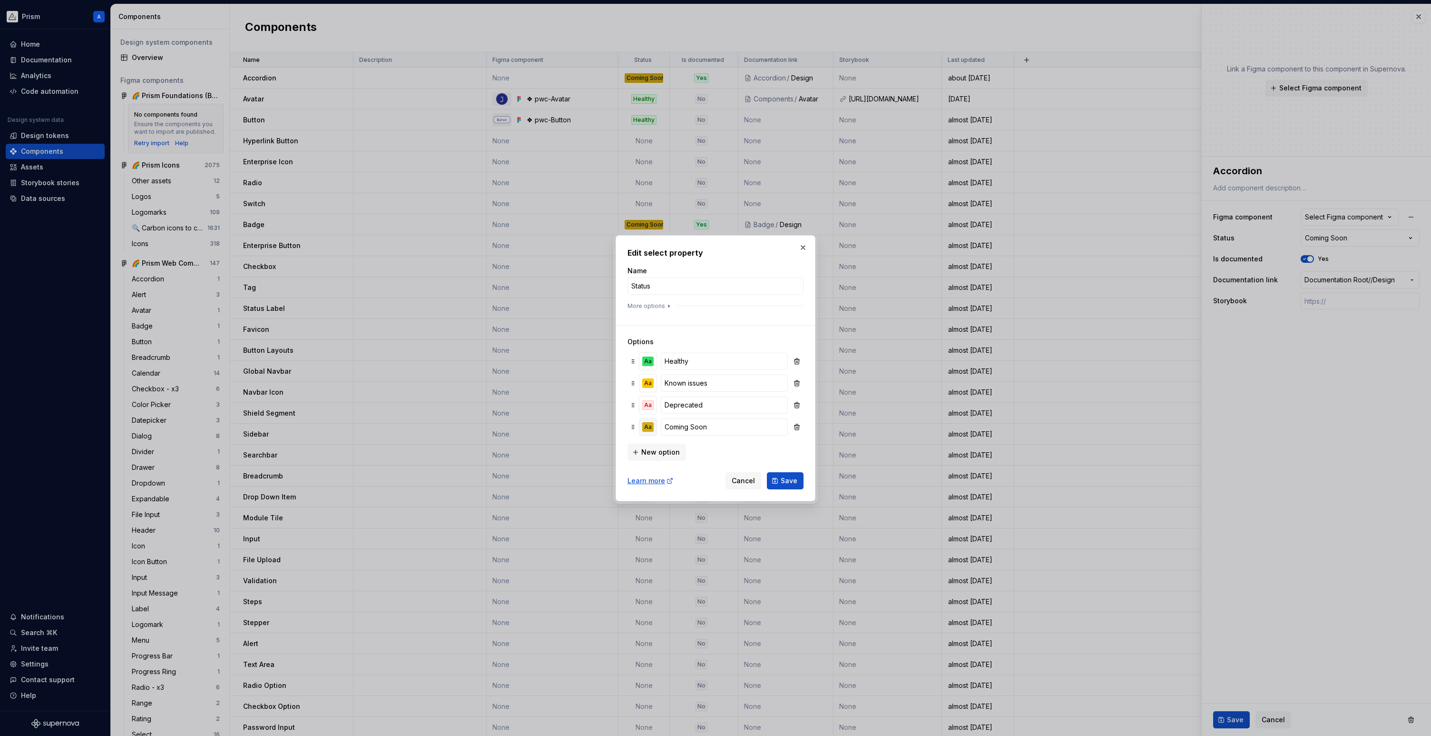
click at [648, 427] on div "Aa" at bounding box center [647, 427] width 11 height 10
click at [742, 465] on div "Aa" at bounding box center [739, 466] width 11 height 10
click at [758, 439] on div "Aa Healthy Aa Known issues Aa Deprecated Aa Coming Soon" at bounding box center [716, 395] width 176 height 91
click at [649, 451] on span "New option" at bounding box center [660, 452] width 39 height 10
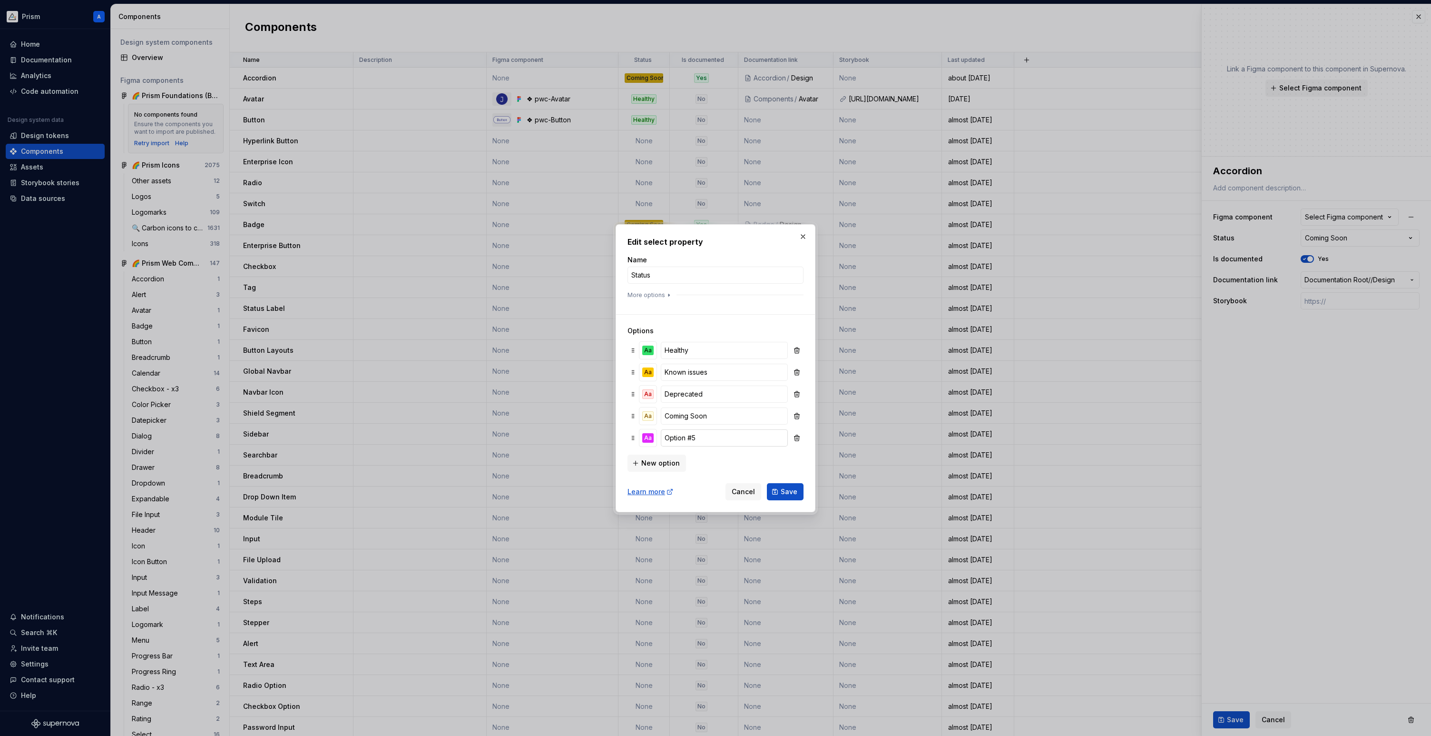
click at [676, 438] on input "Option #5" at bounding box center [724, 437] width 127 height 17
type input "P"
click at [681, 419] on input "Coming Soon" at bounding box center [724, 415] width 127 height 17
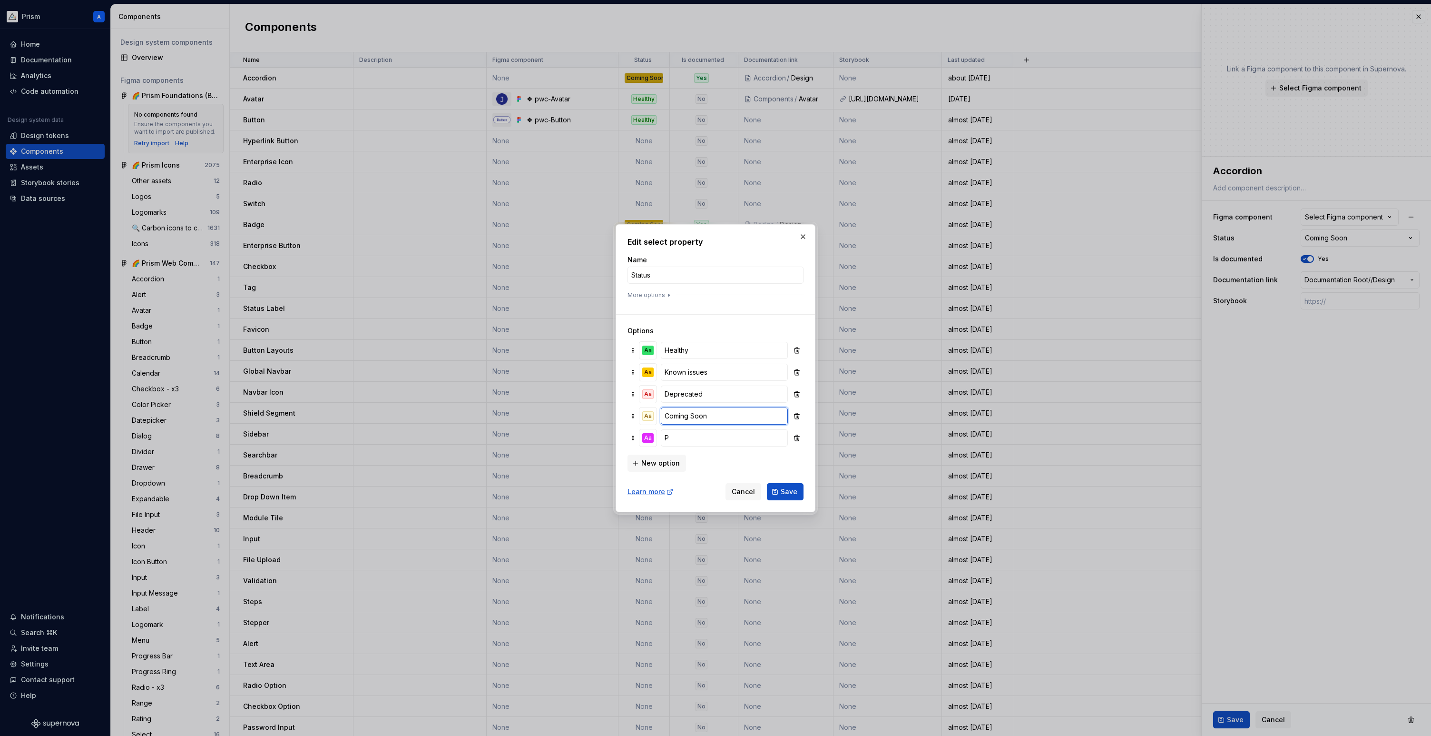
click at [681, 419] on input "Coming Soon" at bounding box center [724, 415] width 127 height 17
type input "Planned"
click at [681, 440] on input "P" at bounding box center [724, 437] width 127 height 17
type input "Review Required"
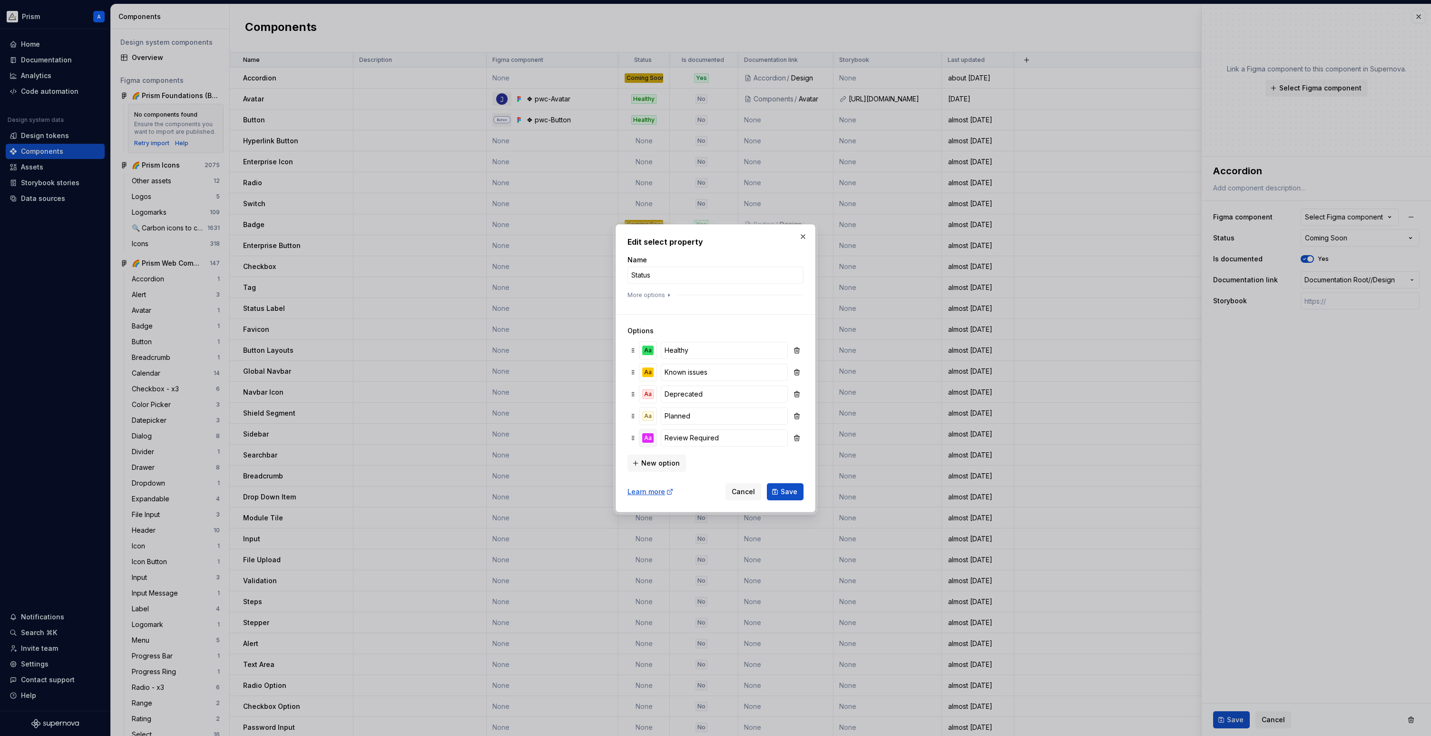
click at [649, 438] on div "Aa" at bounding box center [647, 438] width 11 height 10
click at [687, 462] on div "Aa" at bounding box center [684, 459] width 11 height 10
click at [712, 430] on input "Review Required" at bounding box center [724, 437] width 127 height 17
click at [646, 463] on span "New option" at bounding box center [660, 463] width 39 height 10
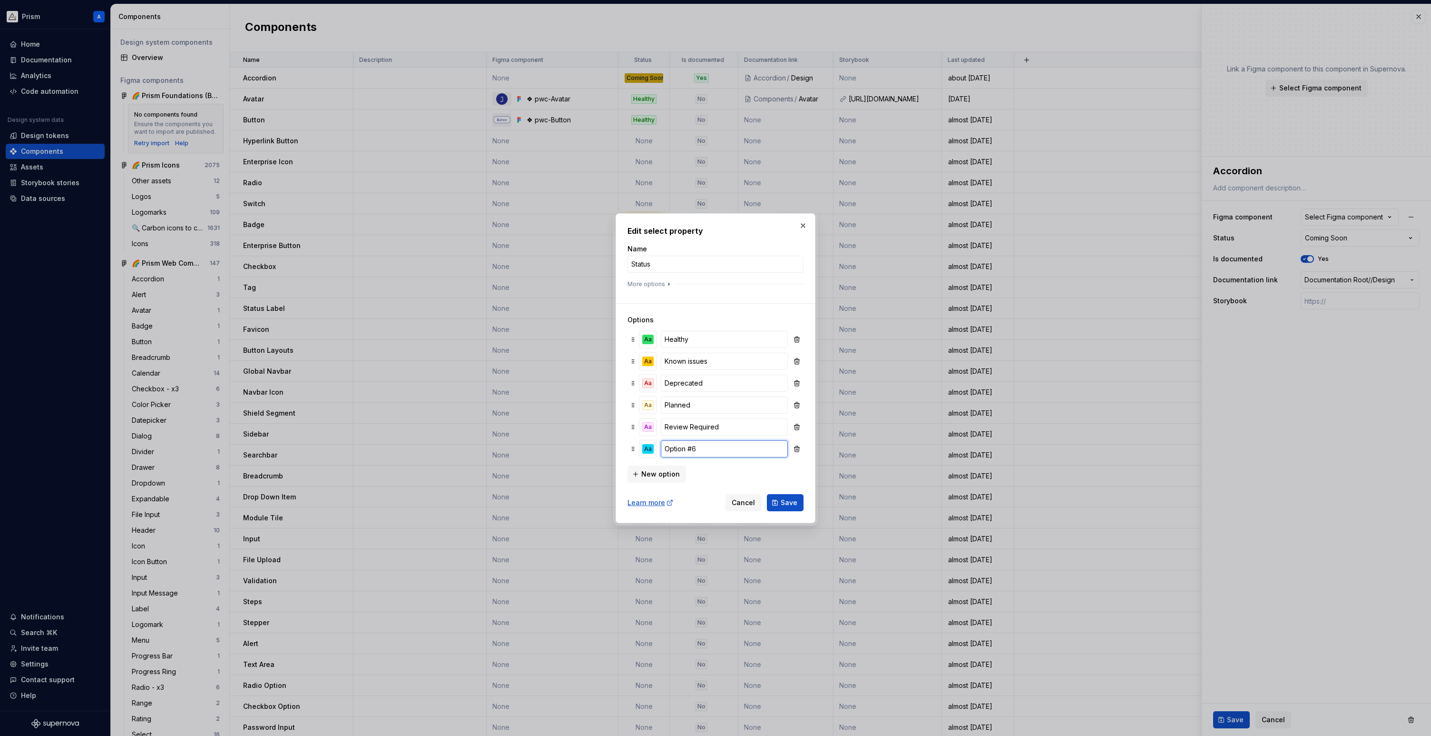
click at [682, 449] on input "Option #6" at bounding box center [724, 448] width 127 height 17
click at [682, 448] on input "Option #6" at bounding box center [724, 448] width 127 height 17
click at [689, 449] on input "In Develpment" at bounding box center [724, 448] width 127 height 17
type input "In Development"
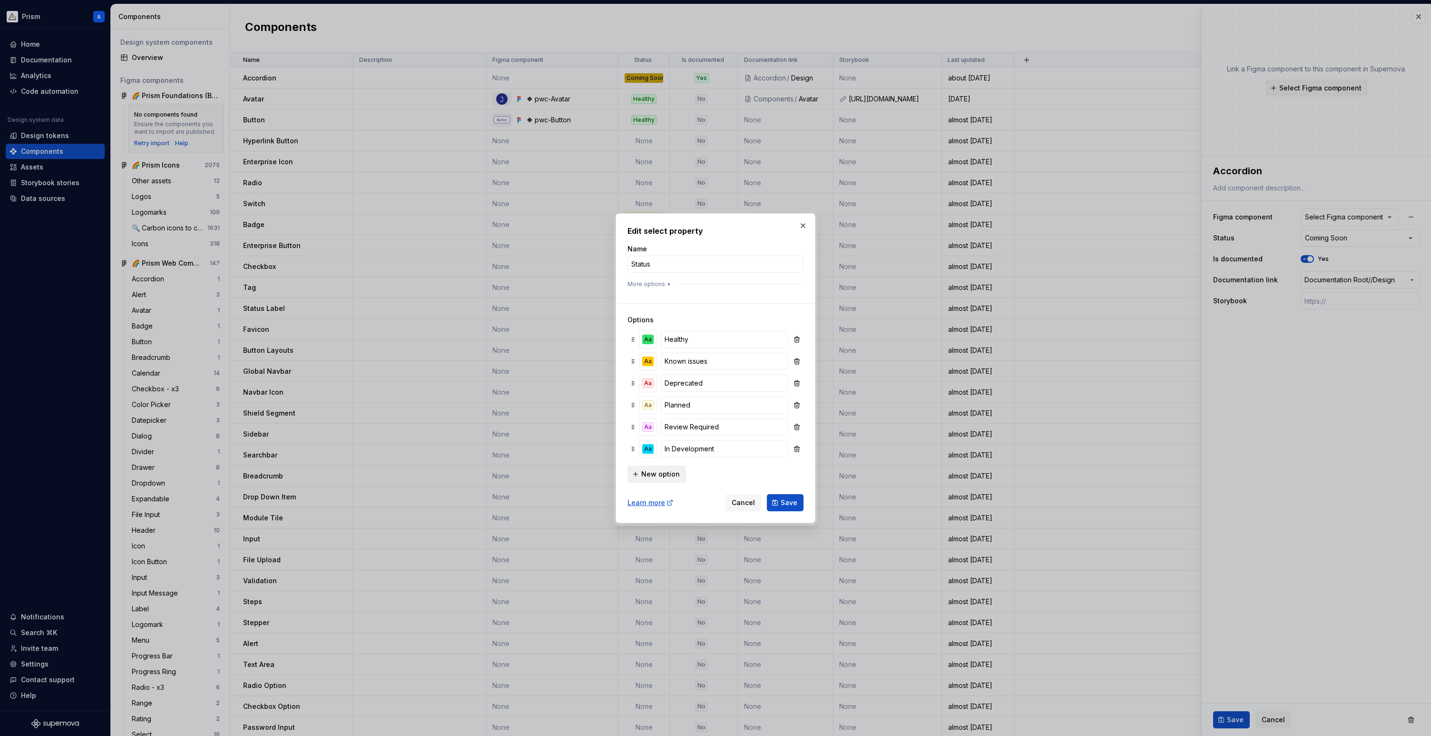
click at [668, 474] on span "New option" at bounding box center [660, 474] width 39 height 10
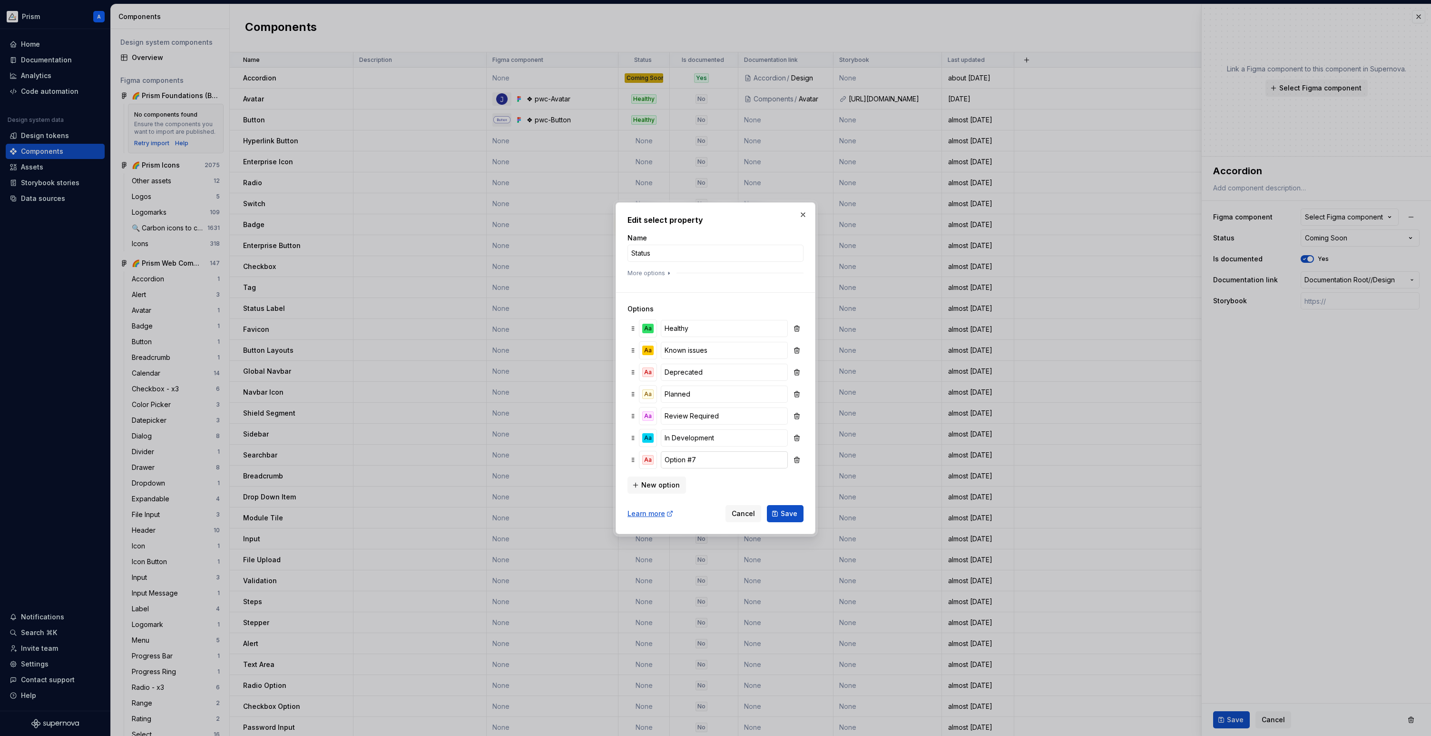
click at [670, 465] on input "Option #7" at bounding box center [724, 459] width 127 height 17
type input "Ready for Contribution"
click at [651, 457] on div "Aa" at bounding box center [647, 460] width 11 height 10
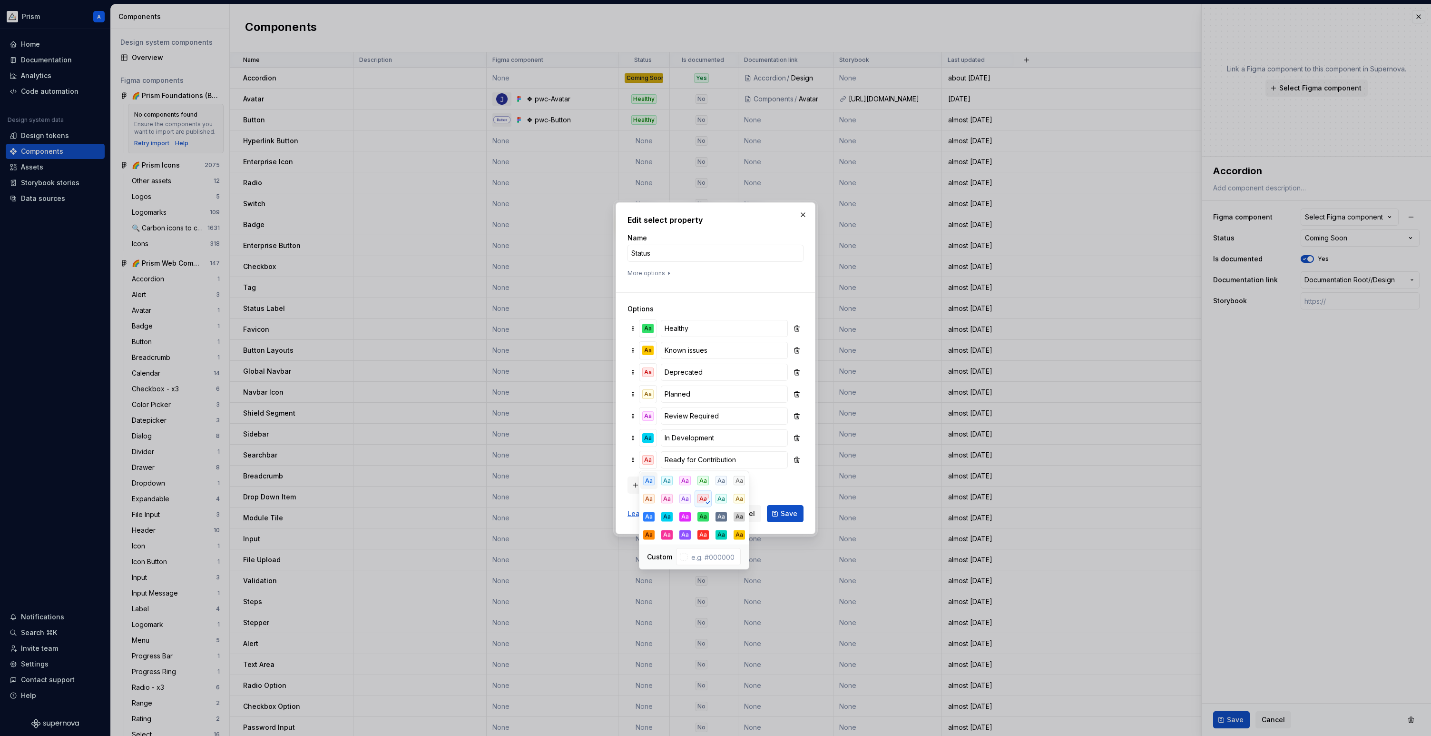
click at [652, 480] on div "Aa" at bounding box center [648, 481] width 11 height 10
click at [649, 439] on div "Aa" at bounding box center [647, 438] width 11 height 10
click at [740, 458] on div "Aa" at bounding box center [739, 459] width 11 height 10
click at [791, 482] on div "New option" at bounding box center [716, 483] width 176 height 19
click at [789, 513] on span "Save" at bounding box center [789, 514] width 17 height 10
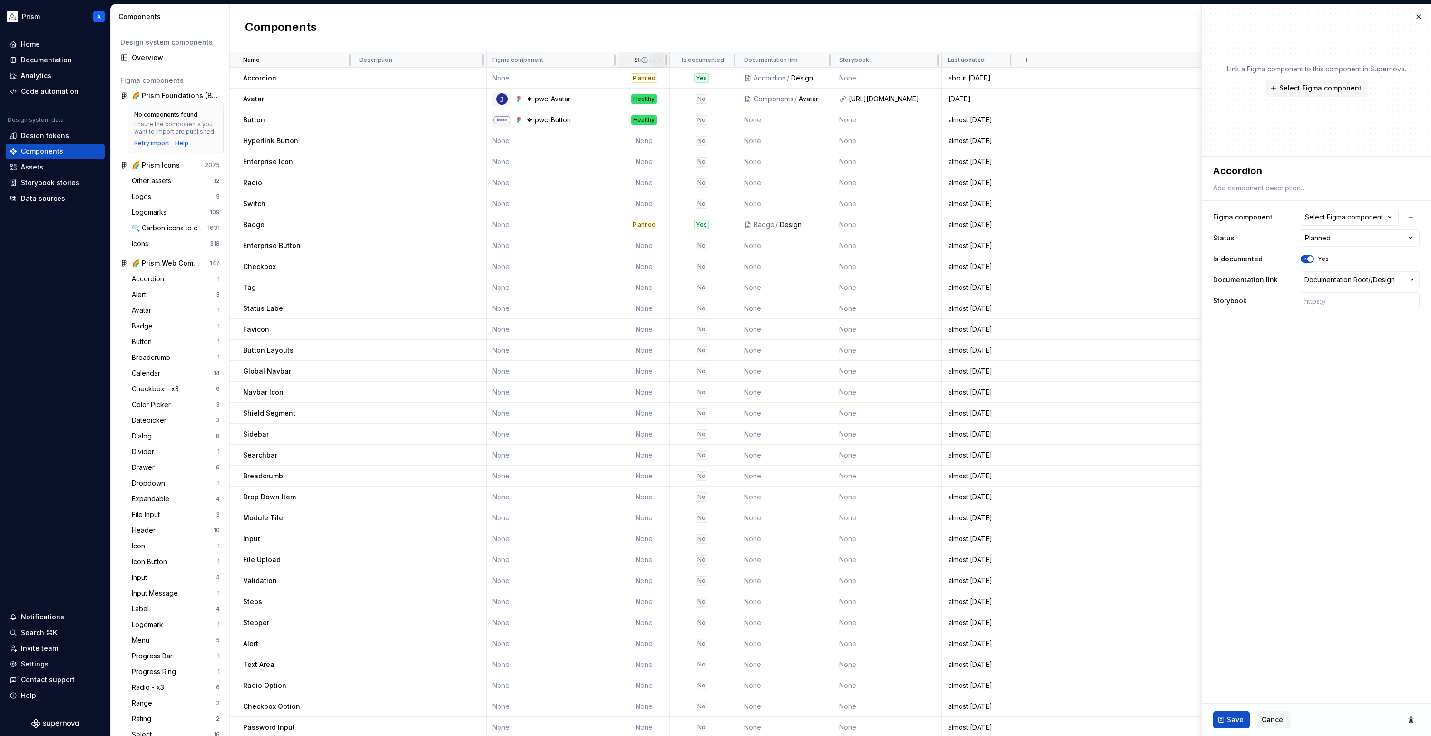
click at [655, 61] on html "Prism A Home Documentation Analytics Code automation Design system data Design …" at bounding box center [715, 368] width 1431 height 736
type textarea "*"
click at [665, 78] on div "Edit property" at bounding box center [693, 78] width 81 height 15
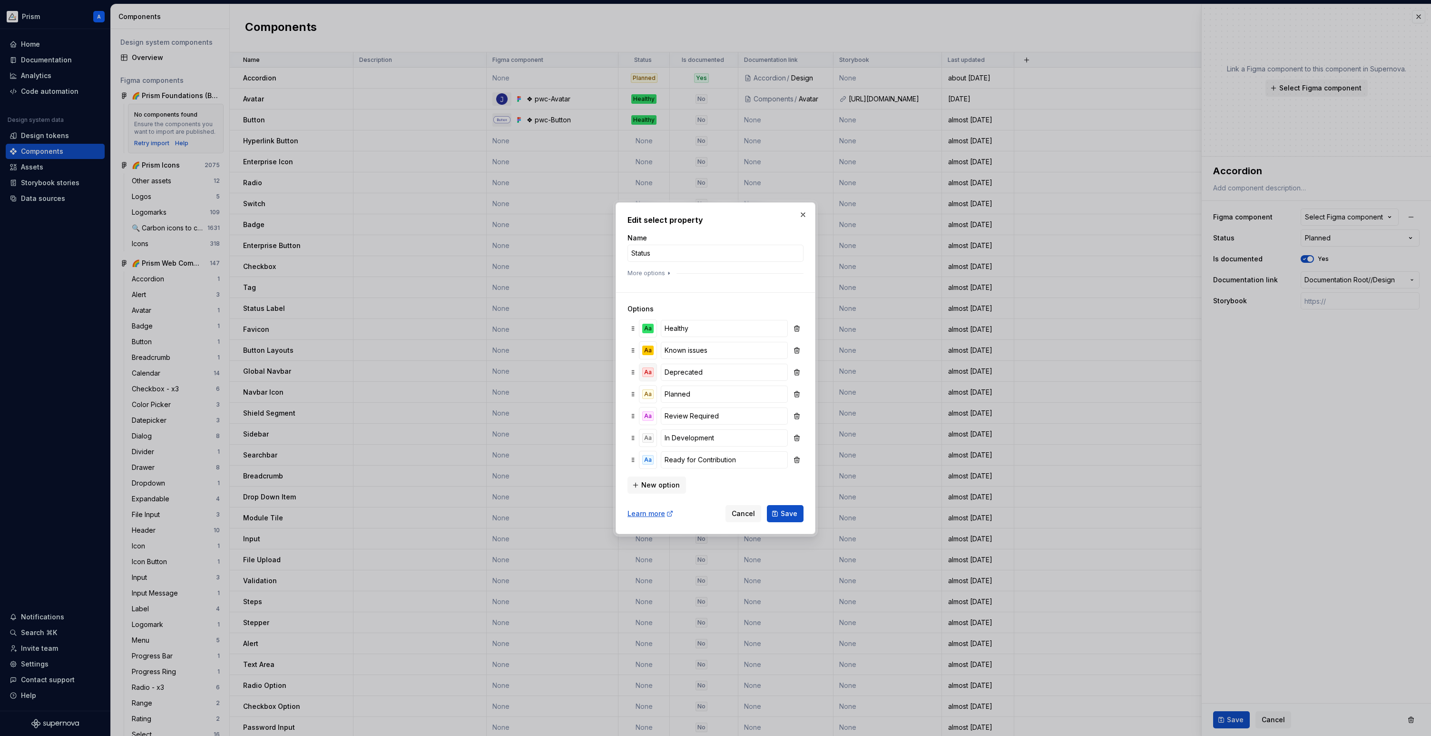
click at [651, 372] on div "Aa" at bounding box center [647, 372] width 11 height 10
click at [705, 443] on div "Aa" at bounding box center [702, 447] width 11 height 10
click at [705, 307] on h3 "Options" at bounding box center [716, 309] width 176 height 10
click at [647, 482] on span "New option" at bounding box center [660, 485] width 39 height 10
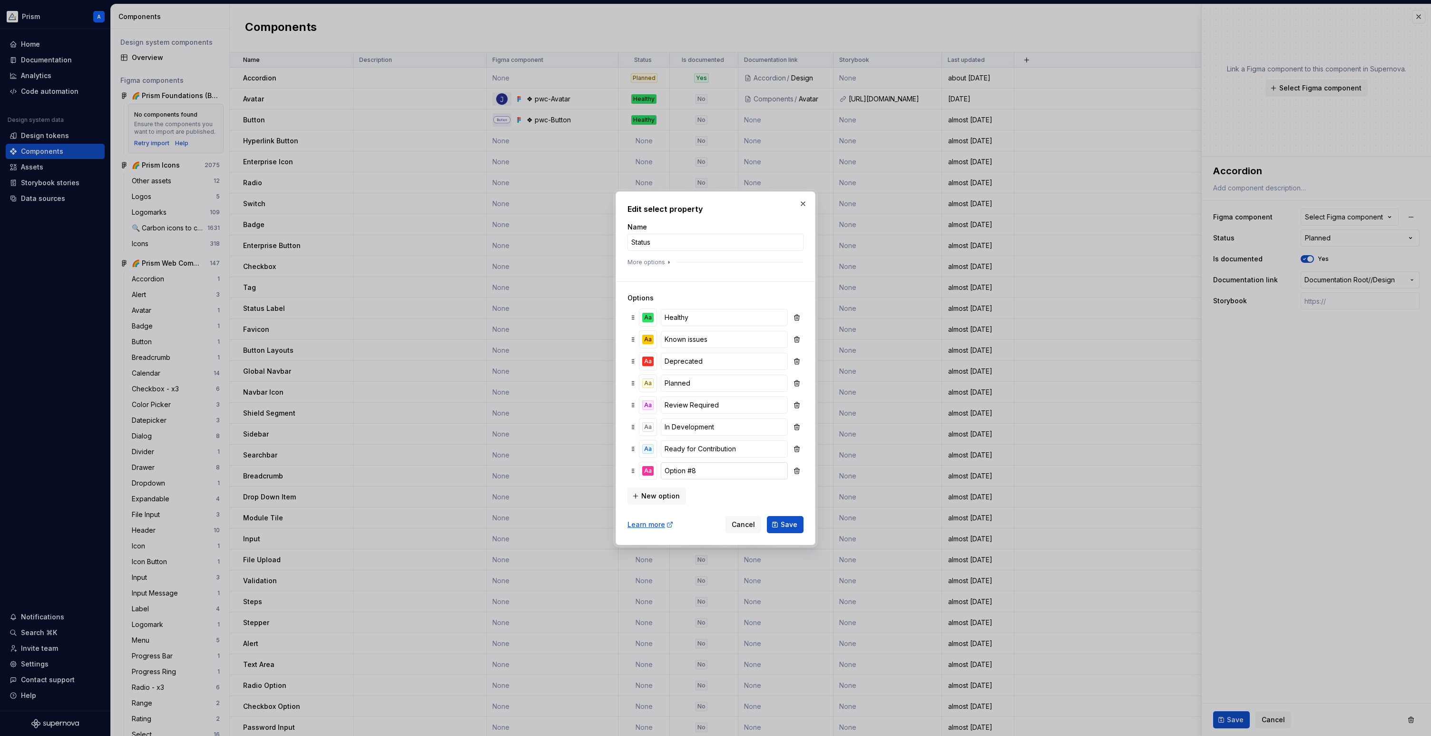
click at [669, 472] on input "Option #8" at bounding box center [724, 470] width 127 height 17
type input "Design Only"
click at [789, 521] on span "Save" at bounding box center [789, 525] width 17 height 10
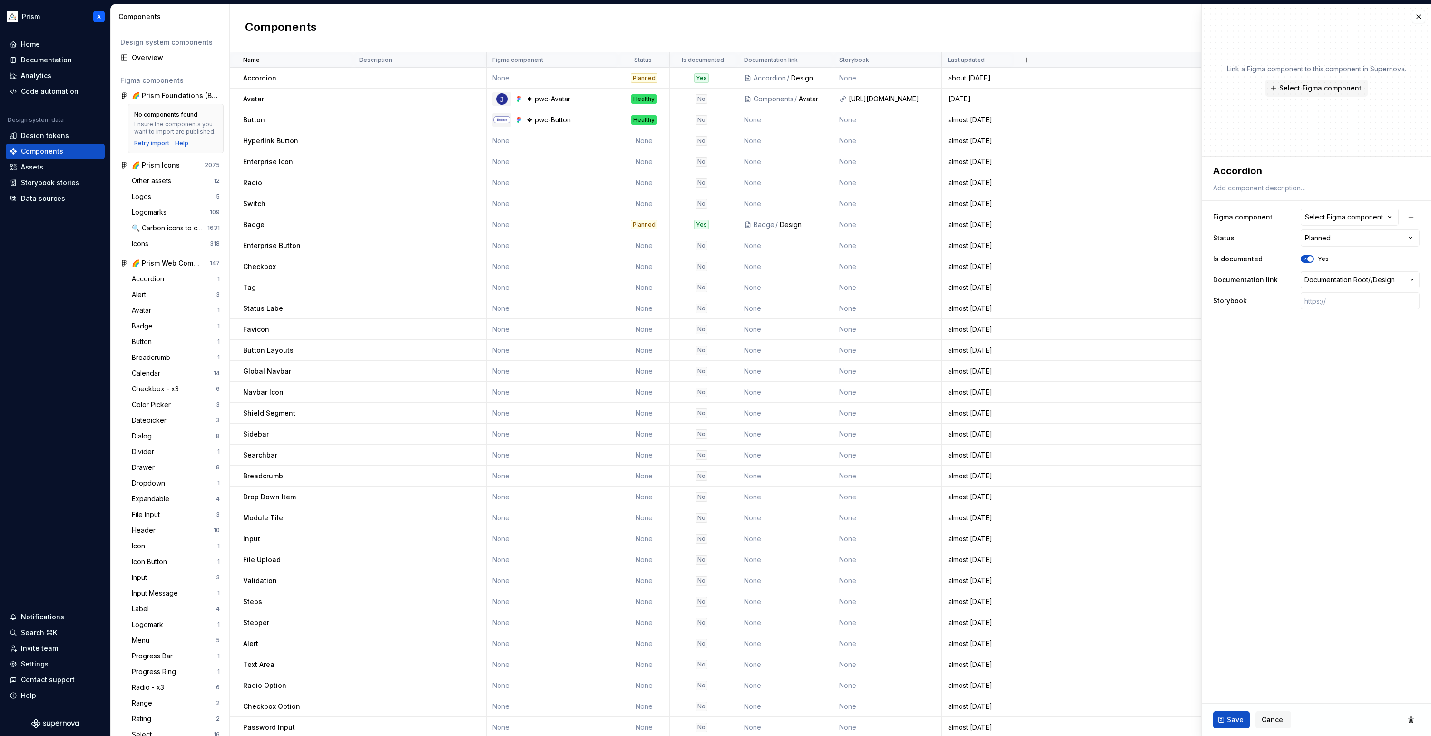
type textarea "*"
